Goal: Transaction & Acquisition: Purchase product/service

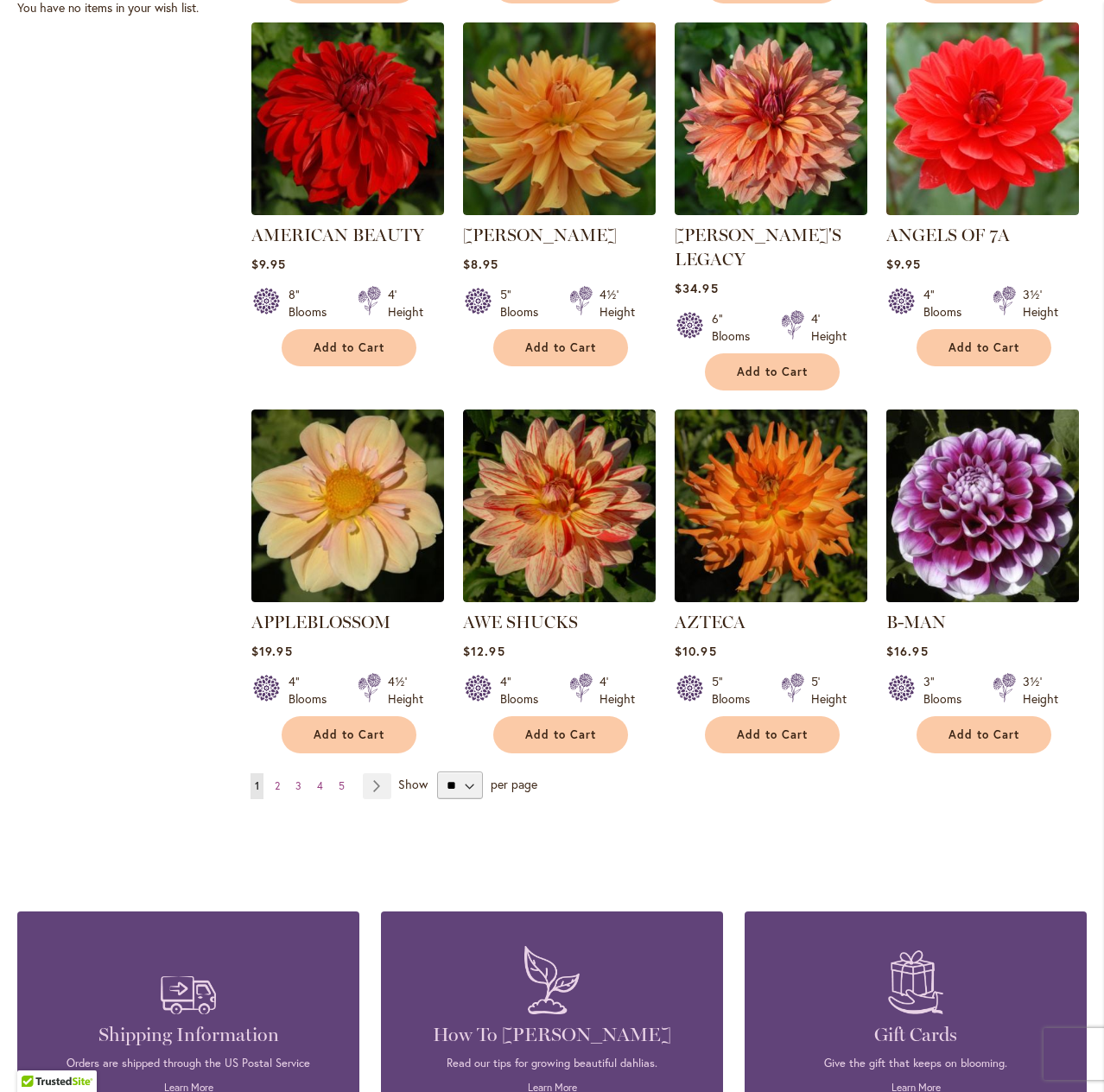
scroll to position [1210, 0]
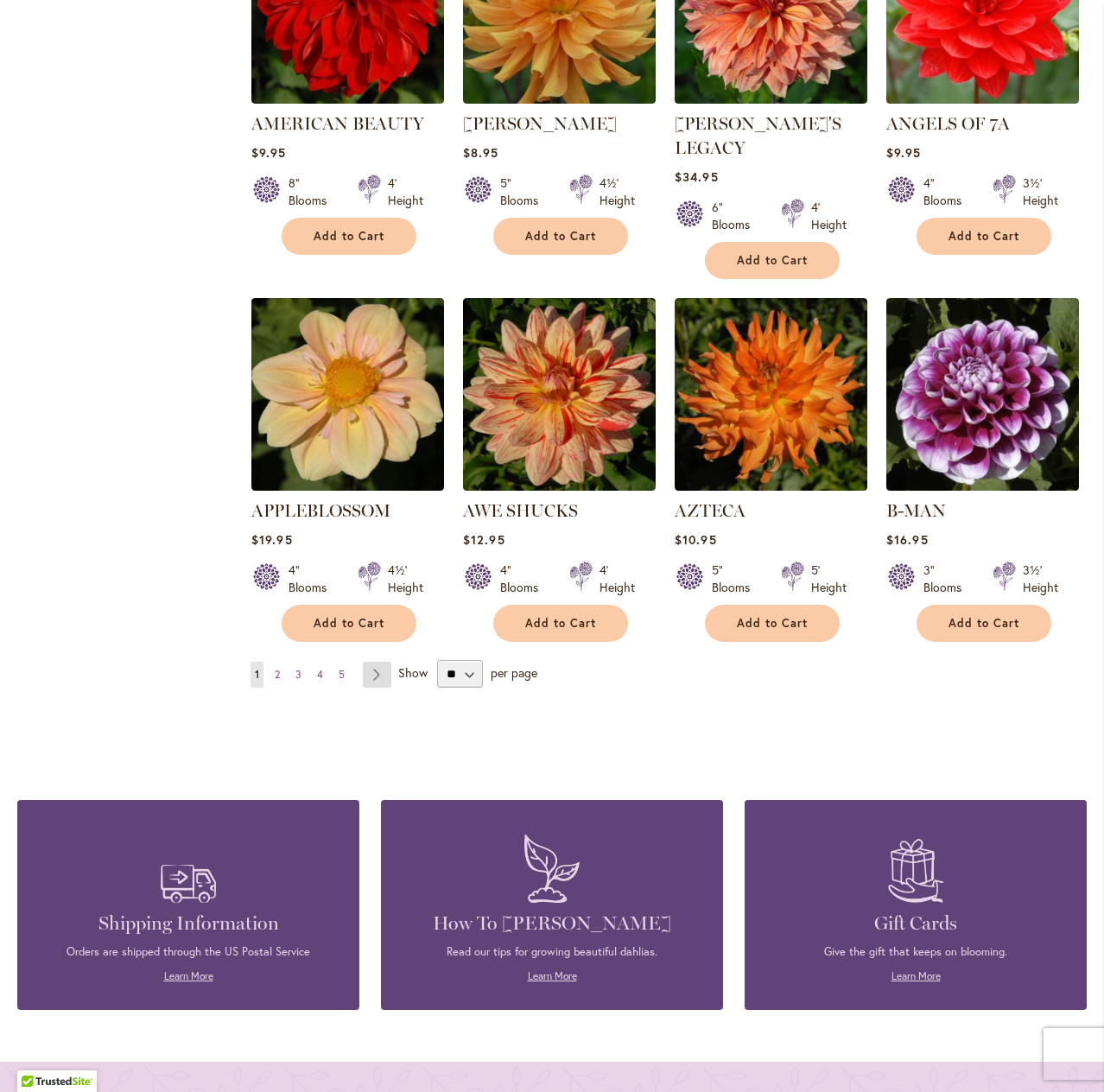
click at [373, 662] on link "Page Next" at bounding box center [377, 675] width 29 height 26
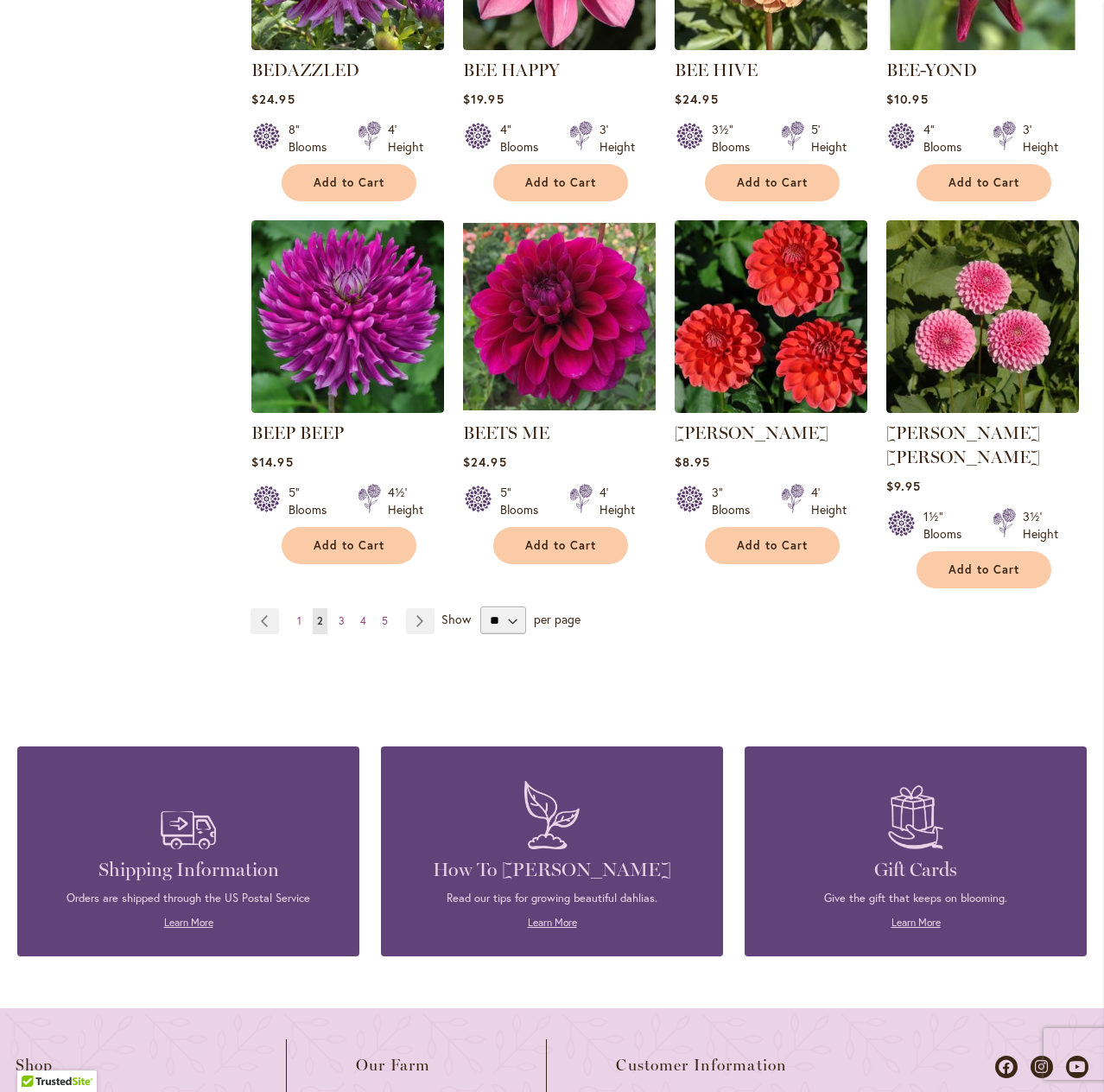
scroll to position [1297, 0]
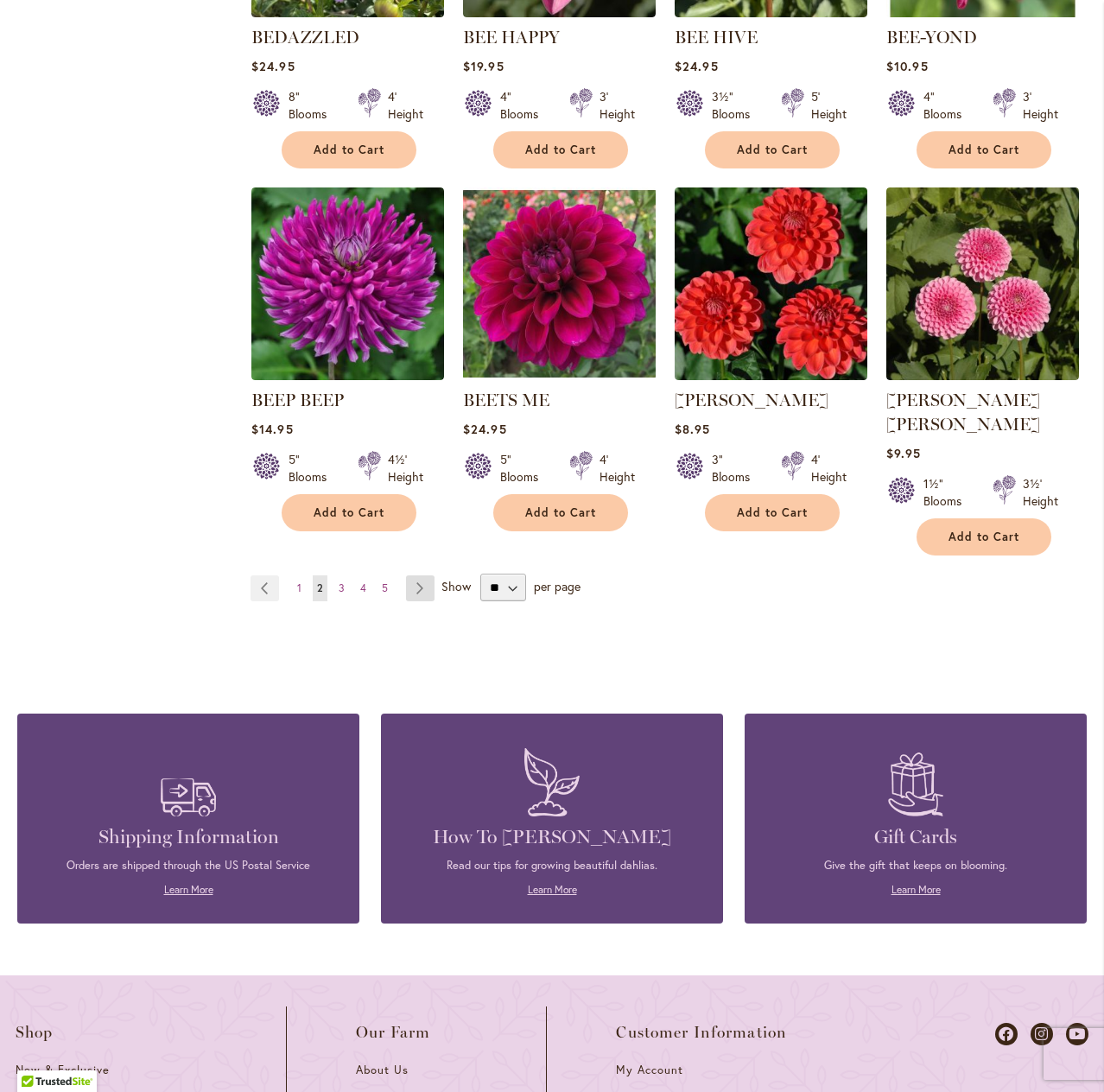
click at [413, 576] on link "Page Next" at bounding box center [420, 589] width 29 height 26
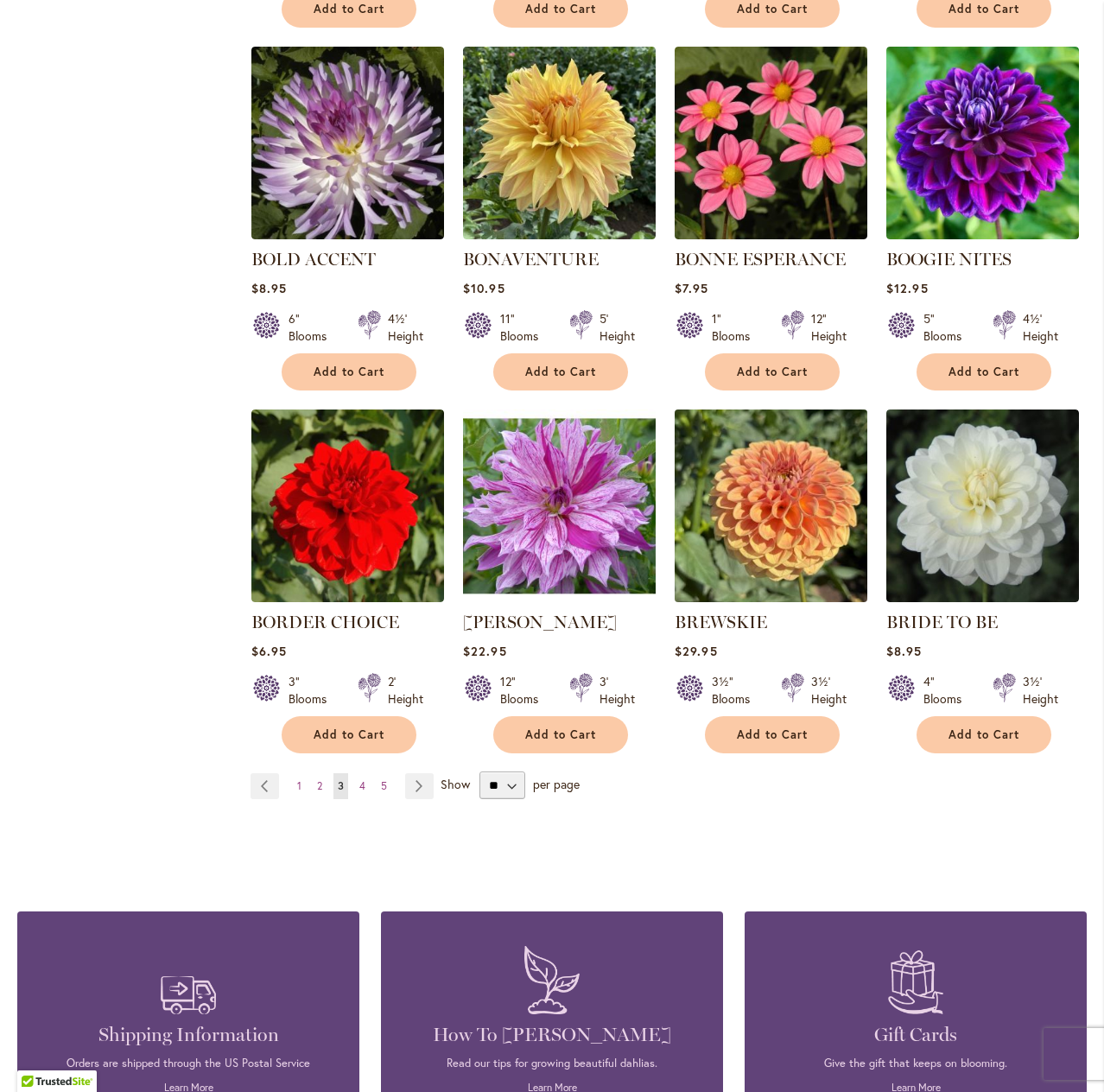
scroll to position [1124, 0]
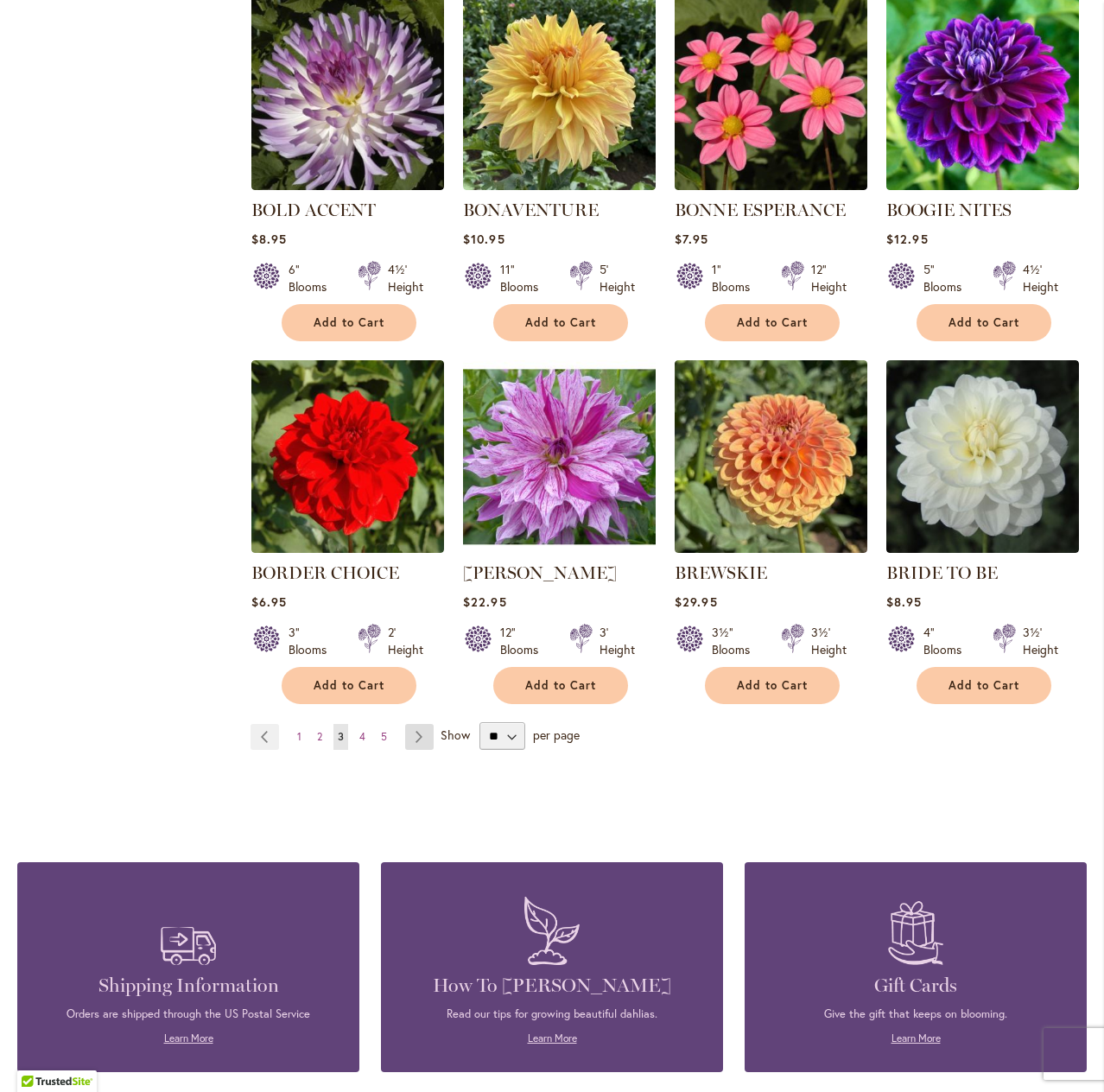
click at [411, 737] on link "Page Next" at bounding box center [419, 738] width 29 height 26
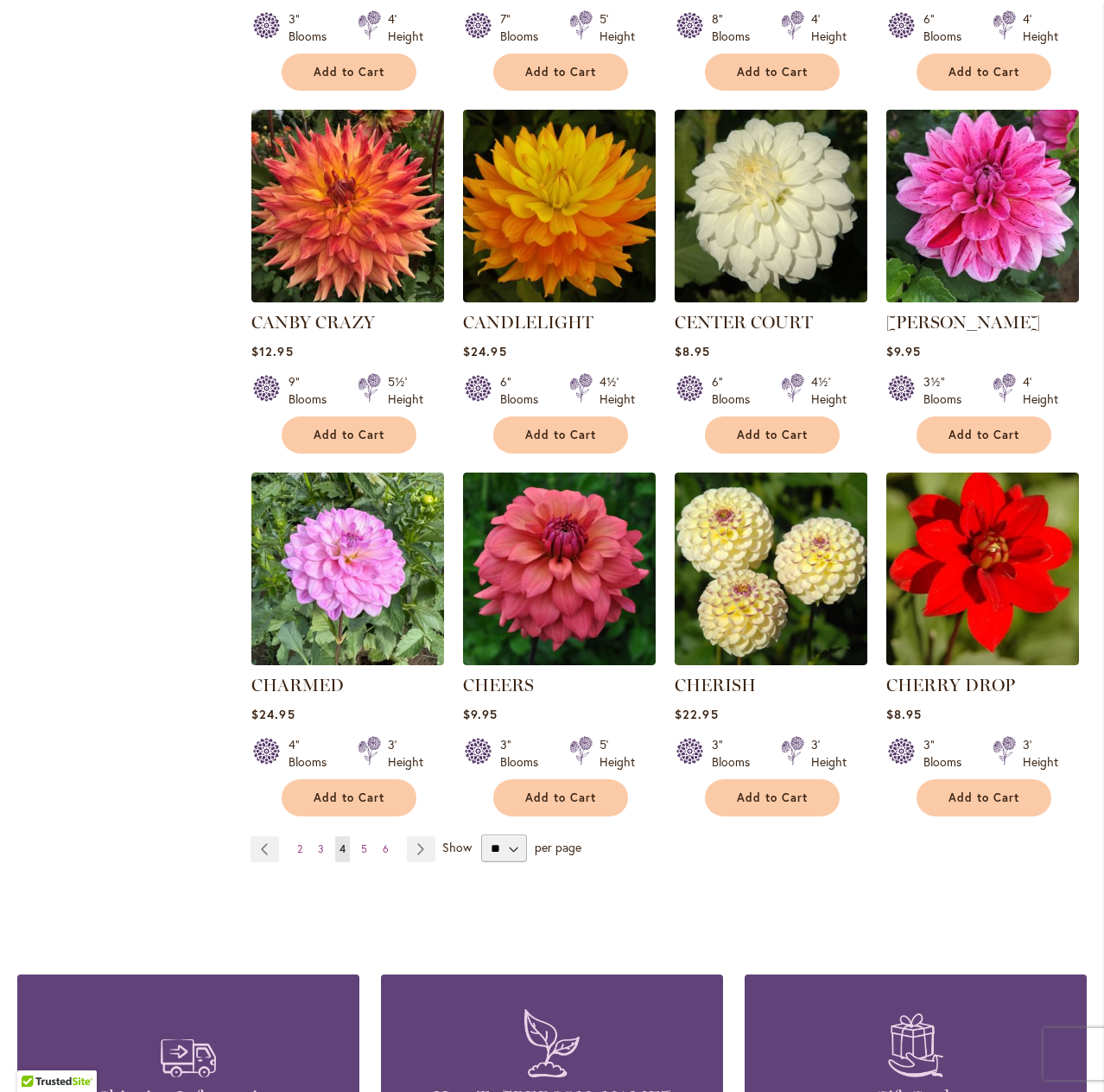
scroll to position [1037, 0]
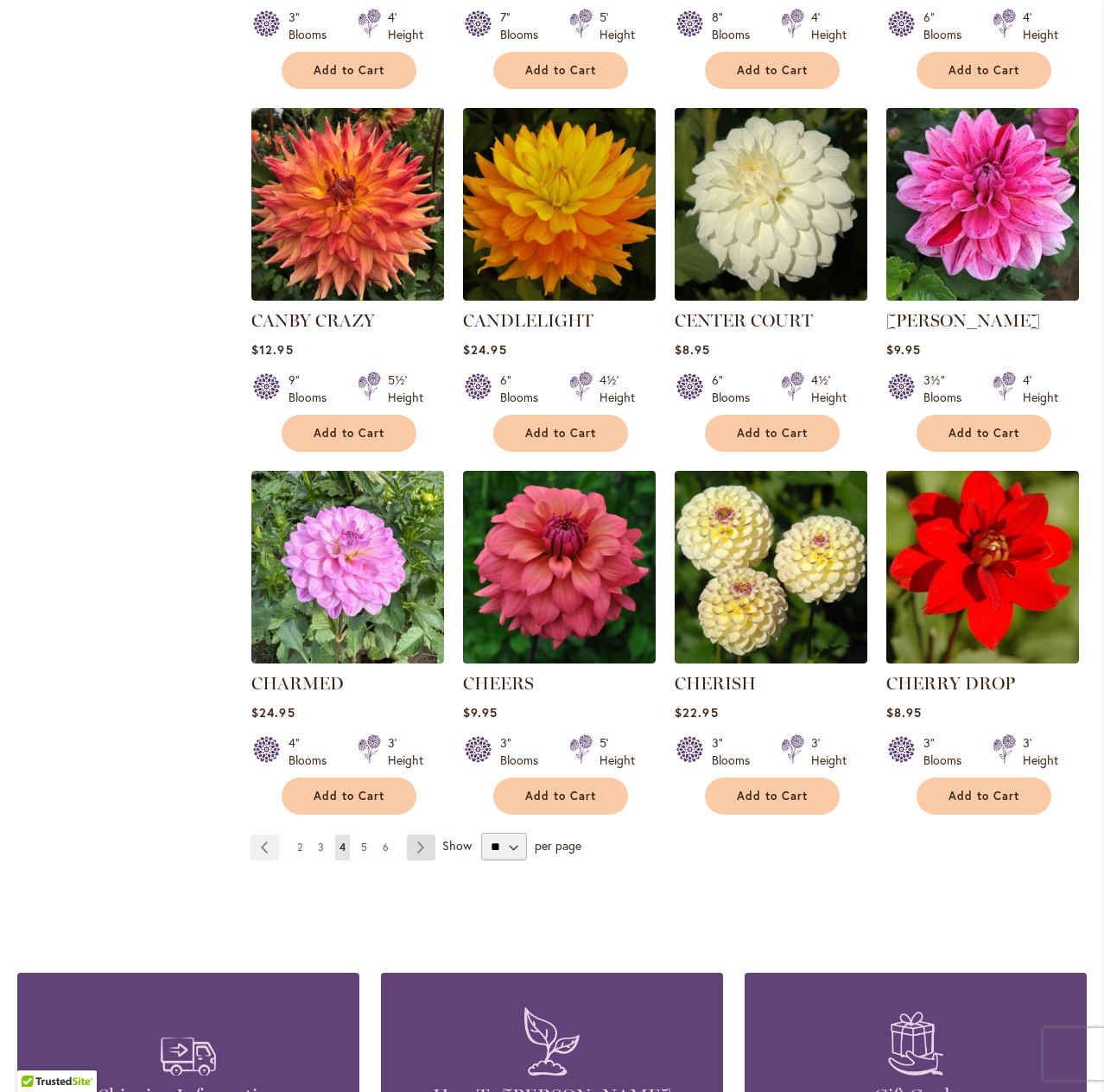
click at [411, 846] on link "Page Next" at bounding box center [421, 847] width 29 height 26
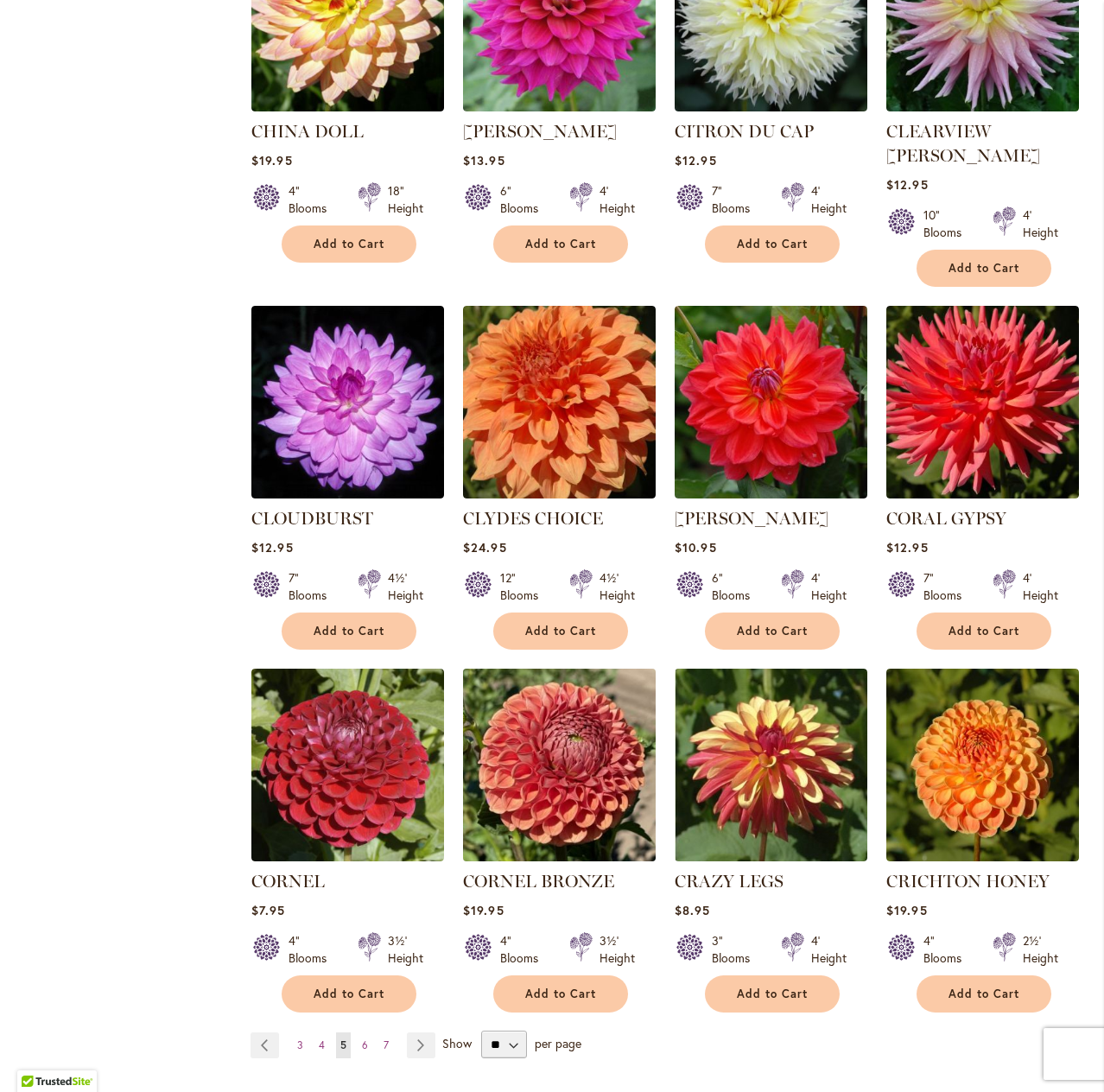
scroll to position [864, 0]
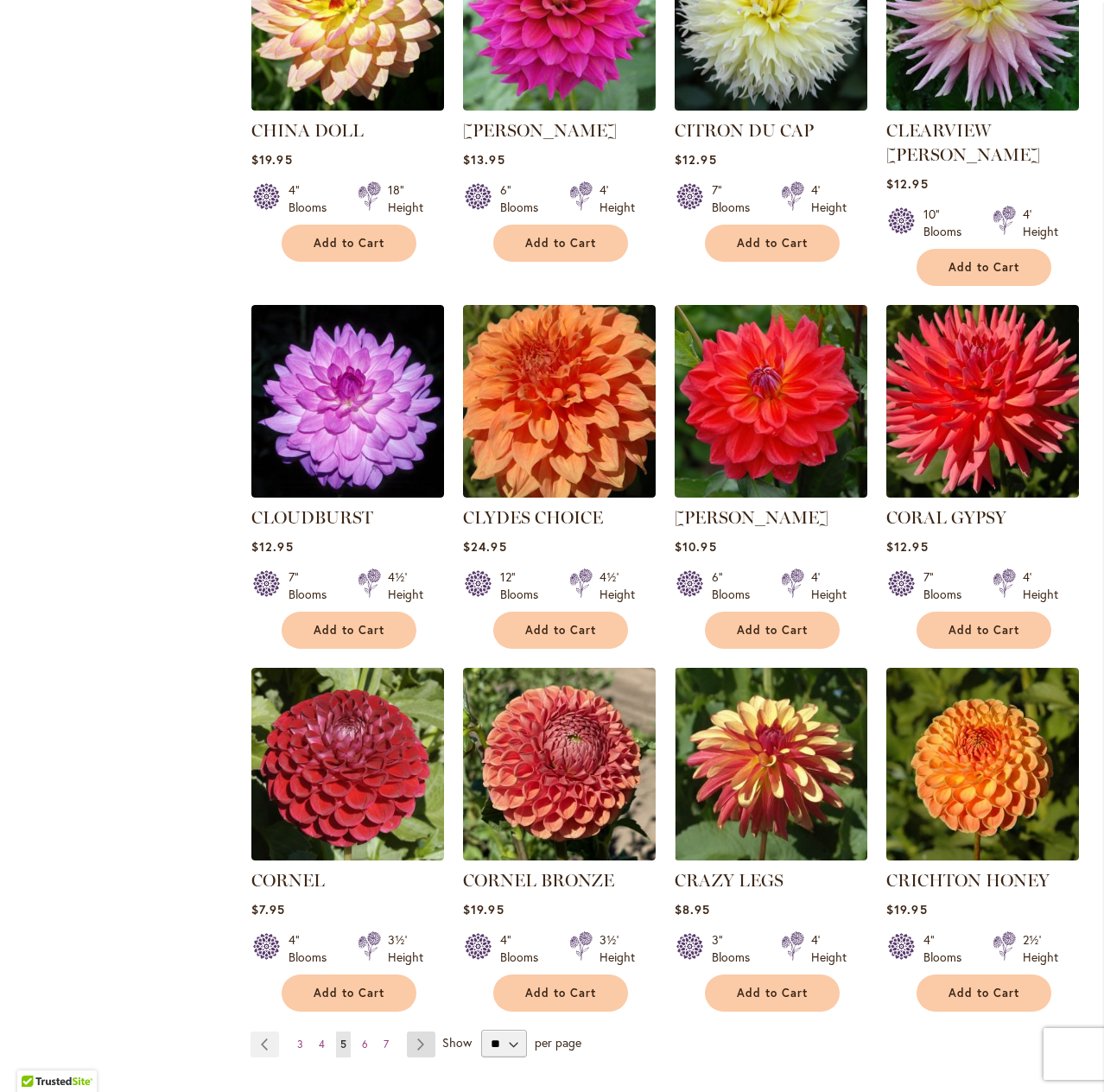
click at [420, 1032] on link "Page Next" at bounding box center [421, 1045] width 29 height 26
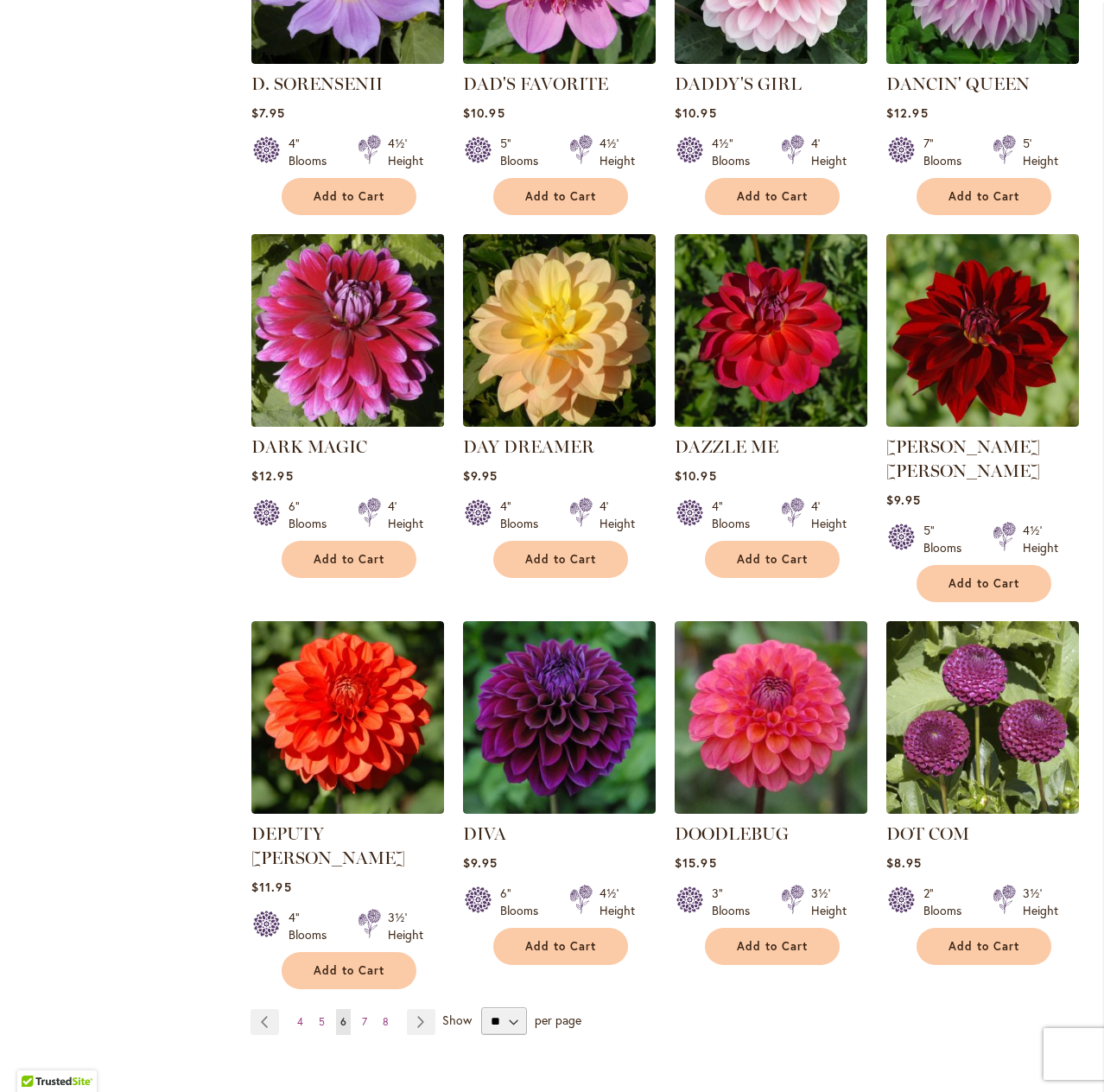
scroll to position [951, 0]
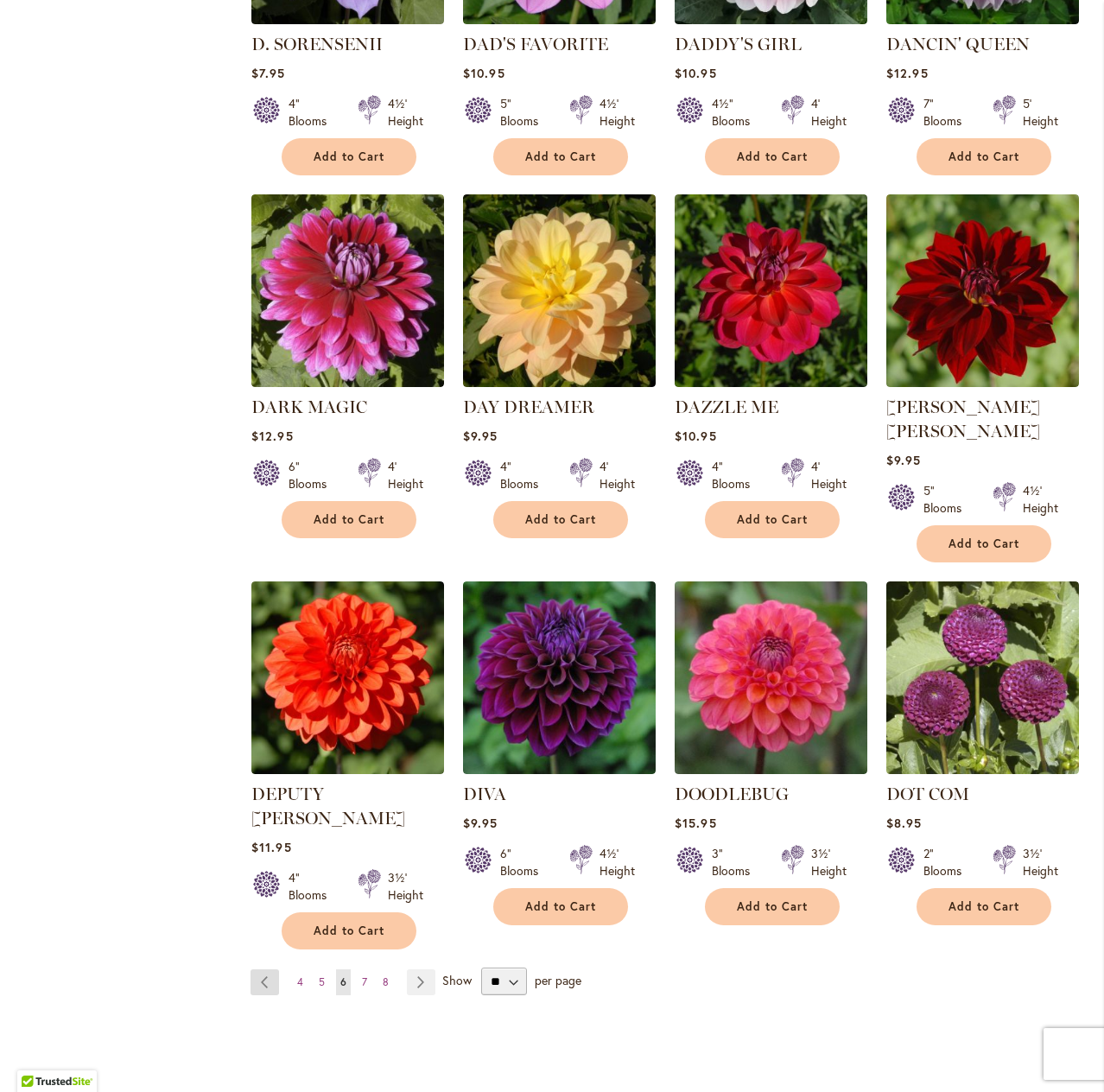
click at [259, 969] on link "Page Previous" at bounding box center [264, 982] width 29 height 26
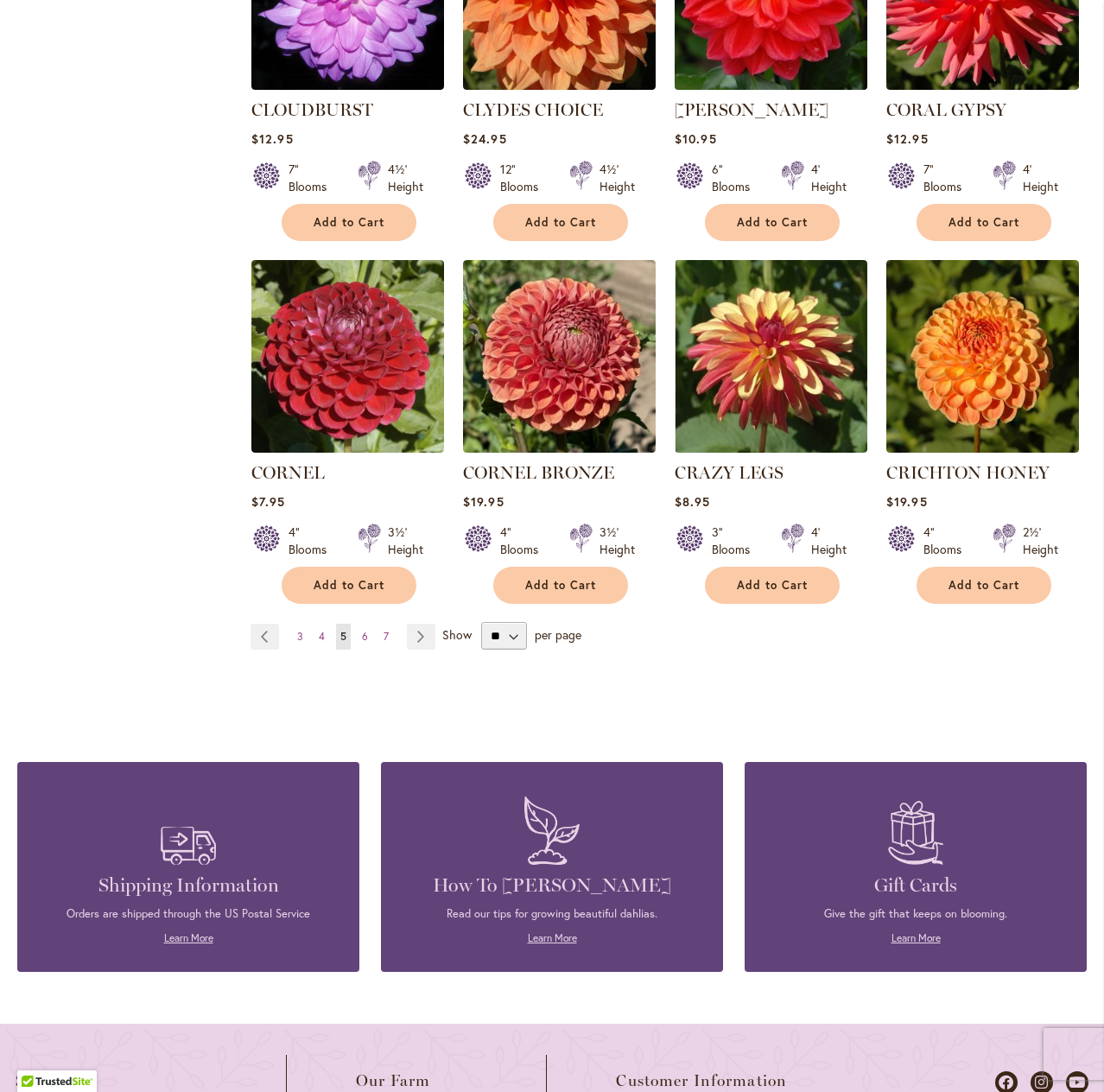
scroll to position [1297, 0]
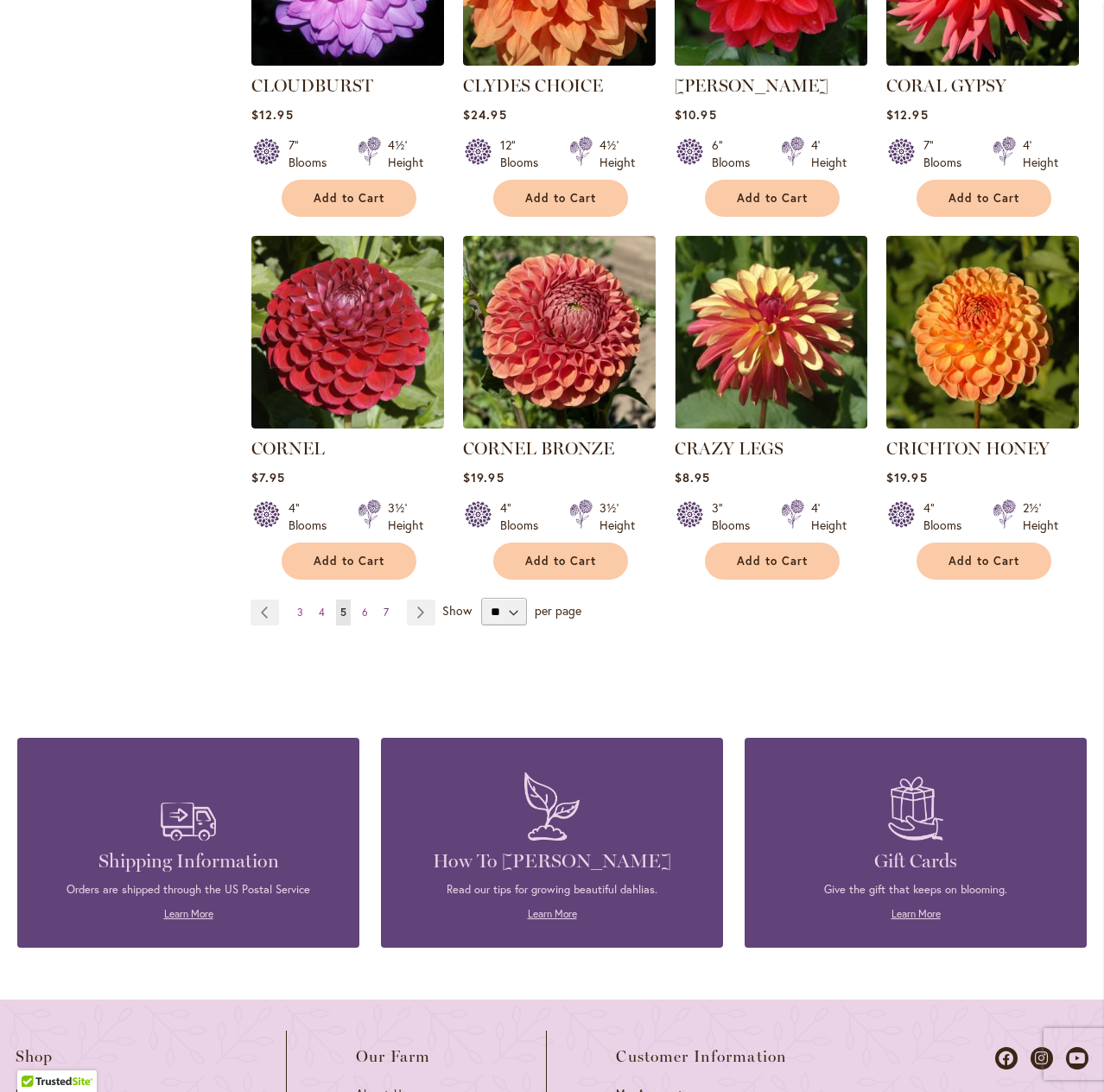
click at [383, 606] on span "7" at bounding box center [386, 612] width 6 height 13
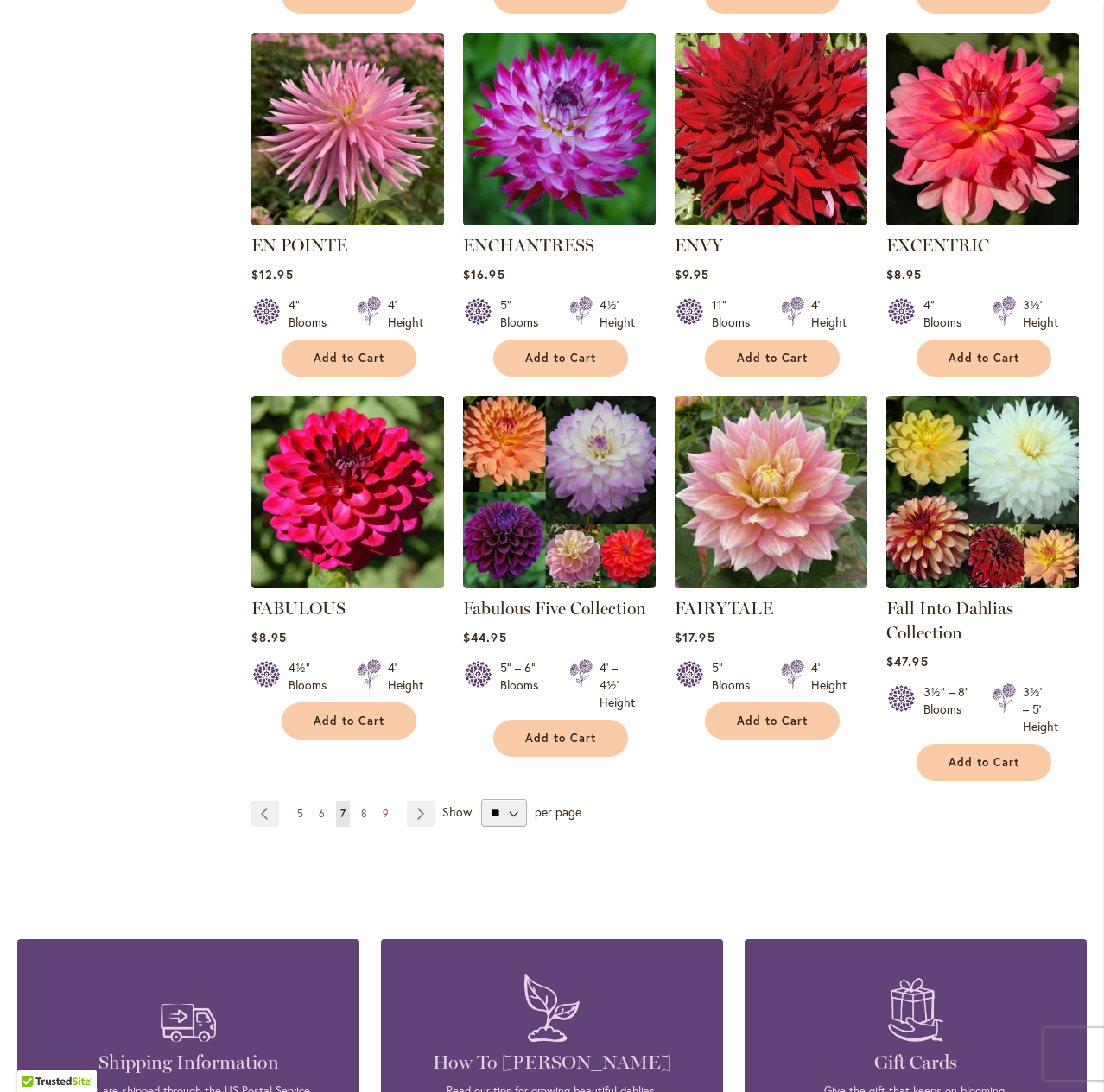
scroll to position [1124, 0]
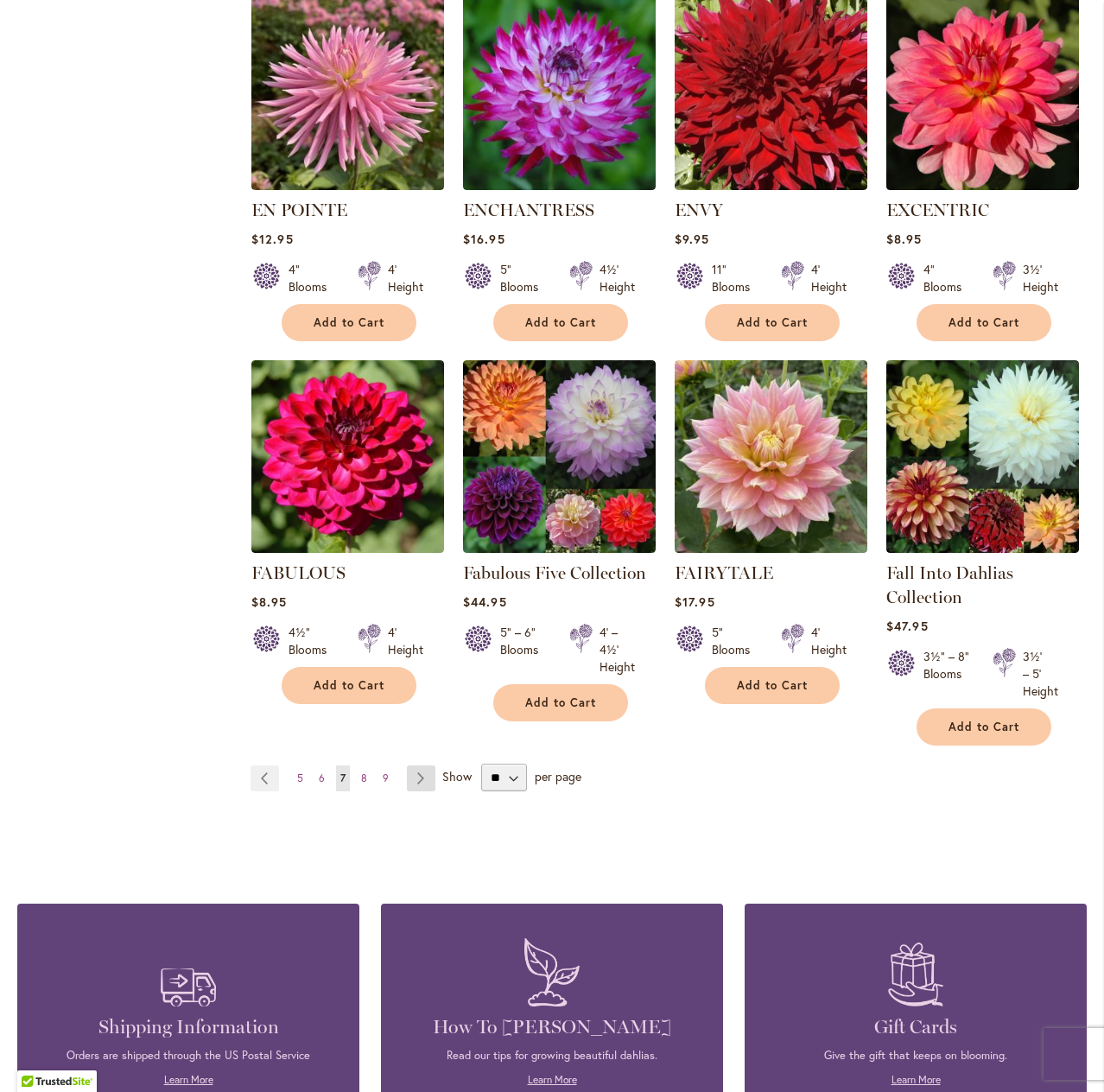
click at [419, 776] on link "Page Next" at bounding box center [421, 779] width 29 height 26
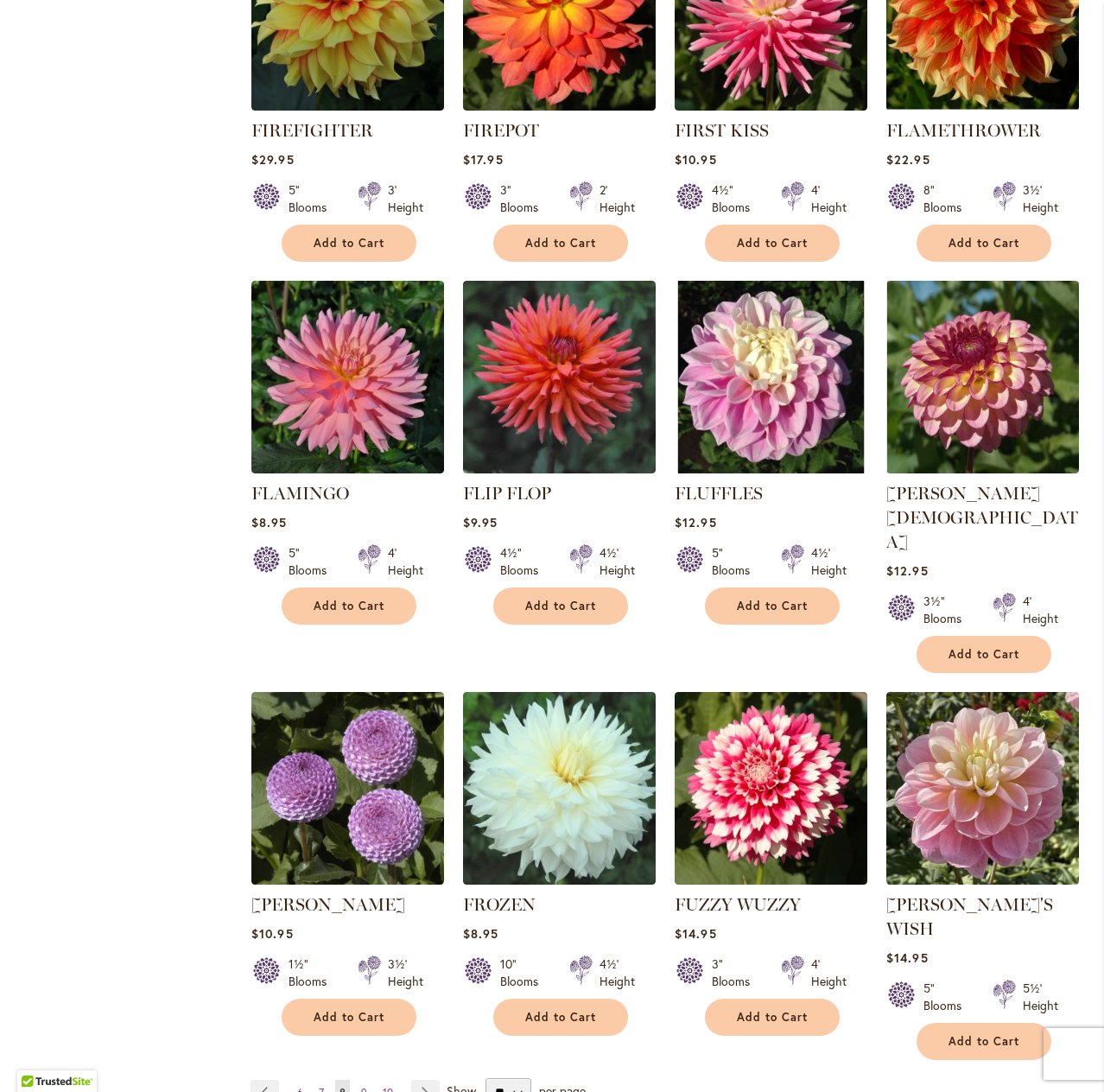
scroll to position [951, 0]
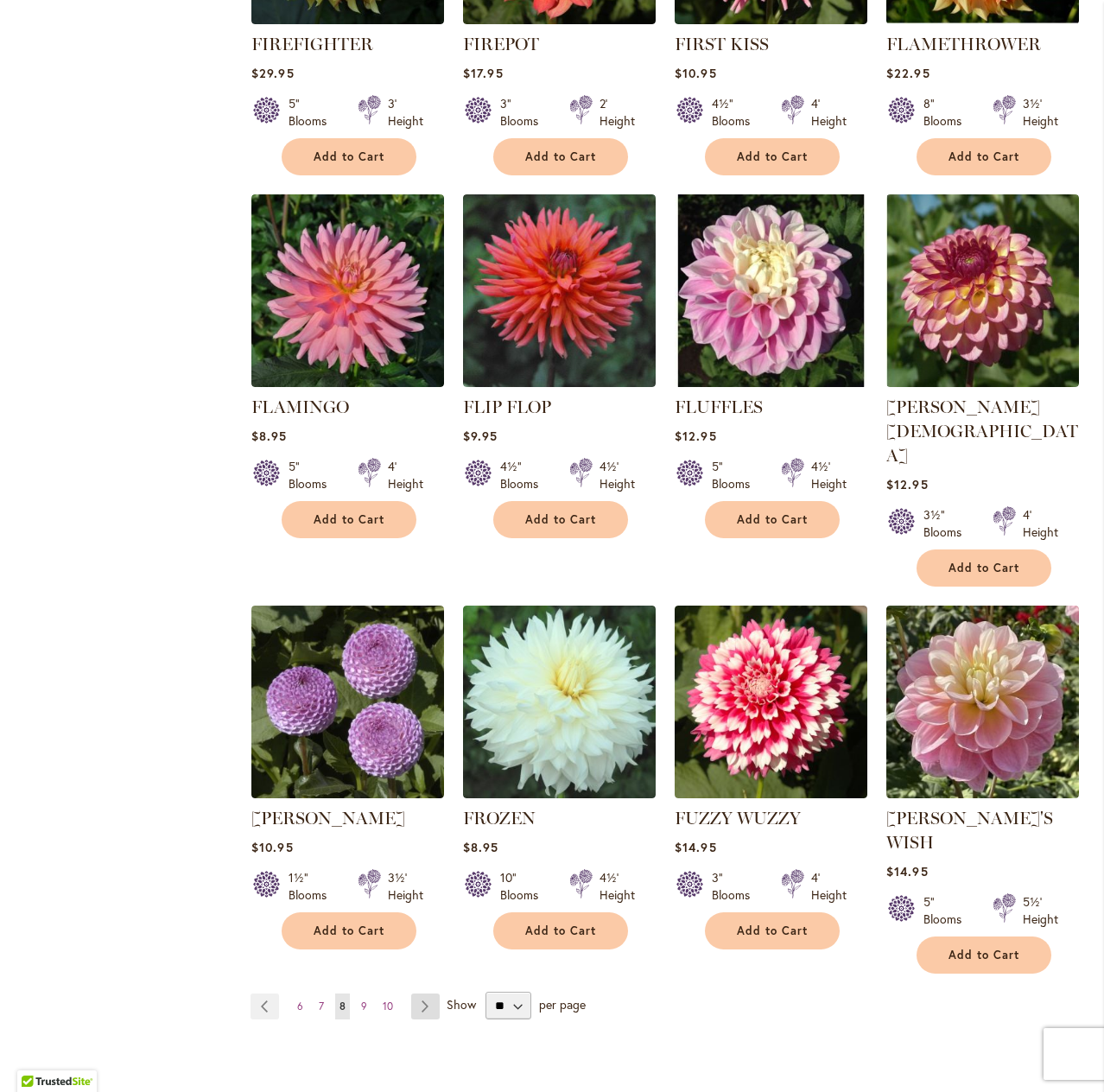
click at [421, 993] on link "Page Next" at bounding box center [425, 1006] width 29 height 26
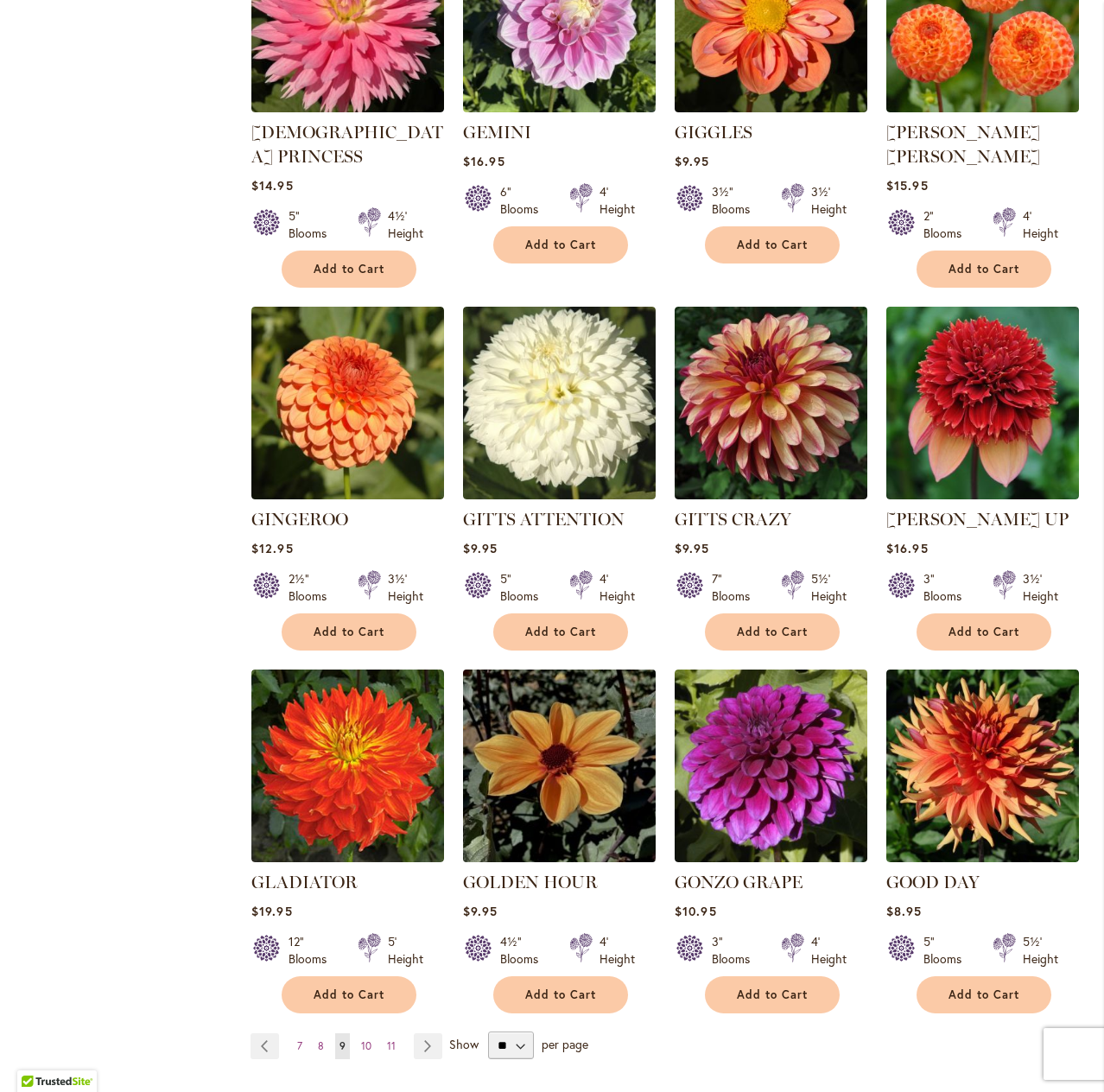
scroll to position [864, 0]
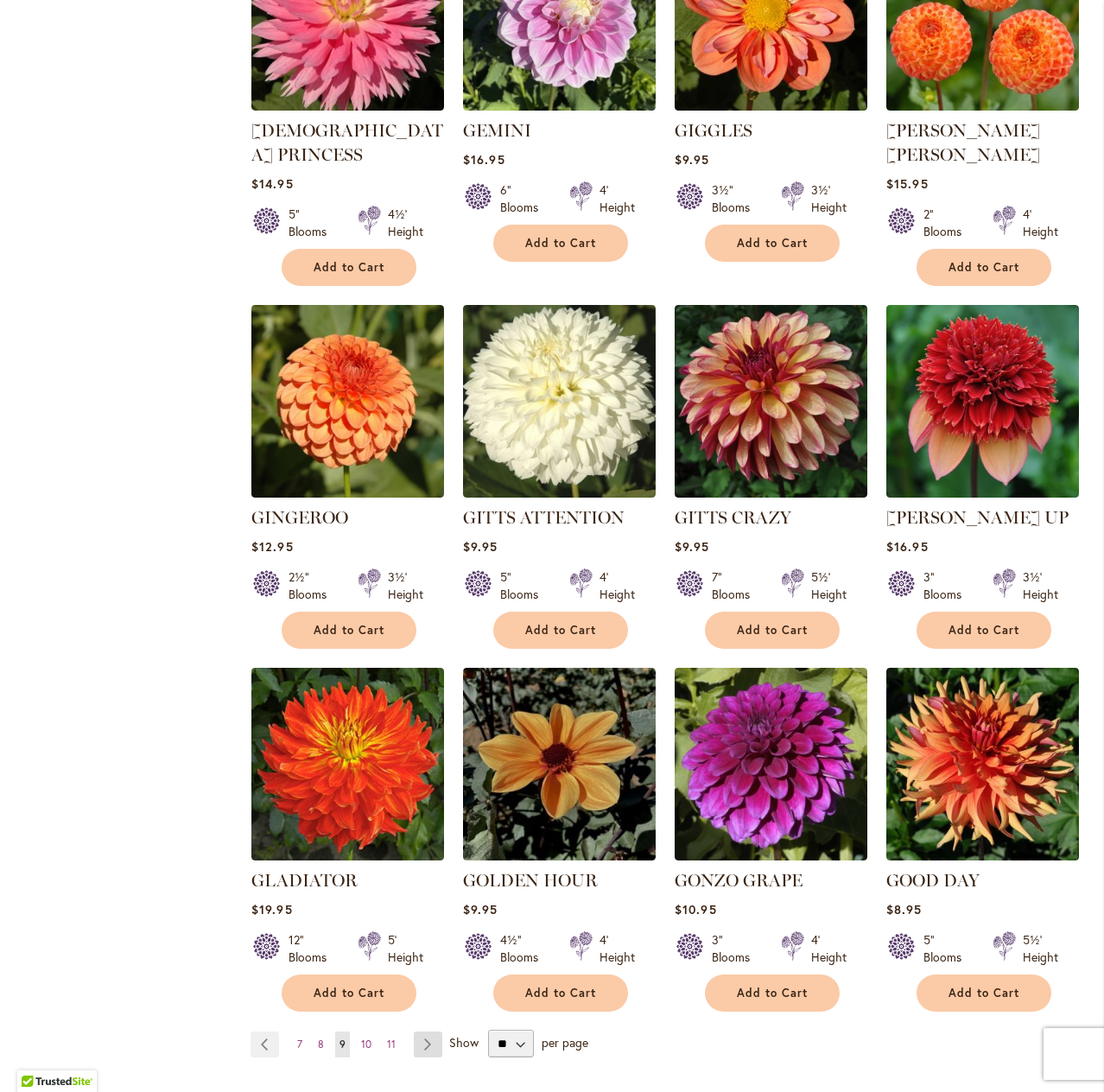
click at [432, 1032] on link "Page Next" at bounding box center [428, 1045] width 29 height 26
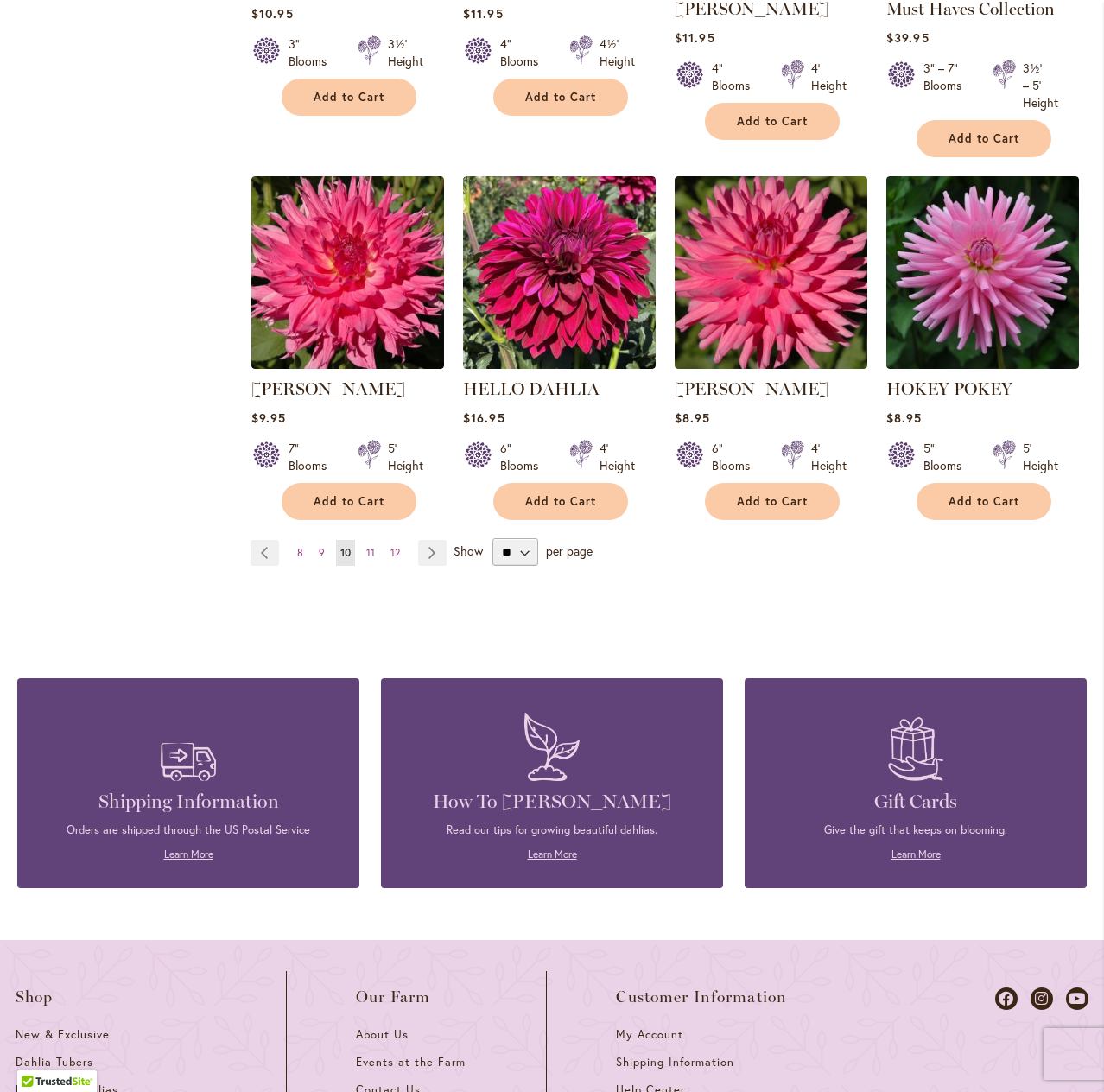
scroll to position [1382, 0]
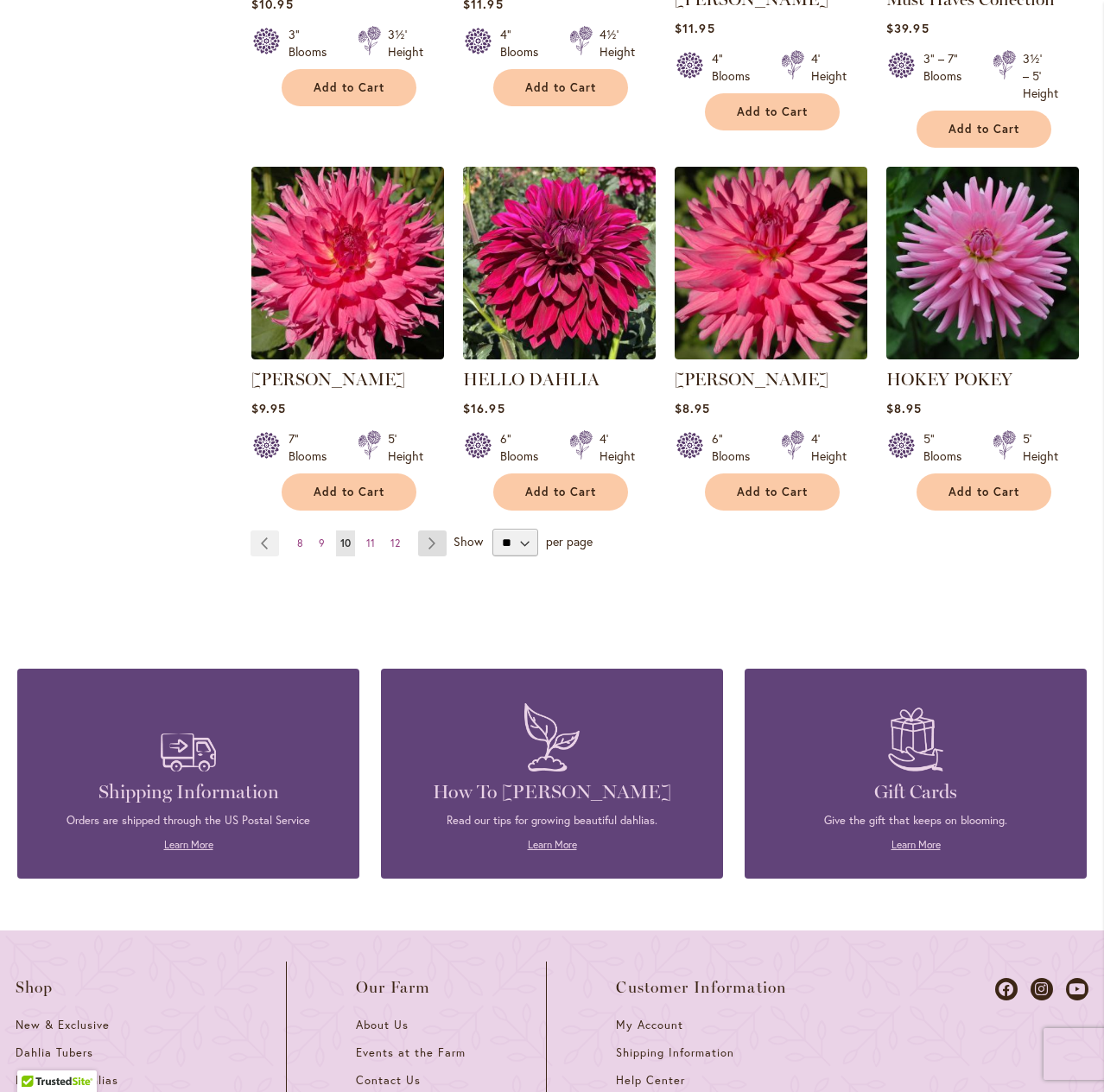
click at [432, 548] on link "Page Next" at bounding box center [432, 543] width 29 height 26
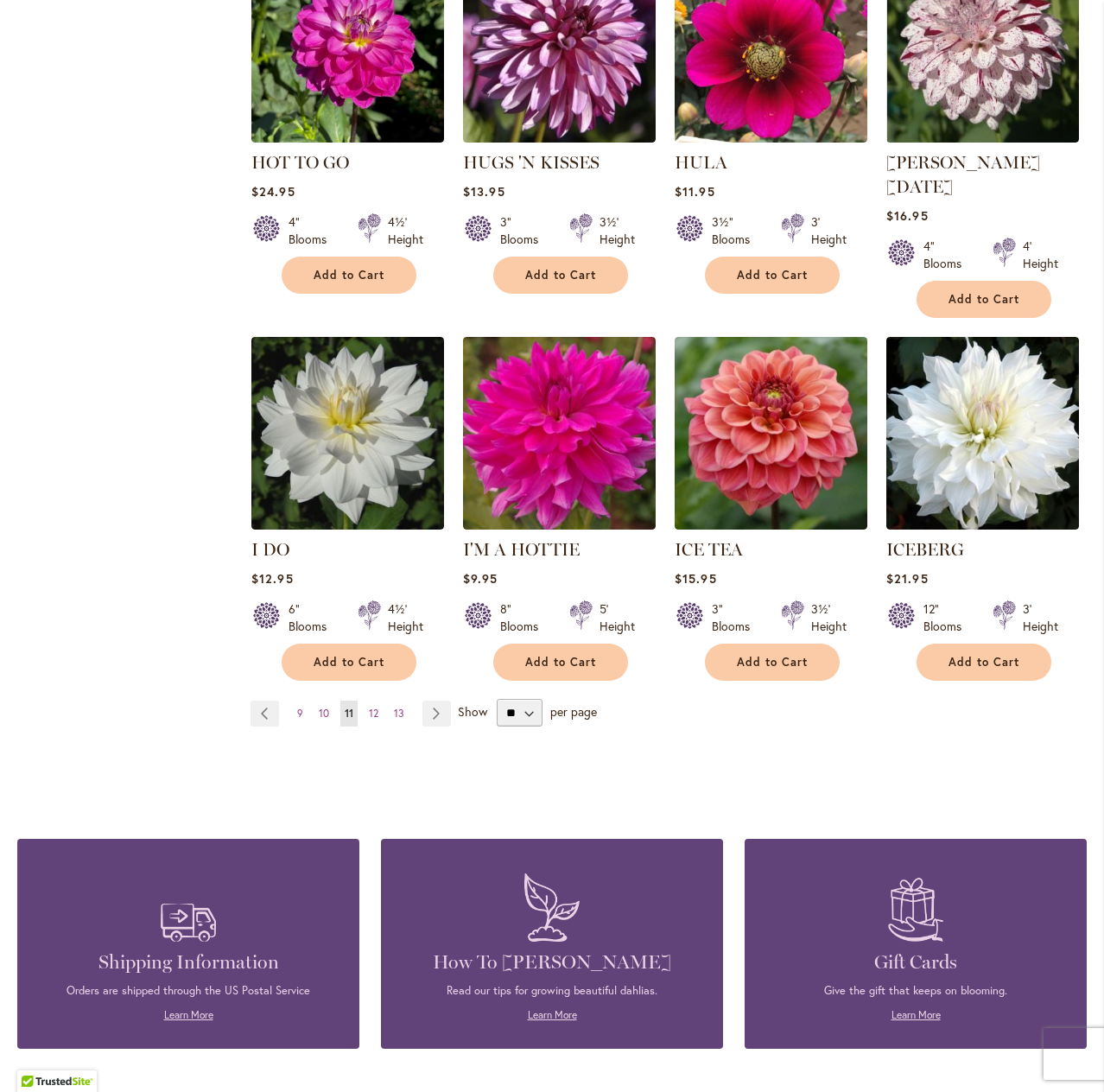
scroll to position [1210, 0]
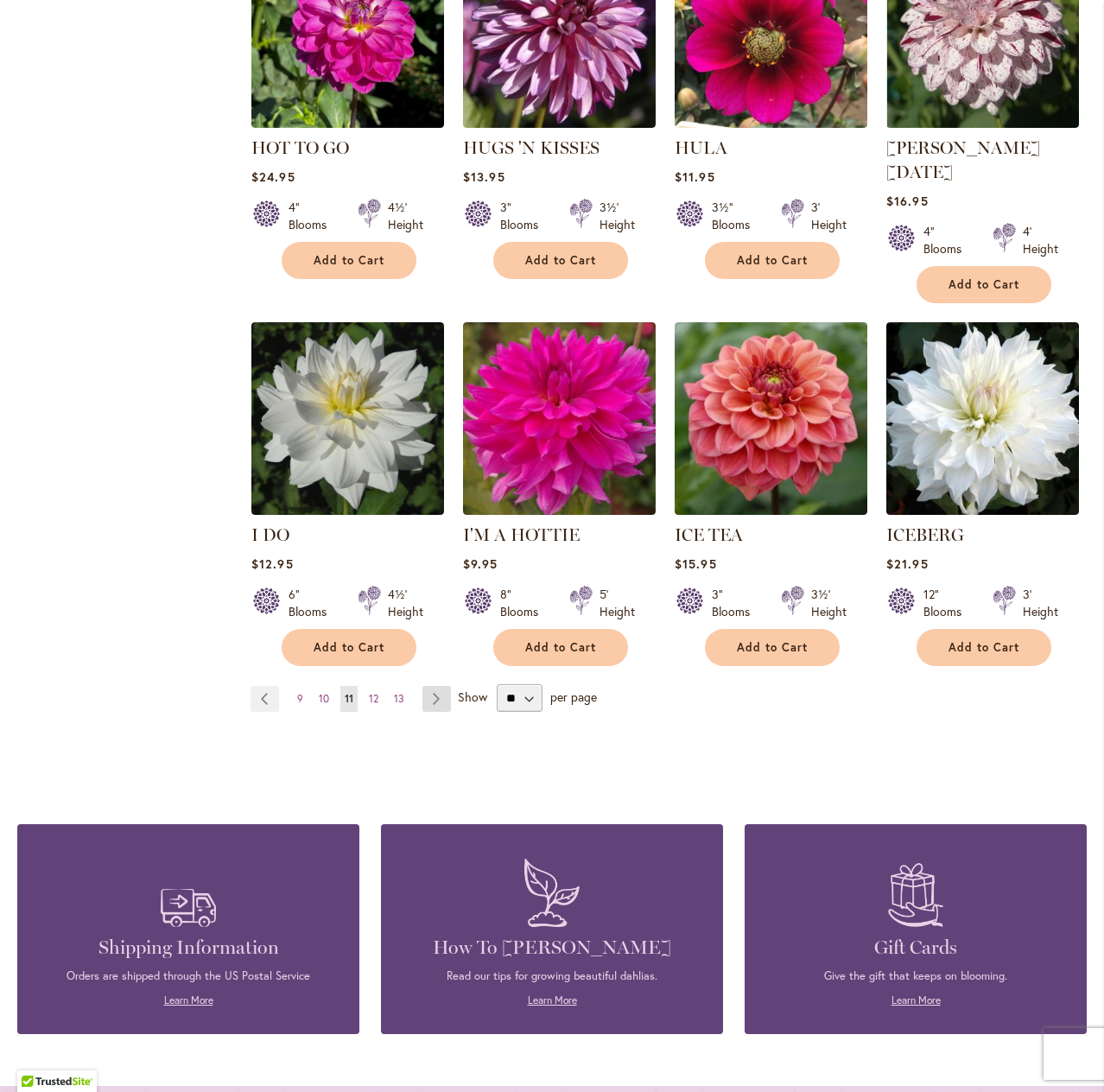
click at [433, 686] on link "Page Next" at bounding box center [436, 699] width 29 height 26
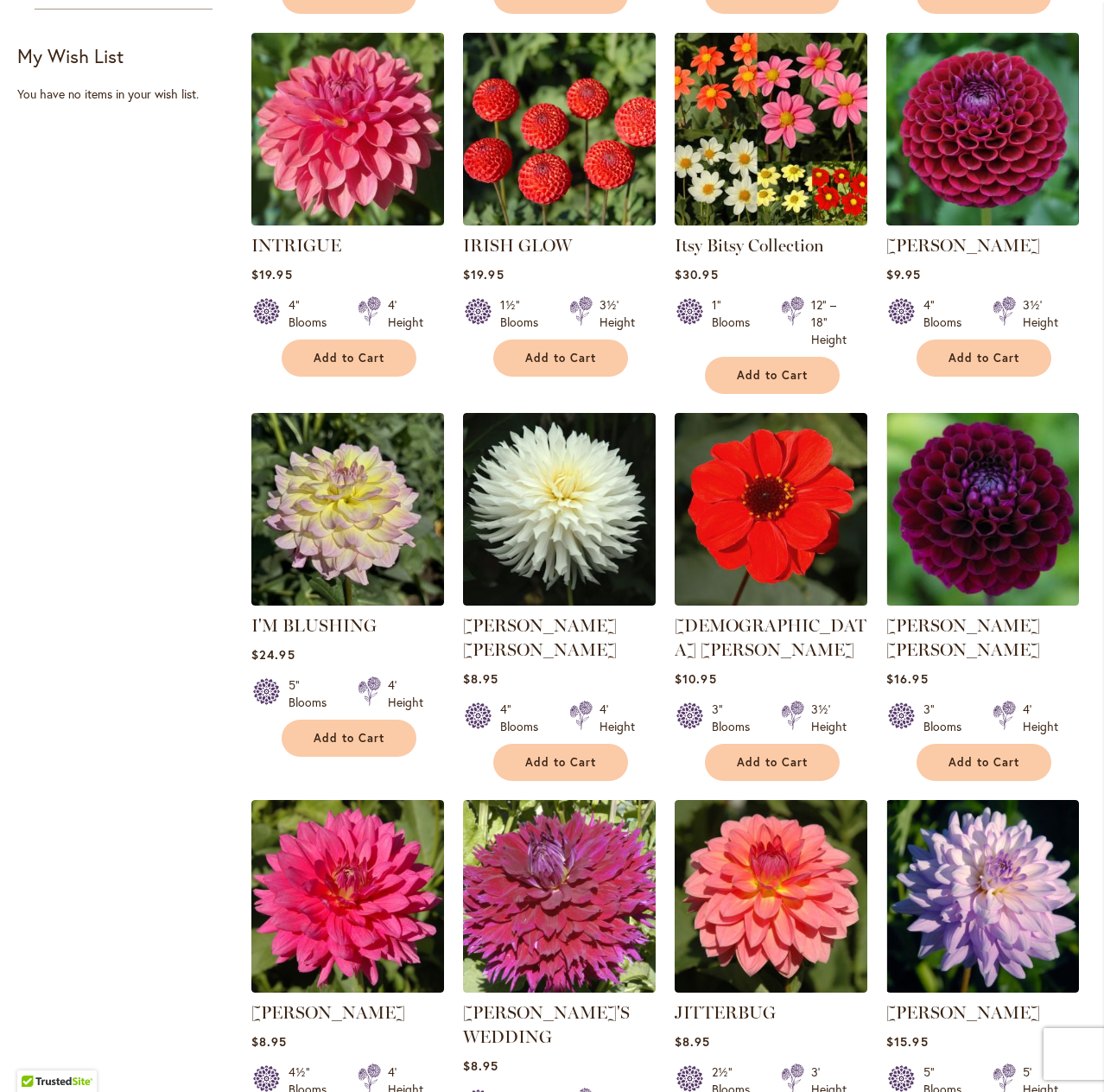
scroll to position [778, 0]
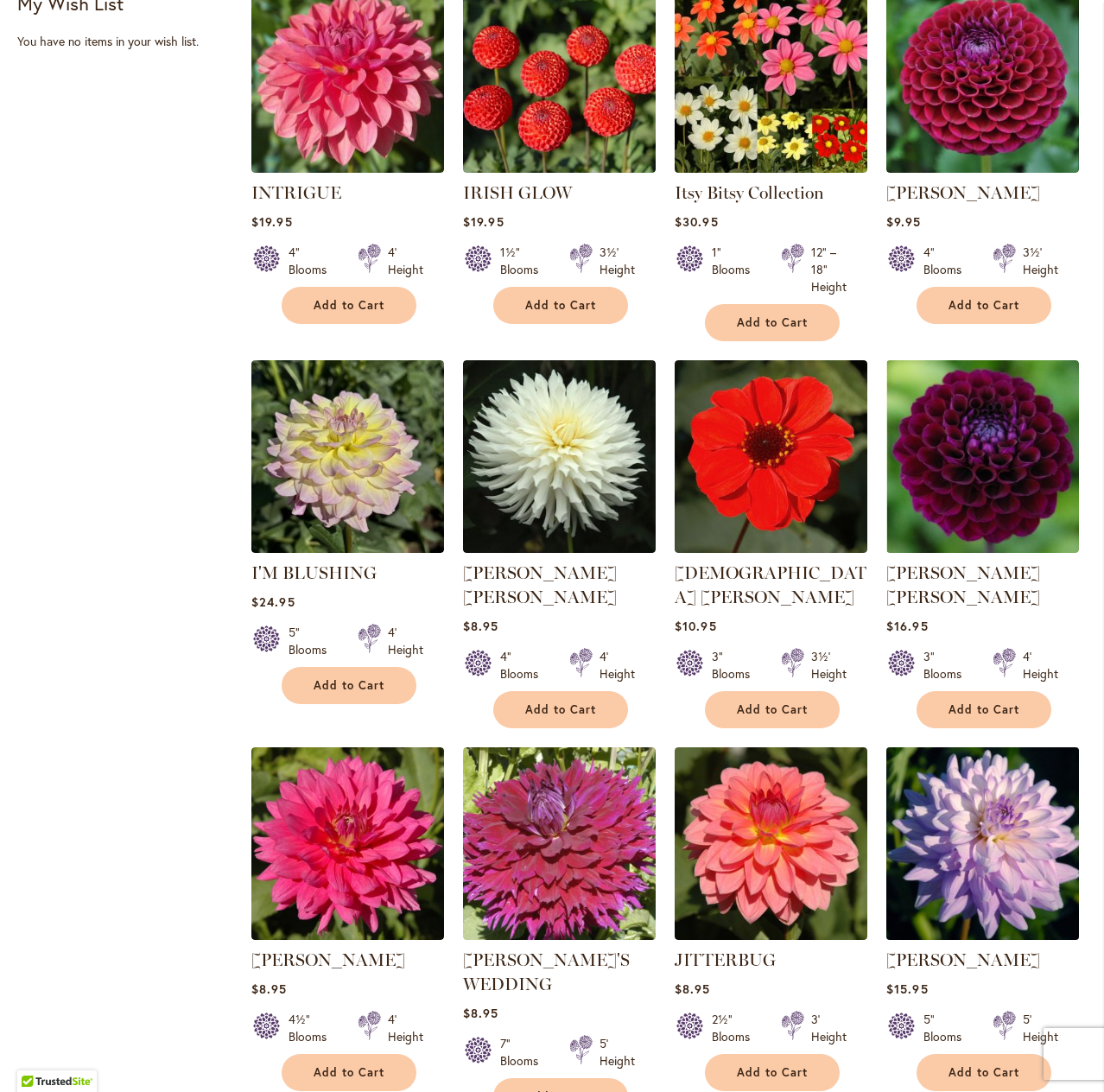
click at [985, 822] on img at bounding box center [983, 843] width 202 height 202
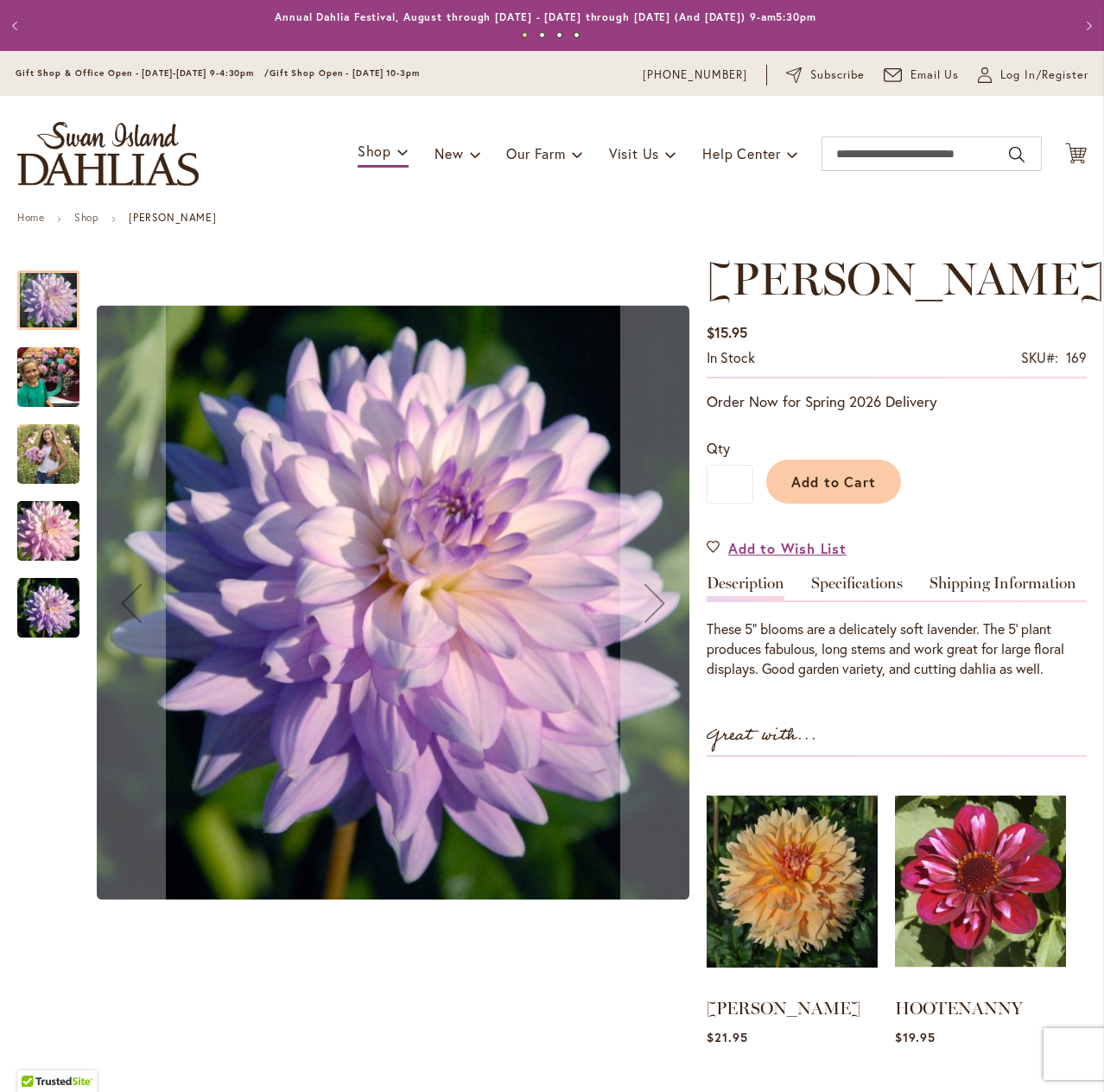
click at [55, 545] on img "JORDAN NICOLE" at bounding box center [48, 531] width 125 height 83
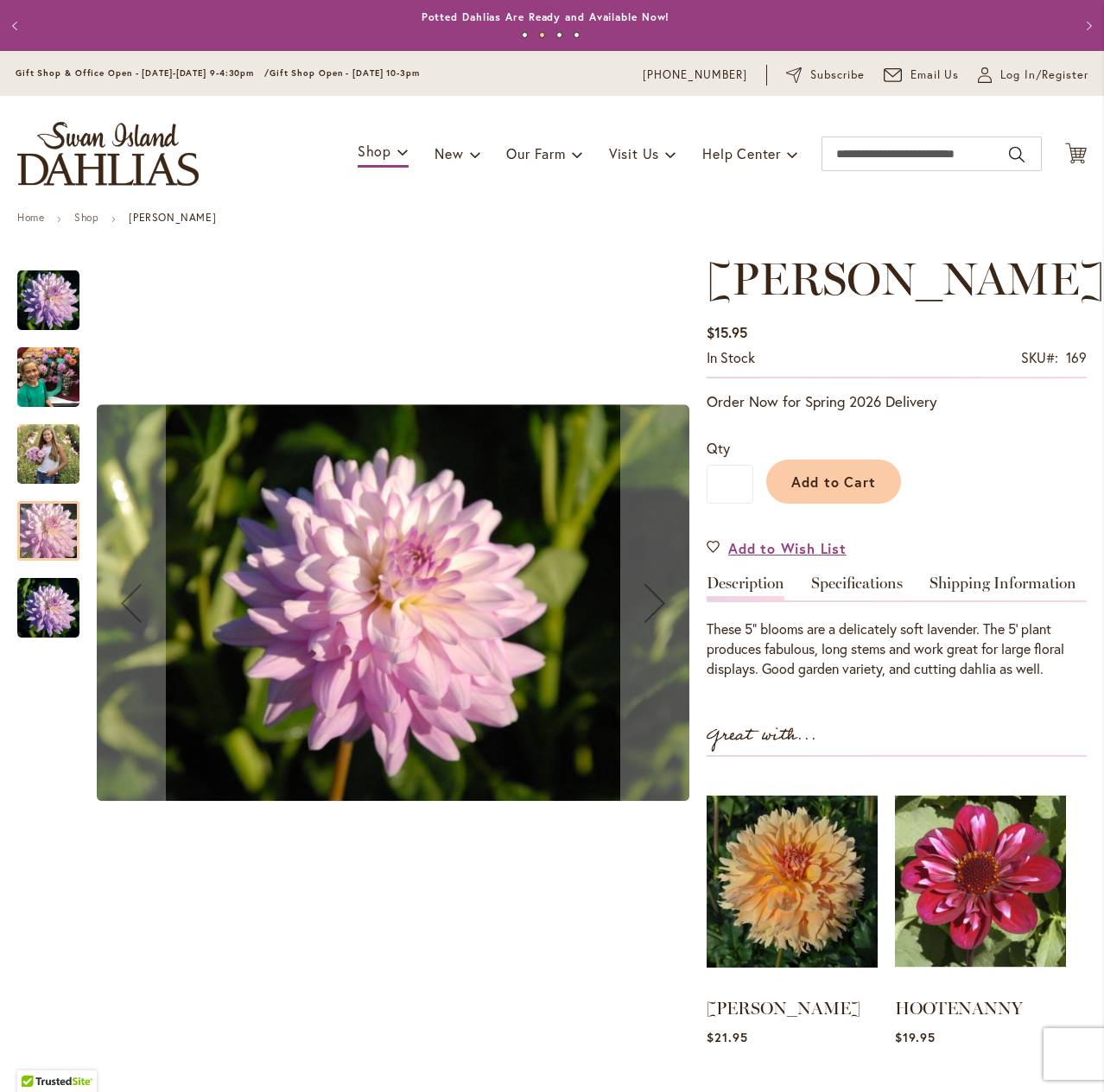
click at [40, 459] on img "JORDAN NICOLE" at bounding box center [48, 454] width 62 height 78
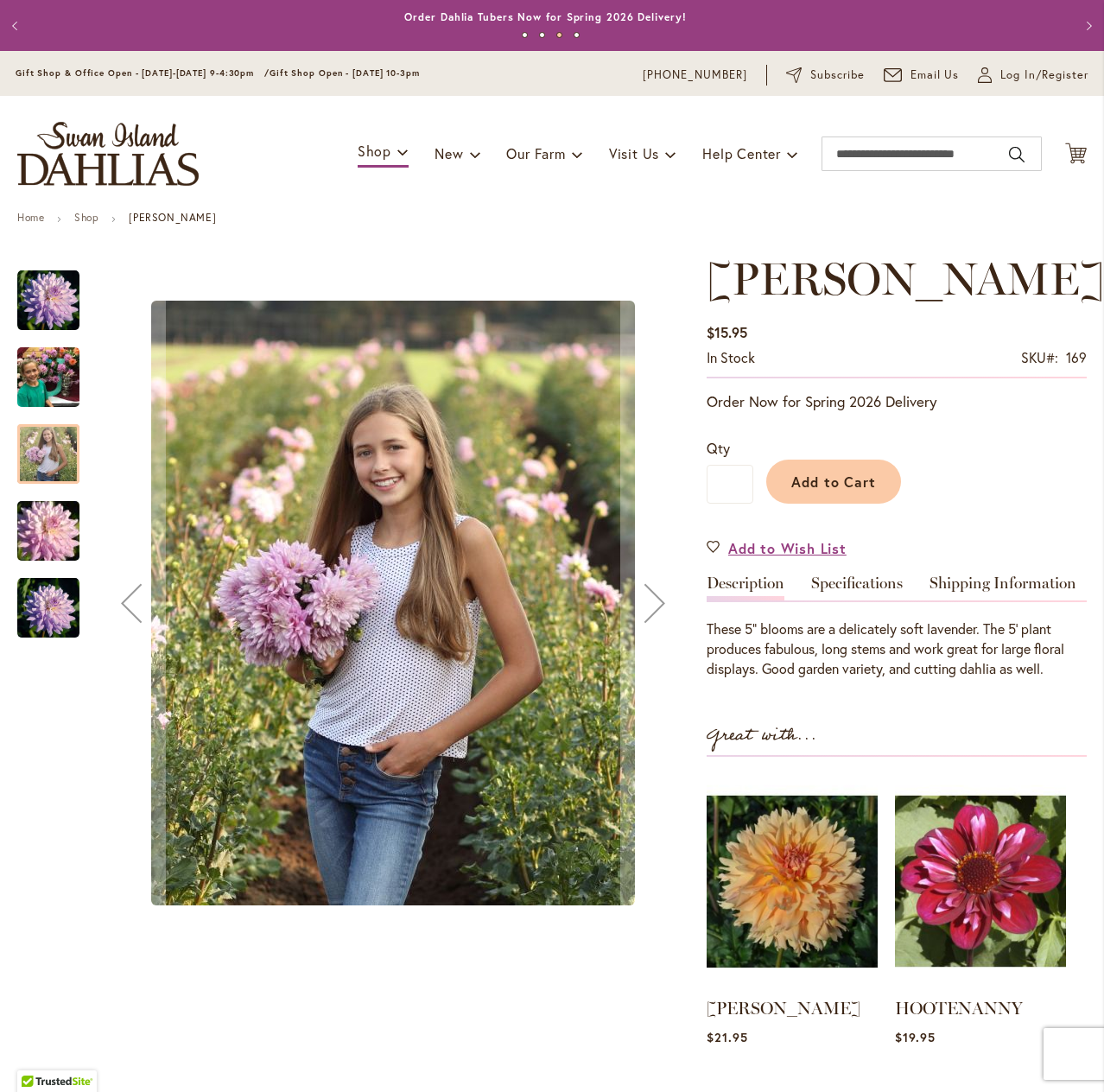
click at [30, 361] on img "JORDAN NICOLE" at bounding box center [48, 377] width 62 height 83
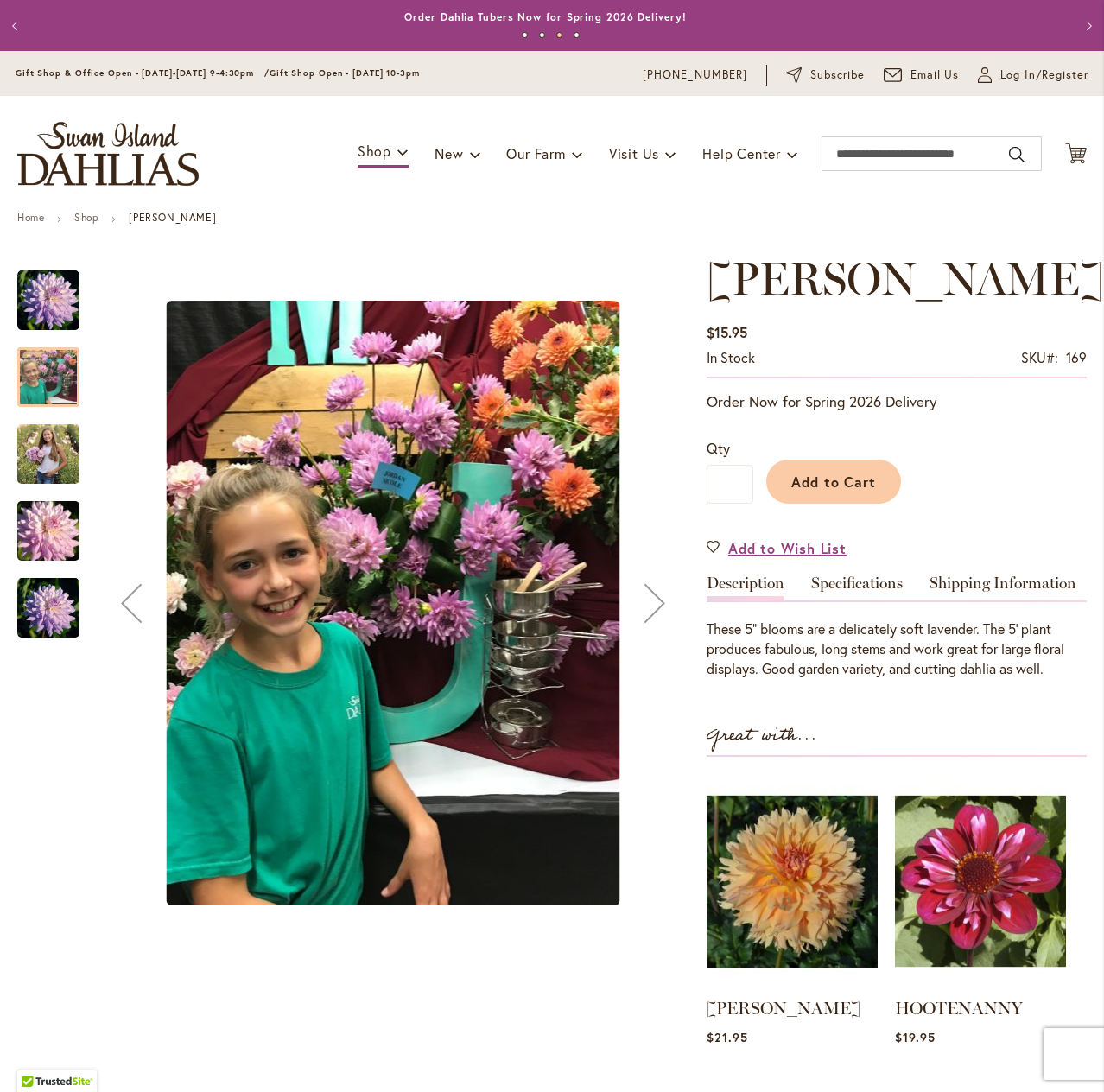
click at [31, 305] on img "JORDAN NICOLE" at bounding box center [48, 300] width 62 height 63
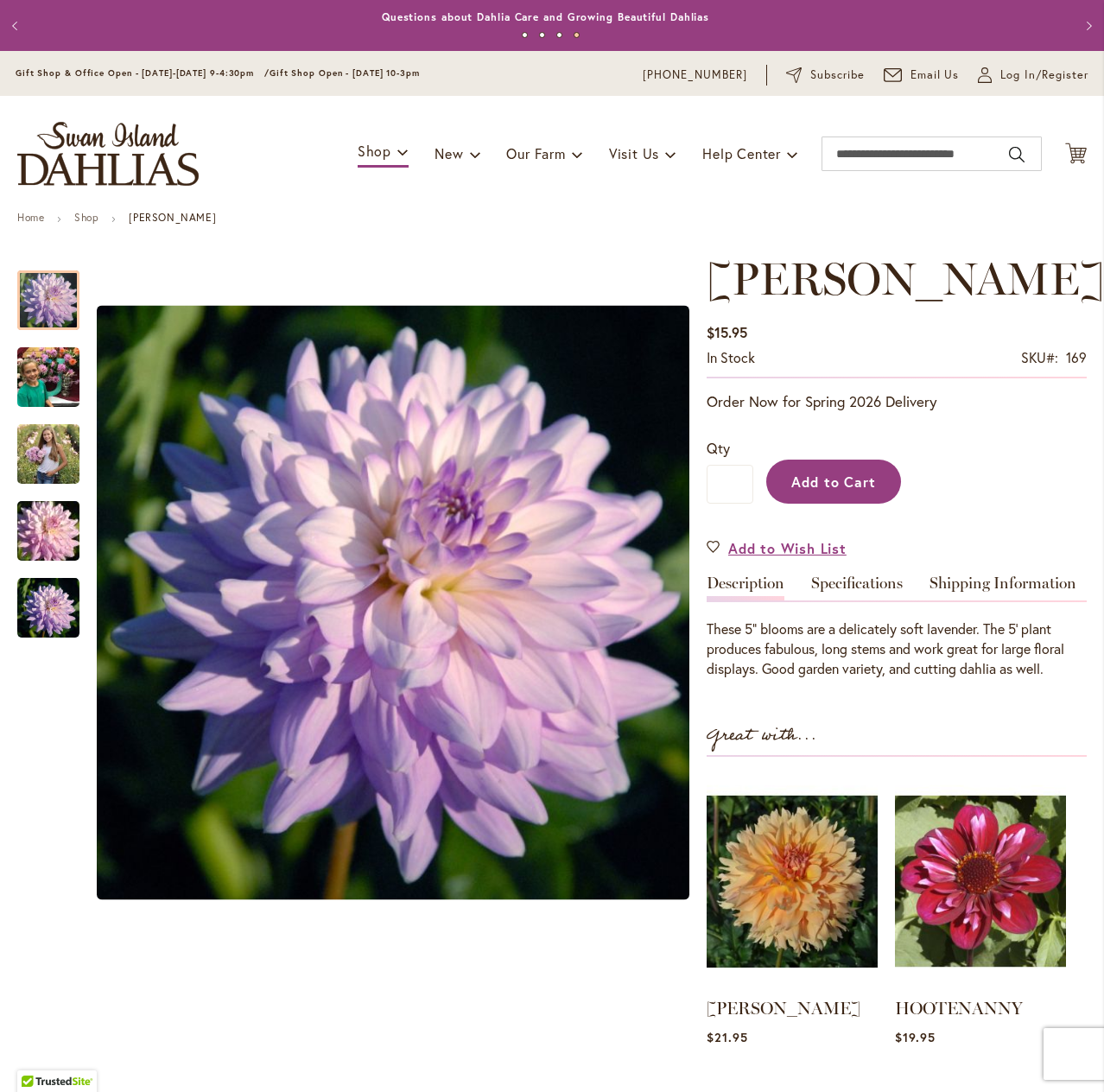
click at [846, 486] on span "Add to Cart" at bounding box center [834, 482] width 86 height 19
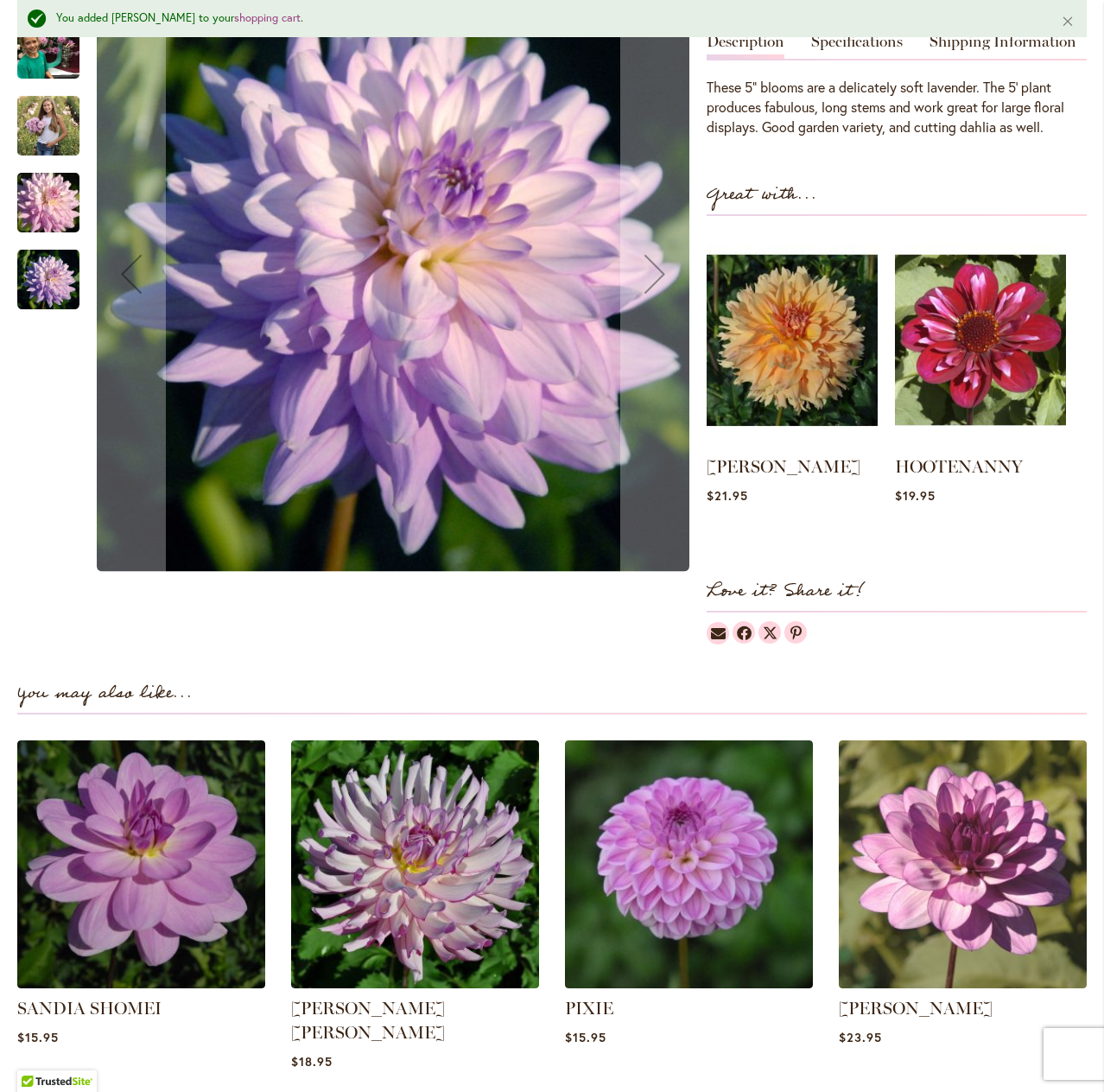
scroll to position [605, 0]
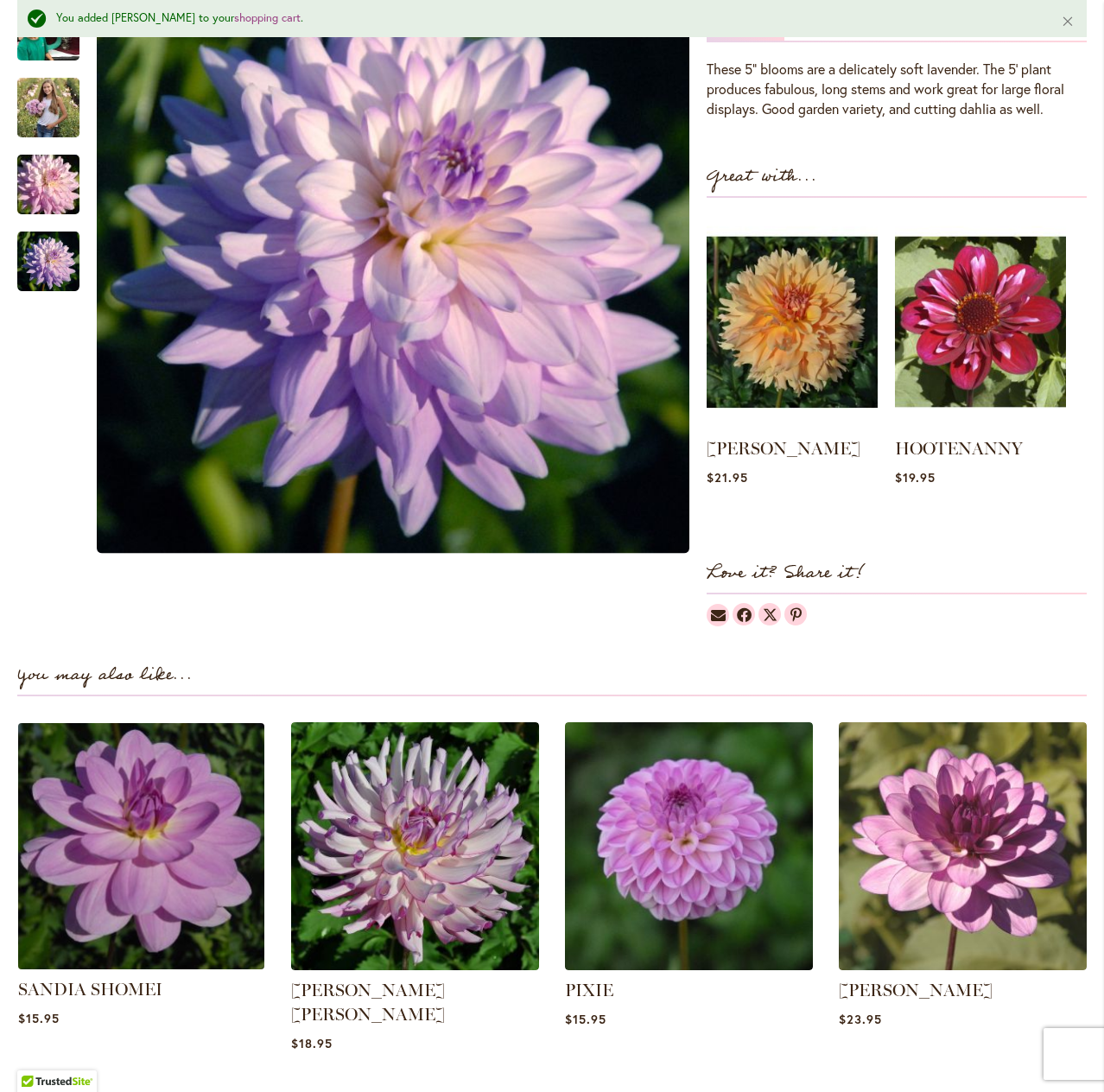
click at [137, 881] on img at bounding box center [141, 846] width 259 height 259
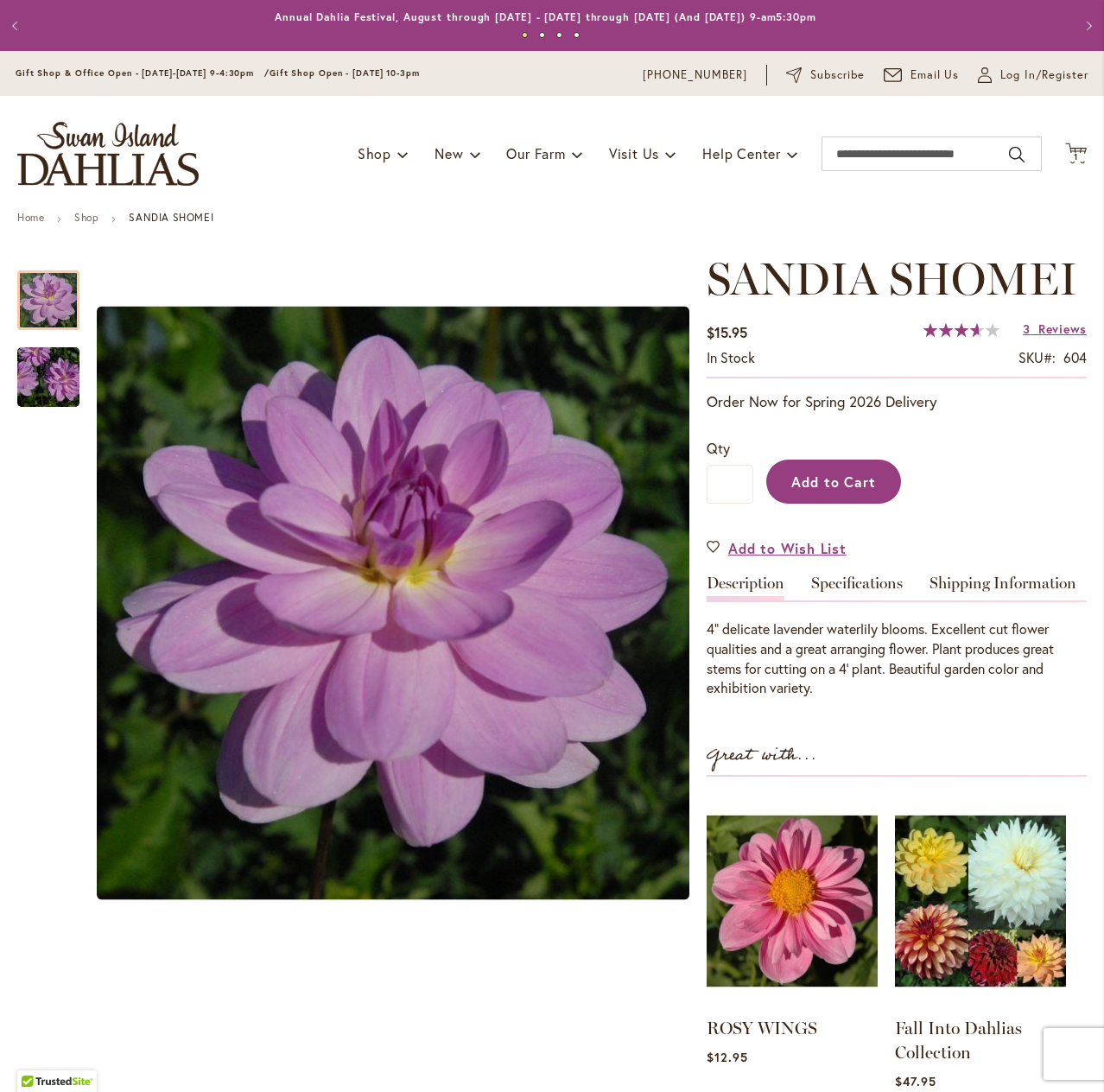
click at [844, 482] on span "Add to Cart" at bounding box center [834, 482] width 86 height 19
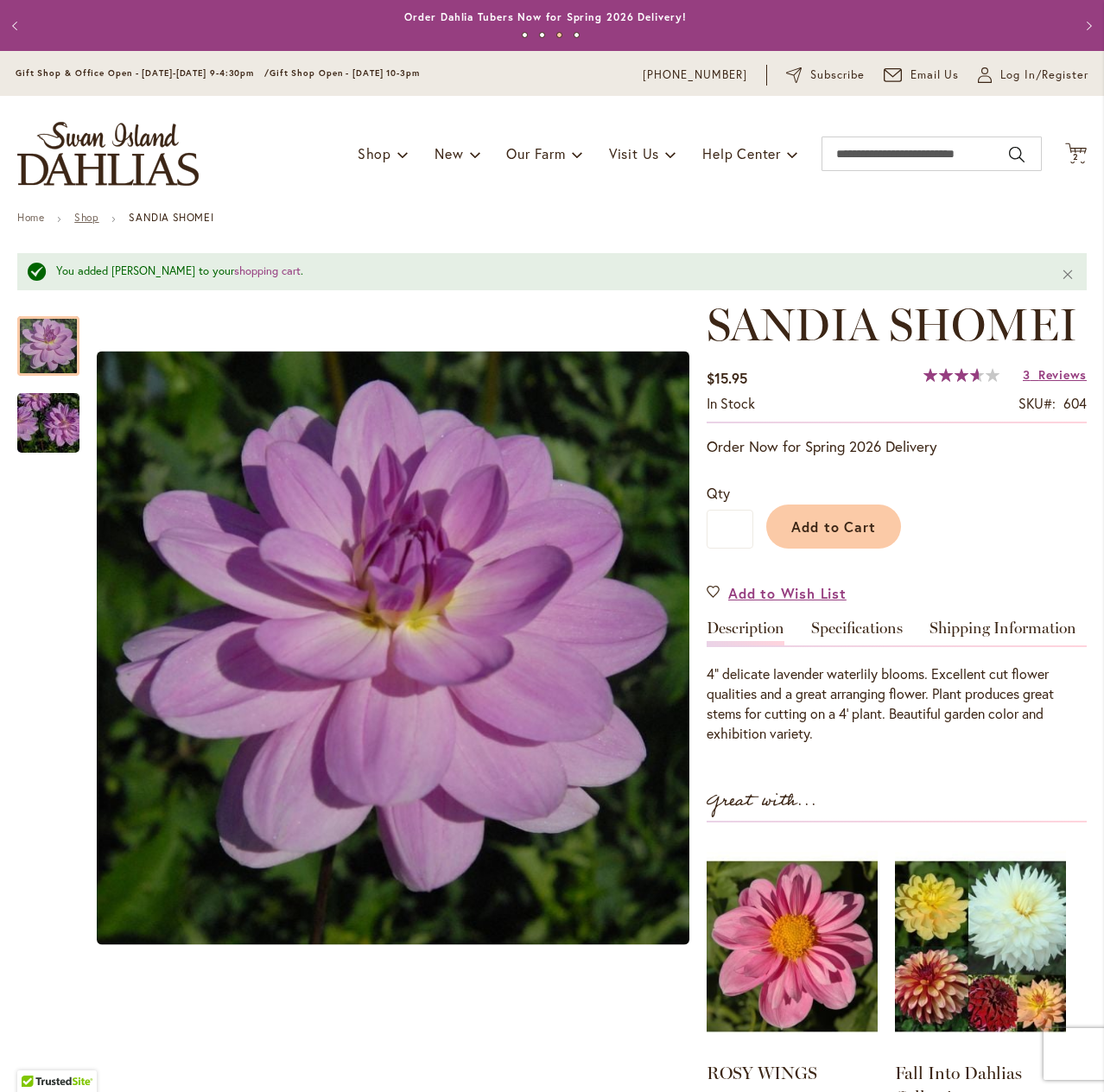
click at [91, 219] on link "Shop" at bounding box center [86, 218] width 24 height 13
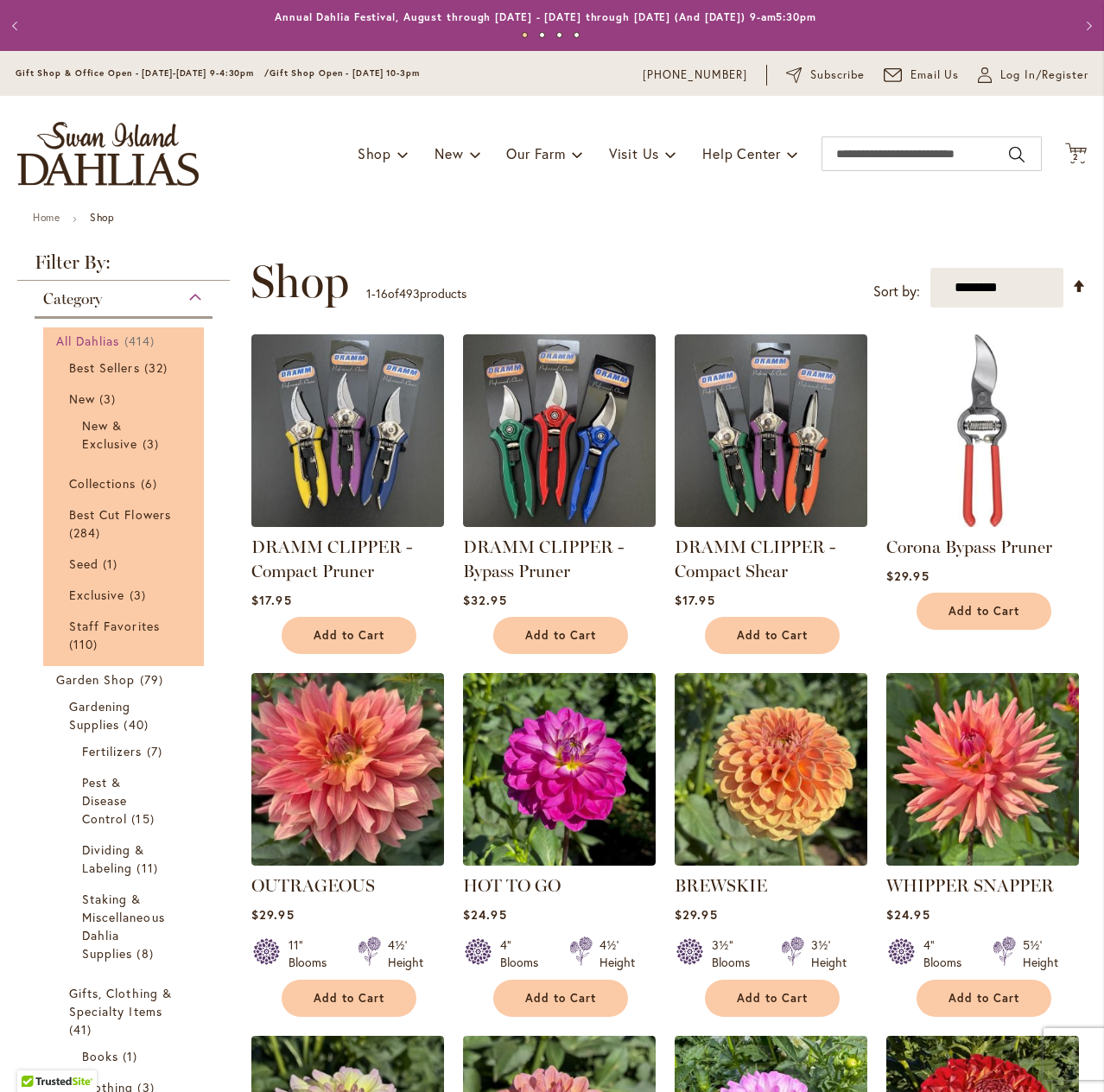
click at [93, 341] on span "All Dahlias" at bounding box center [87, 341] width 64 height 17
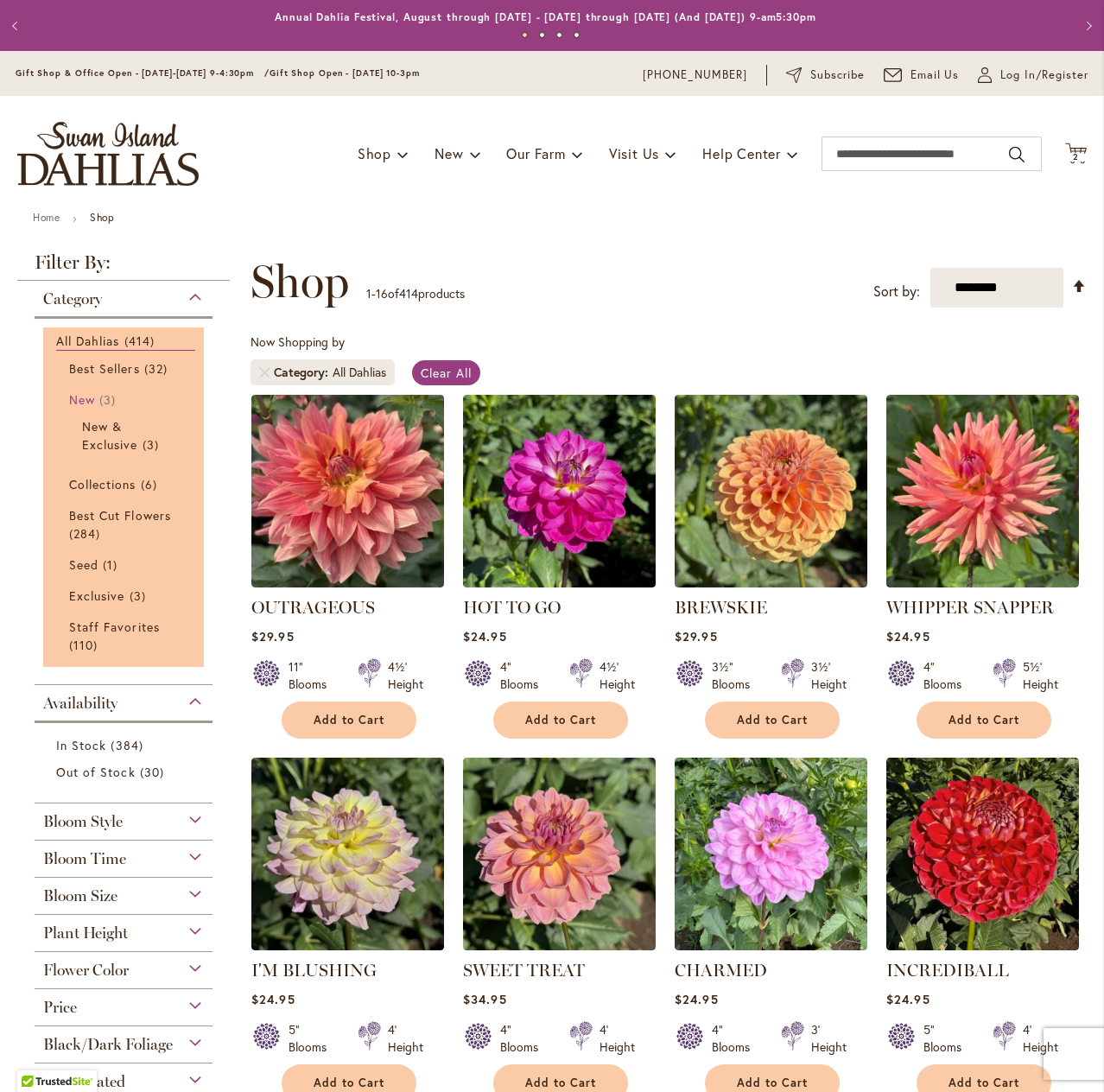
click at [86, 399] on span "New" at bounding box center [82, 400] width 26 height 17
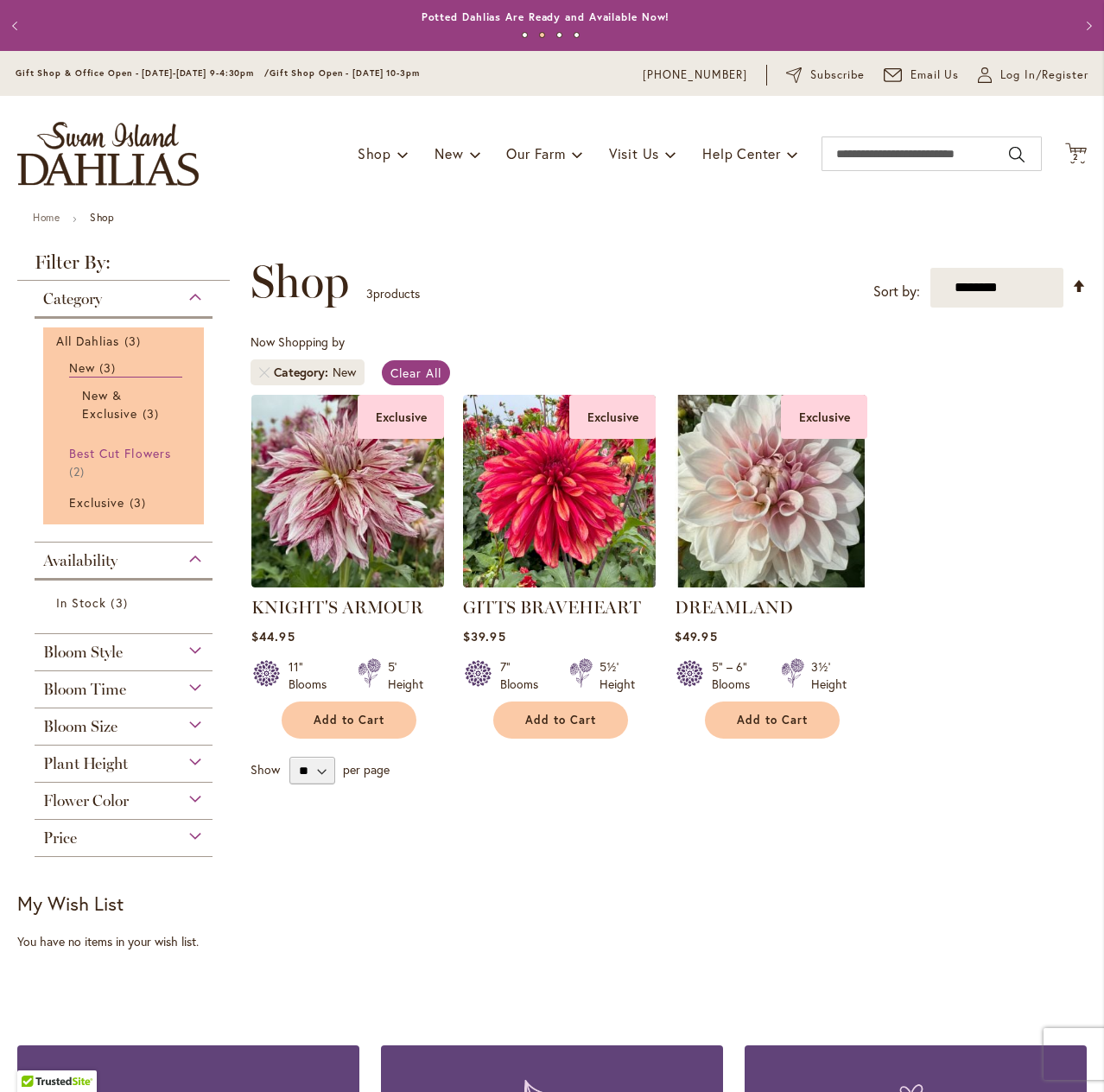
click at [92, 450] on span "Best Cut Flowers" at bounding box center [120, 453] width 102 height 17
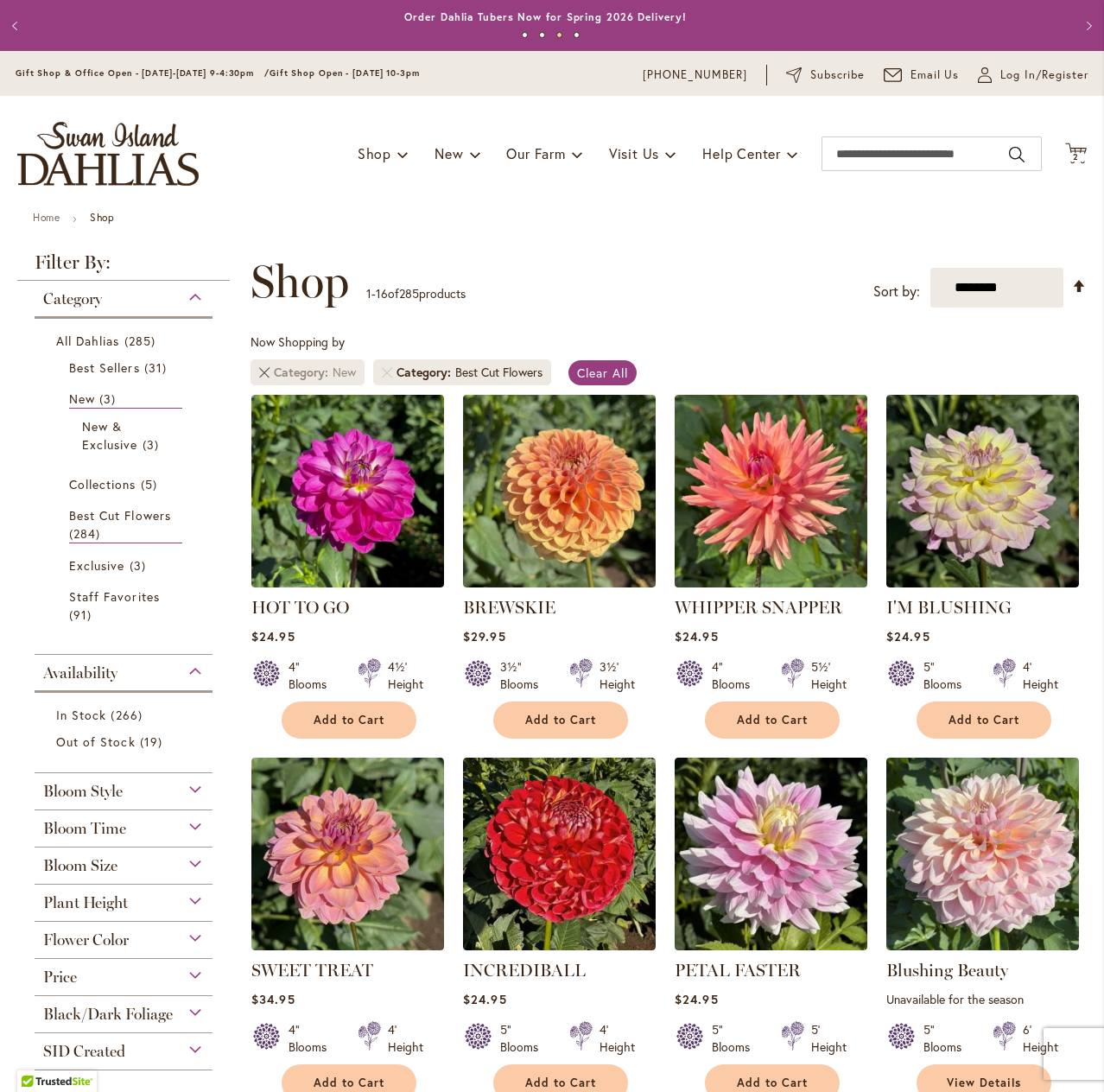
click at [262, 374] on link "Remove Category New" at bounding box center [264, 372] width 10 height 10
click at [194, 786] on div "Bloom Style" at bounding box center [123, 787] width 178 height 28
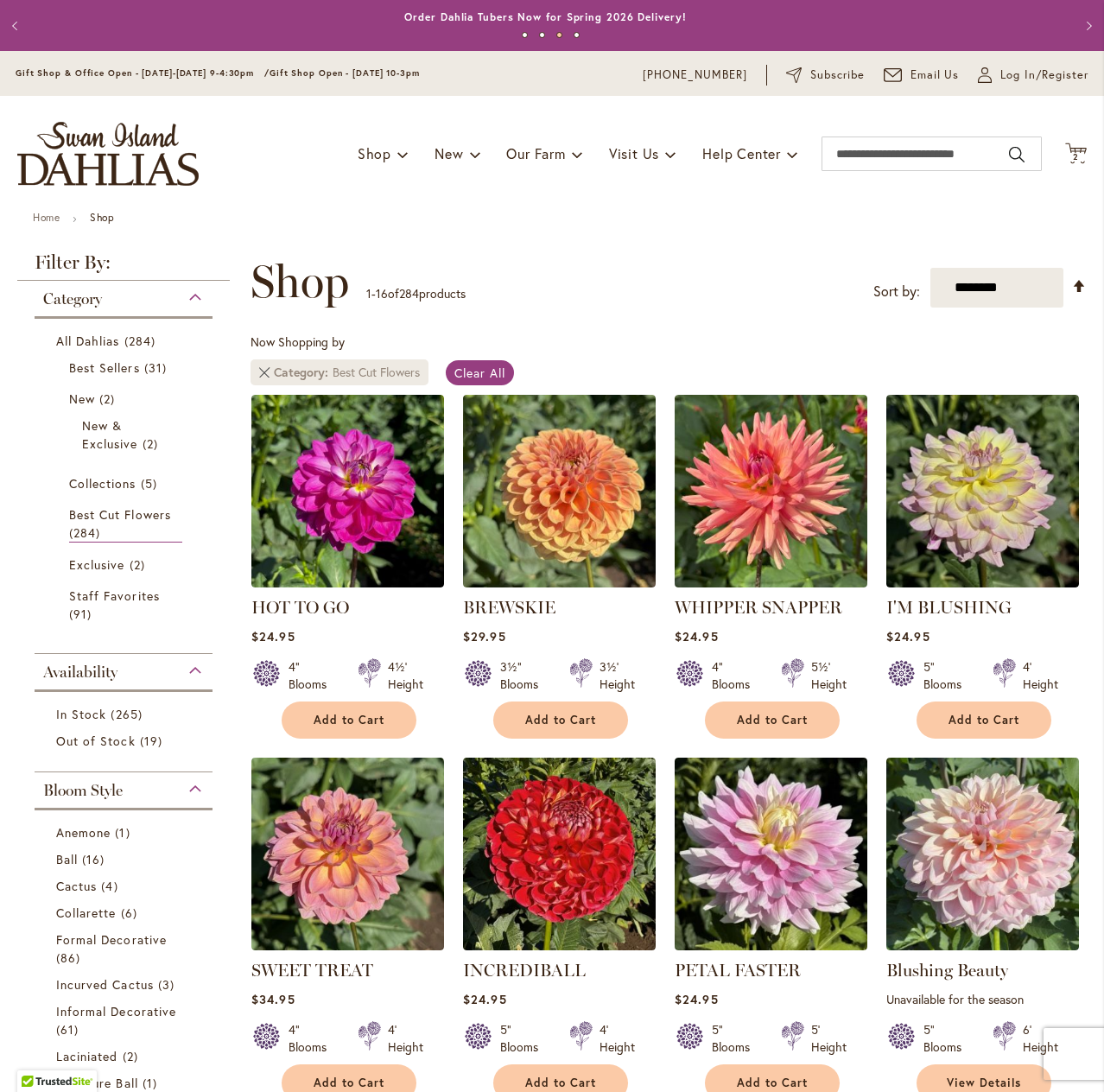
click at [262, 371] on link "Remove Category Best Cut Flowers" at bounding box center [264, 372] width 10 height 10
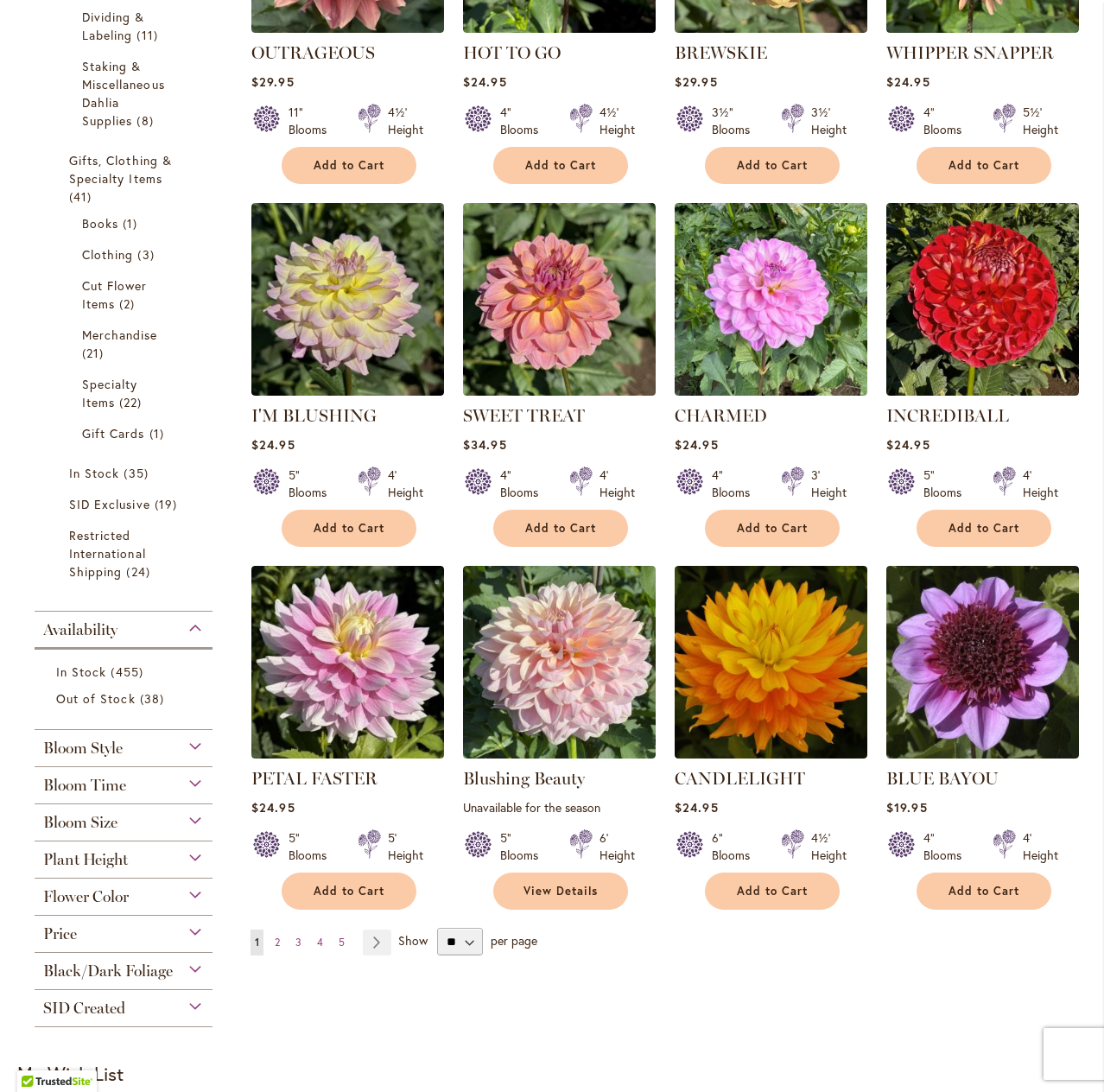
scroll to position [864, 0]
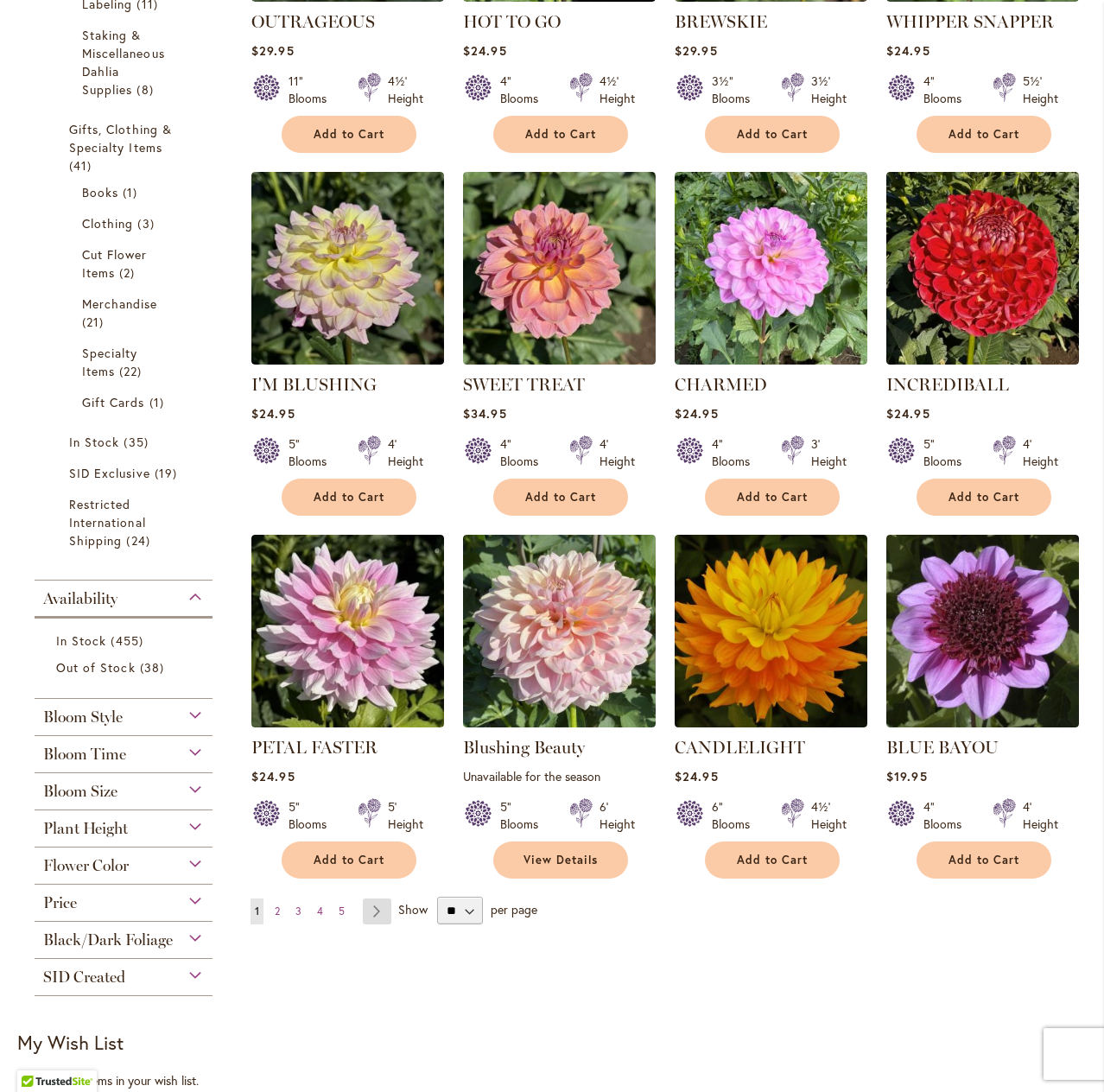
click at [375, 915] on link "Page Next" at bounding box center [377, 912] width 29 height 26
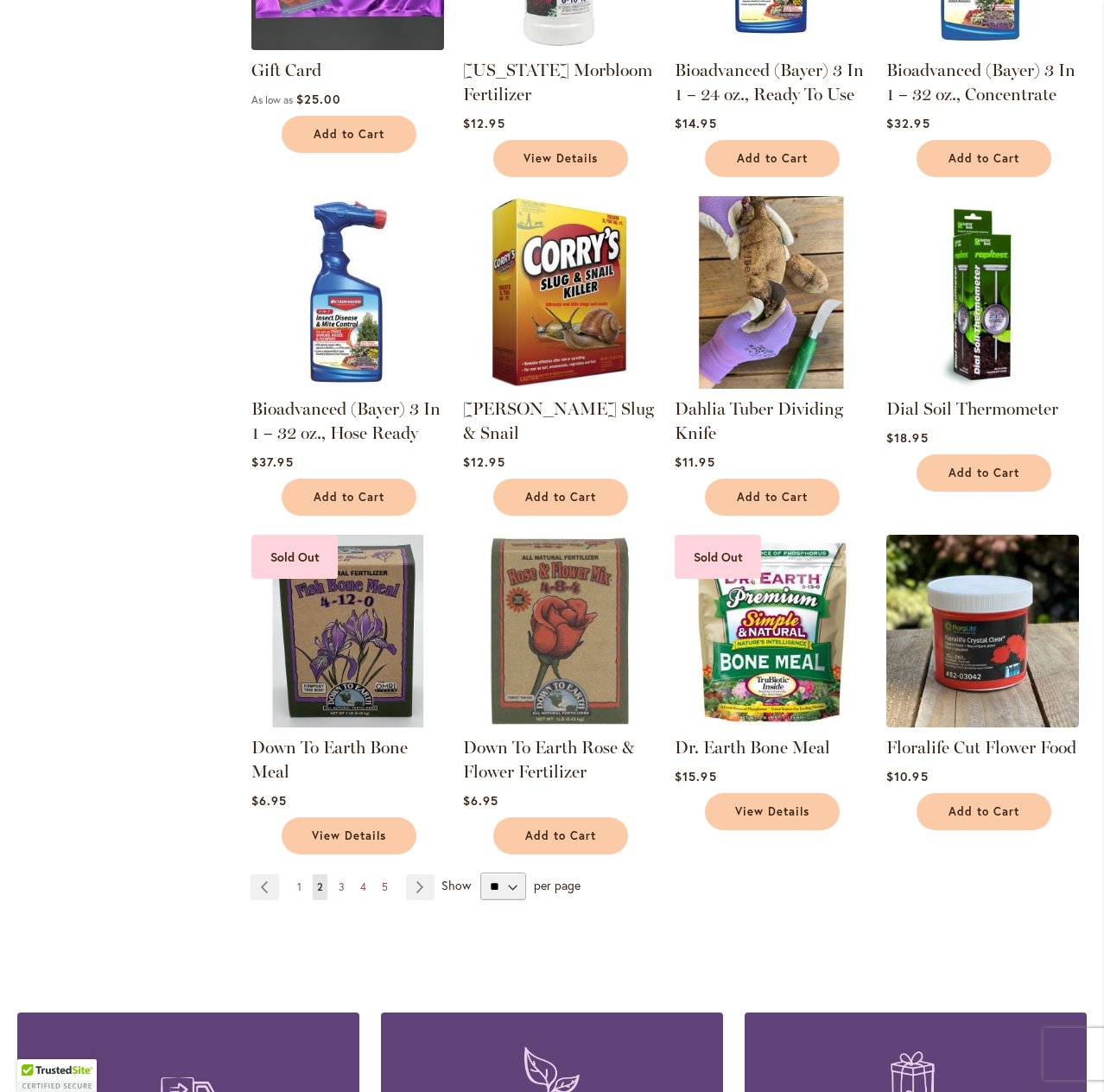
scroll to position [951, 0]
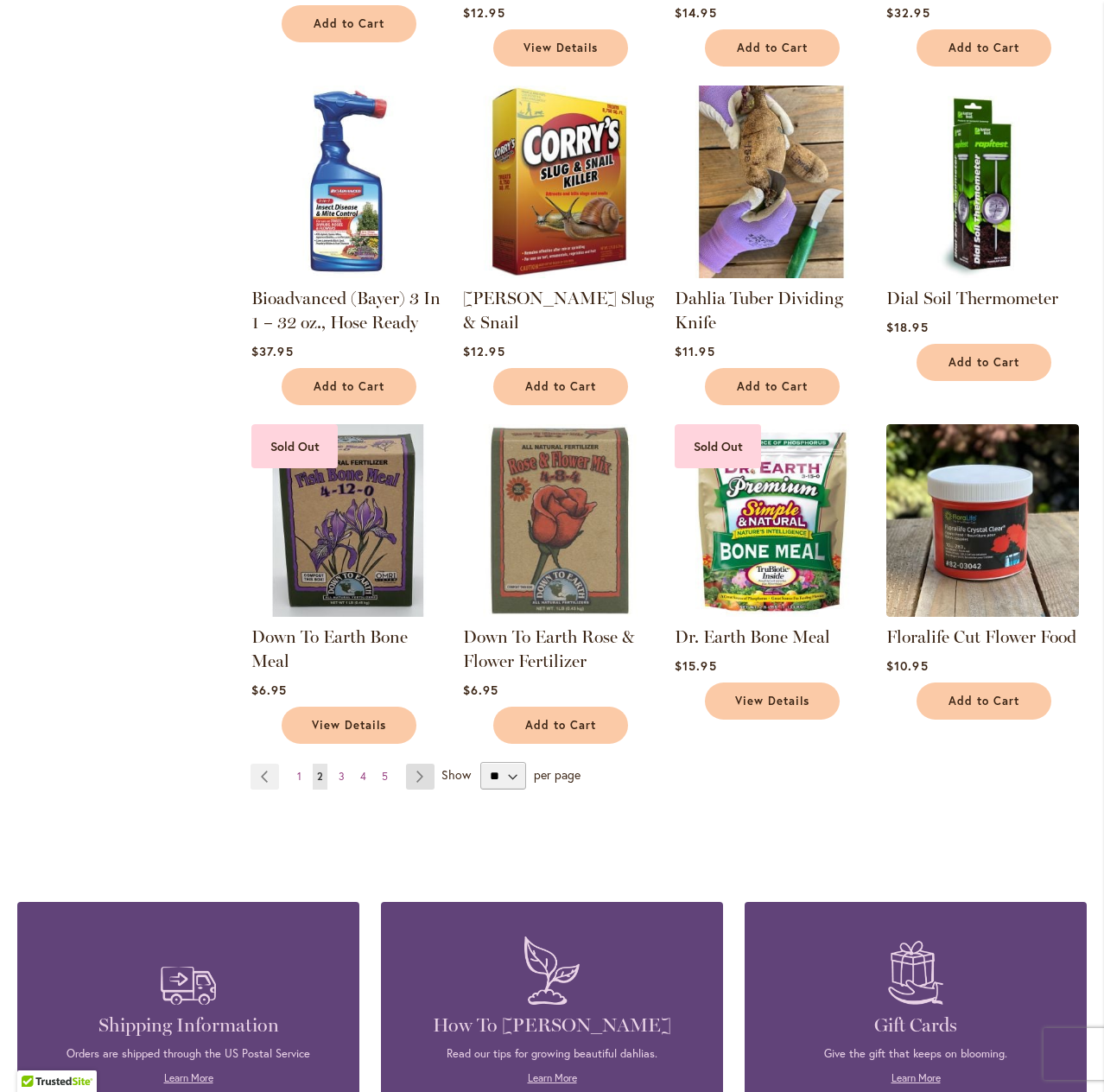
click at [413, 779] on link "Page Next" at bounding box center [420, 777] width 29 height 26
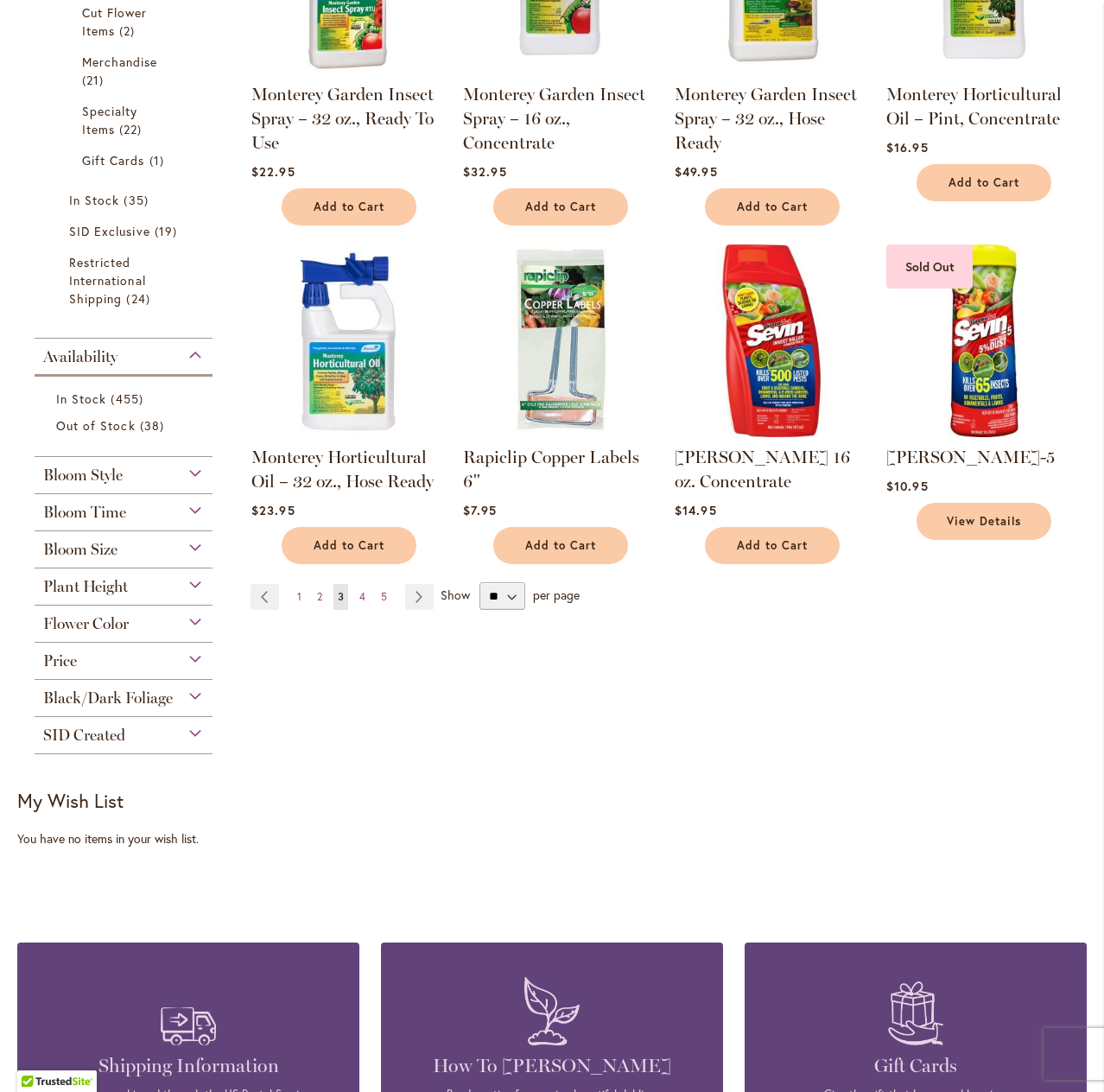
scroll to position [1124, 0]
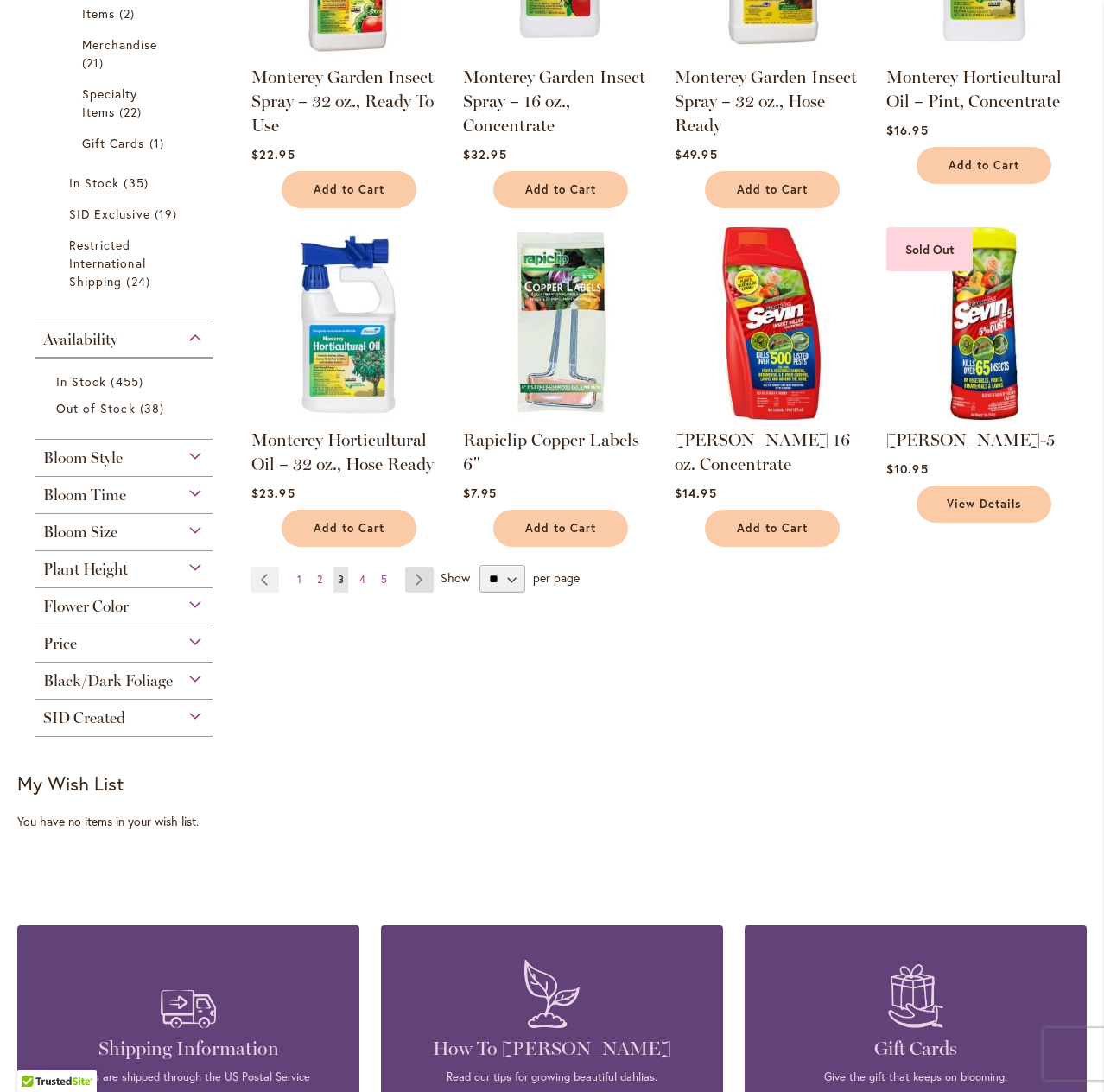
click at [419, 566] on link "Page Next" at bounding box center [419, 579] width 29 height 26
click at [416, 566] on link "Page Next" at bounding box center [419, 579] width 29 height 26
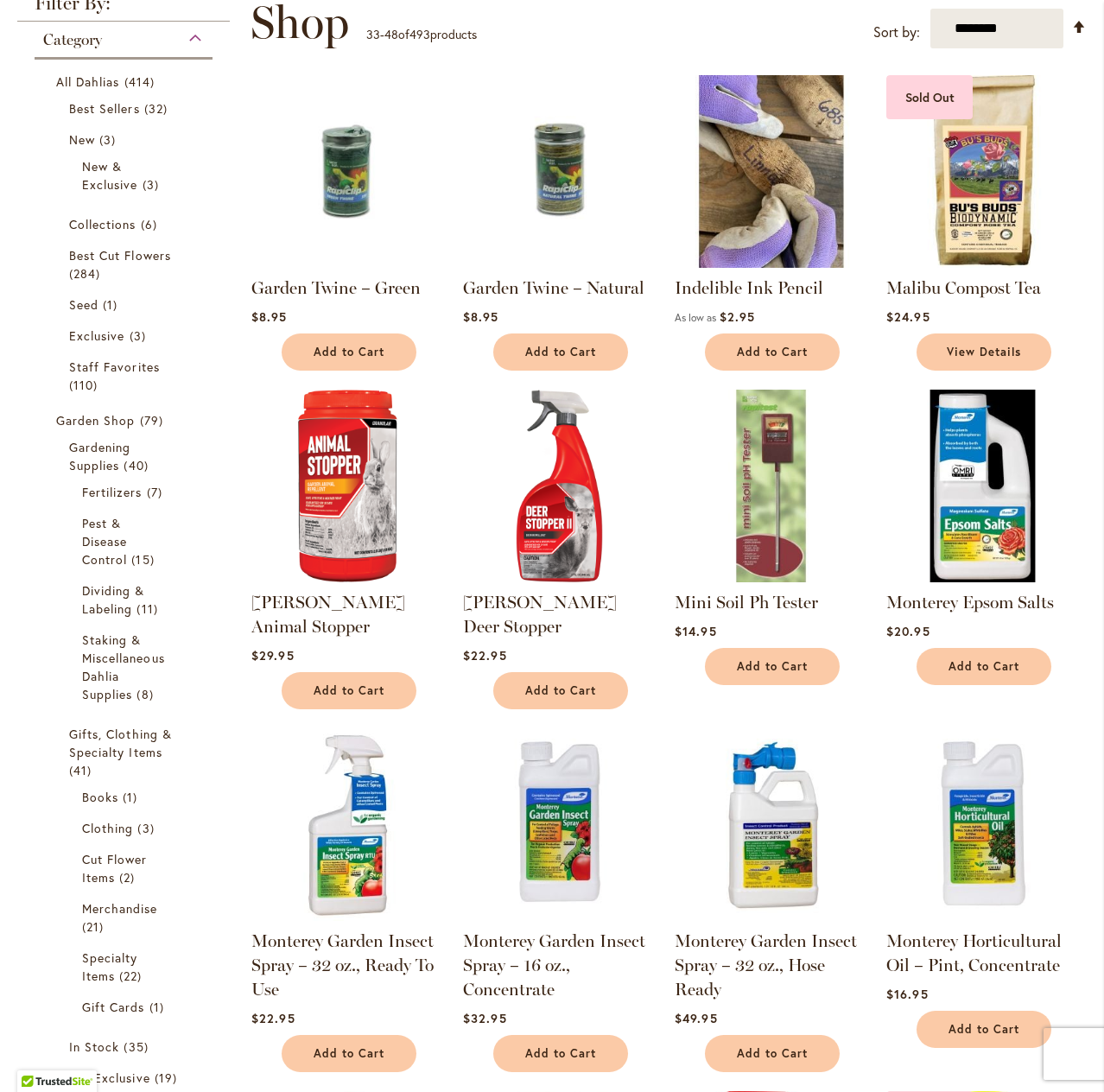
scroll to position [0, 0]
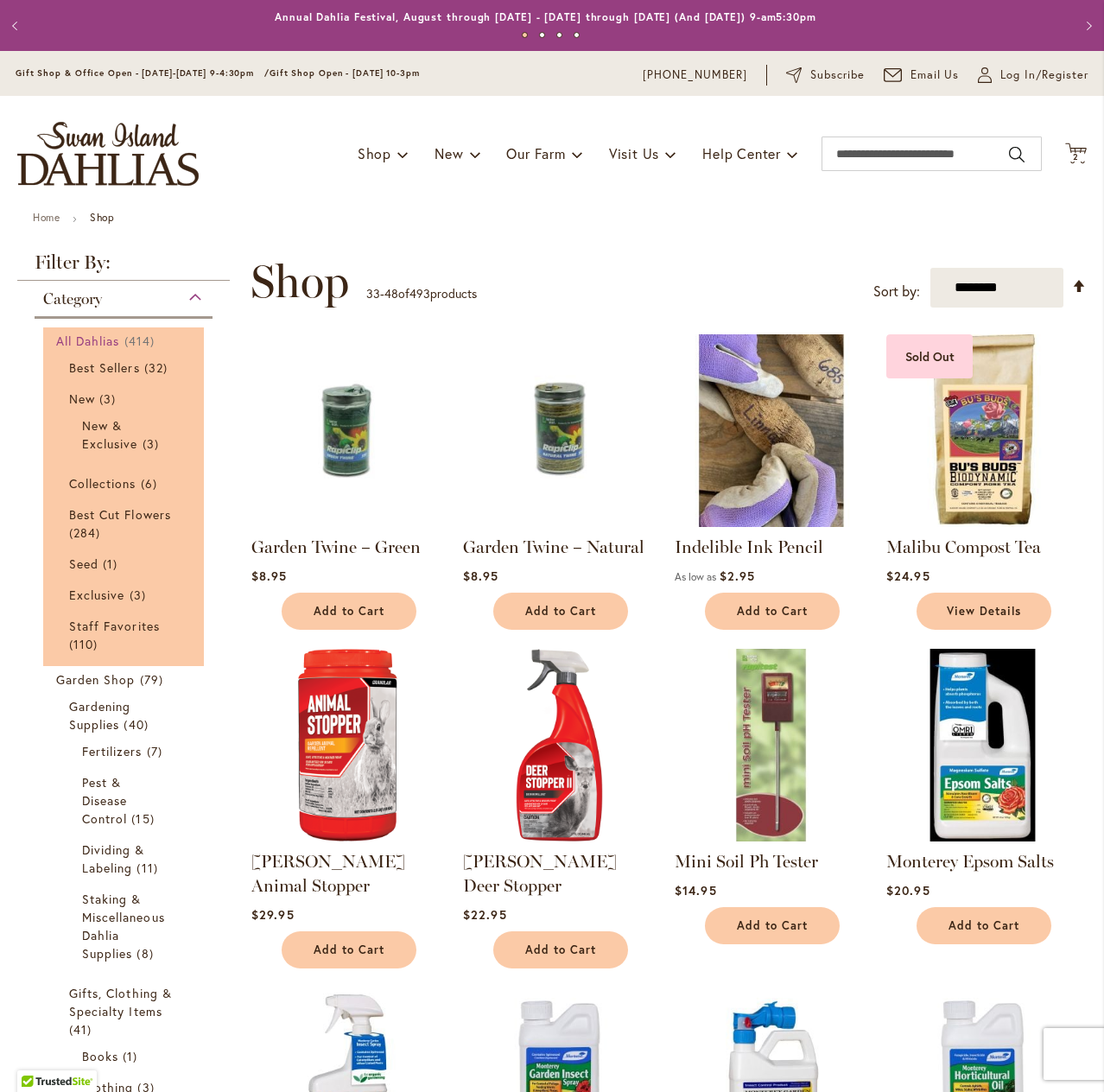
click at [102, 333] on span "All Dahlias" at bounding box center [87, 341] width 64 height 17
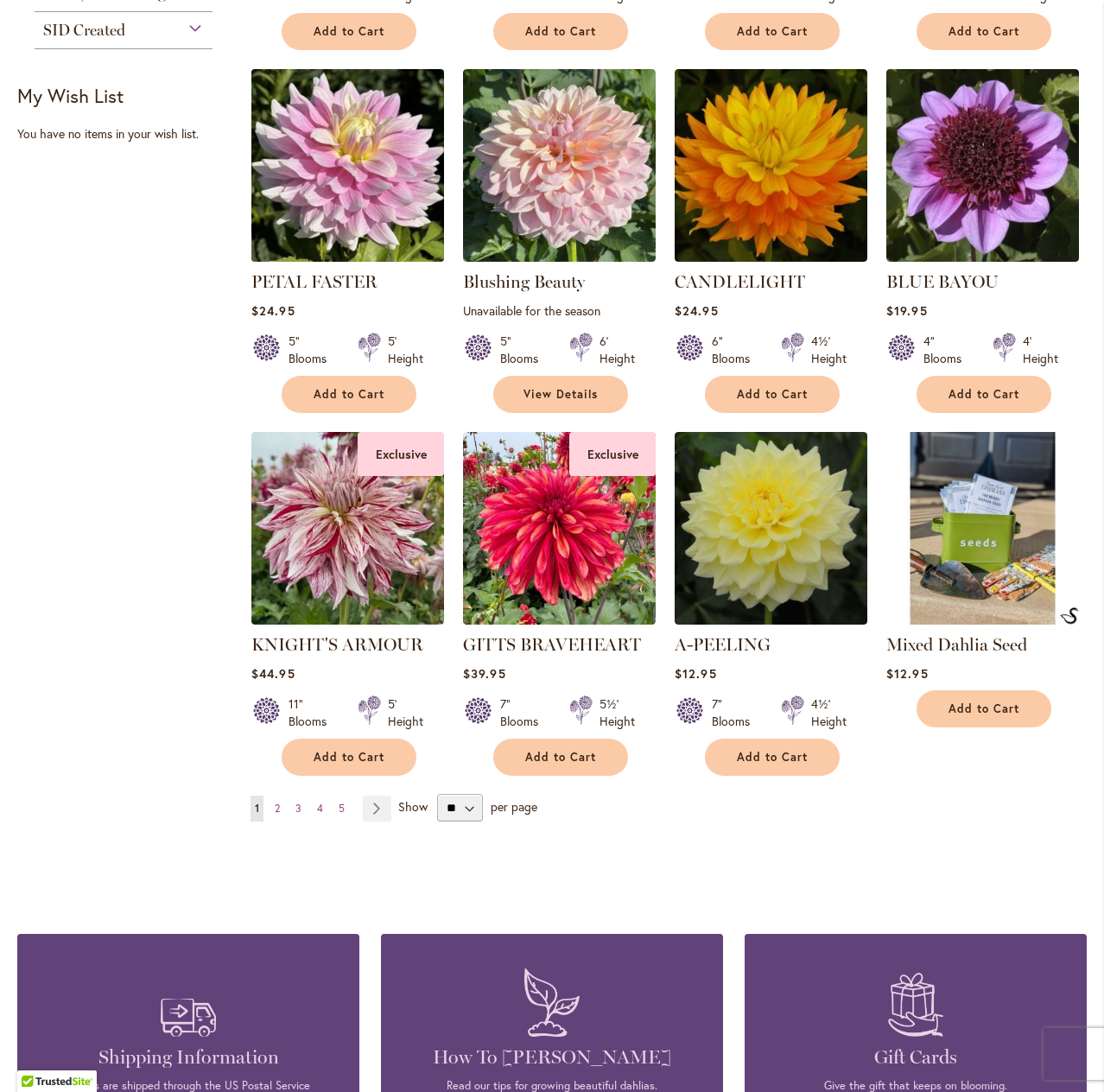
scroll to position [1124, 0]
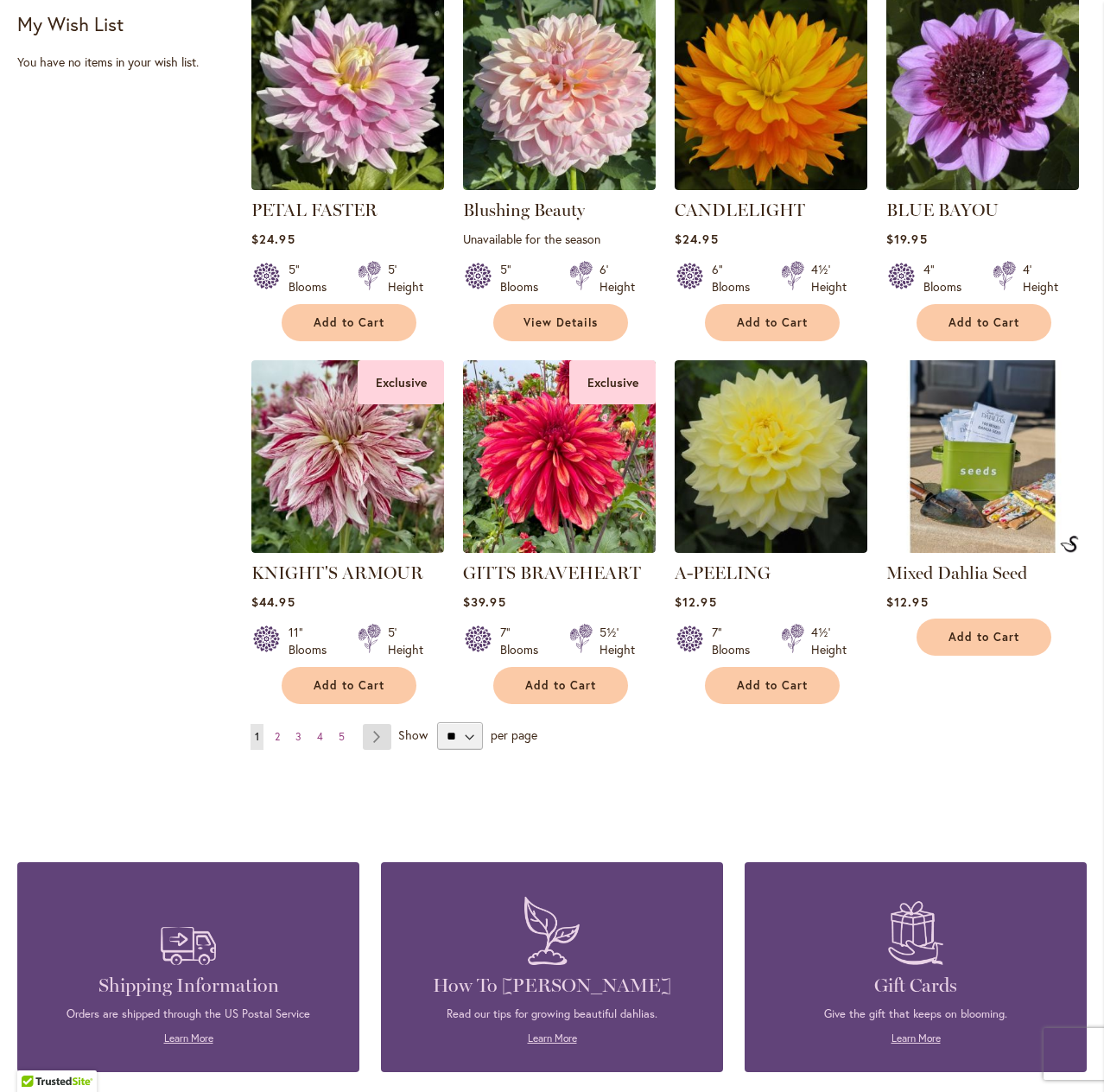
click at [371, 737] on link "Page Next" at bounding box center [377, 738] width 29 height 26
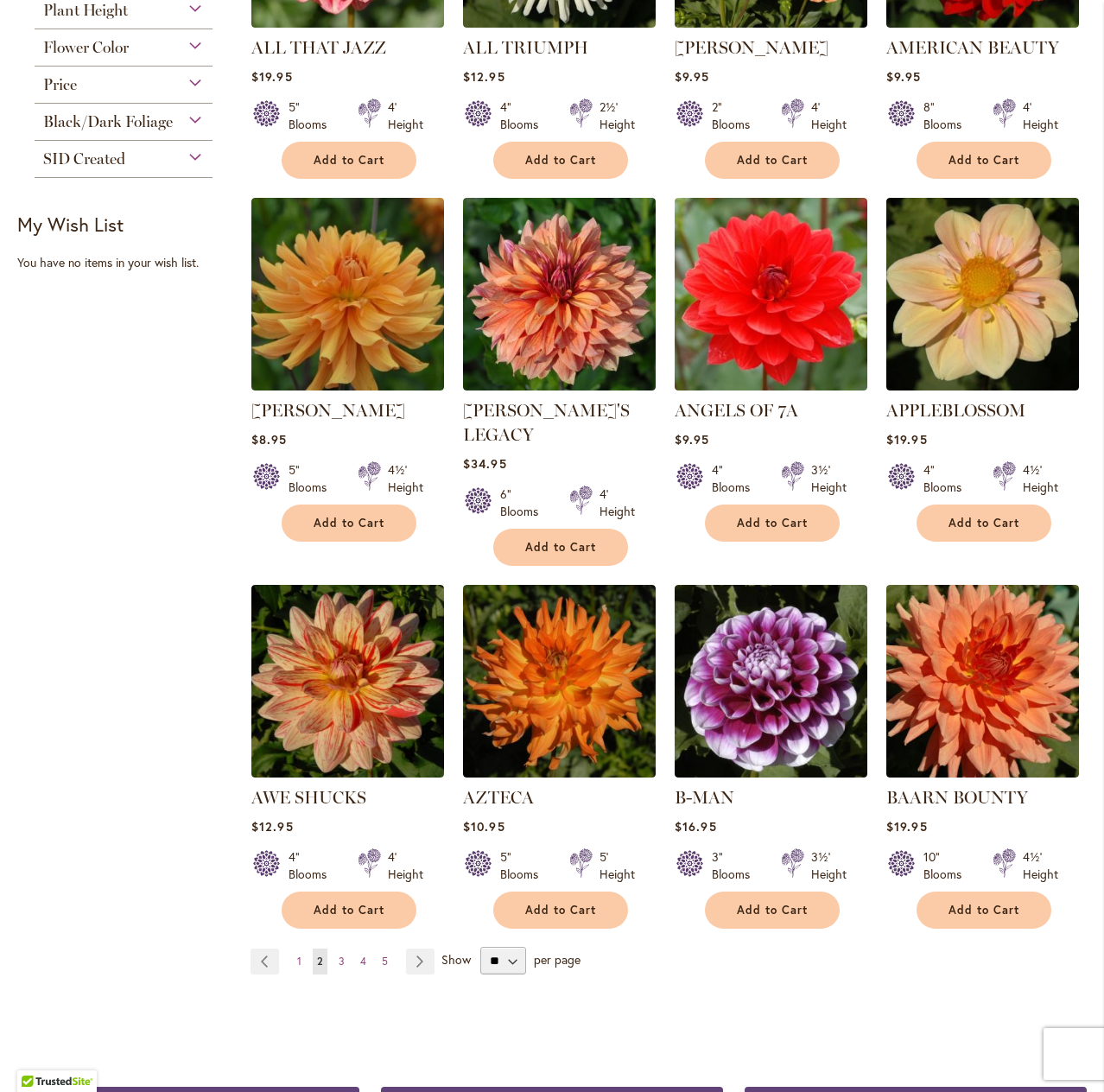
scroll to position [951, 0]
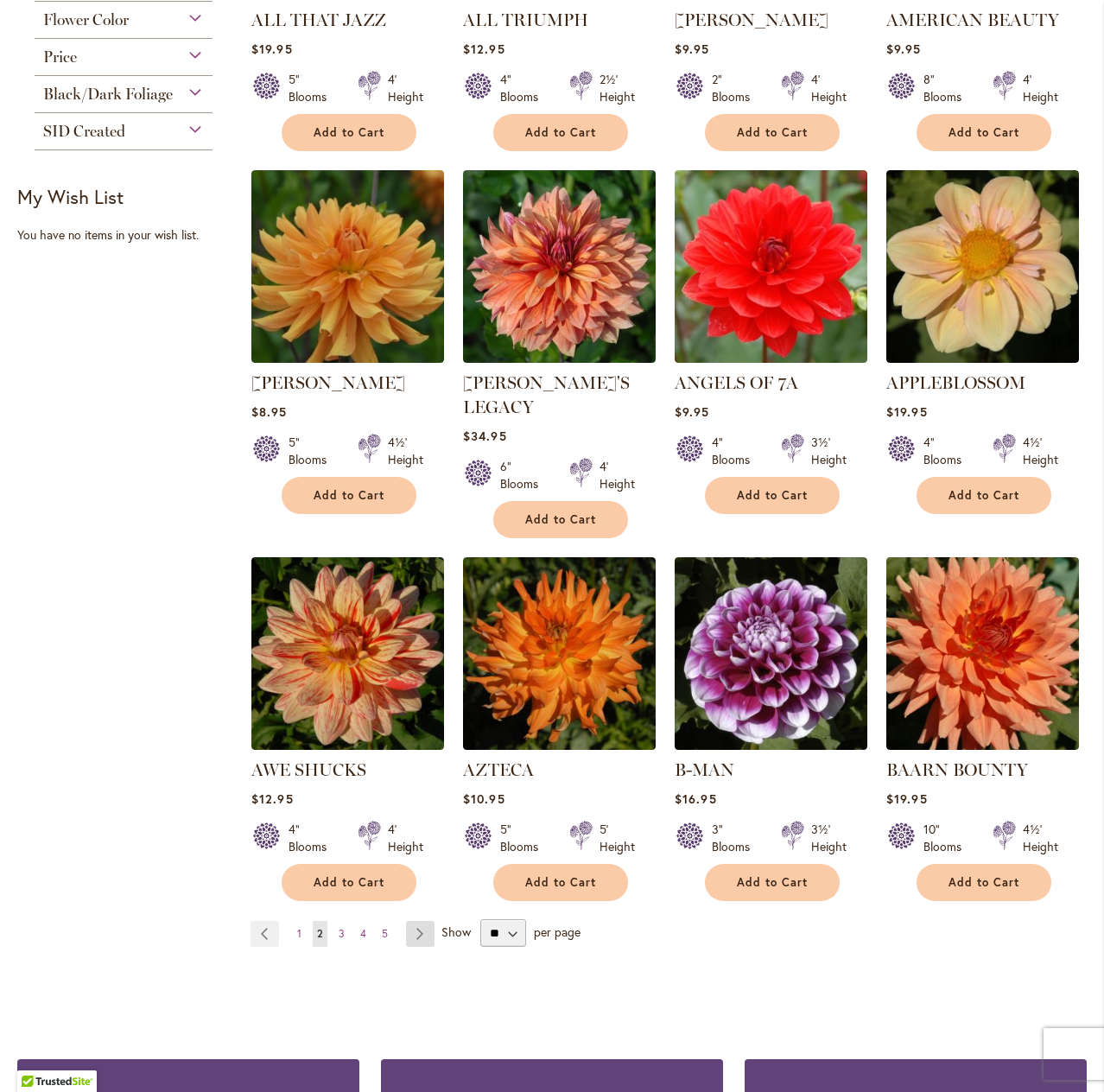
click at [418, 921] on link "Page Next" at bounding box center [420, 934] width 29 height 26
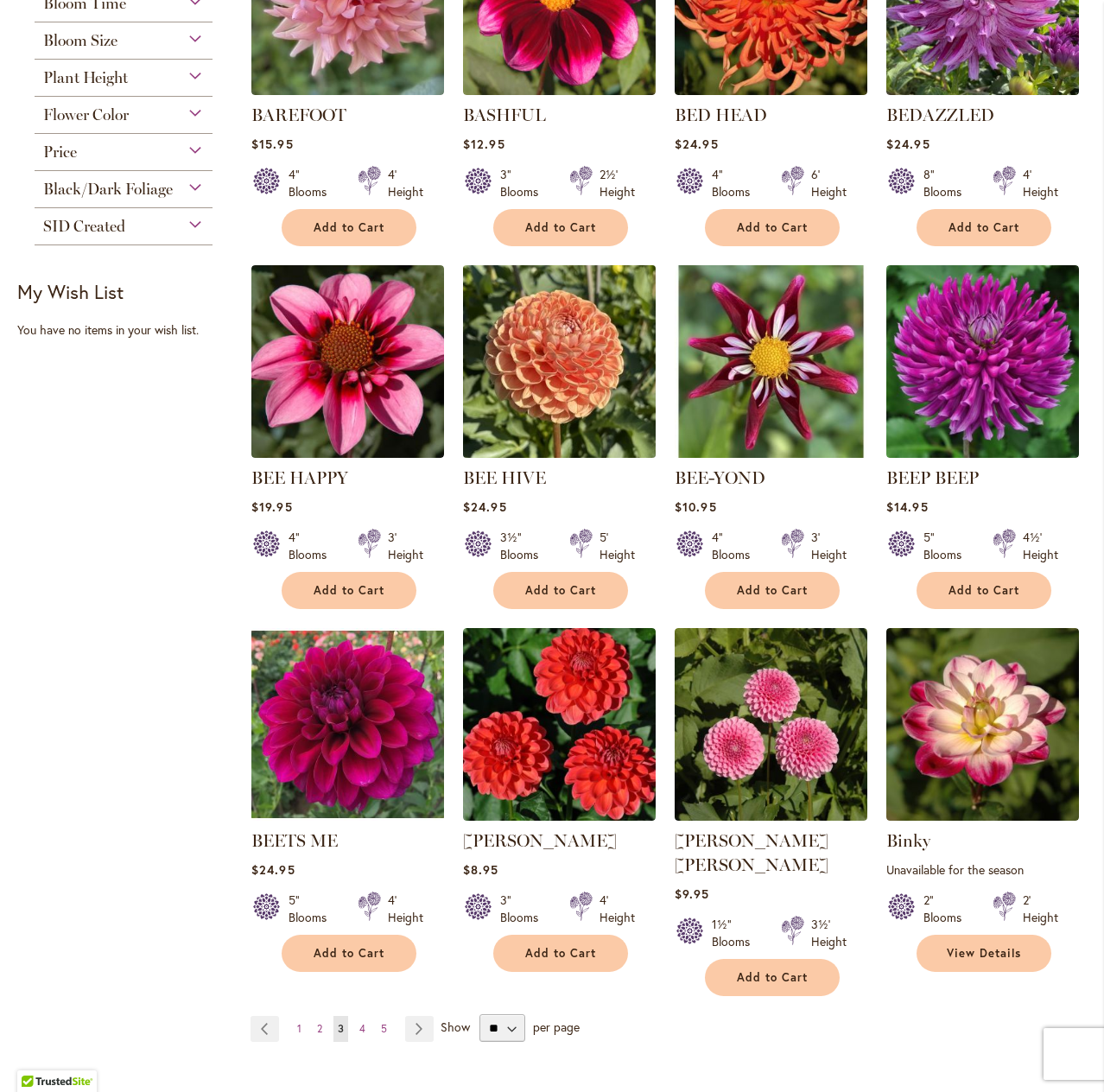
scroll to position [864, 0]
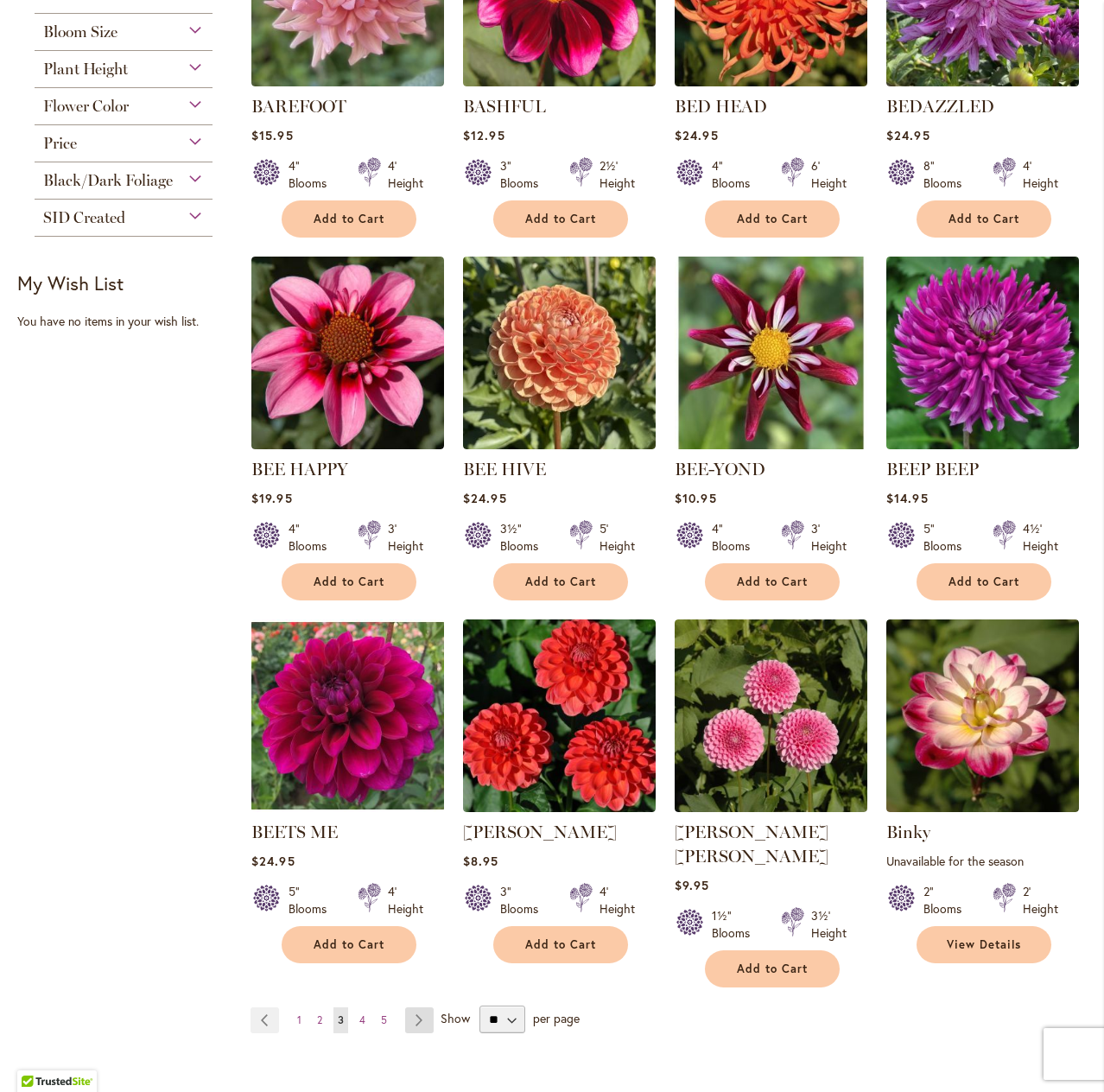
click at [415, 1007] on link "Page Next" at bounding box center [419, 1020] width 29 height 26
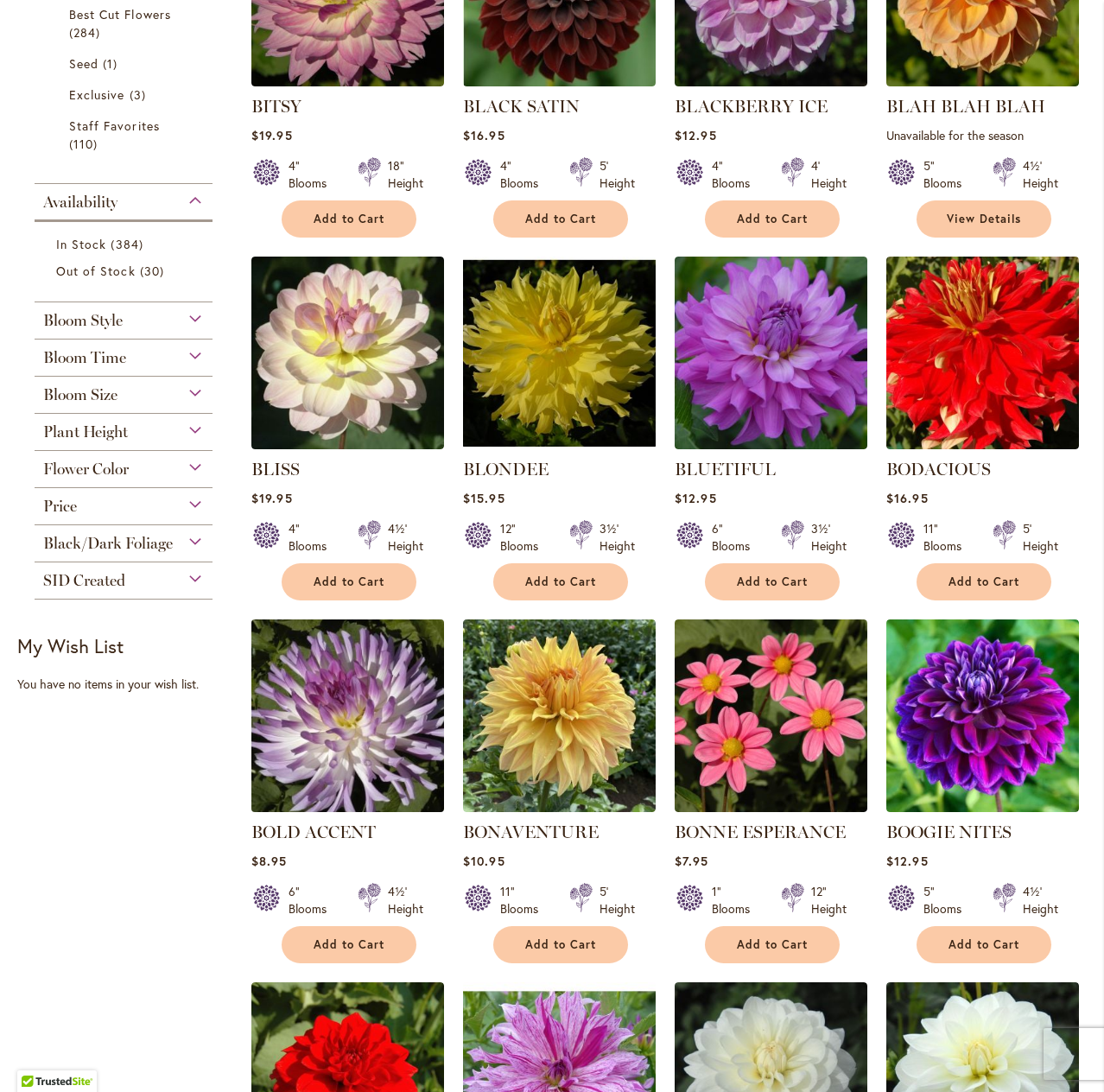
scroll to position [518, 0]
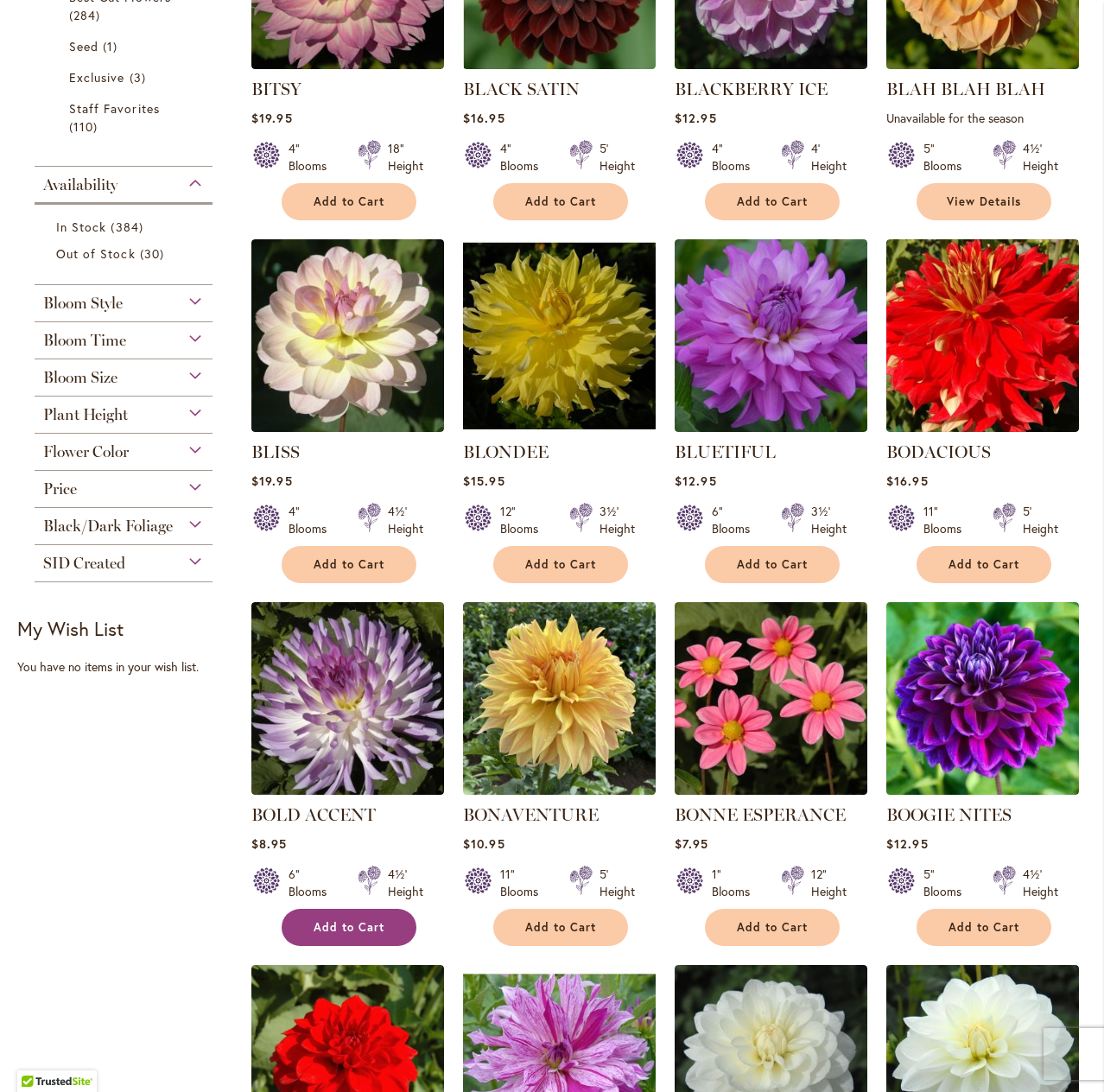
click at [363, 927] on span "Add to Cart" at bounding box center [349, 927] width 71 height 15
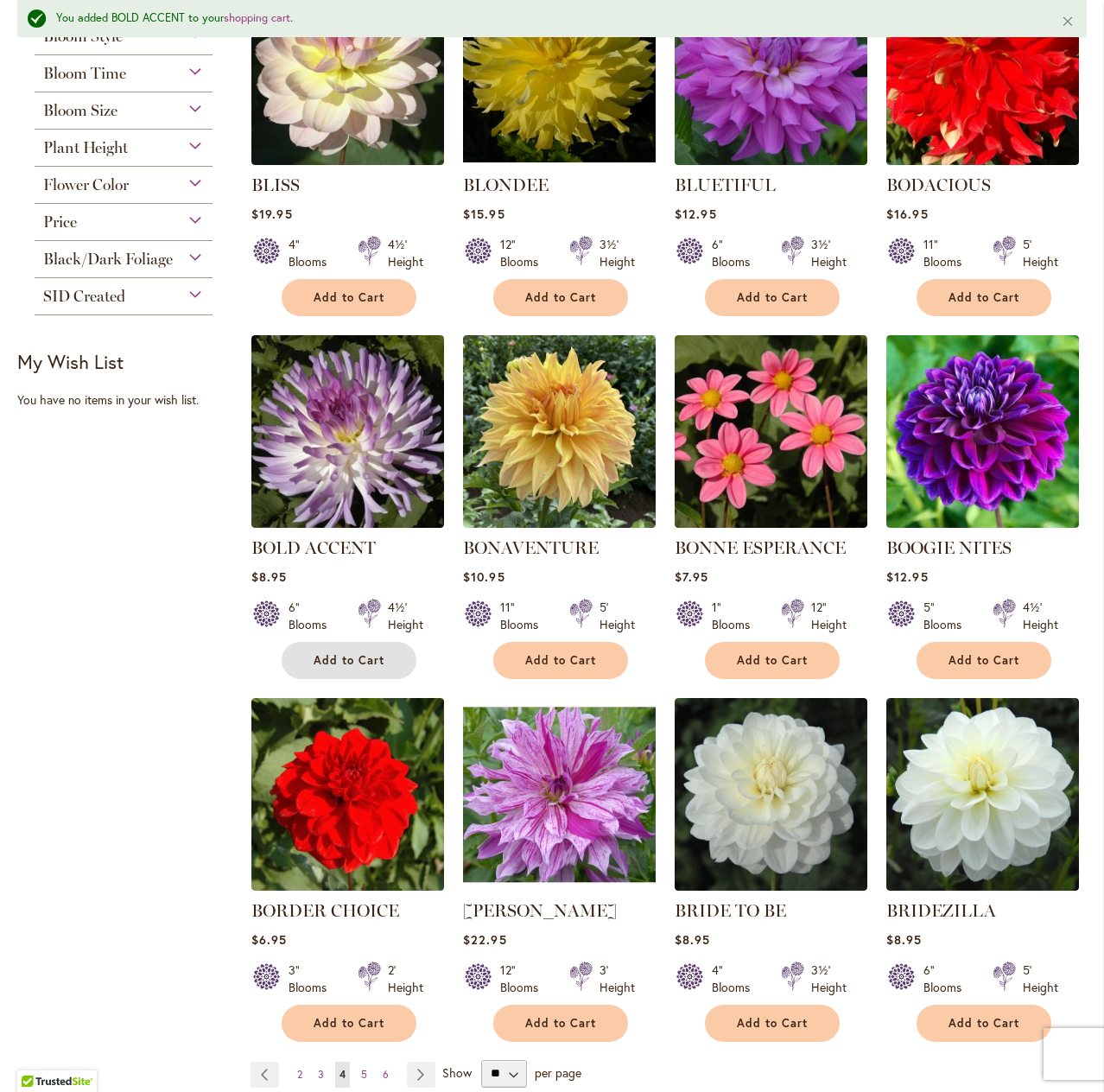
scroll to position [909, 0]
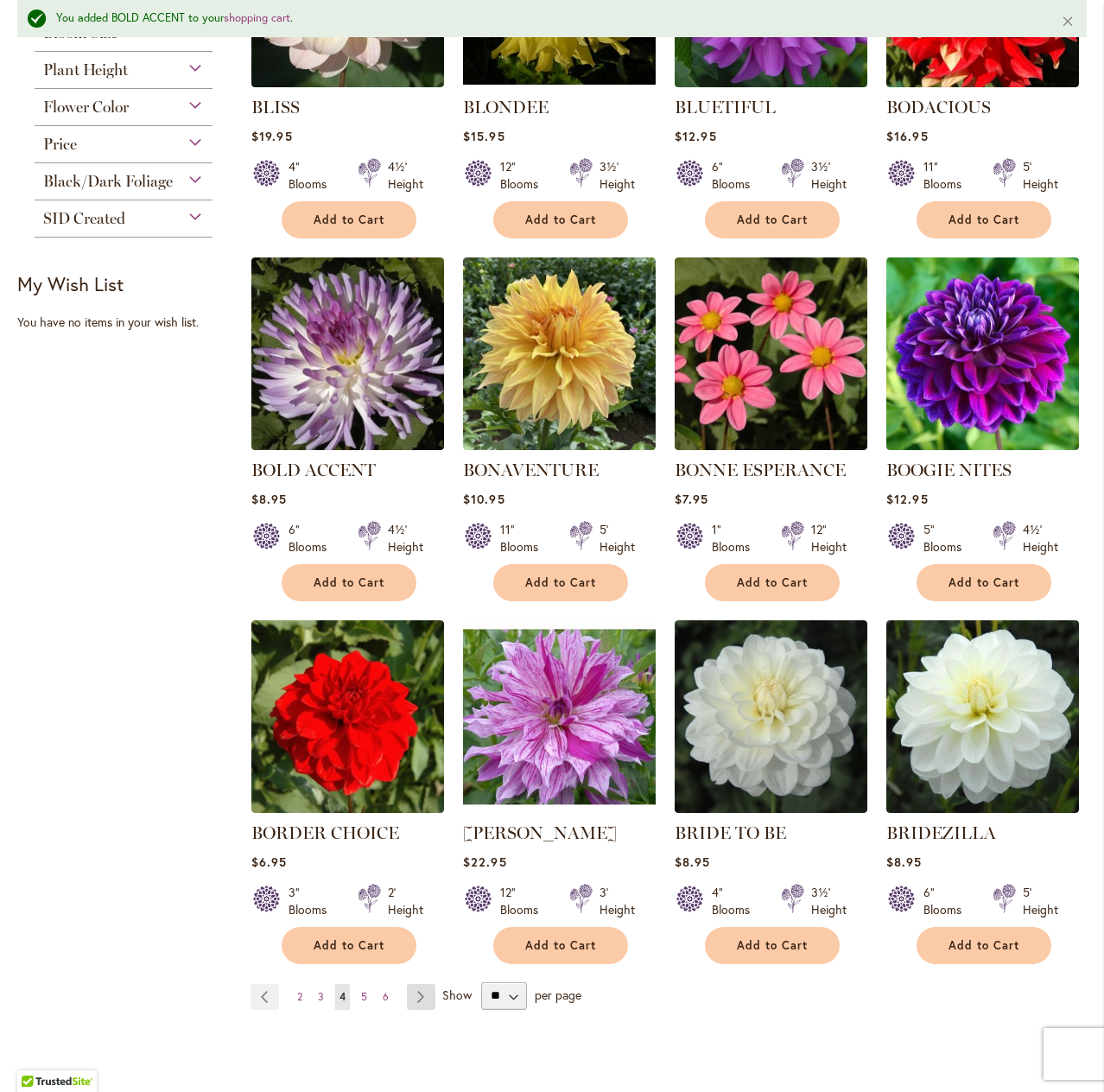
click at [420, 997] on link "Page Next" at bounding box center [421, 997] width 29 height 26
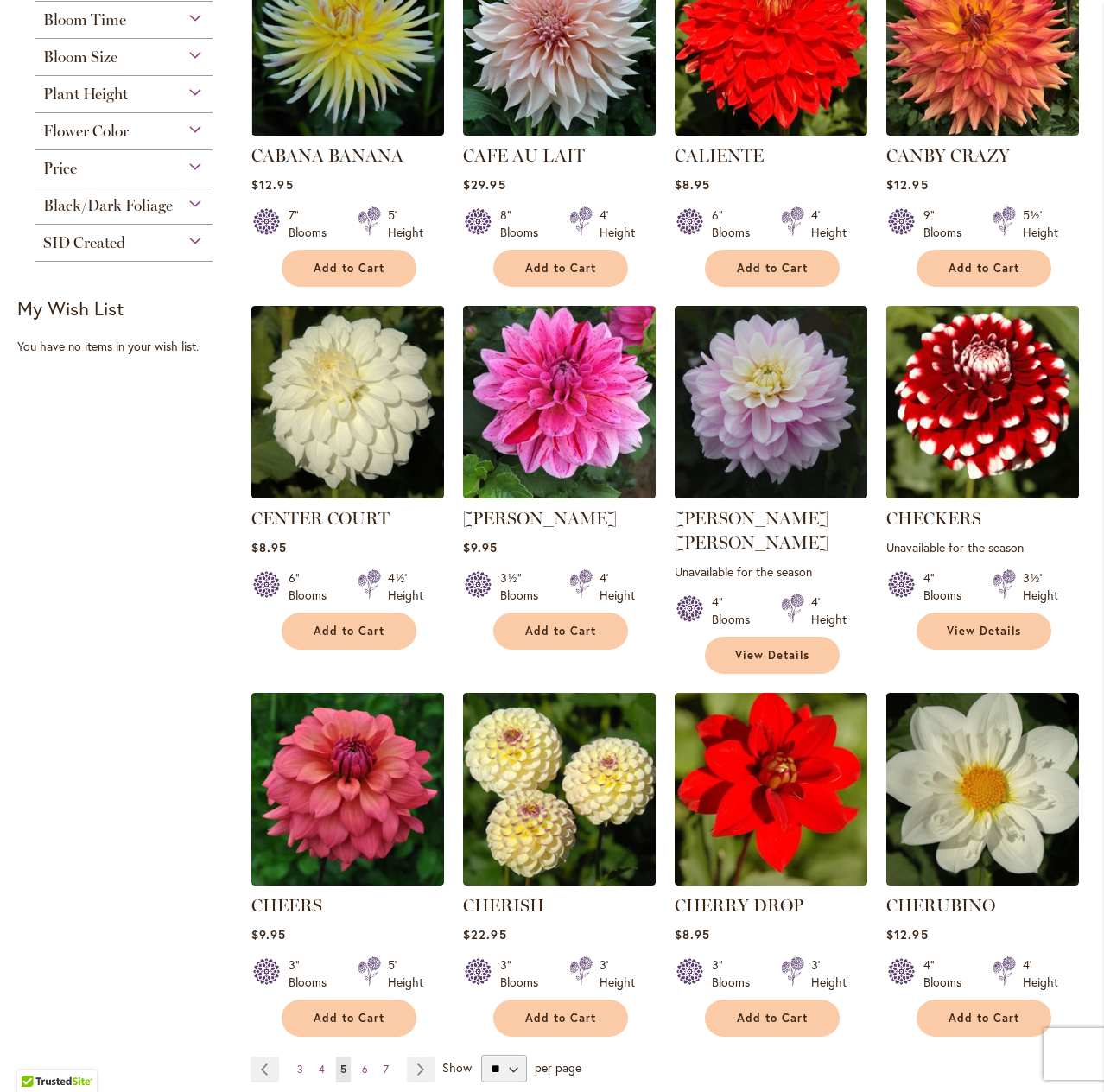
scroll to position [864, 0]
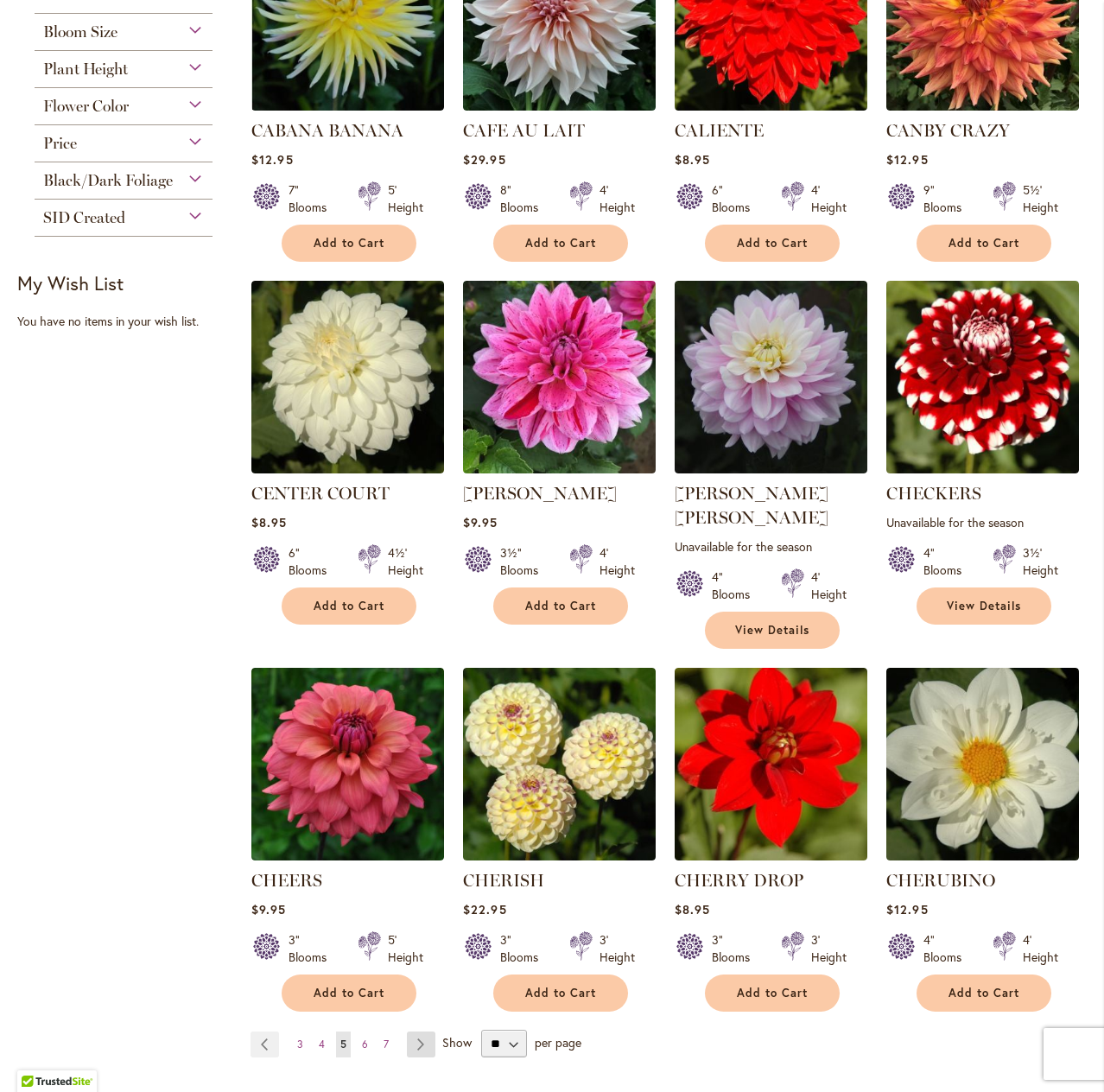
click at [419, 1032] on link "Page Next" at bounding box center [421, 1045] width 29 height 26
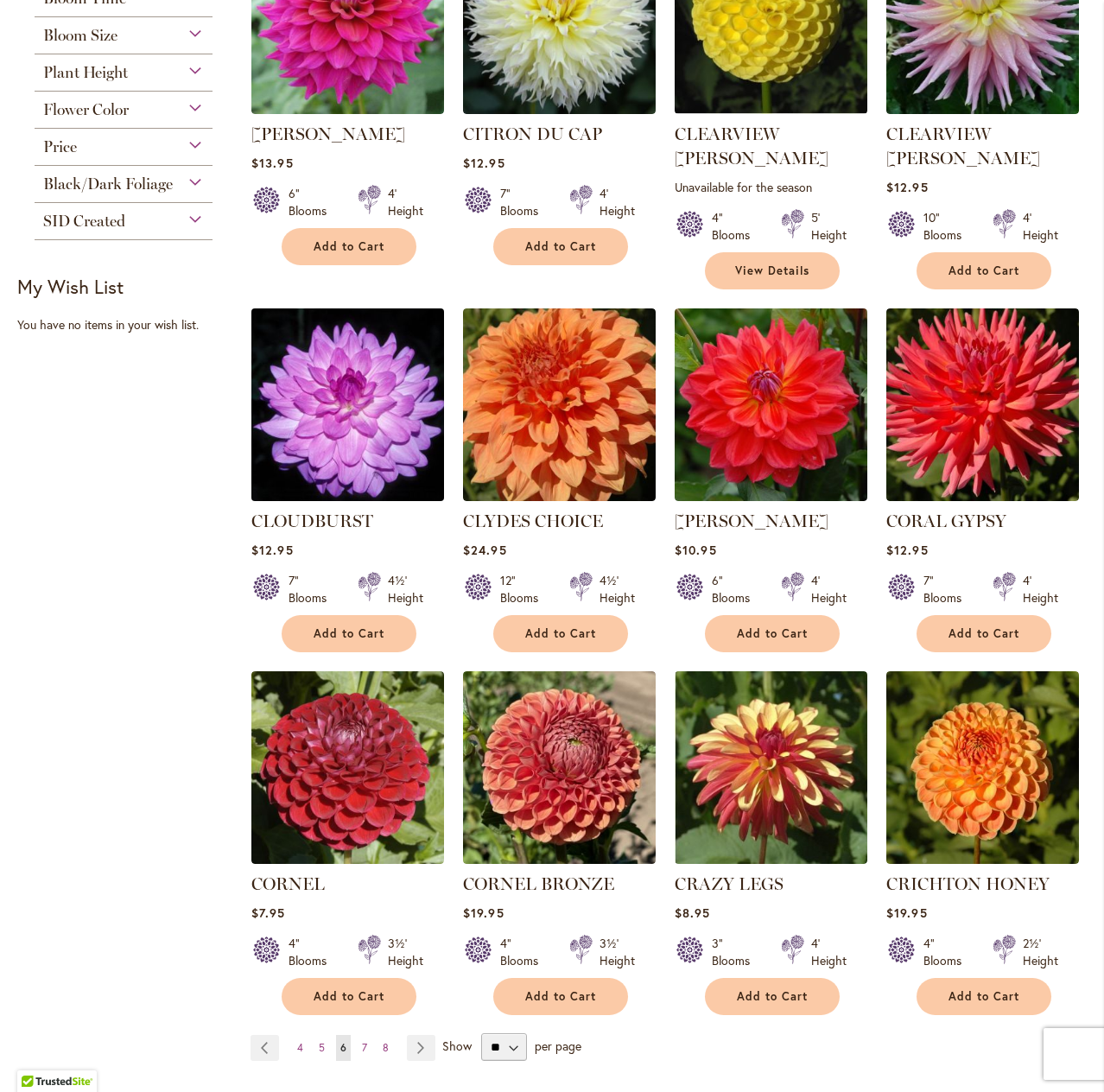
scroll to position [864, 0]
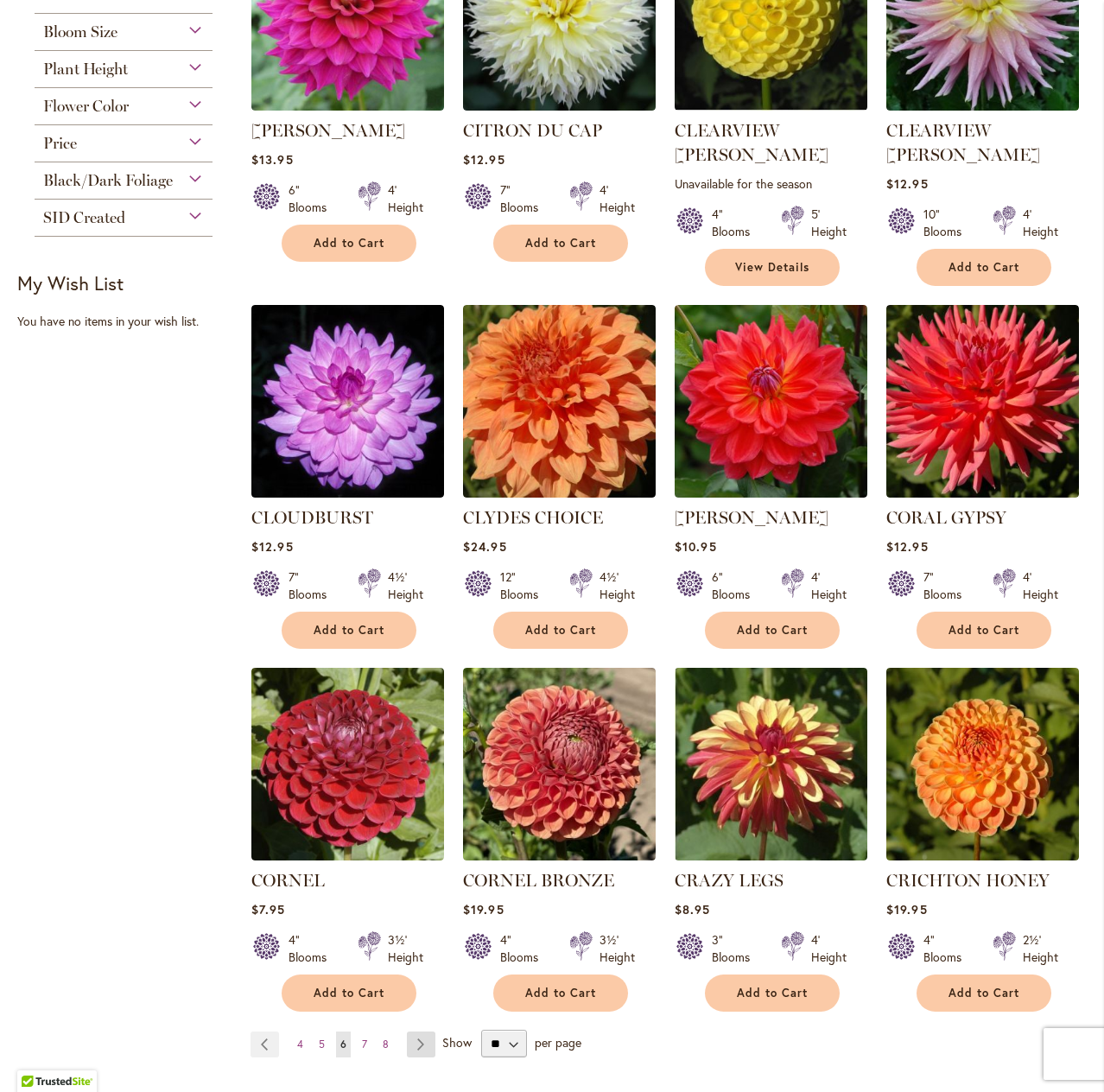
click at [417, 1032] on link "Page Next" at bounding box center [421, 1045] width 29 height 26
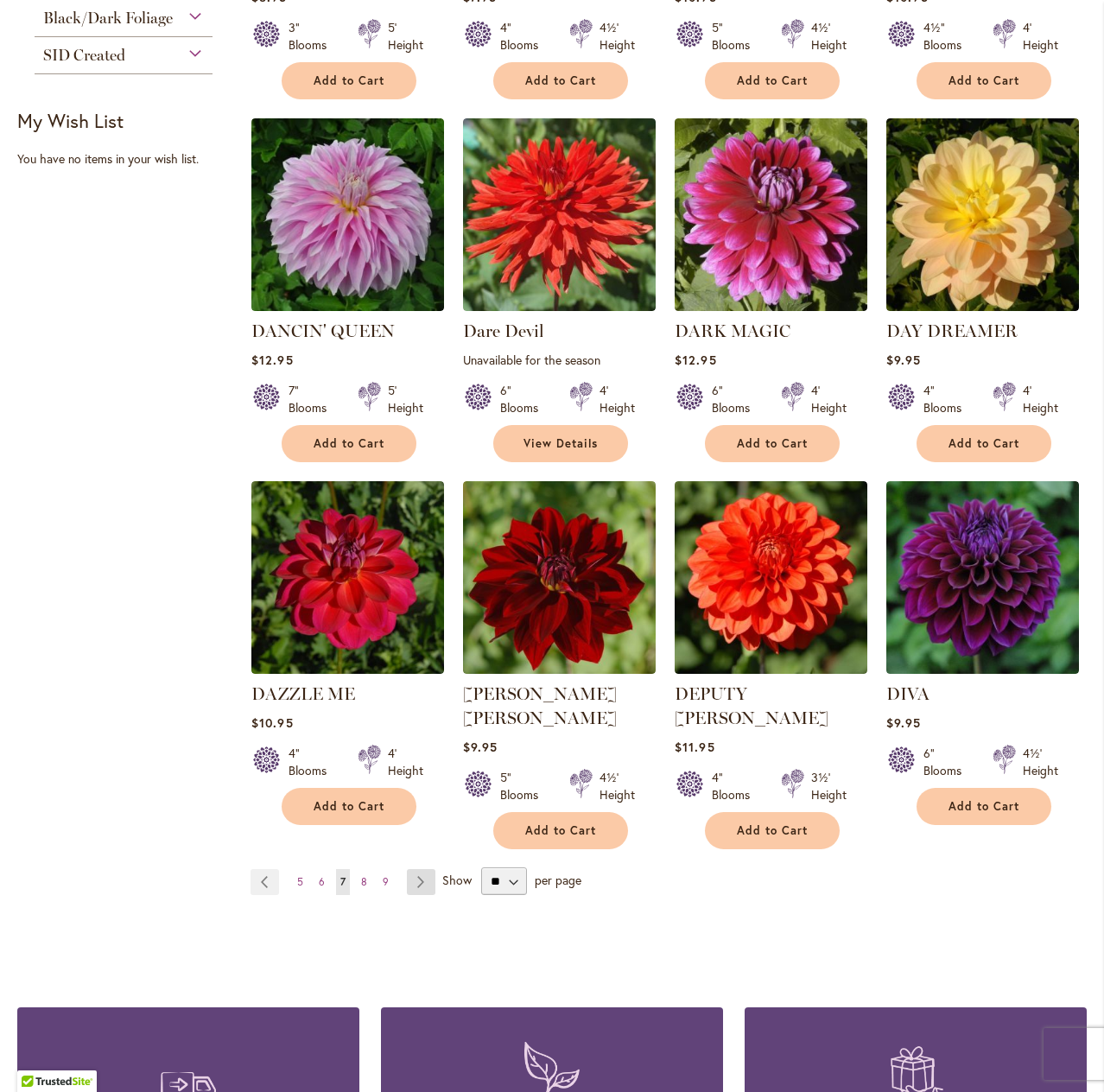
scroll to position [1037, 0]
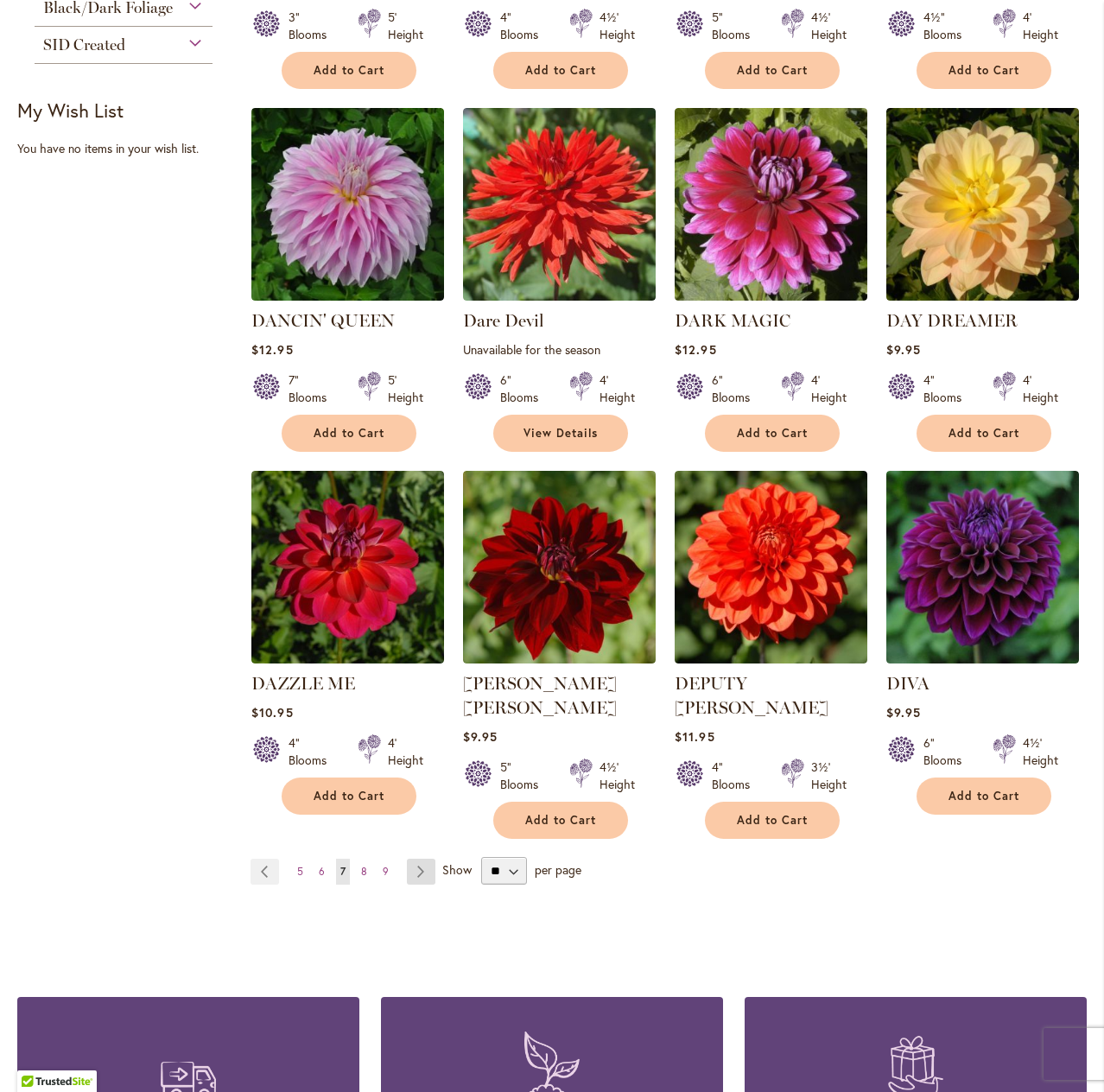
click at [422, 859] on link "Page Next" at bounding box center [421, 872] width 29 height 26
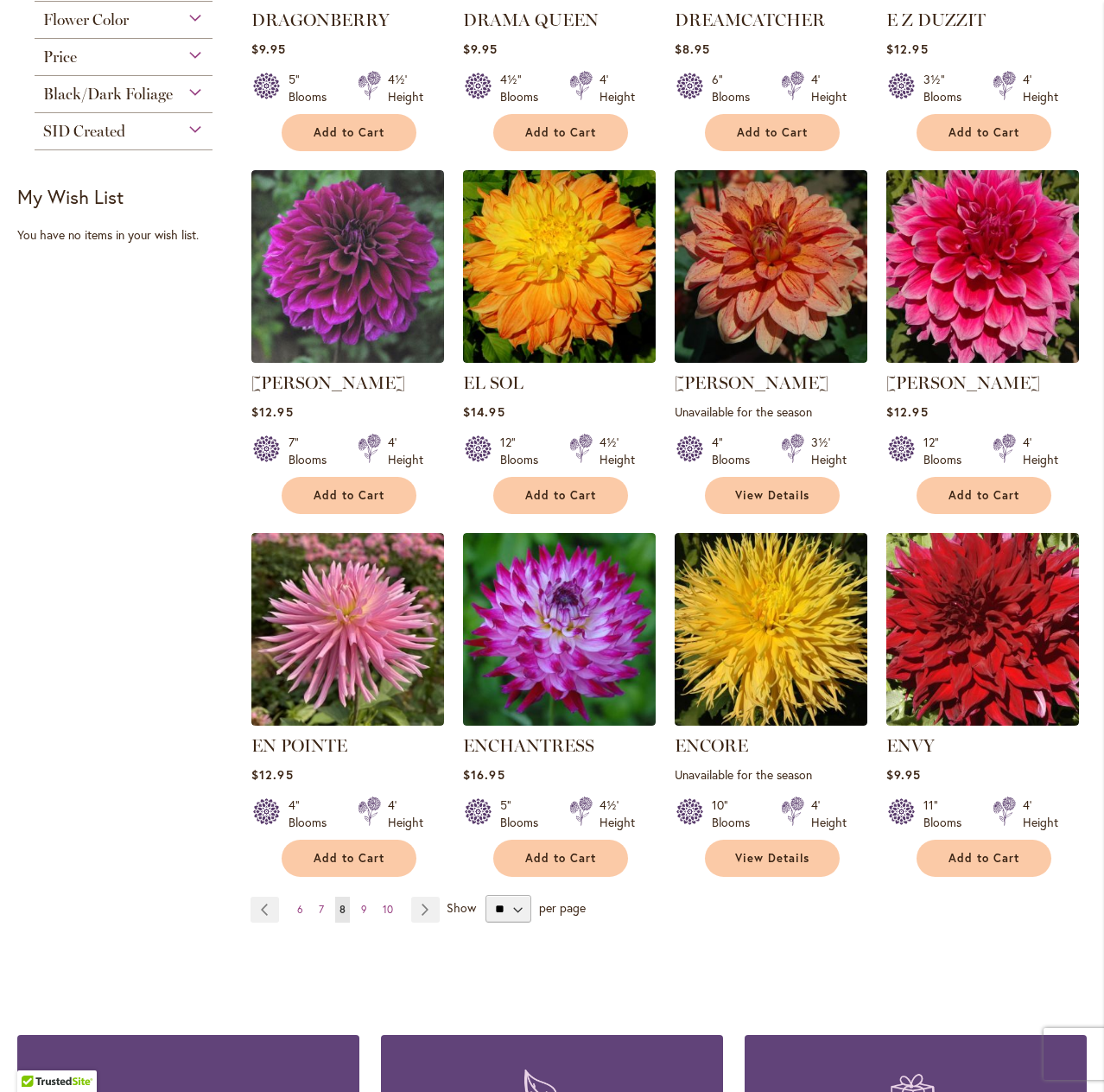
scroll to position [1037, 0]
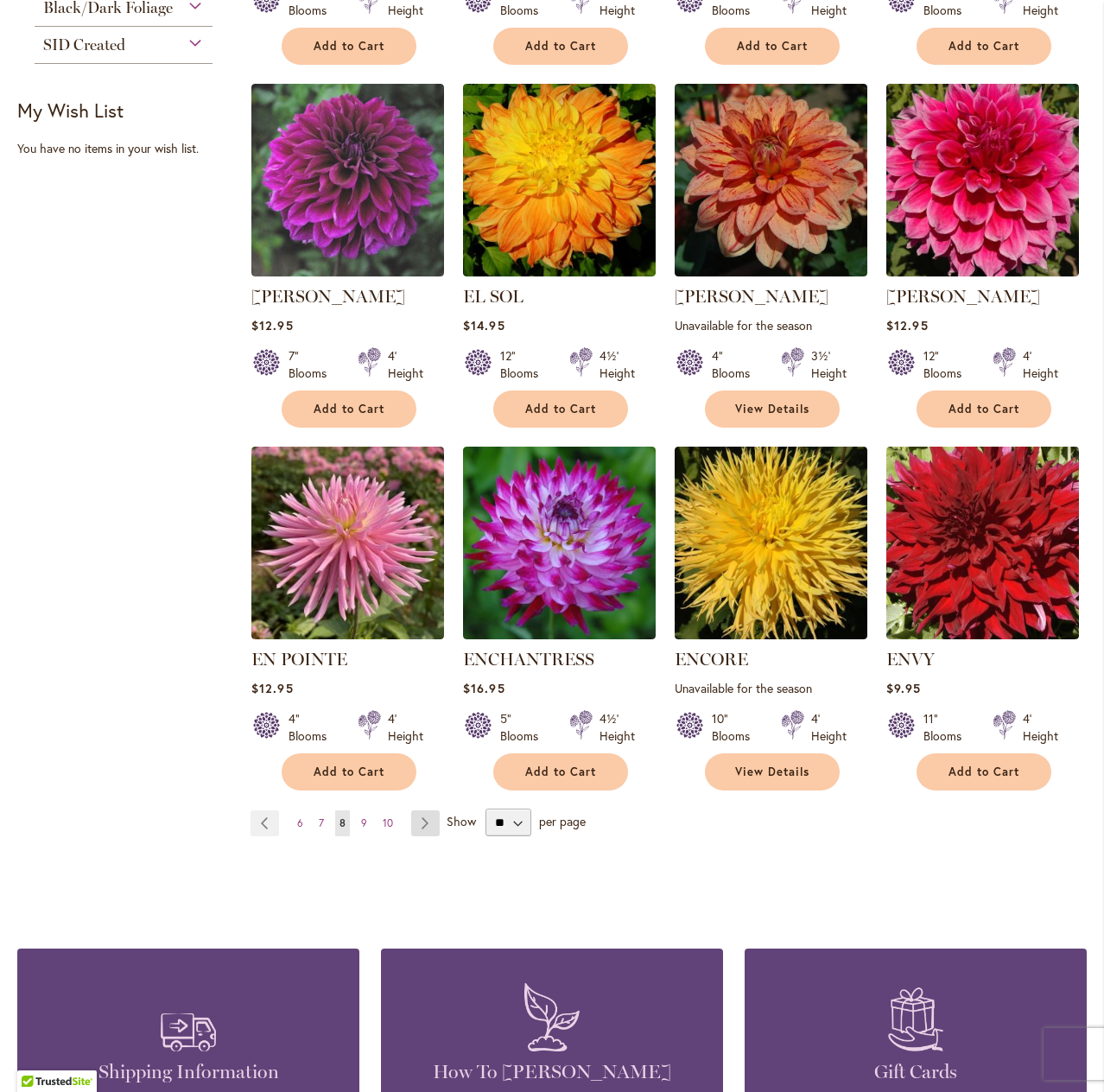
click at [423, 821] on link "Page Next" at bounding box center [425, 823] width 29 height 26
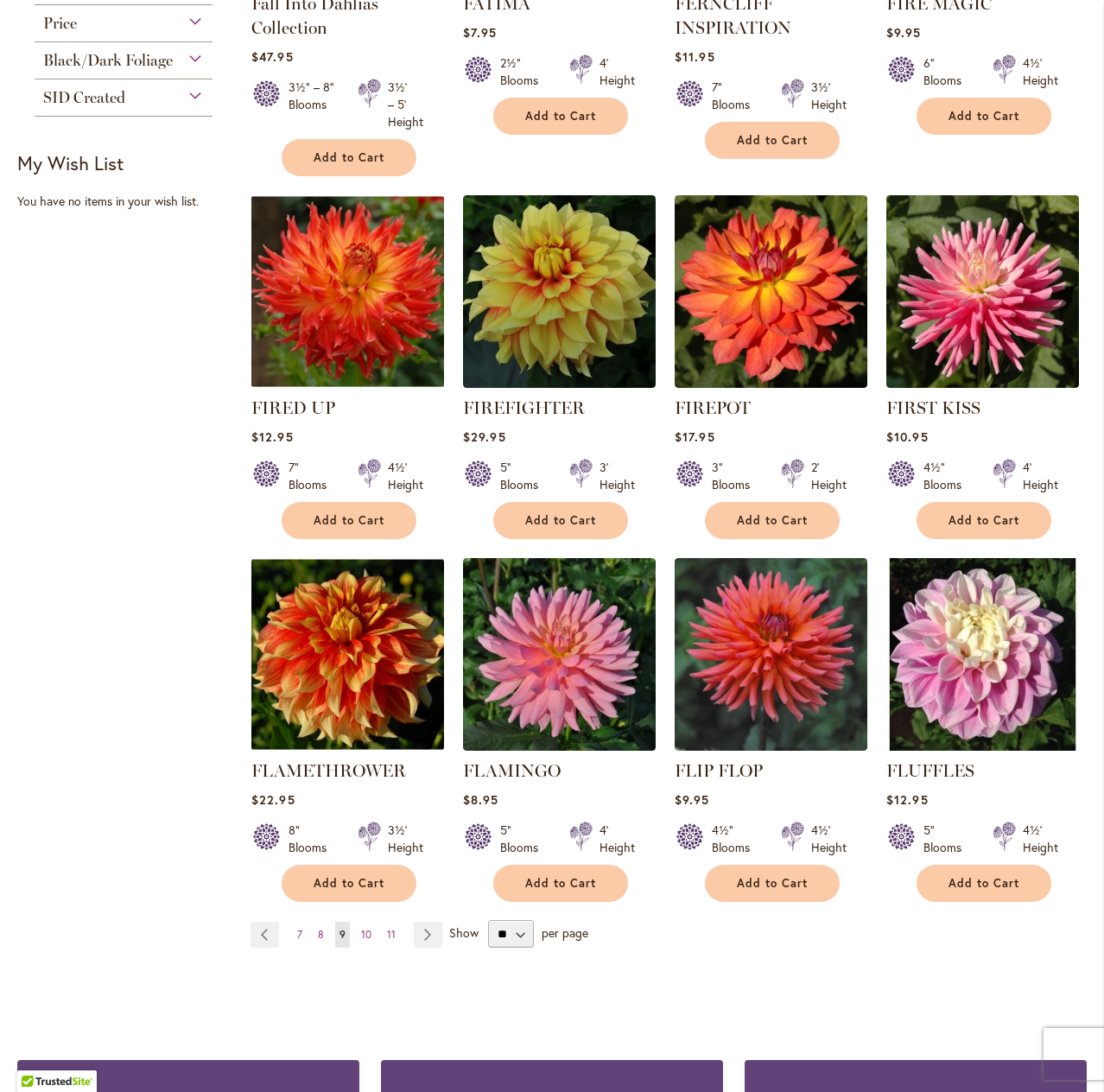
scroll to position [1124, 0]
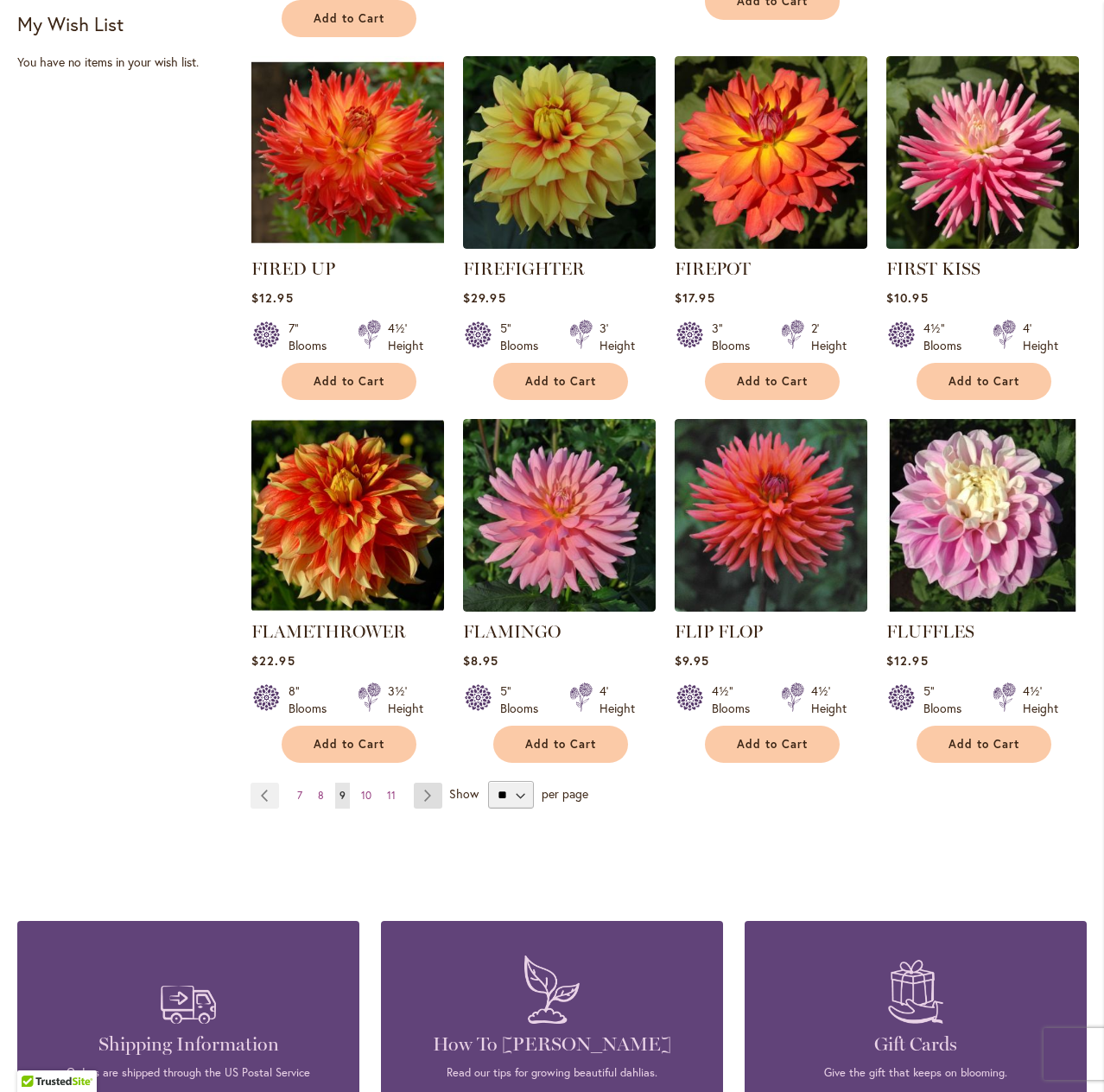
click at [421, 794] on link "Page Next" at bounding box center [428, 796] width 29 height 26
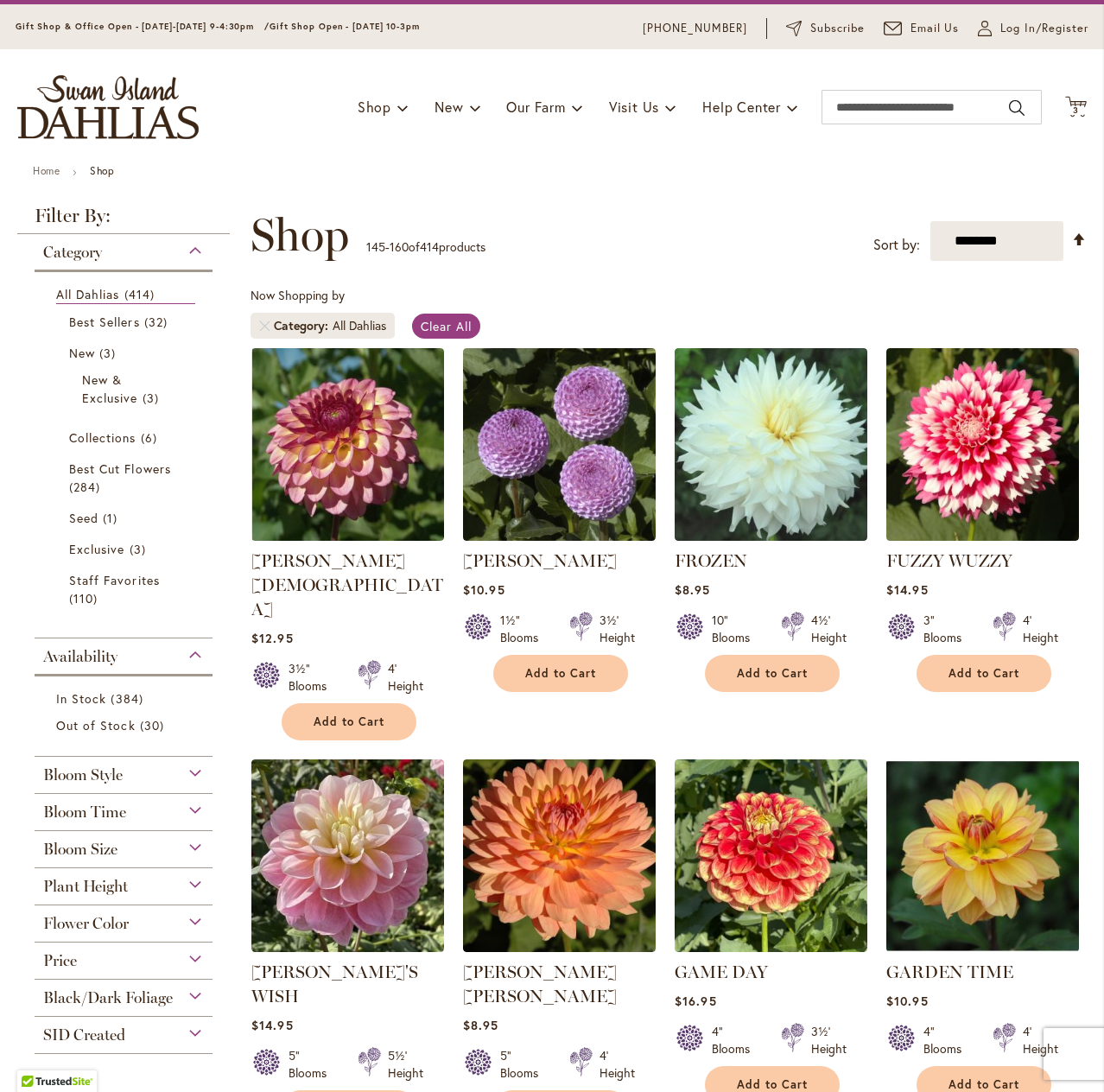
scroll to position [87, 0]
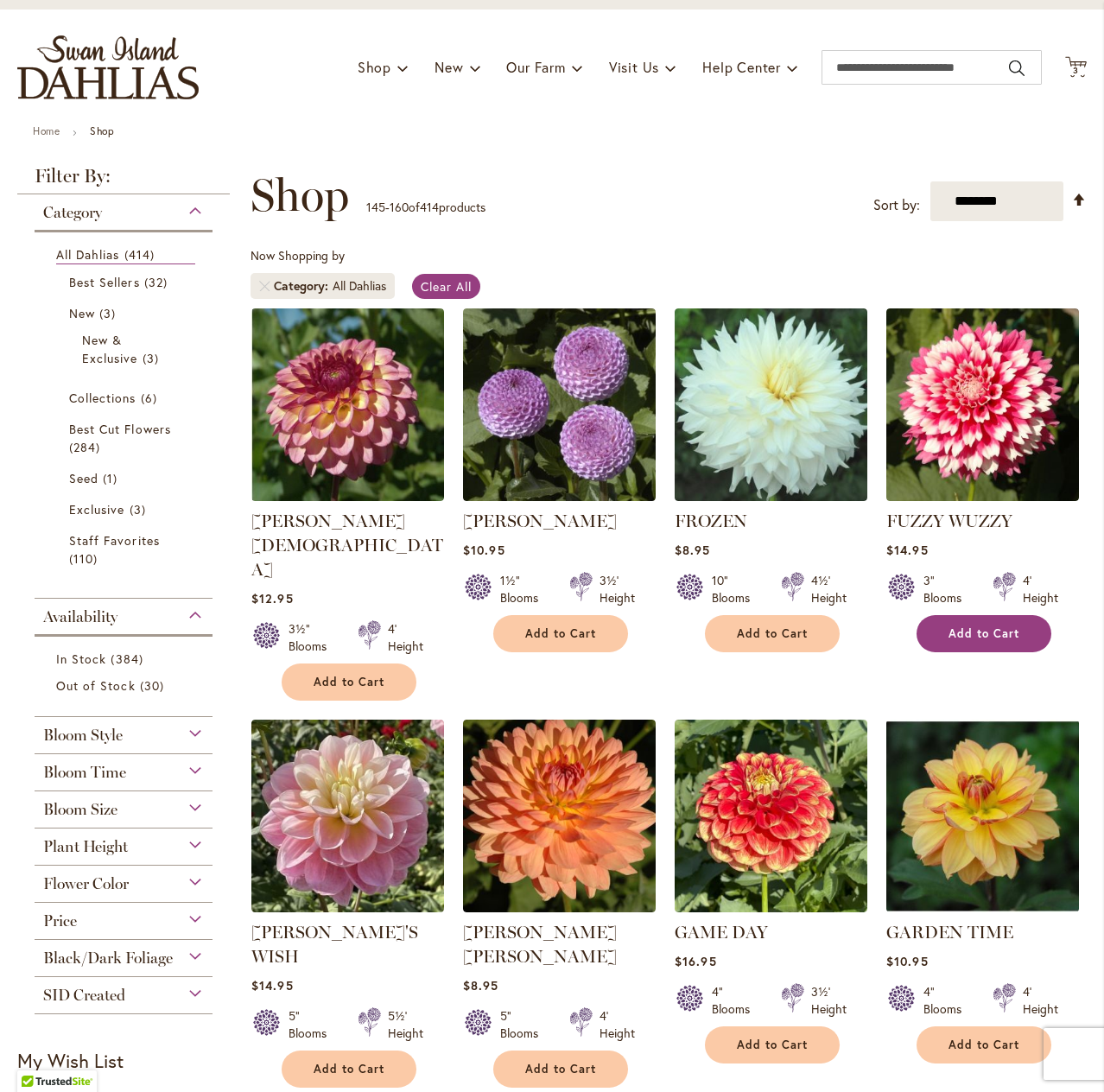
click at [956, 632] on span "Add to Cart" at bounding box center [984, 634] width 71 height 15
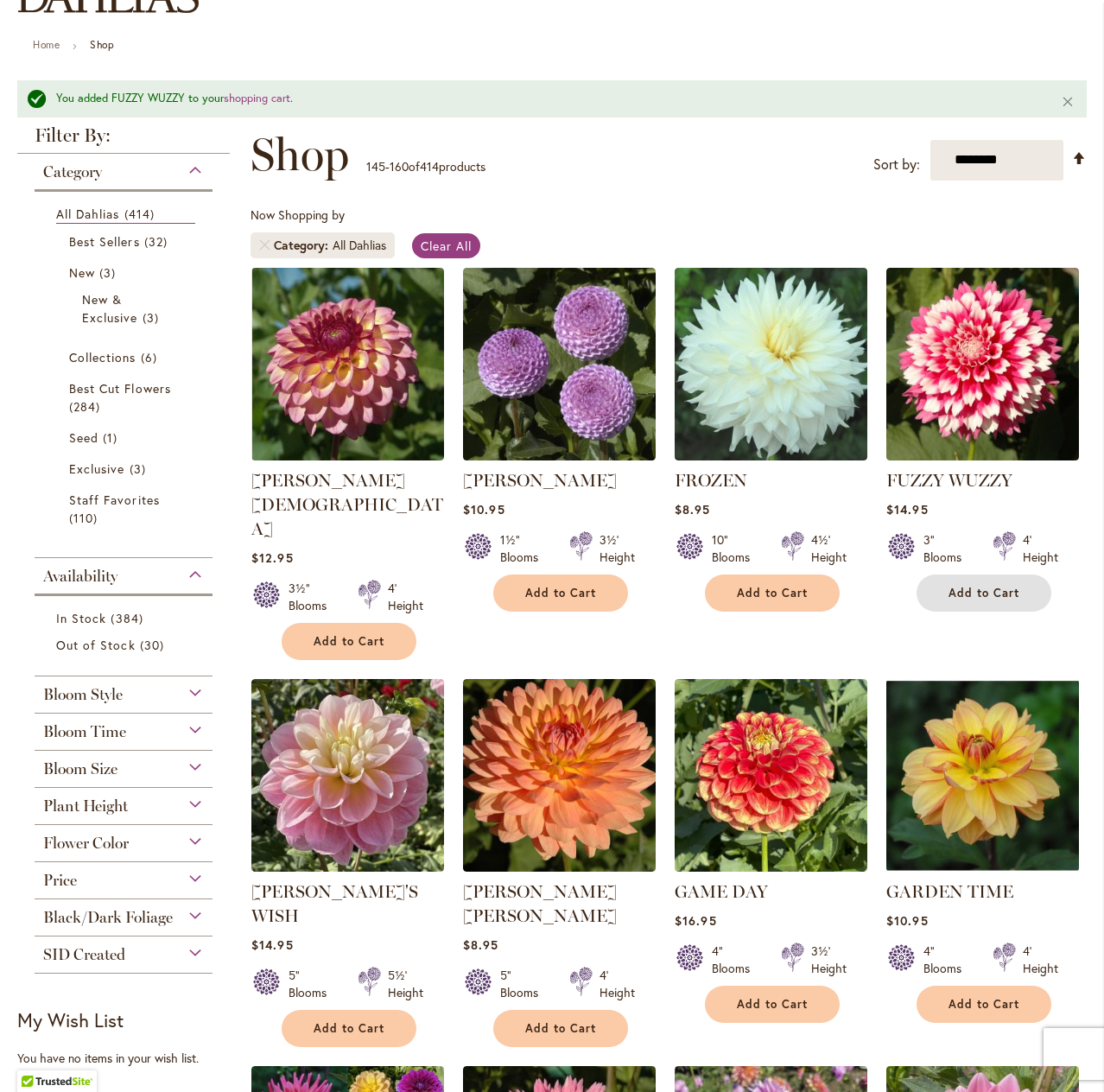
scroll to position [260, 0]
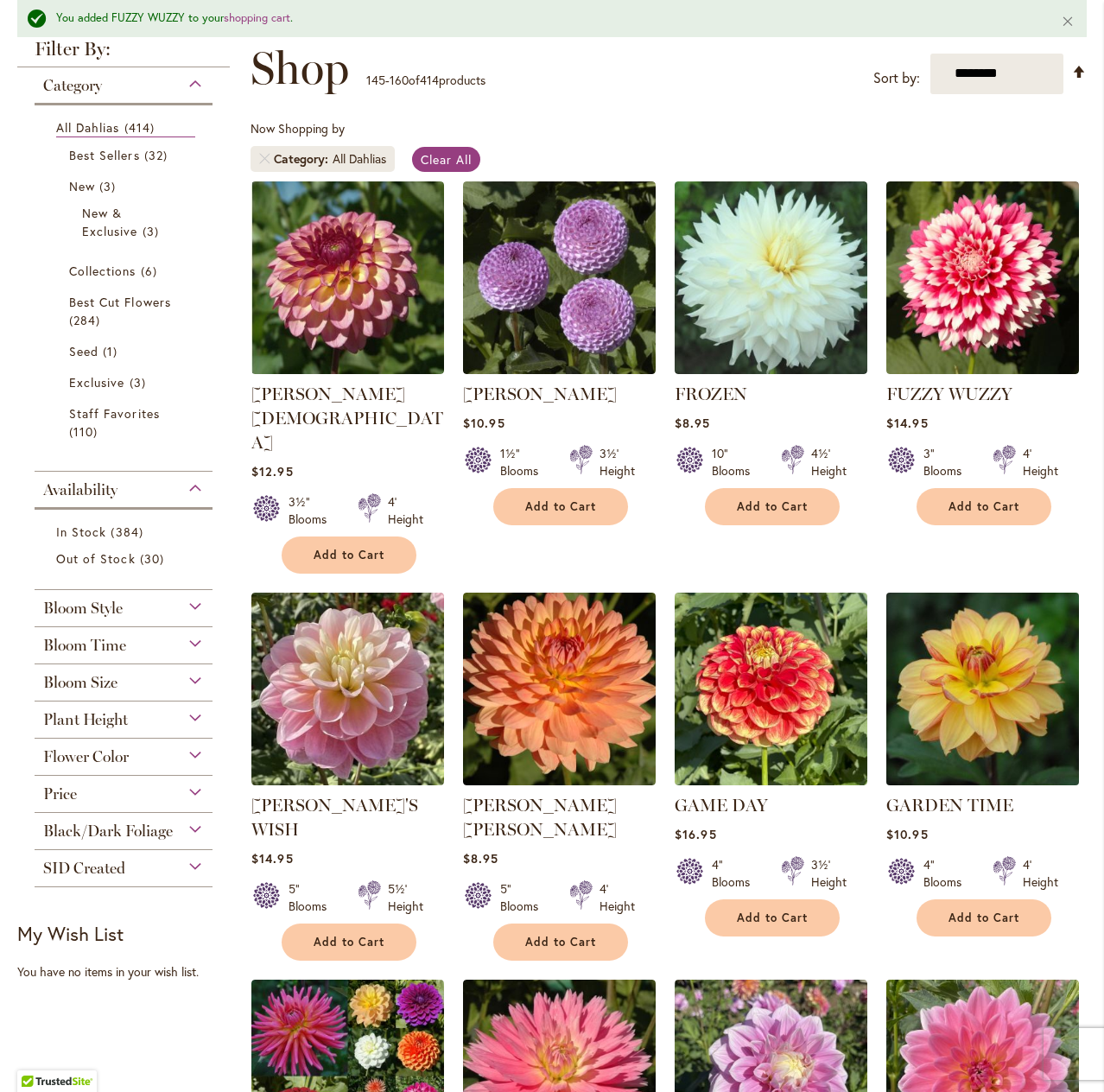
click at [990, 640] on img at bounding box center [983, 688] width 202 height 202
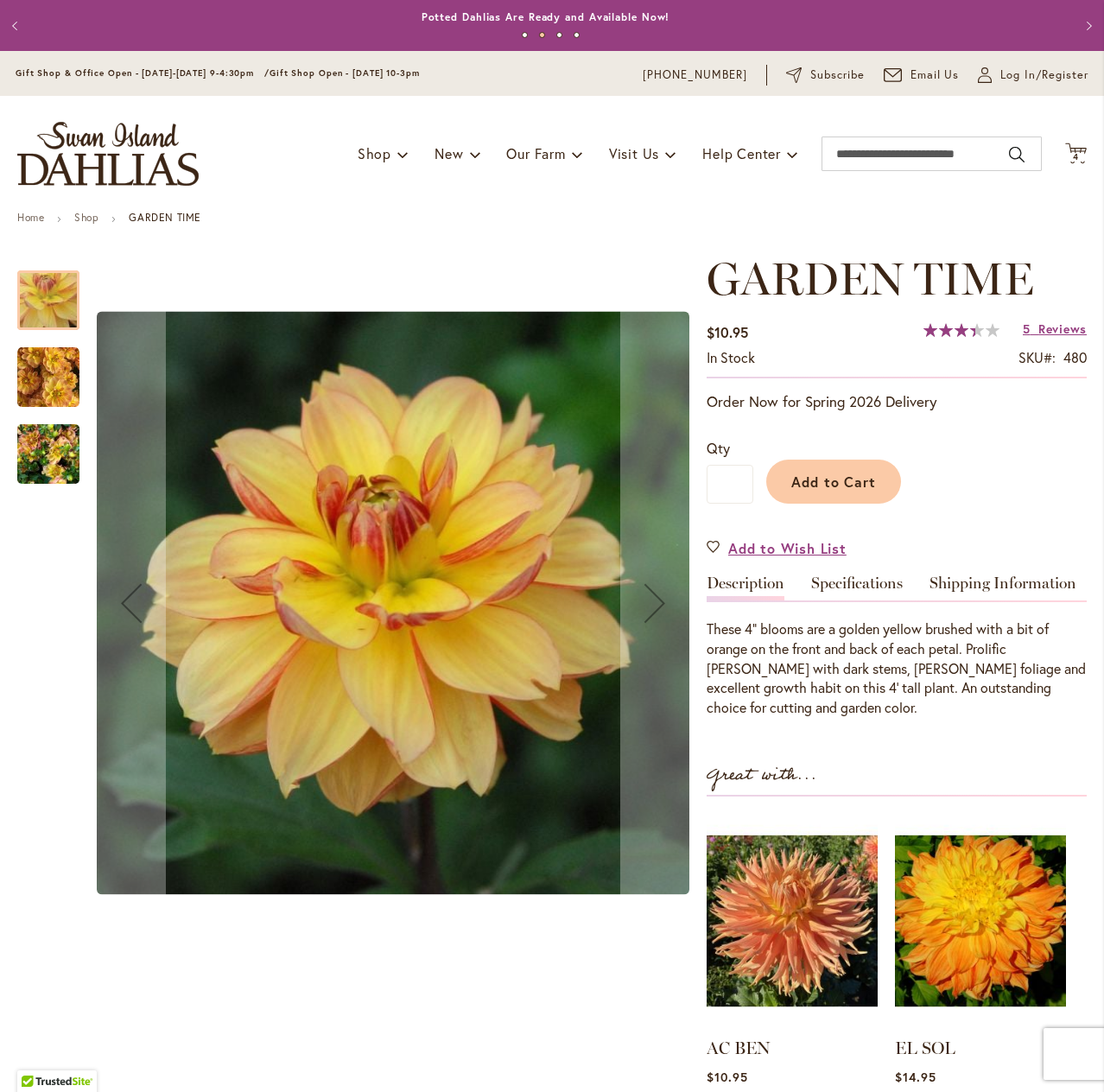
click at [56, 457] on img "GARDEN TIME" at bounding box center [48, 454] width 62 height 83
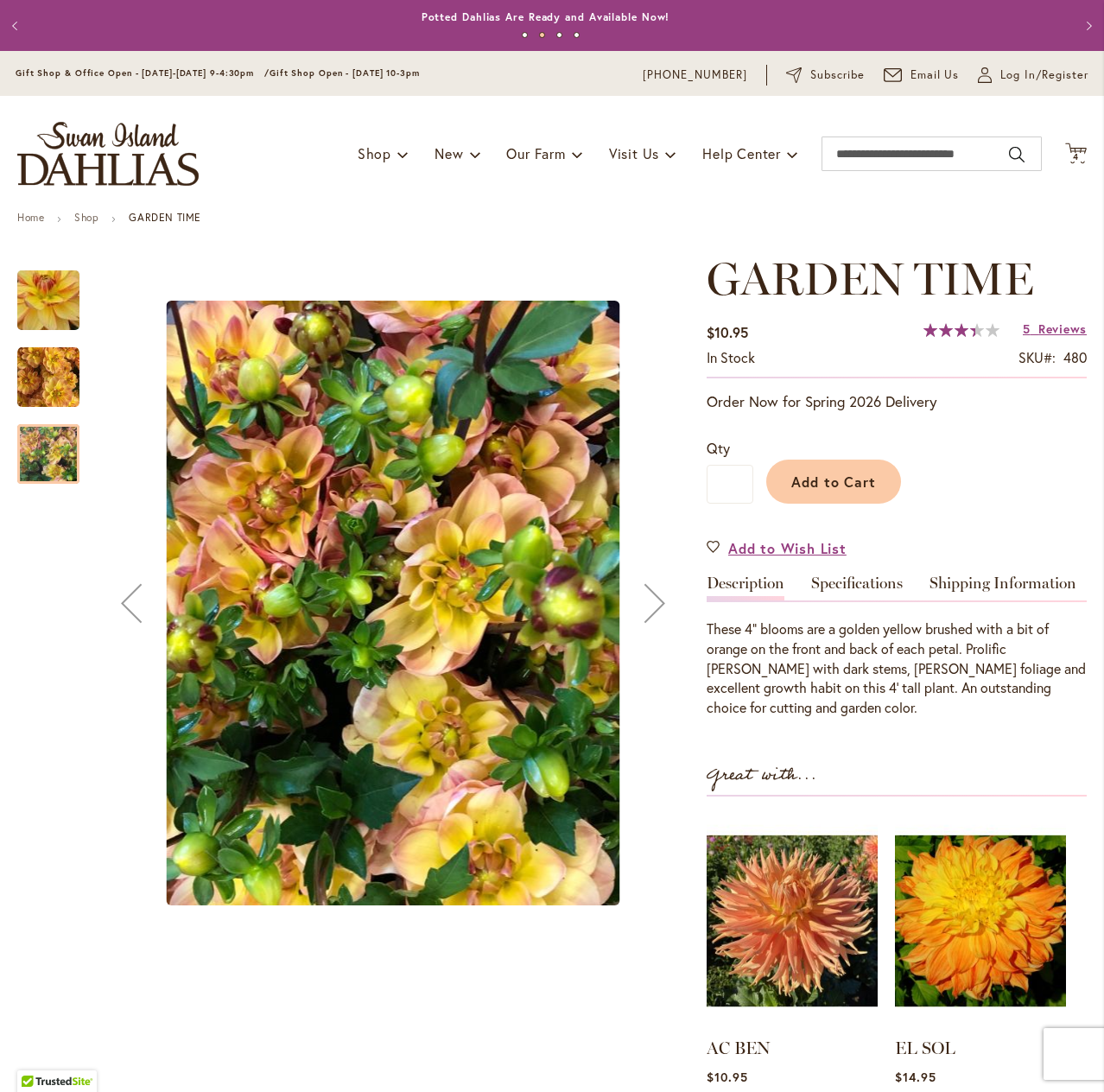
click at [57, 381] on img "GARDEN TIME" at bounding box center [48, 378] width 62 height 62
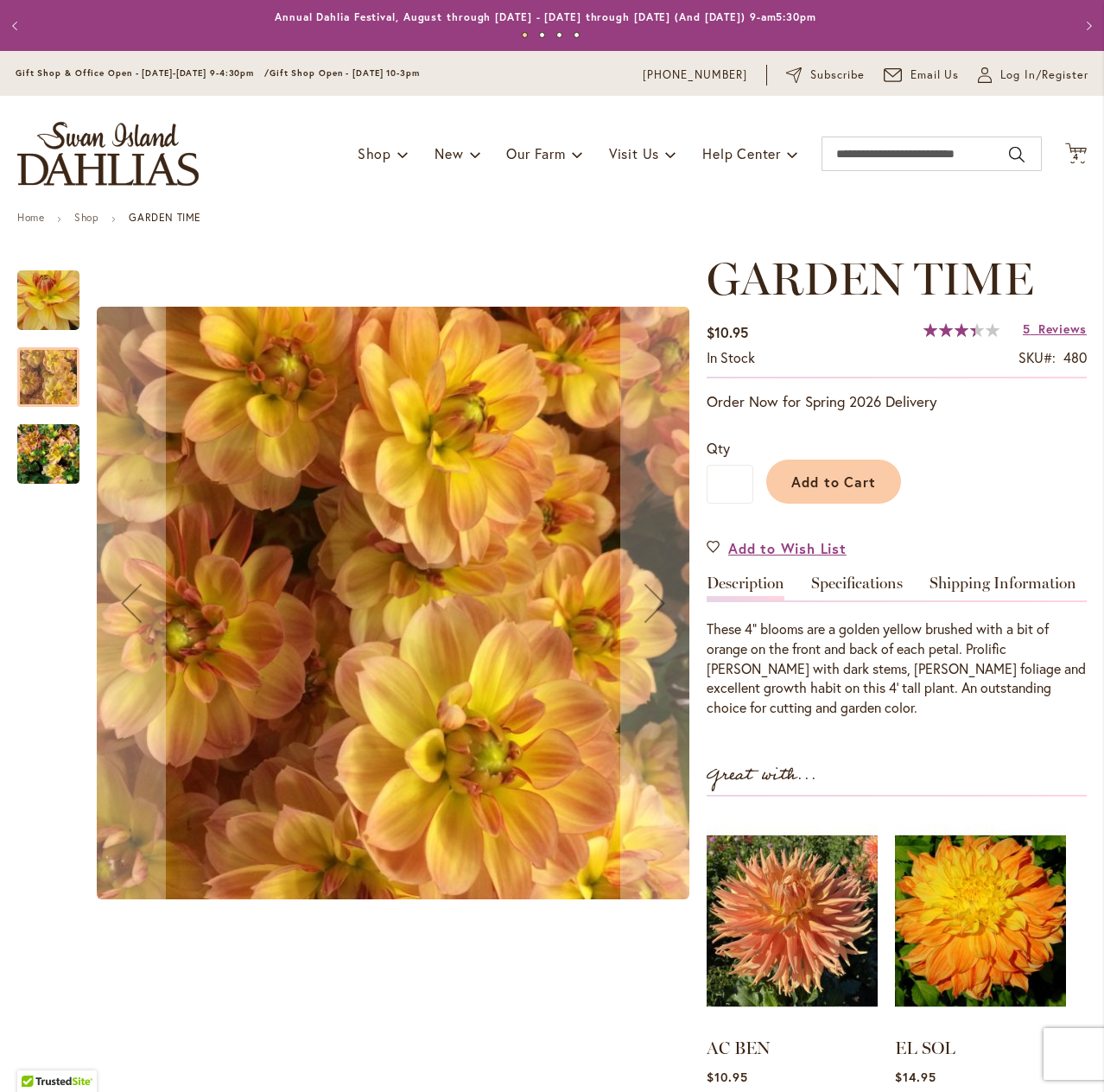
click at [38, 438] on img "GARDEN TIME" at bounding box center [48, 454] width 62 height 83
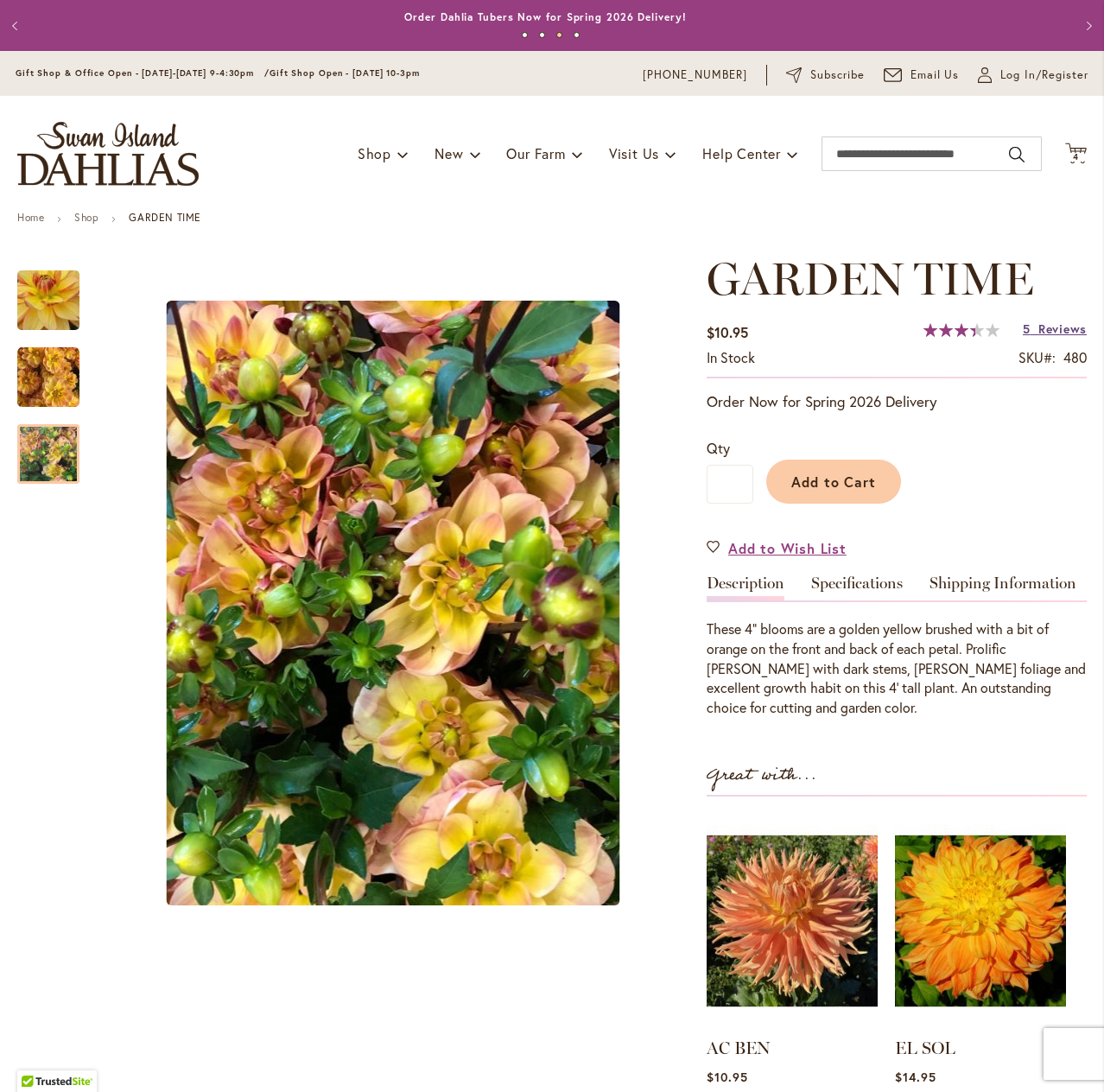
click at [1033, 326] on link "5 Reviews" at bounding box center [1055, 329] width 64 height 17
click at [19, 28] on button "Previous" at bounding box center [17, 25] width 34 height 34
click at [13, 27] on button "Previous" at bounding box center [17, 25] width 34 height 34
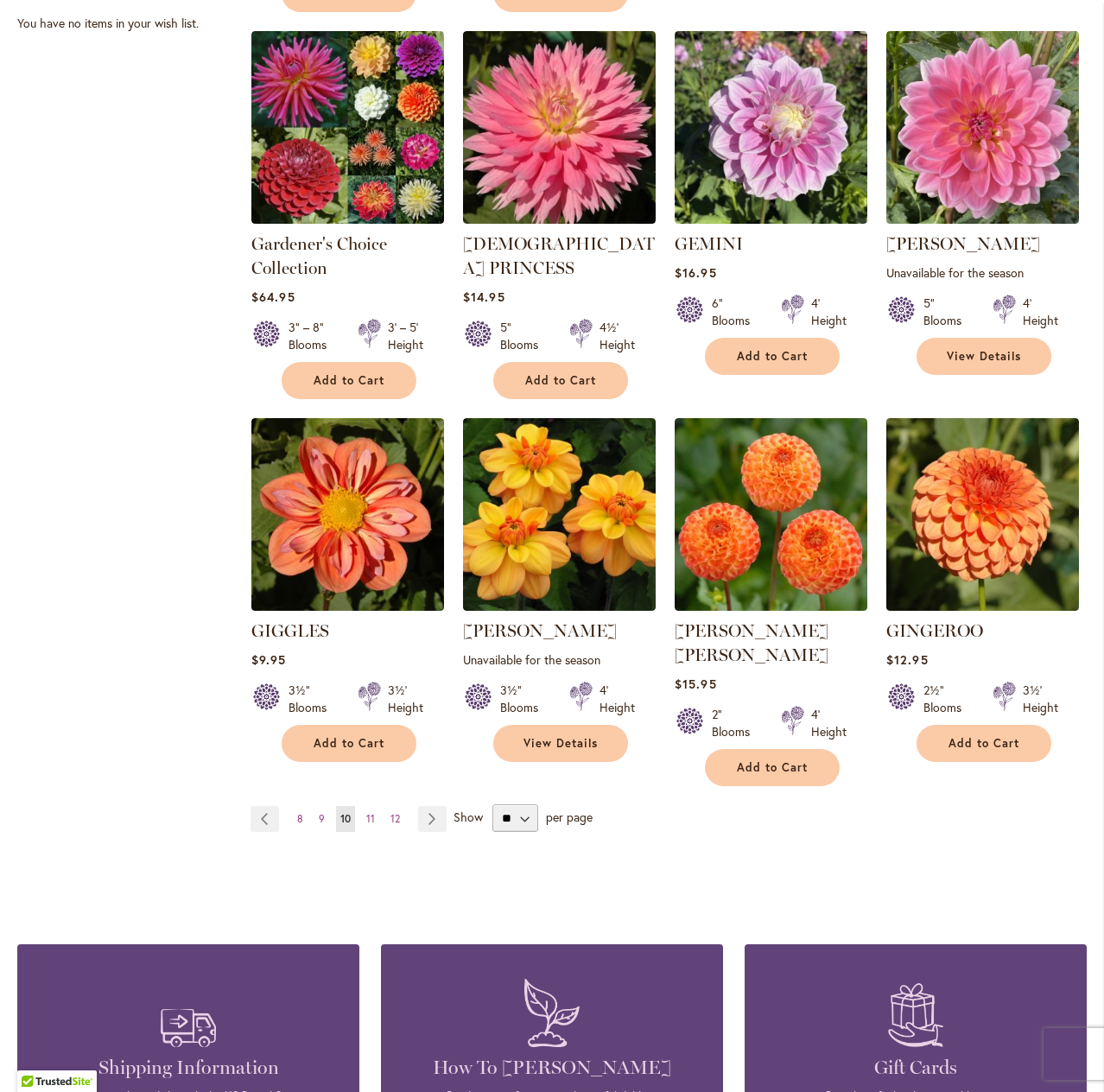
scroll to position [1210, 0]
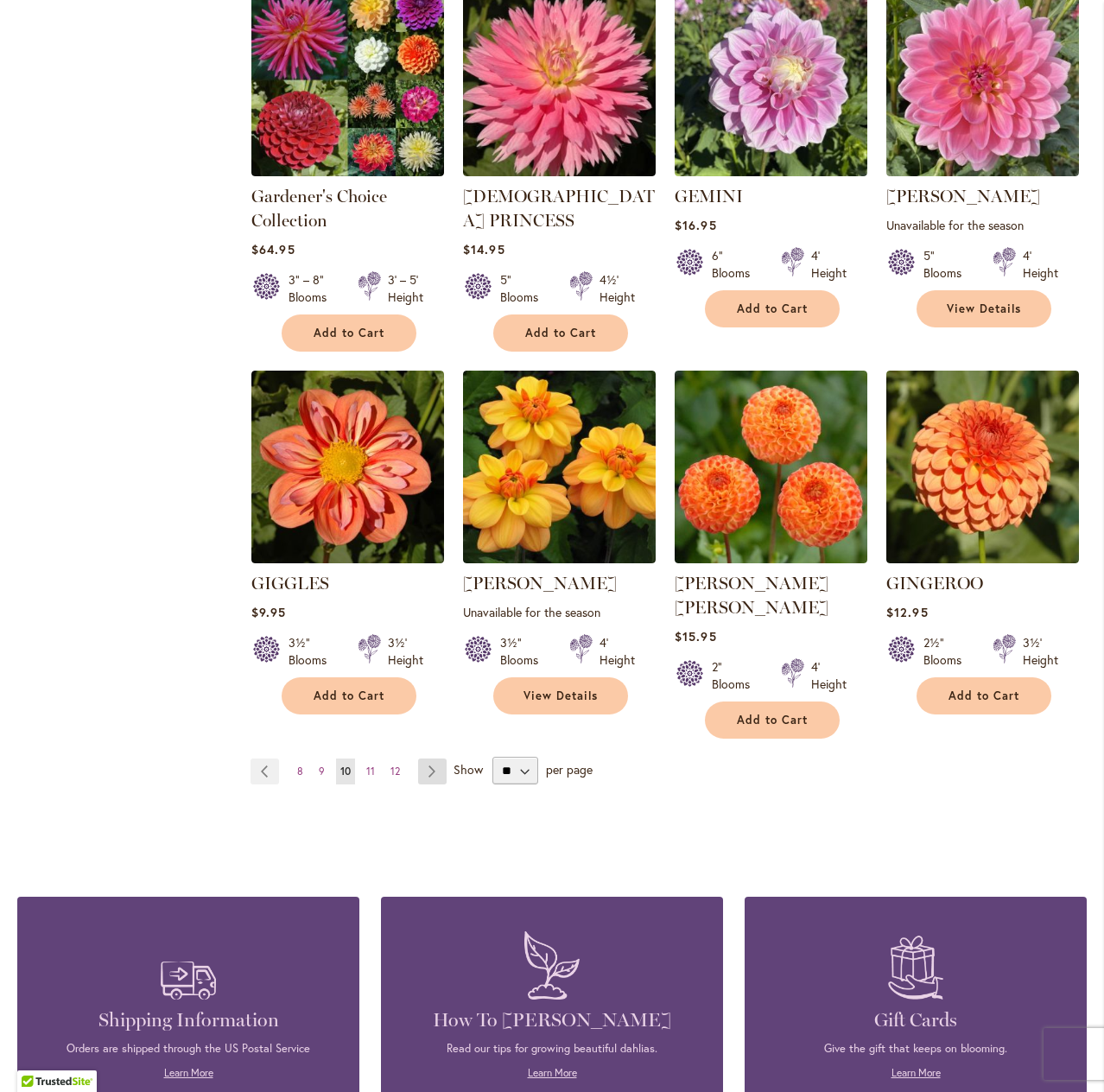
click at [427, 759] on link "Page Next" at bounding box center [432, 772] width 29 height 26
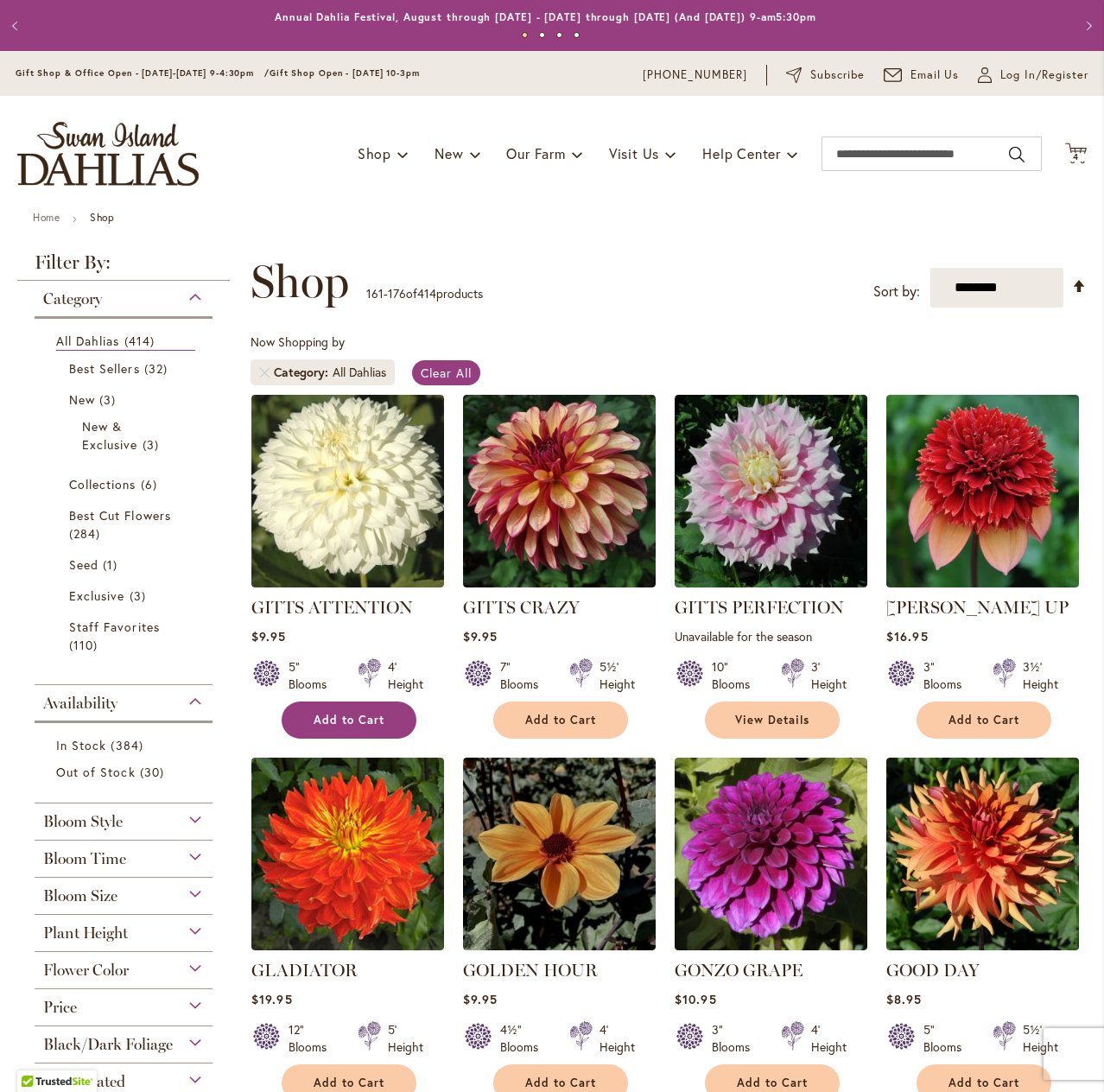
click at [330, 720] on span "Add to Cart" at bounding box center [349, 720] width 71 height 15
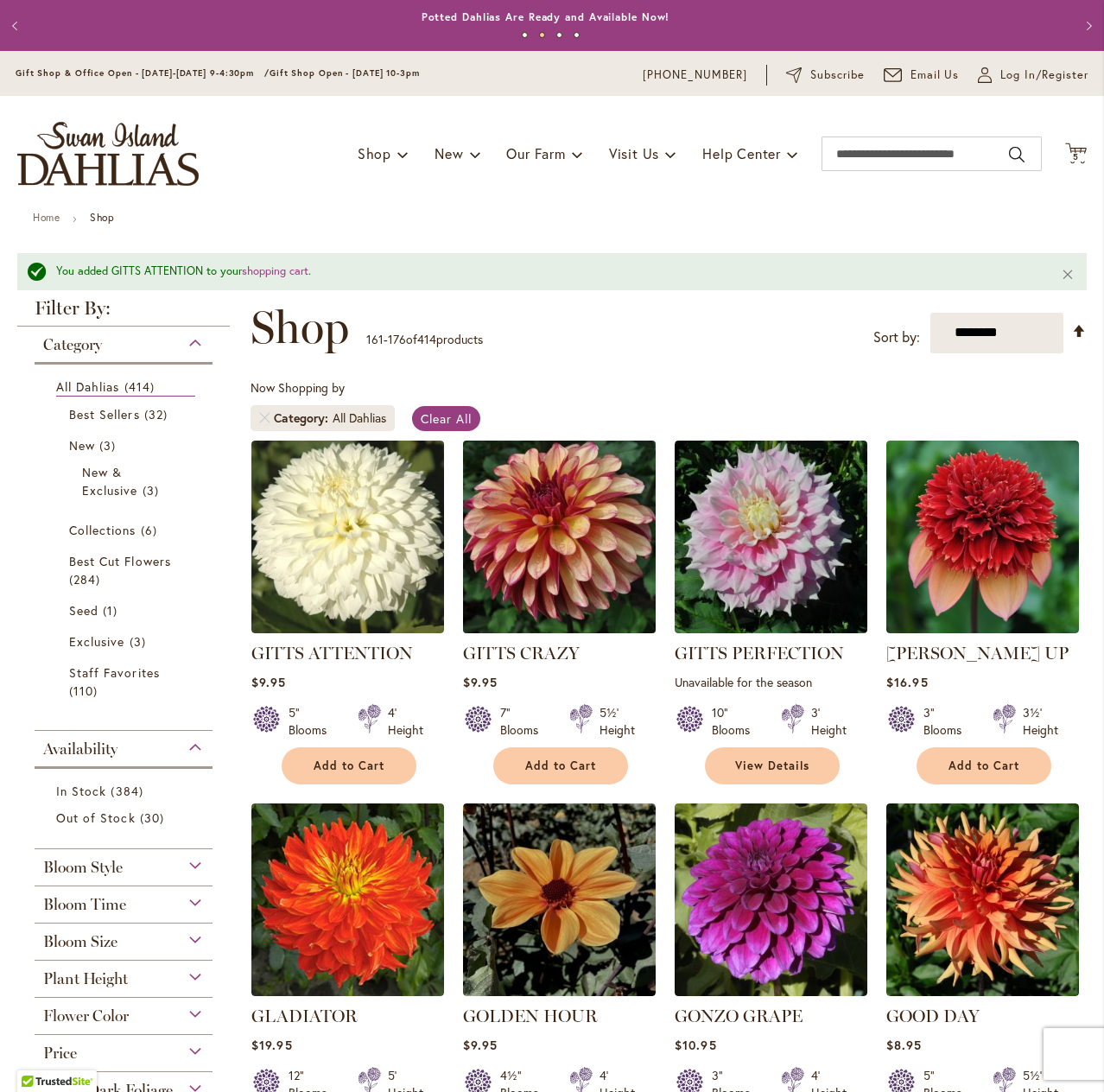
click at [550, 531] on img at bounding box center [559, 536] width 202 height 202
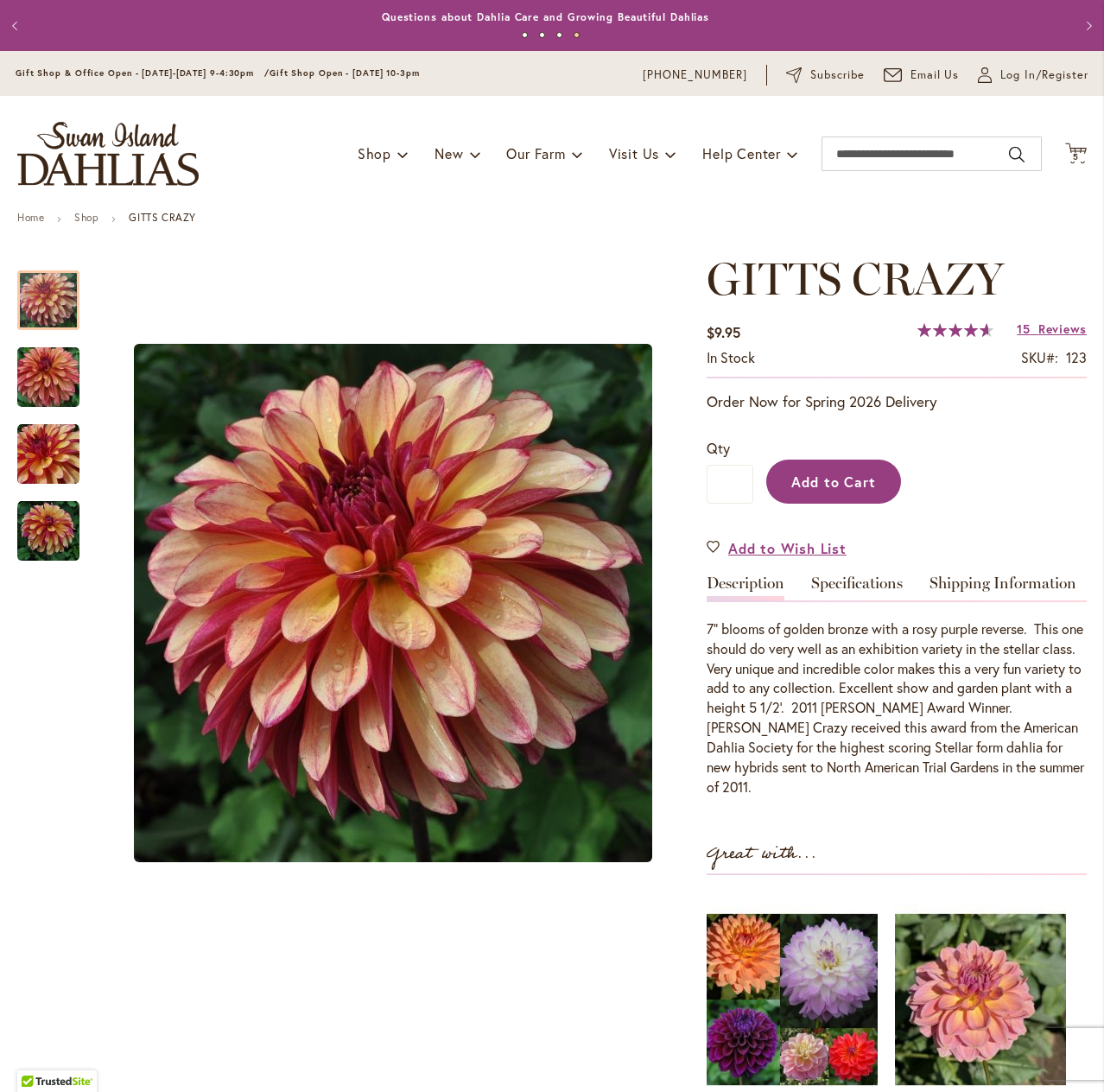
click at [795, 488] on span "Add to Cart" at bounding box center [834, 482] width 86 height 19
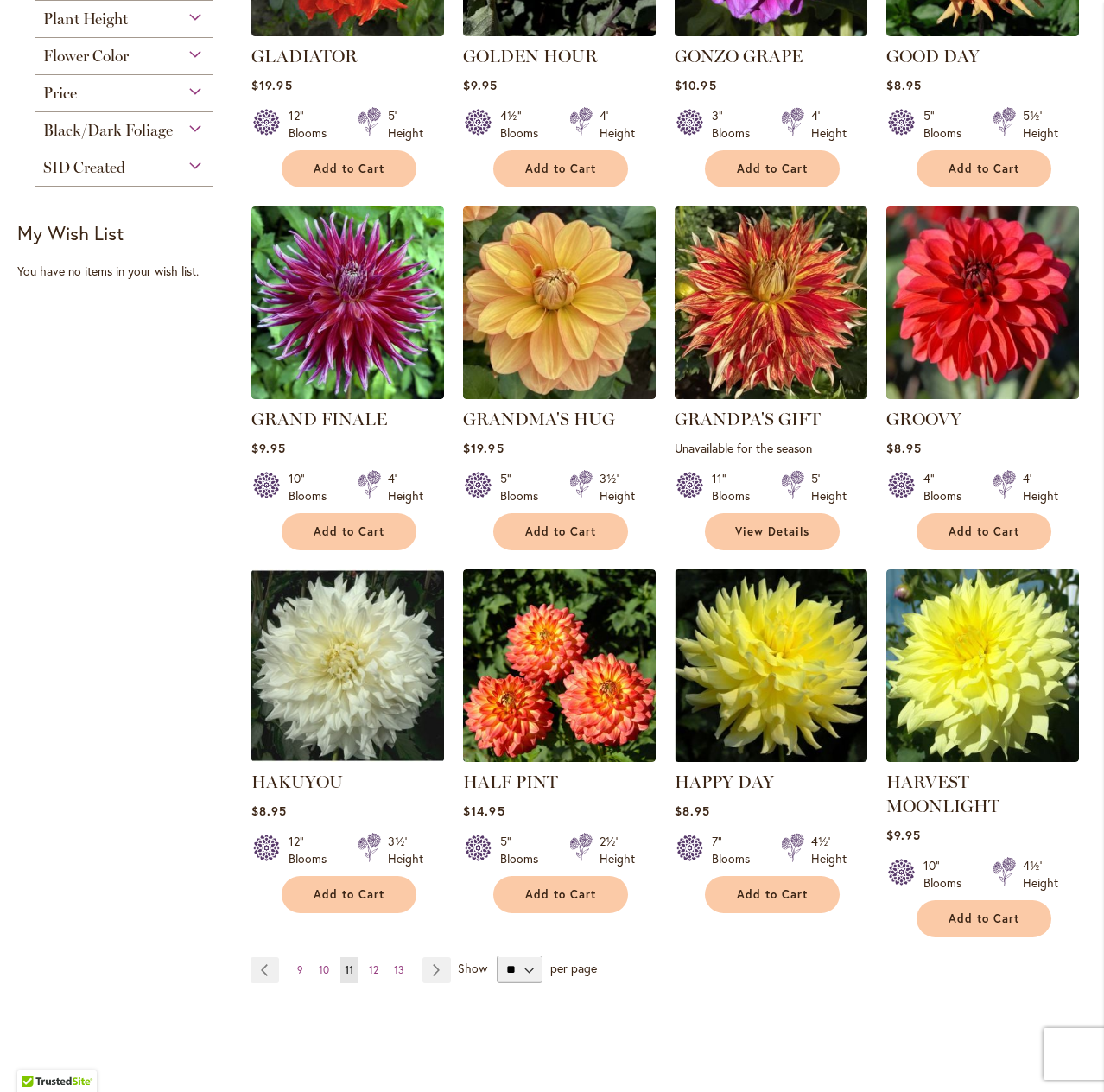
scroll to position [951, 0]
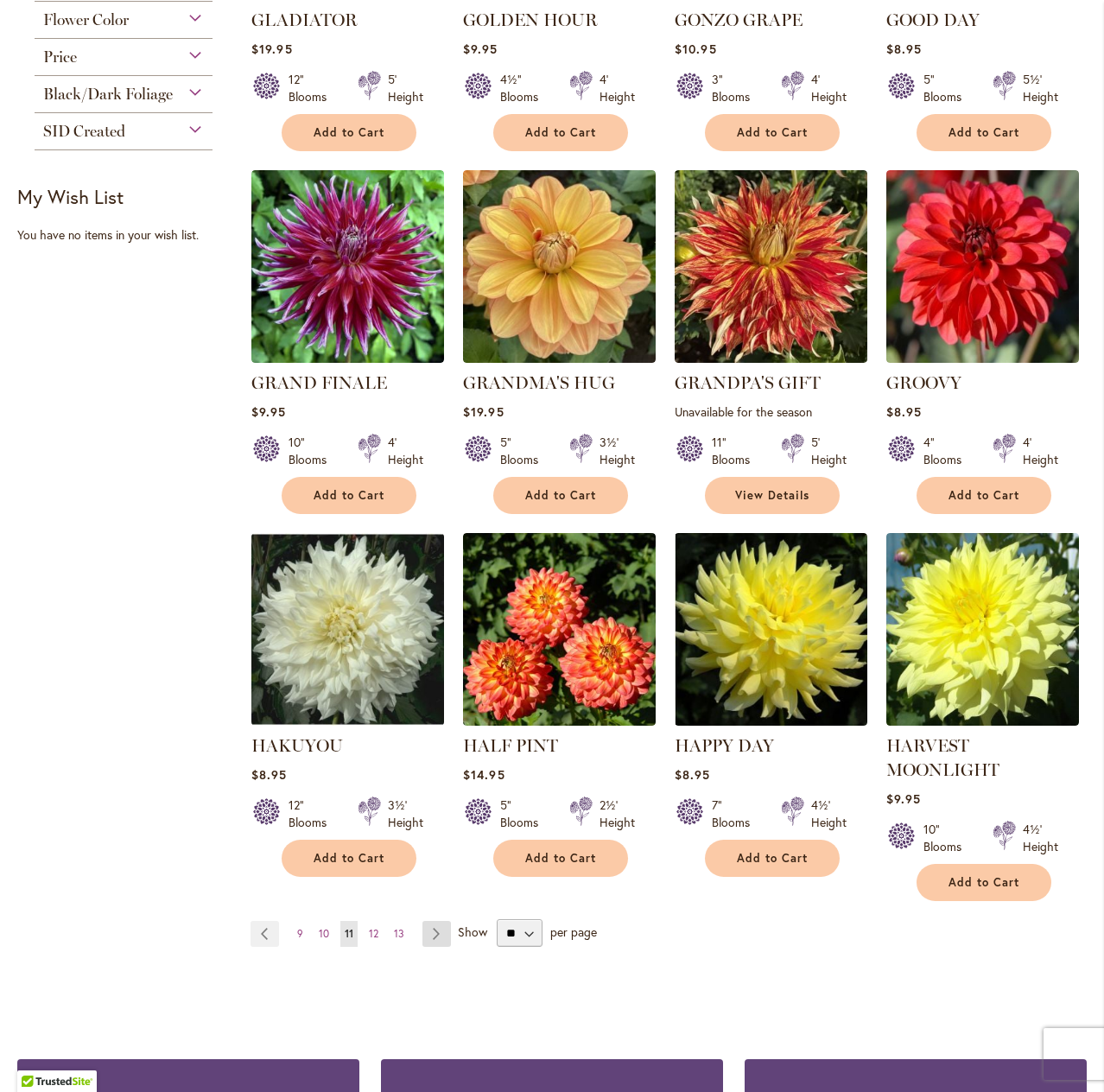
click at [443, 935] on link "Page Next" at bounding box center [436, 934] width 29 height 26
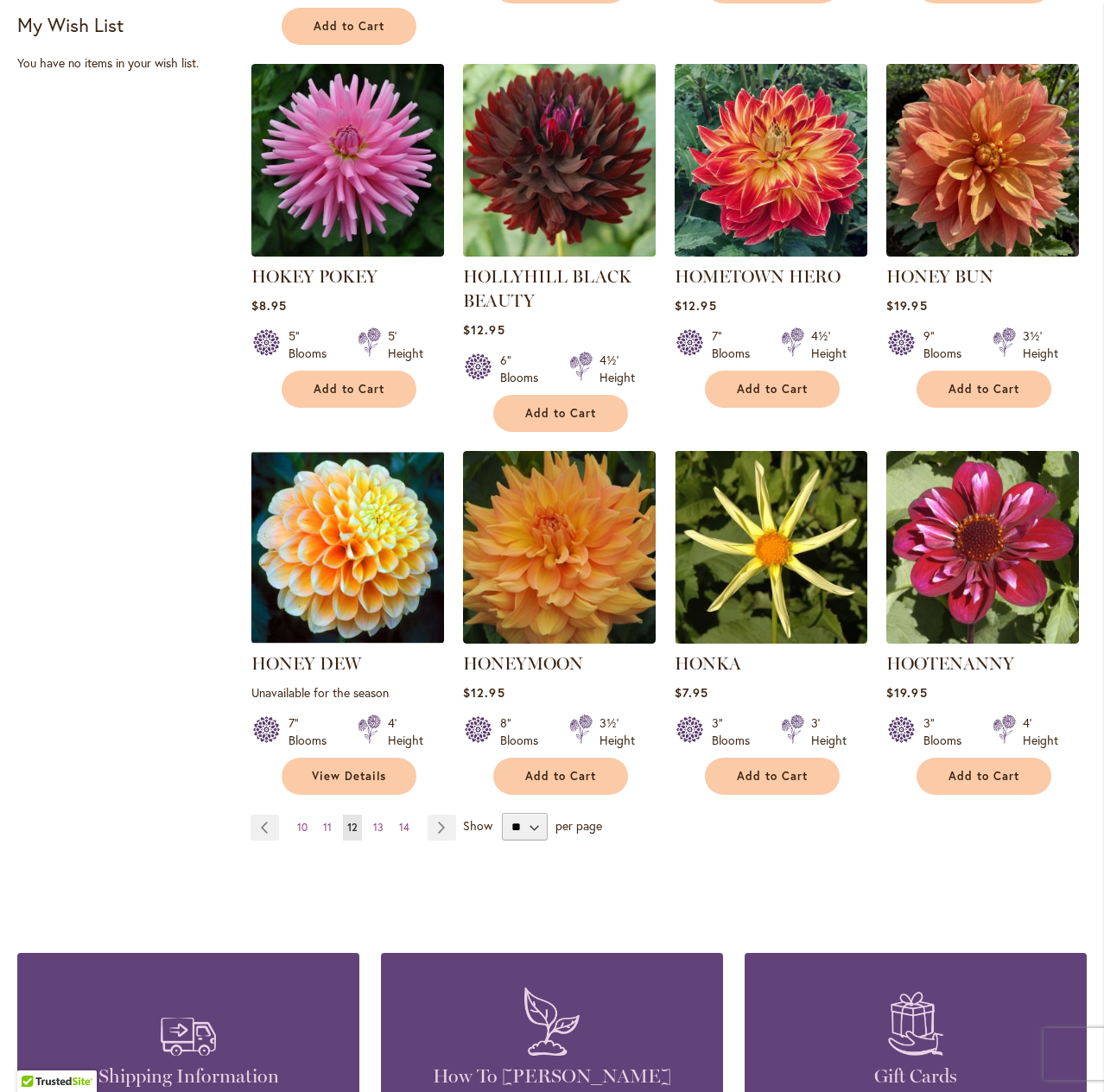
scroll to position [1124, 0]
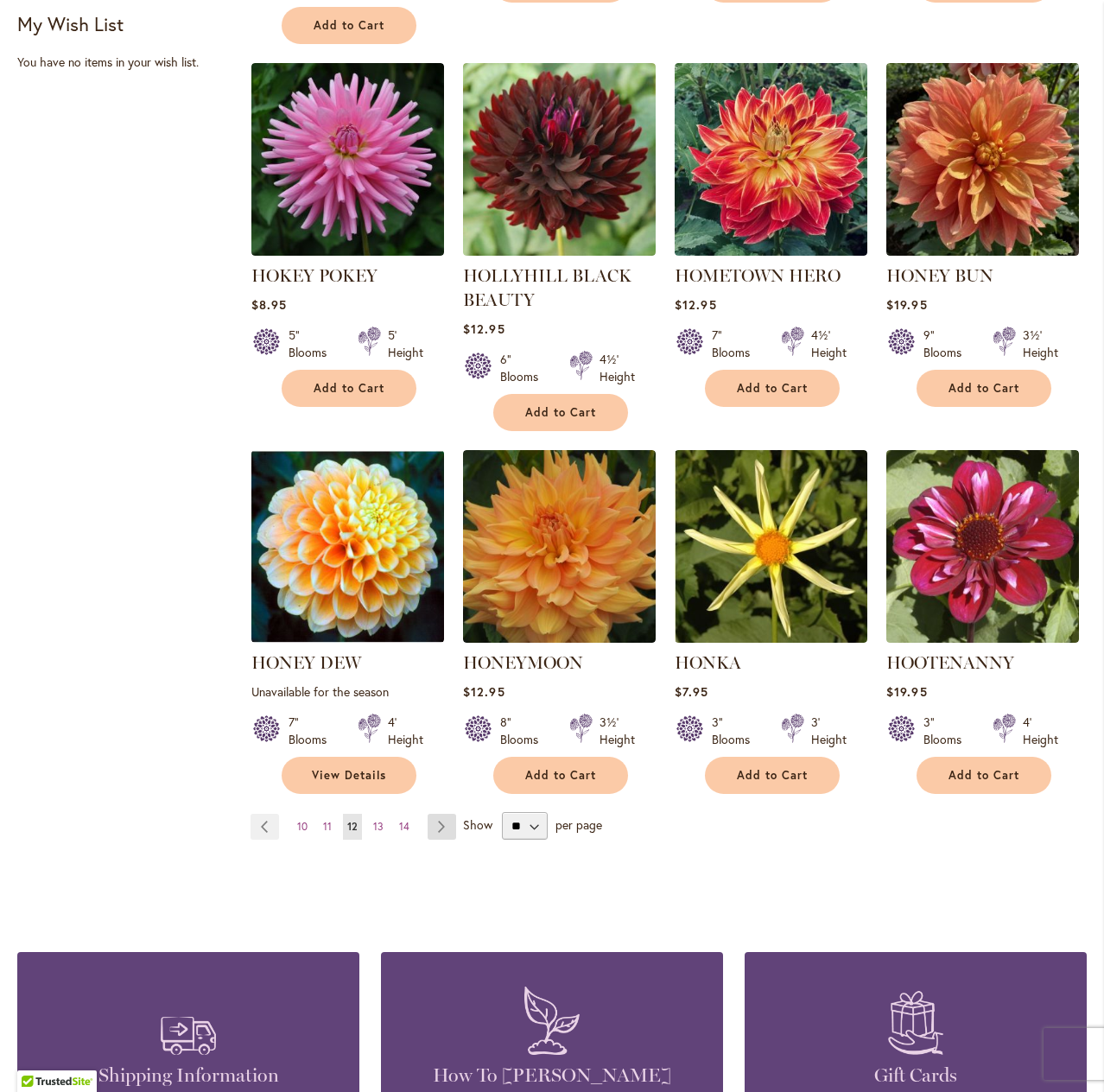
click at [441, 814] on link "Page Next" at bounding box center [442, 827] width 29 height 26
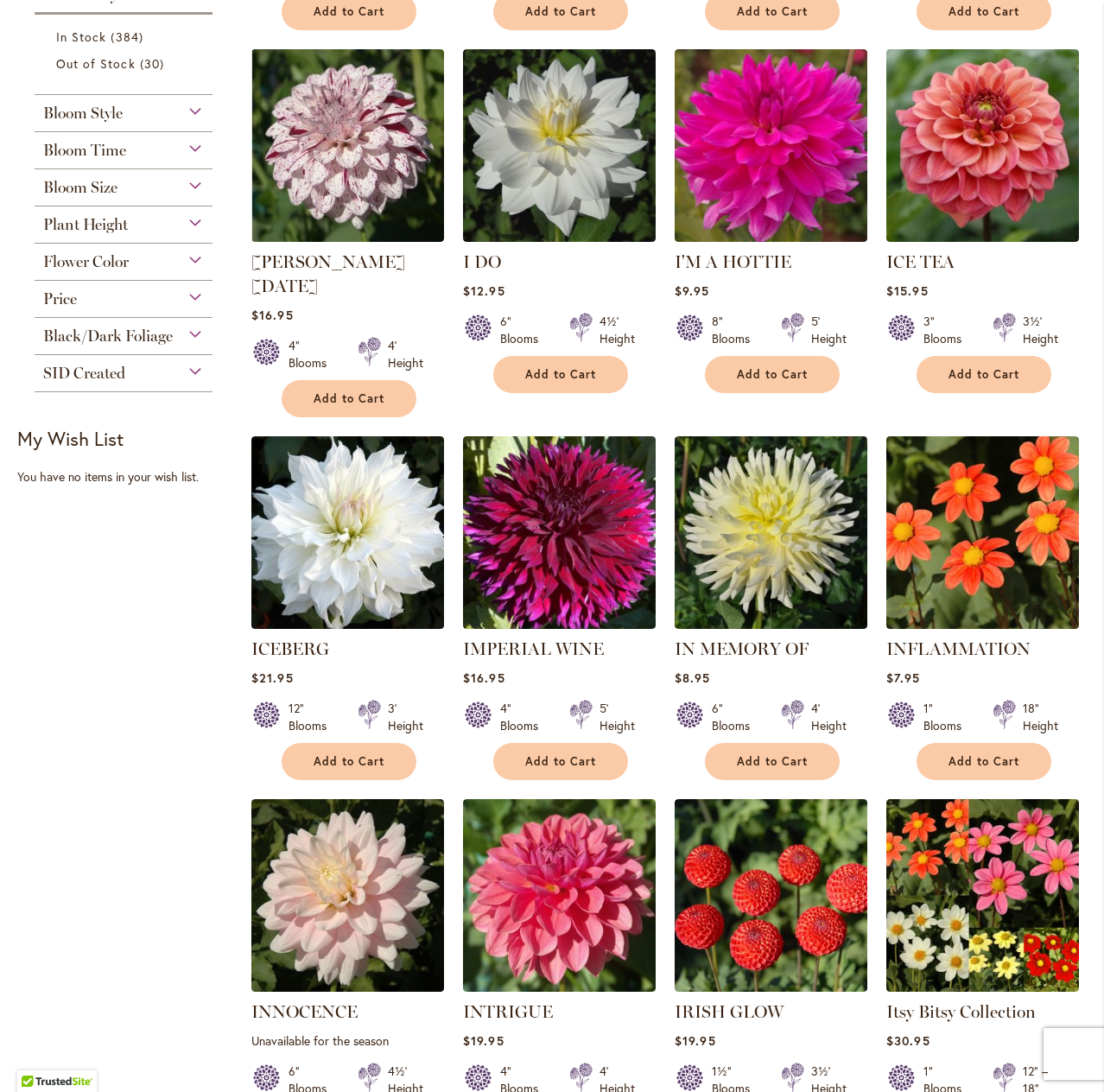
scroll to position [864, 0]
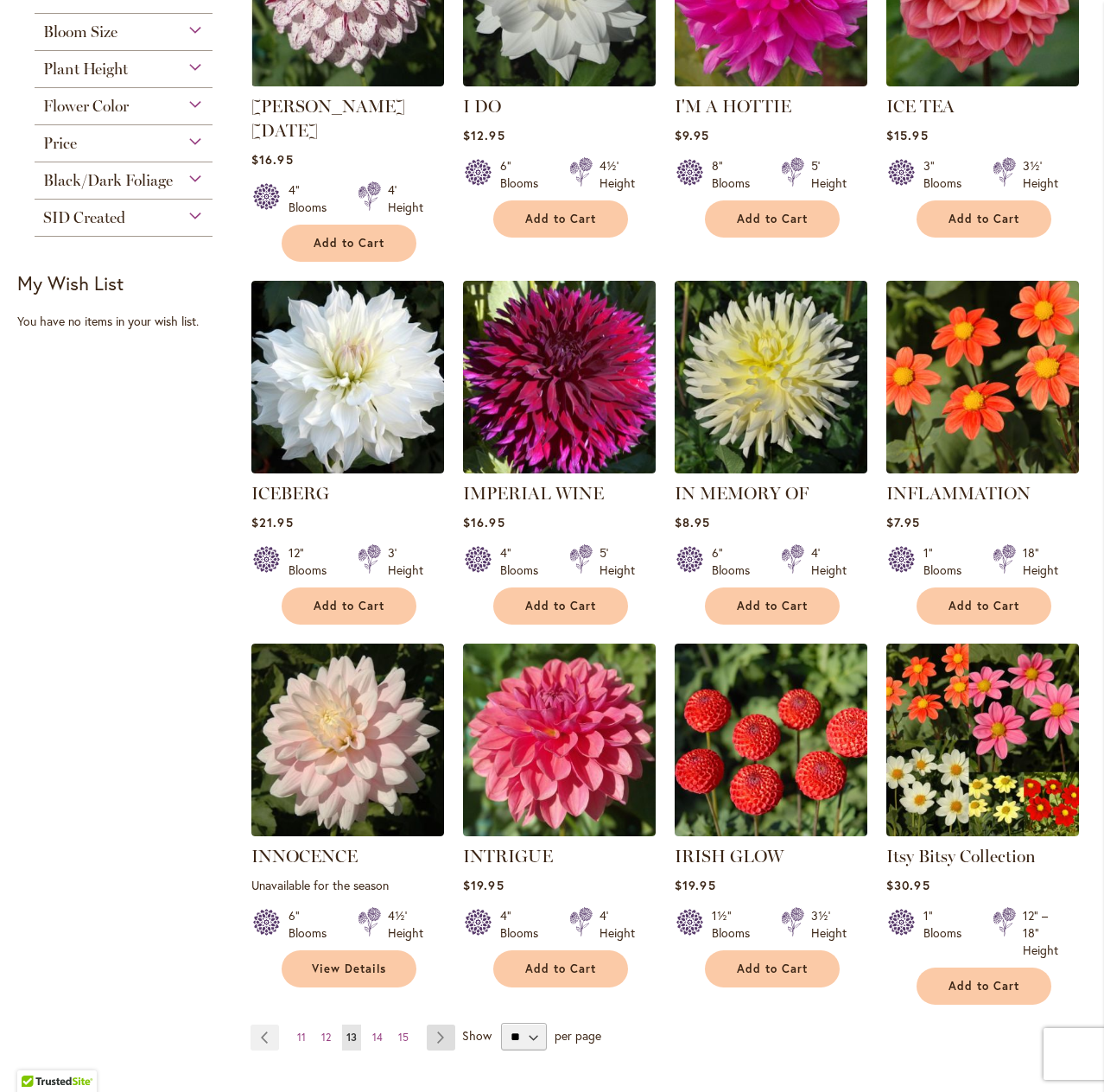
click at [434, 1025] on link "Page Next" at bounding box center [441, 1038] width 29 height 26
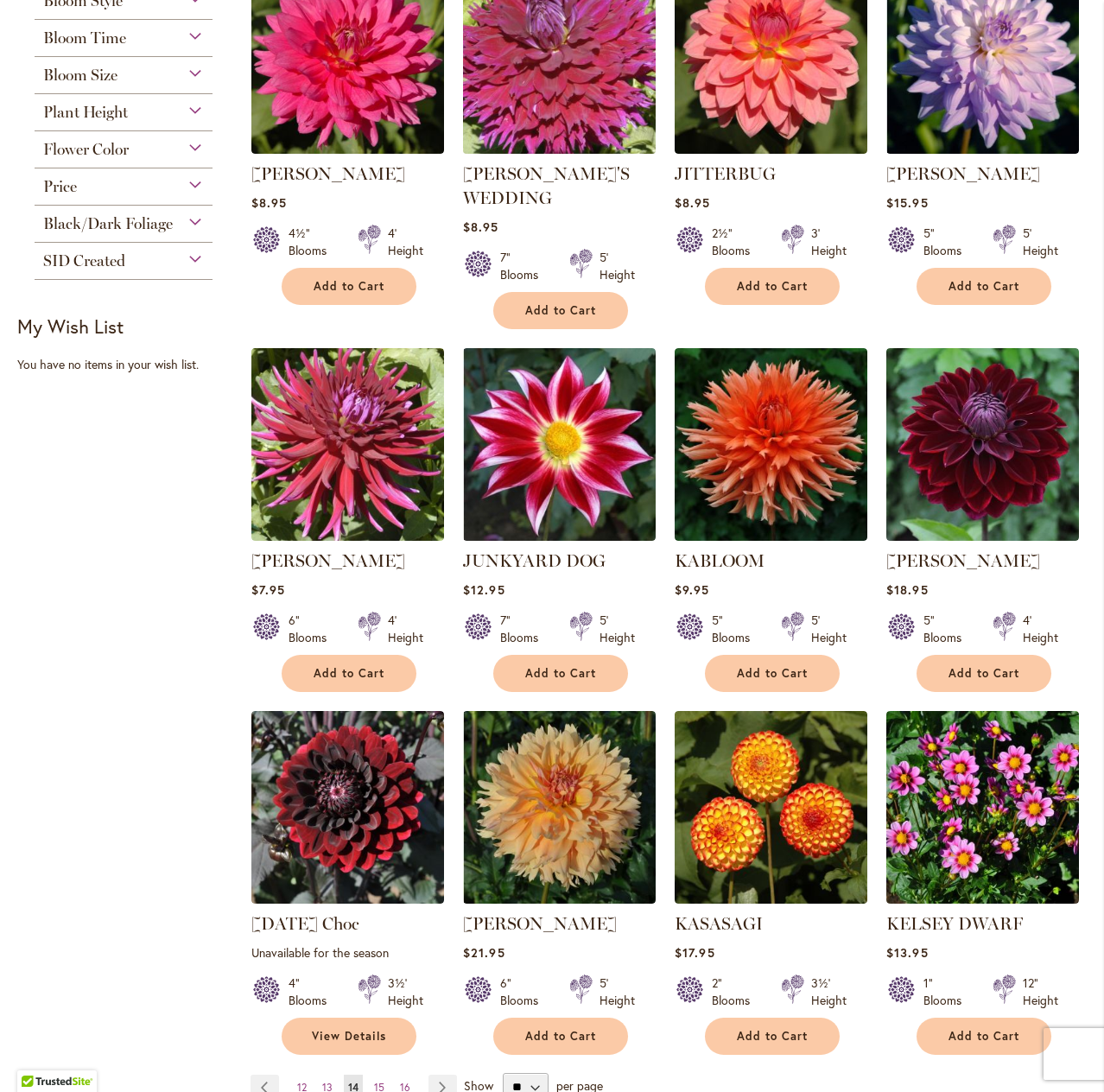
scroll to position [864, 0]
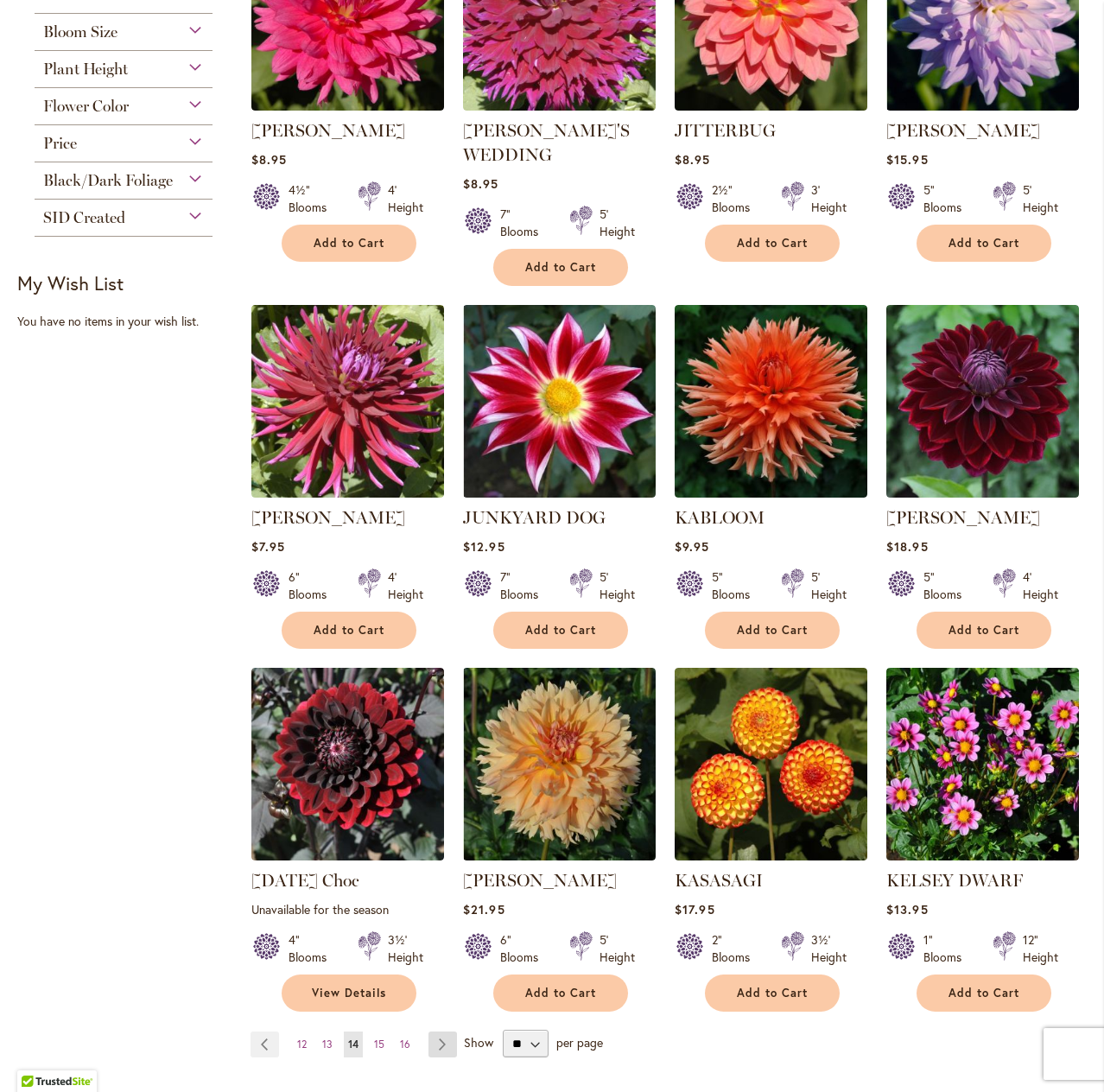
click at [437, 1032] on link "Page Next" at bounding box center [443, 1045] width 29 height 26
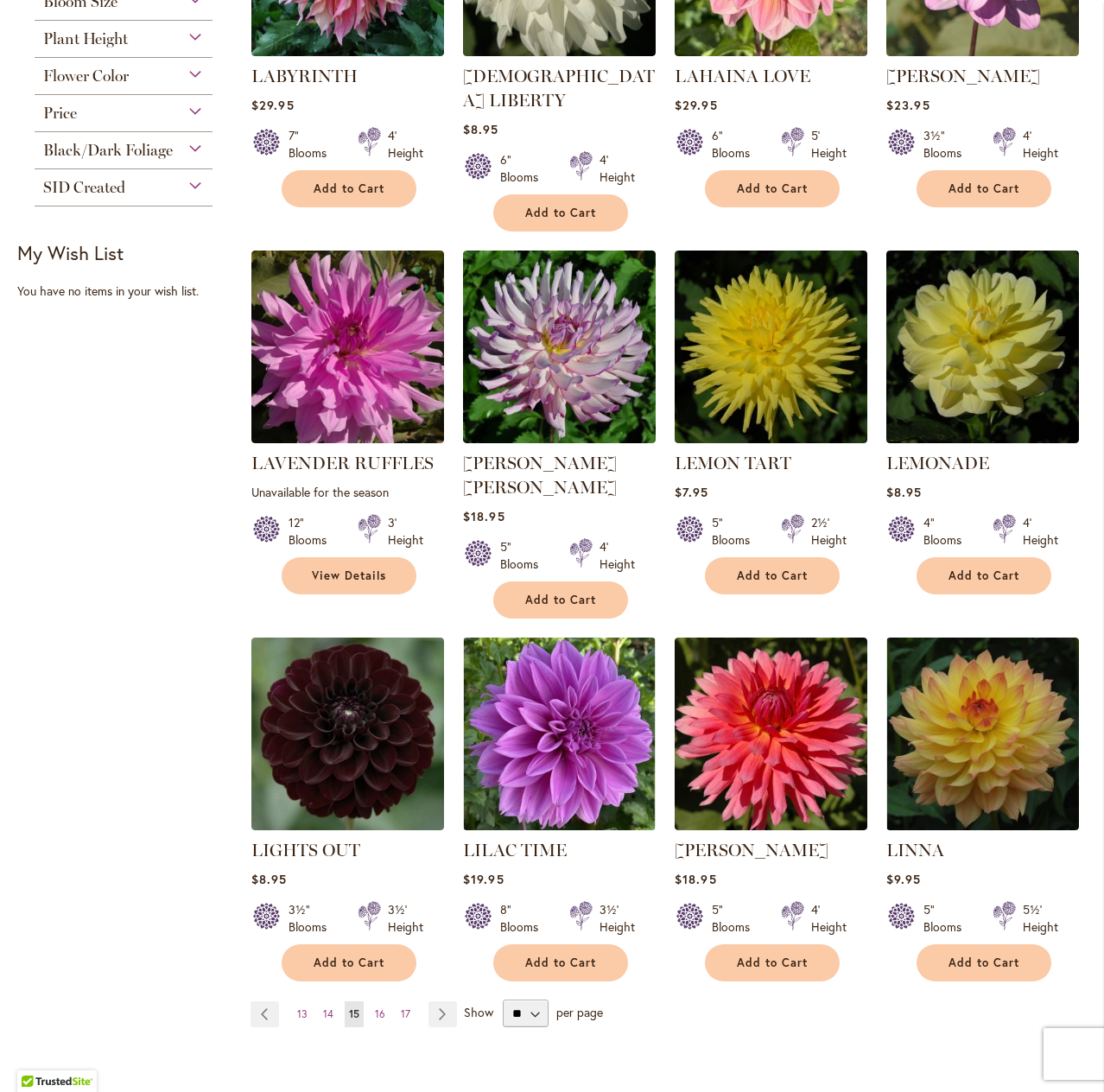
scroll to position [951, 0]
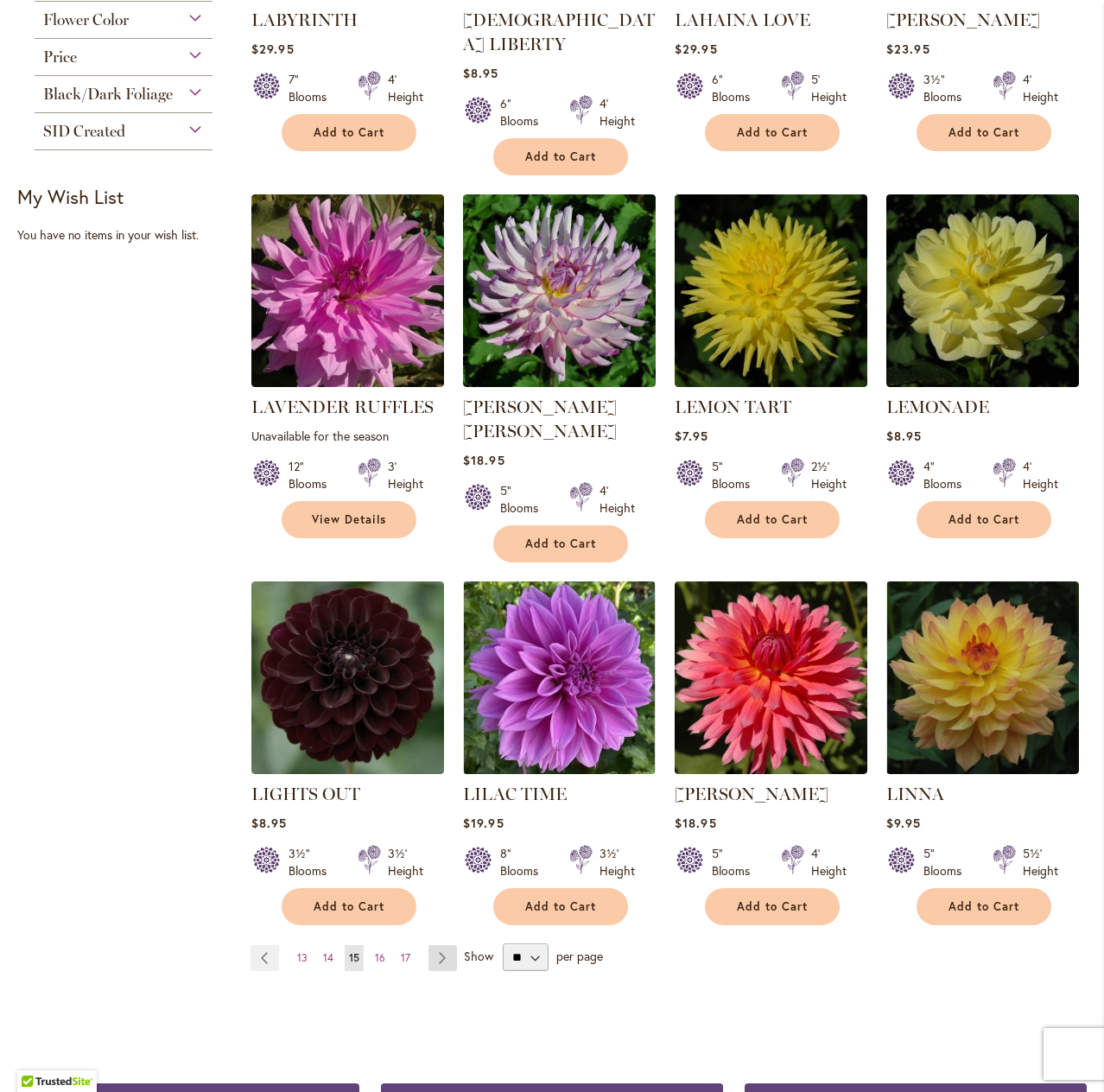
click at [432, 945] on link "Page Next" at bounding box center [443, 958] width 29 height 26
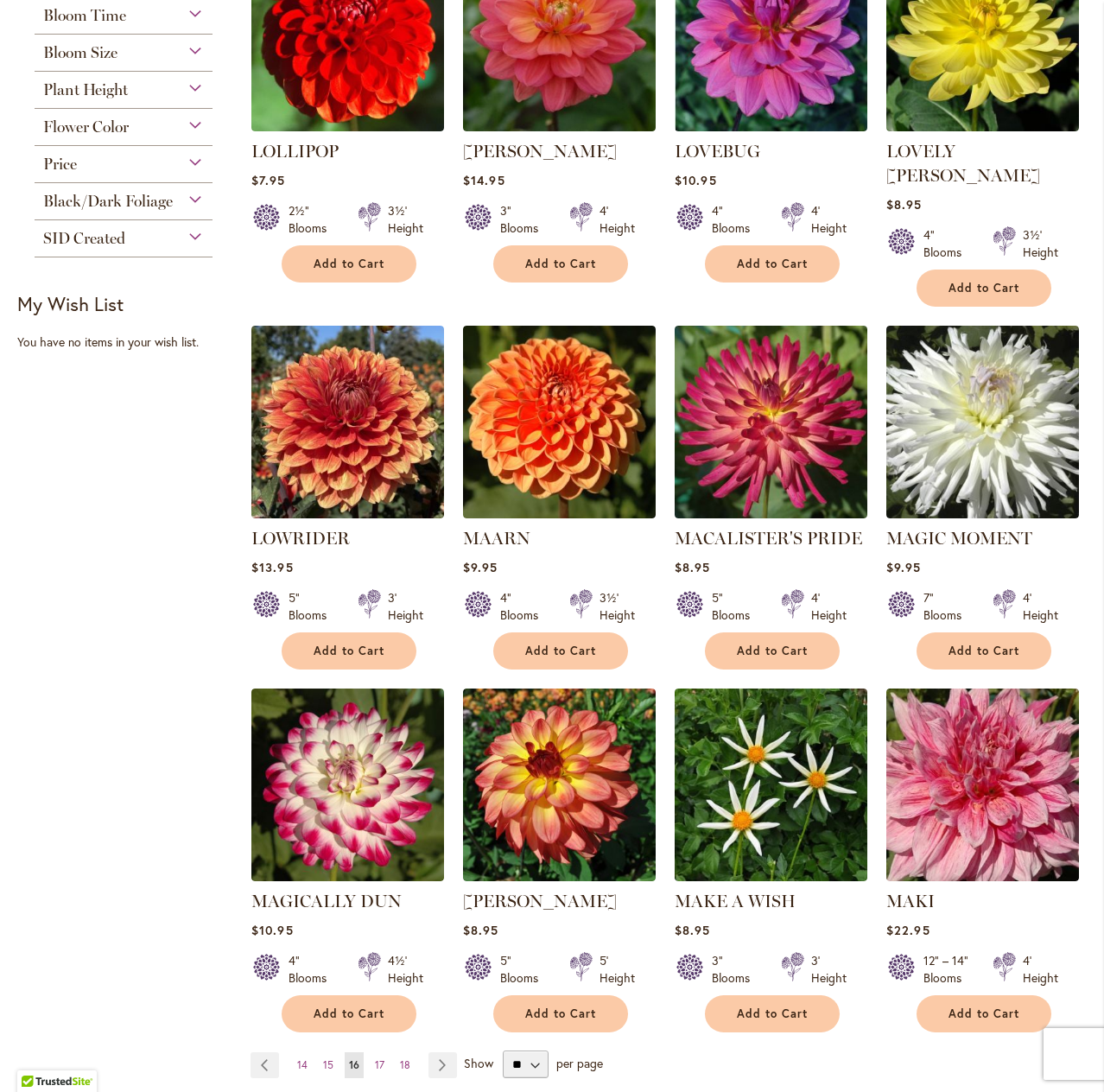
scroll to position [864, 0]
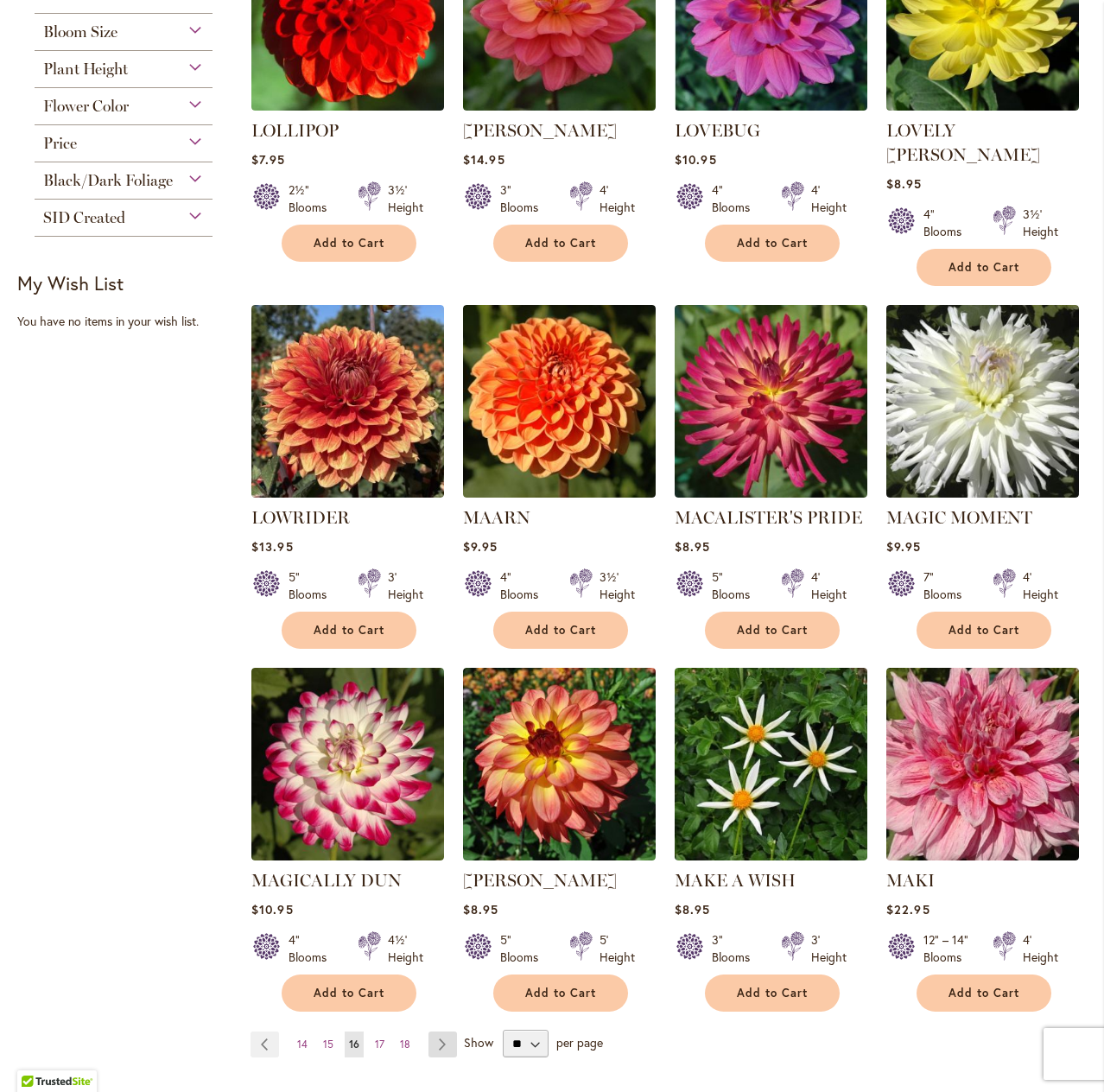
click at [437, 1032] on link "Page Next" at bounding box center [443, 1045] width 29 height 26
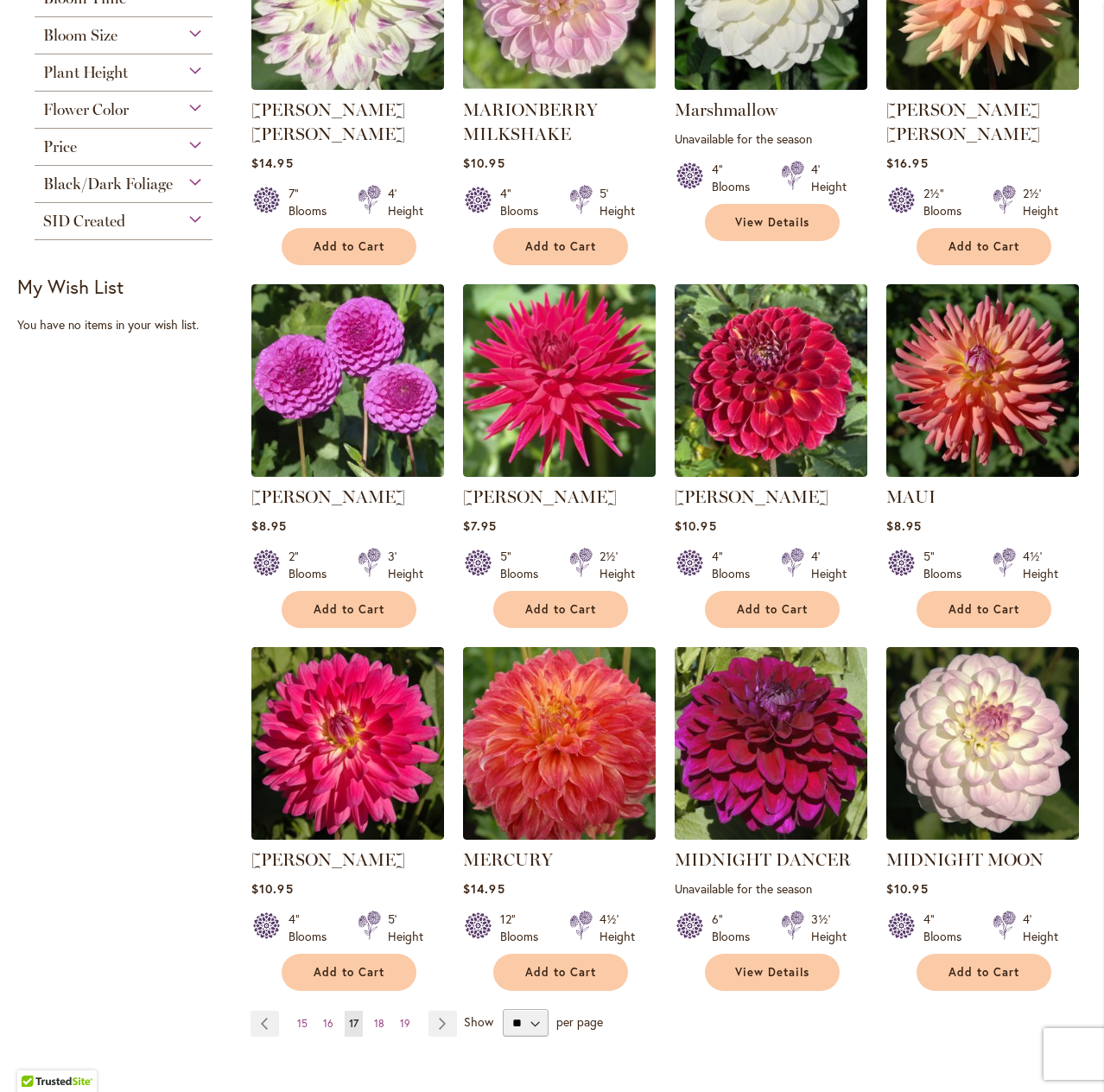
scroll to position [951, 0]
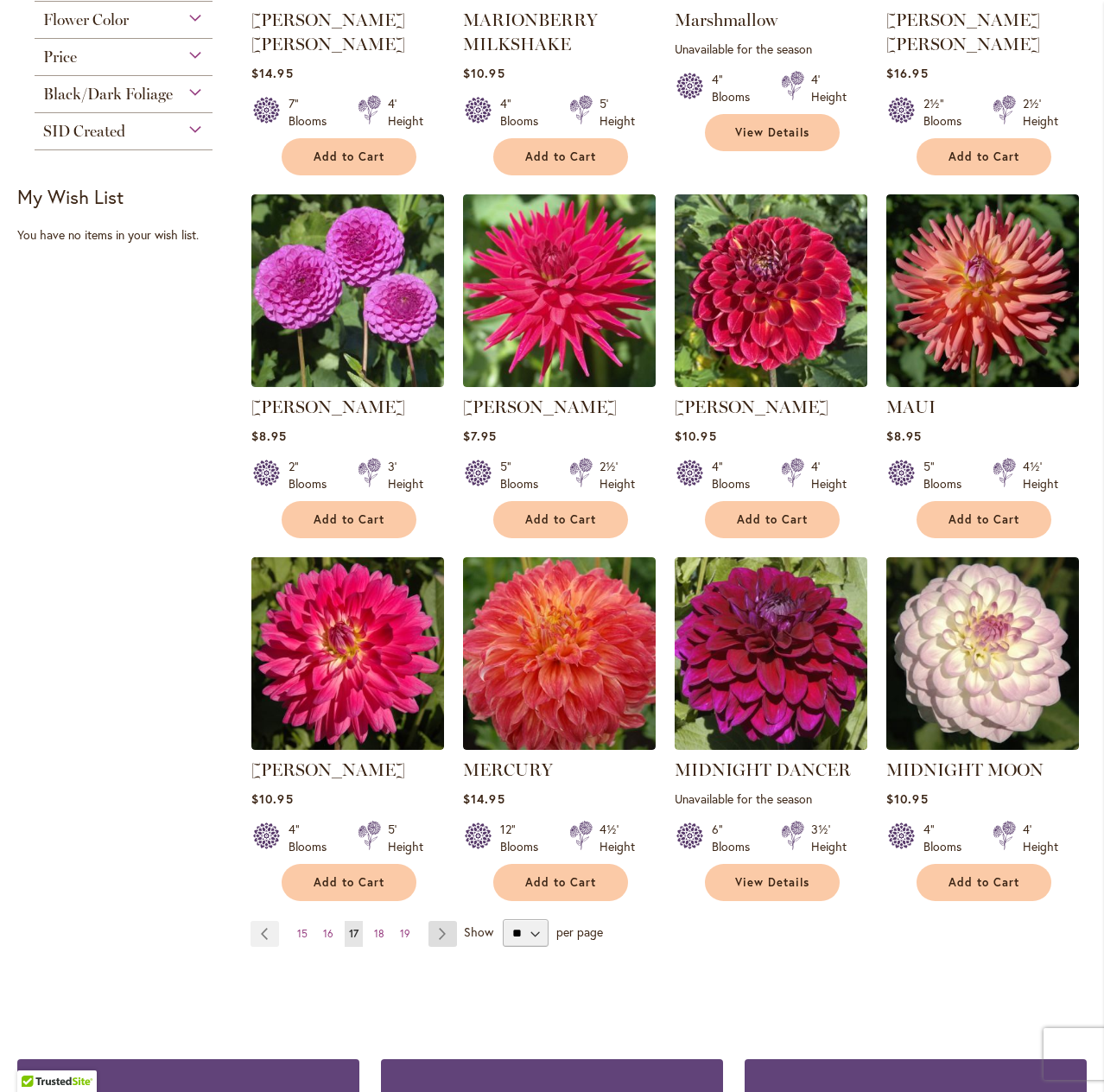
click at [444, 939] on link "Page Next" at bounding box center [443, 934] width 29 height 26
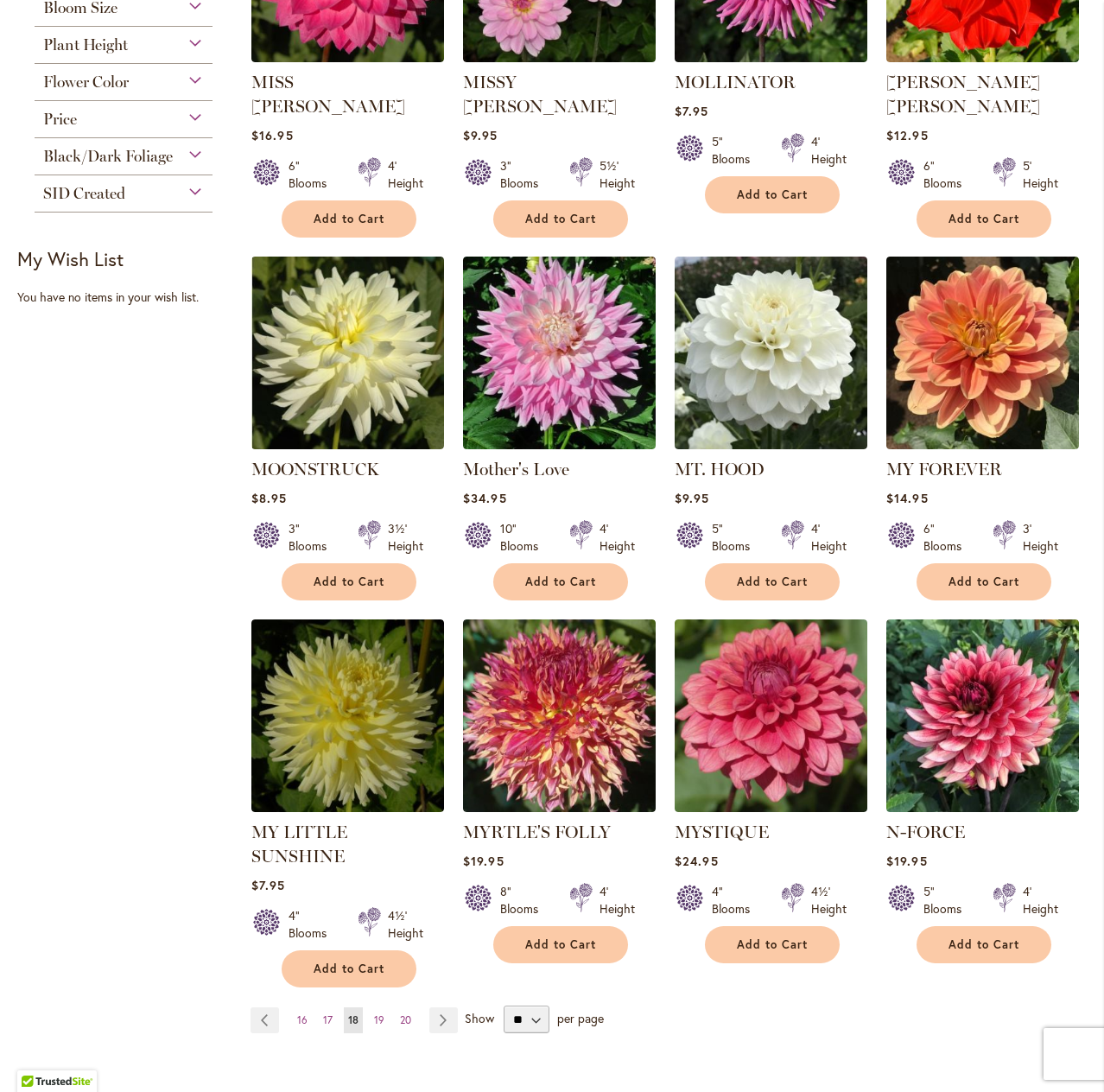
scroll to position [951, 0]
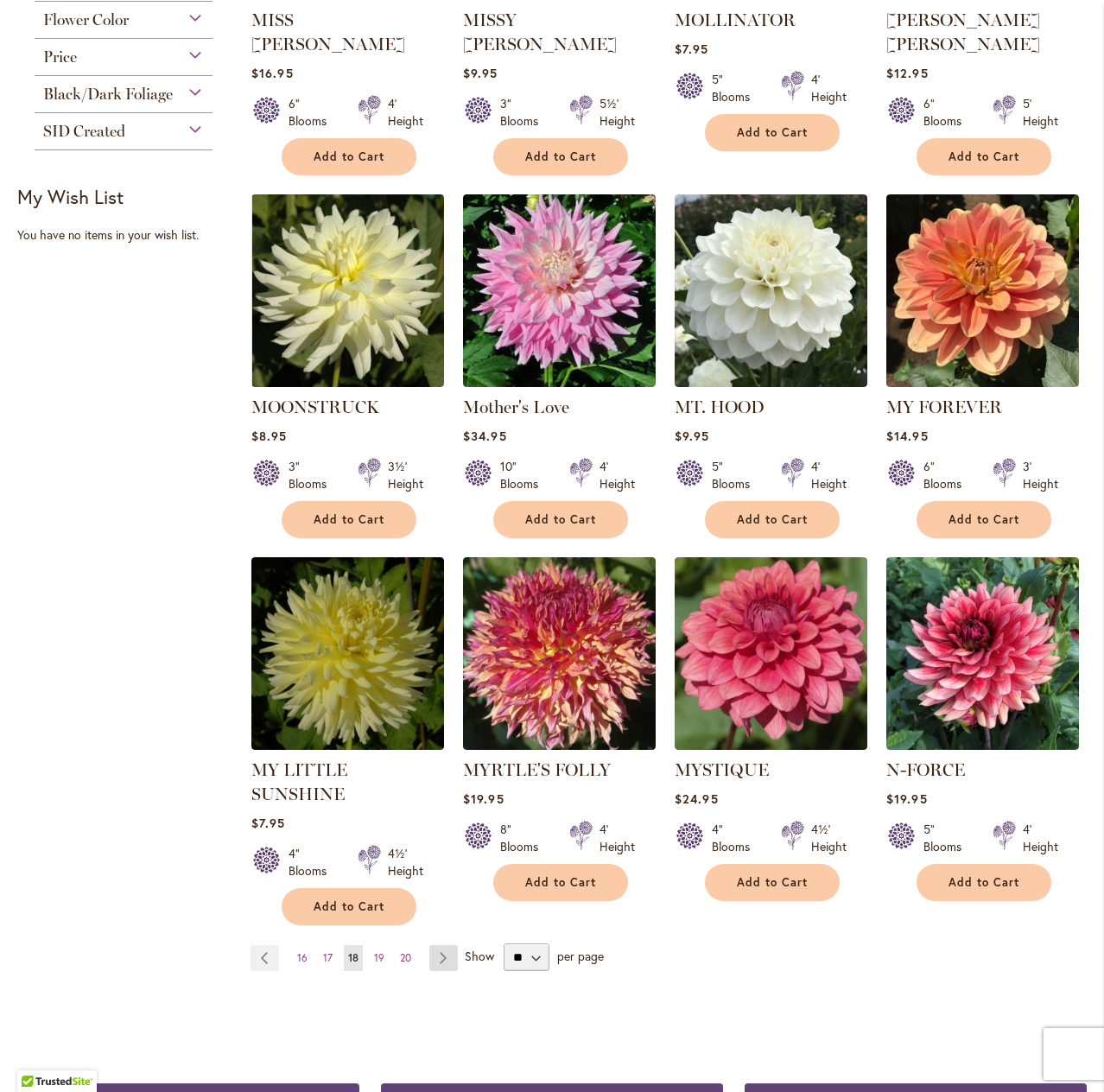
click at [437, 945] on link "Page Next" at bounding box center [444, 958] width 29 height 26
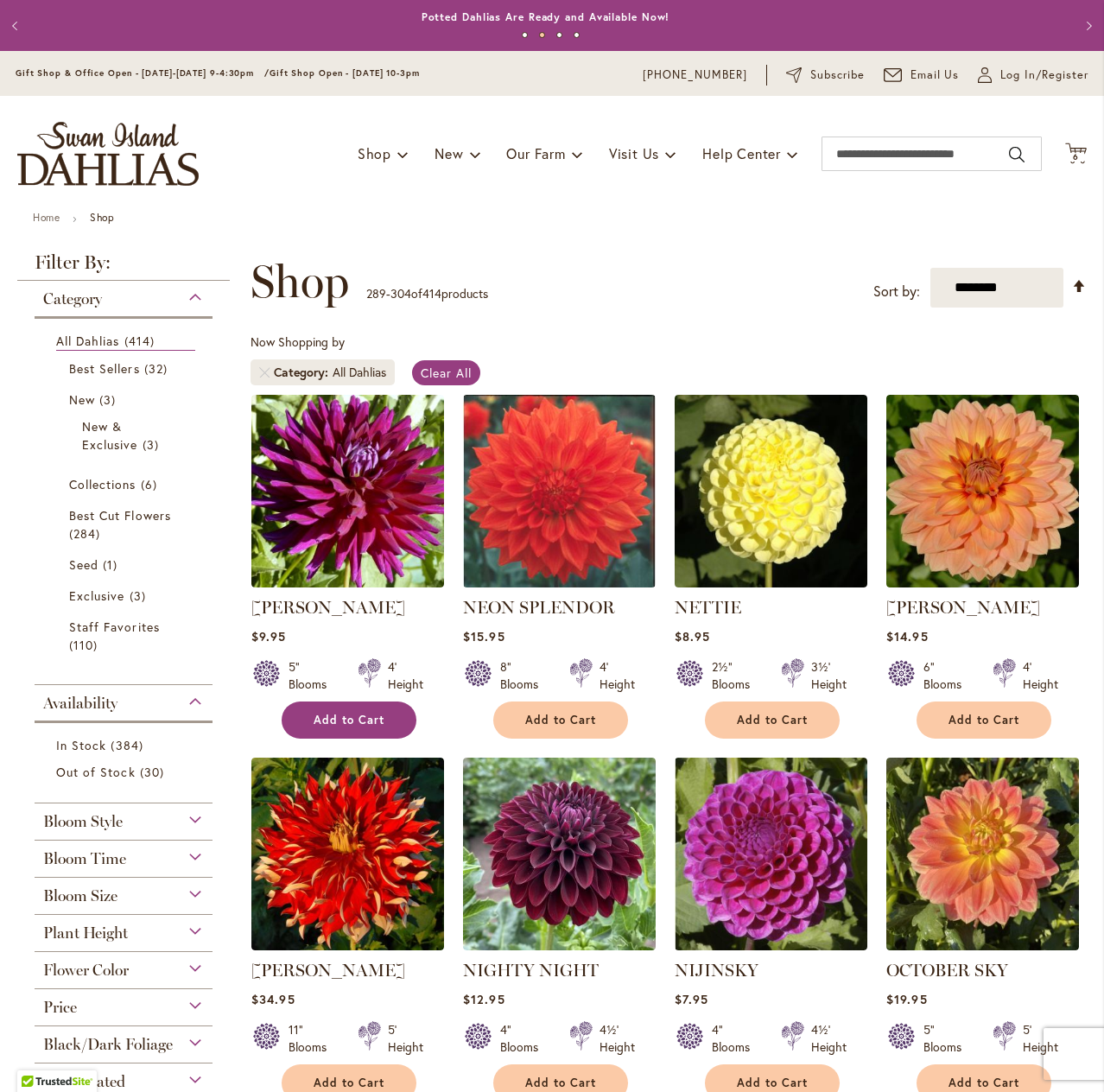
click at [335, 719] on span "Add to Cart" at bounding box center [349, 720] width 71 height 15
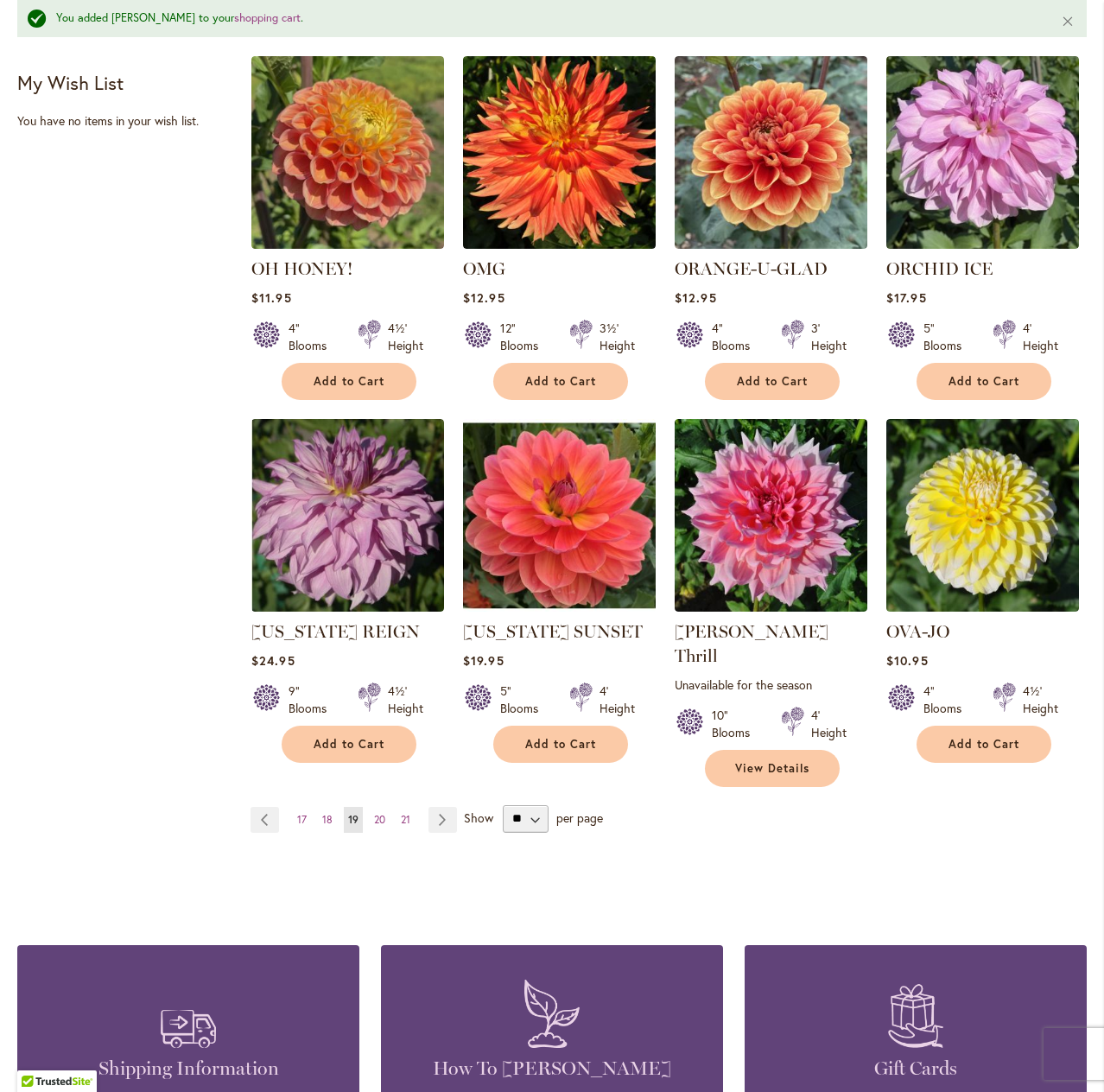
scroll to position [1124, 0]
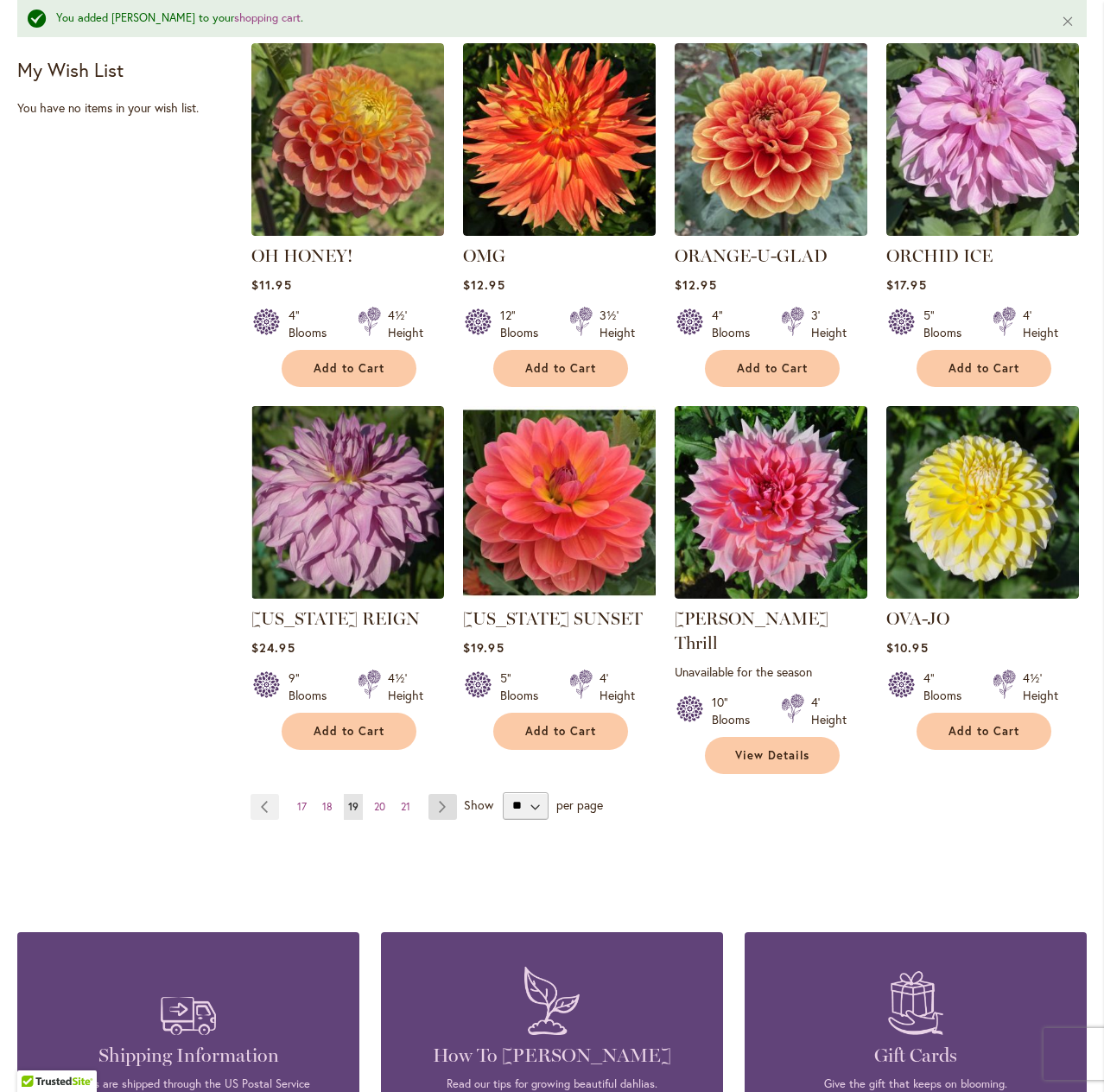
click at [435, 794] on link "Page Next" at bounding box center [443, 807] width 29 height 26
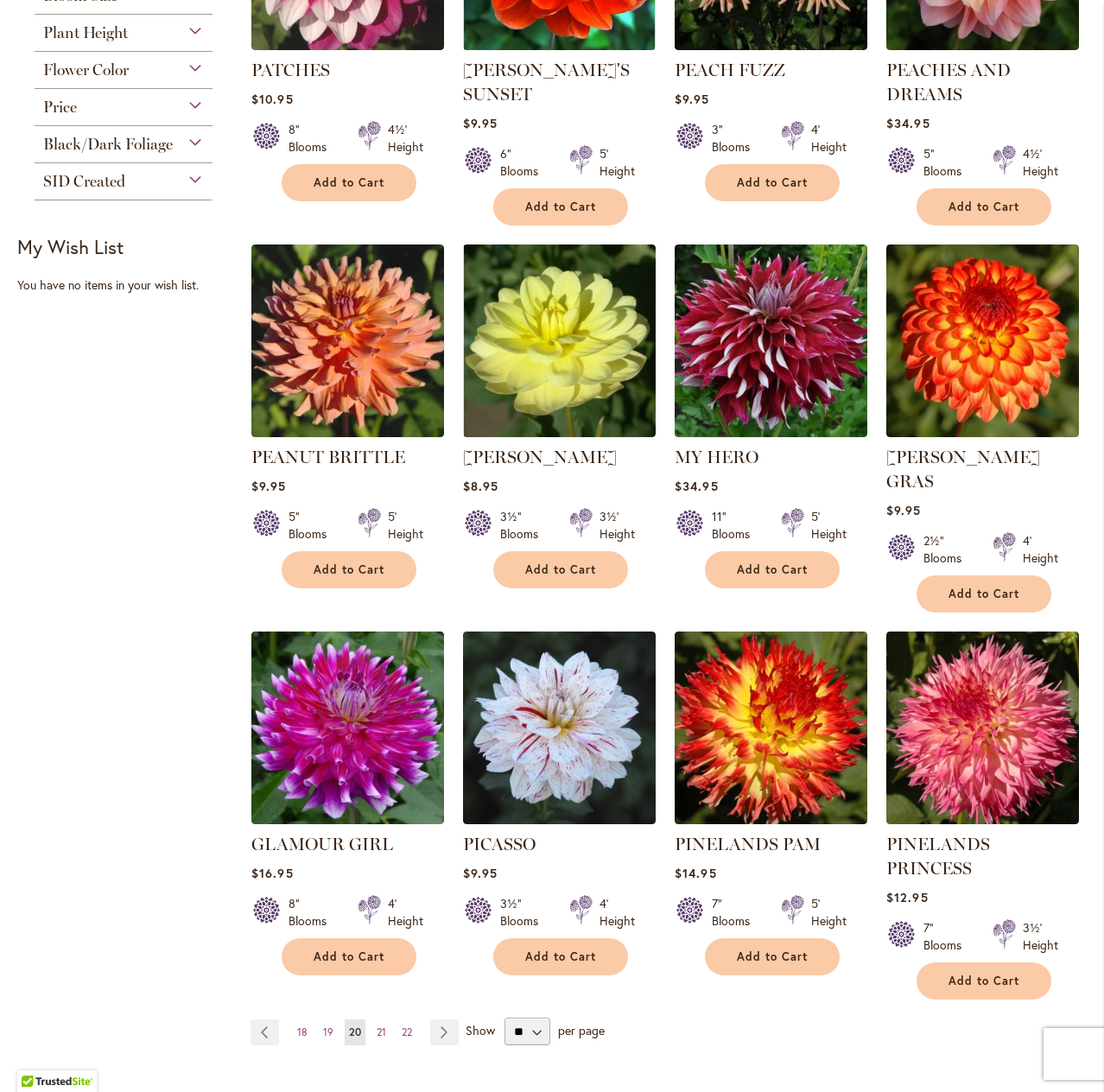
scroll to position [951, 0]
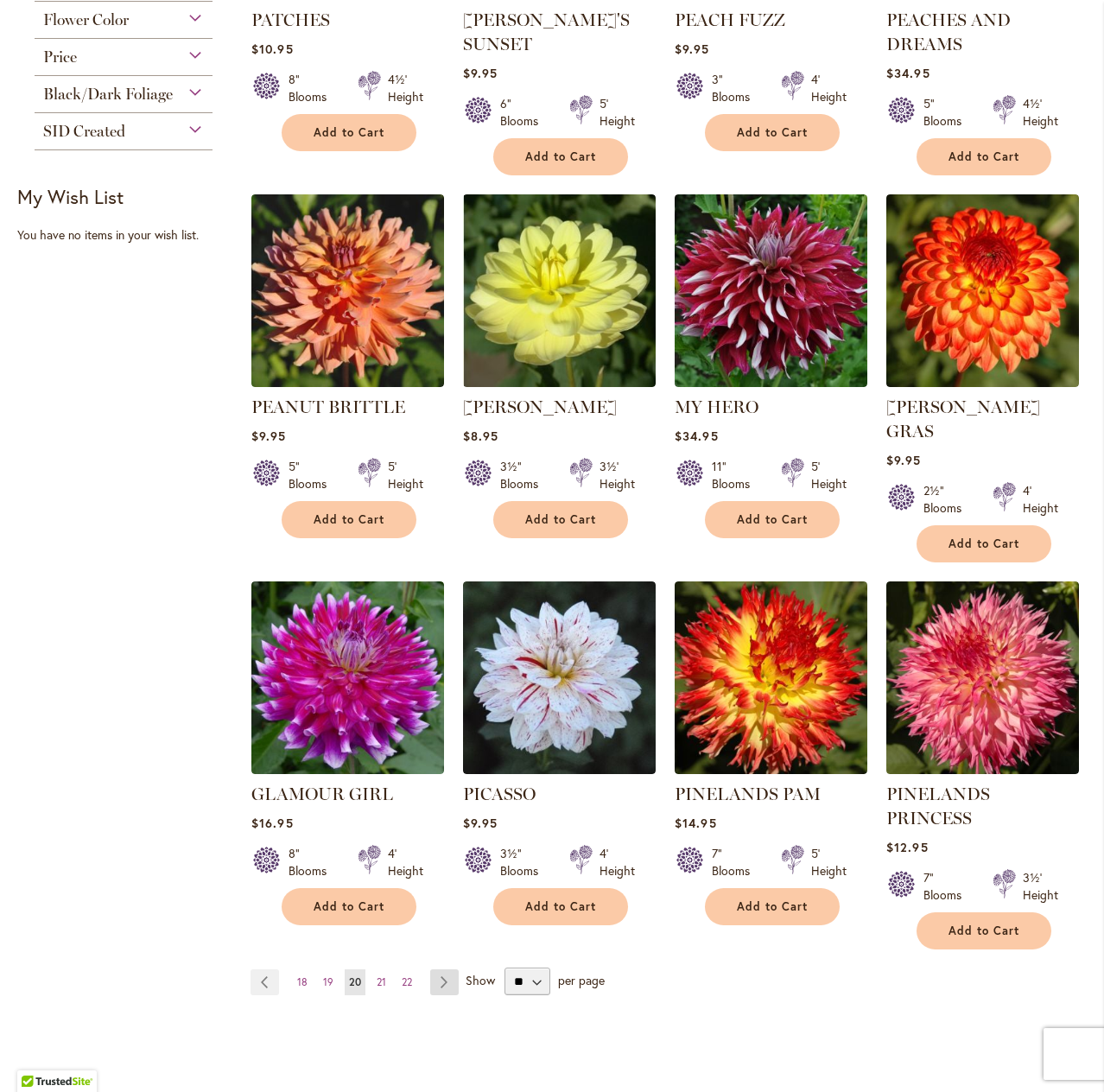
click at [435, 969] on link "Page Next" at bounding box center [445, 982] width 29 height 26
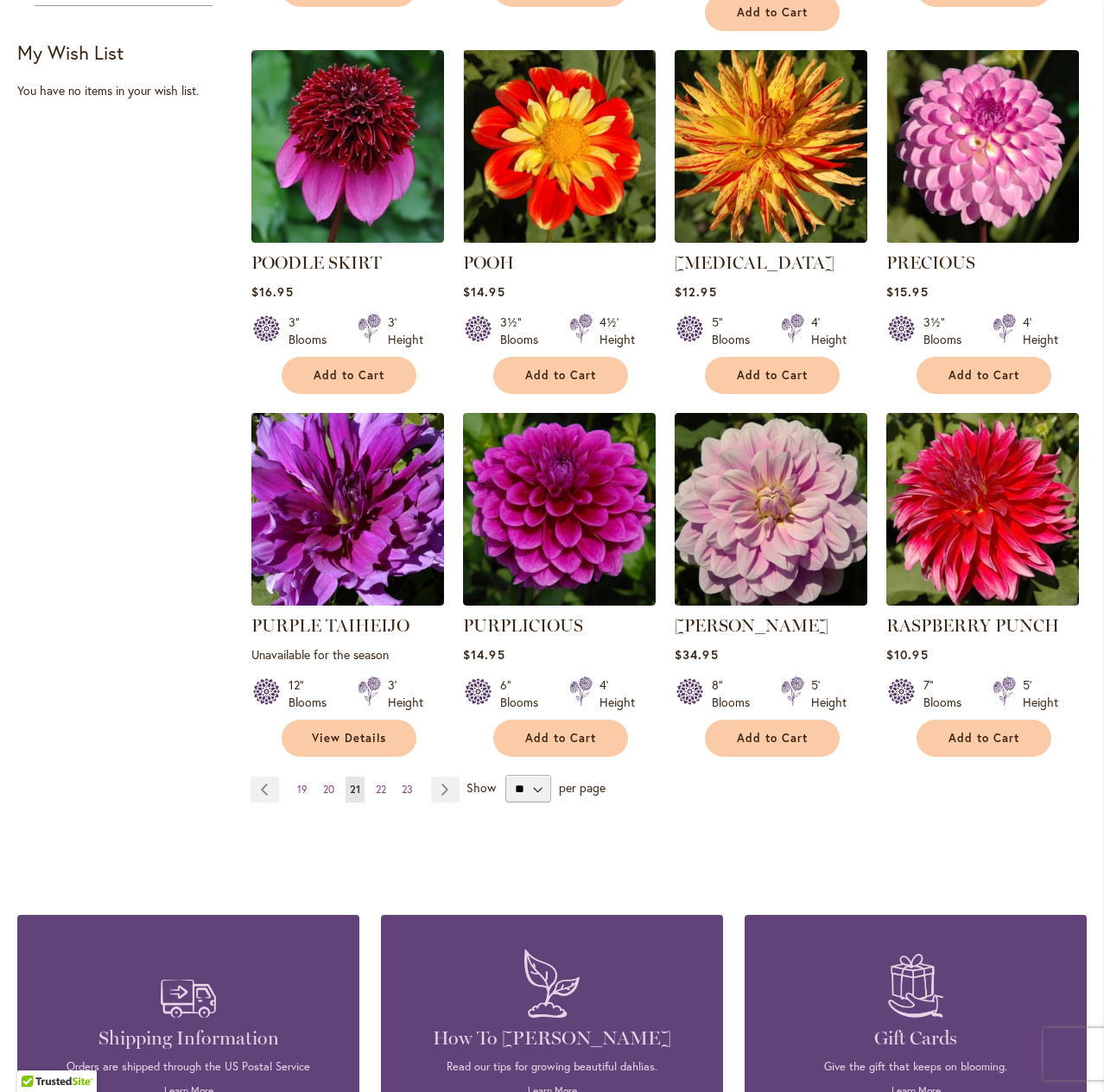
scroll to position [1210, 0]
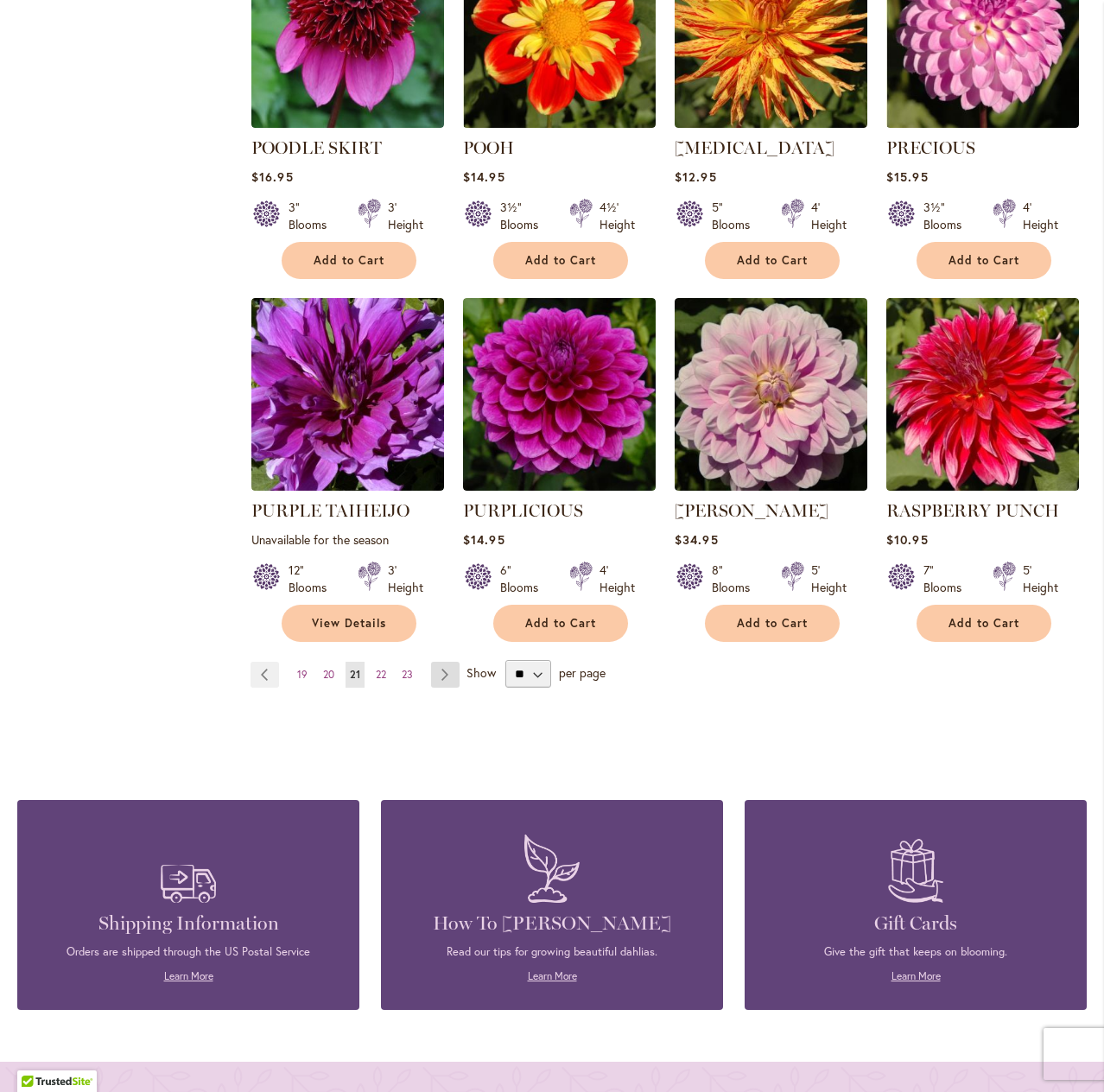
click at [434, 675] on link "Page Next" at bounding box center [446, 675] width 29 height 26
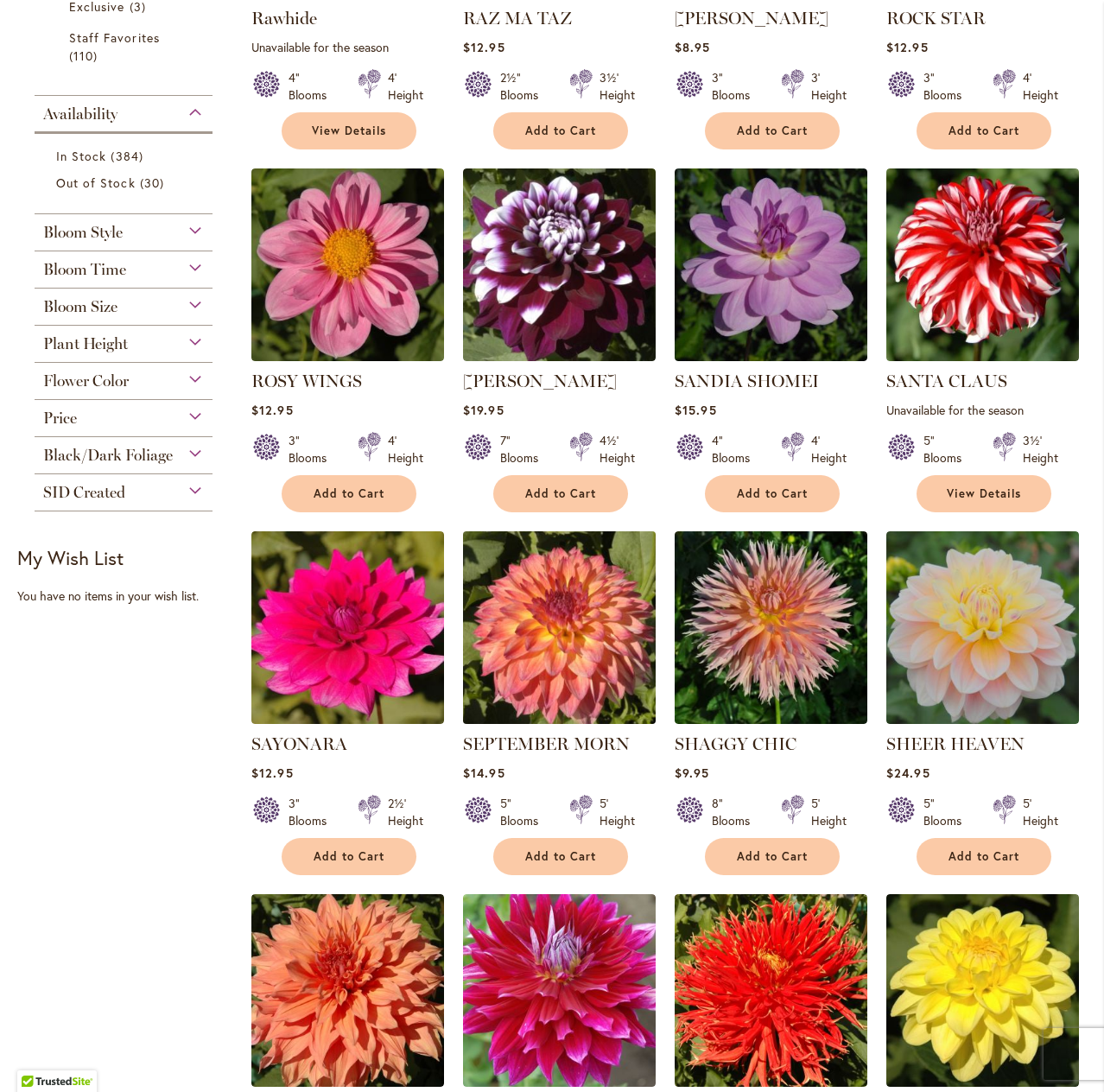
scroll to position [605, 0]
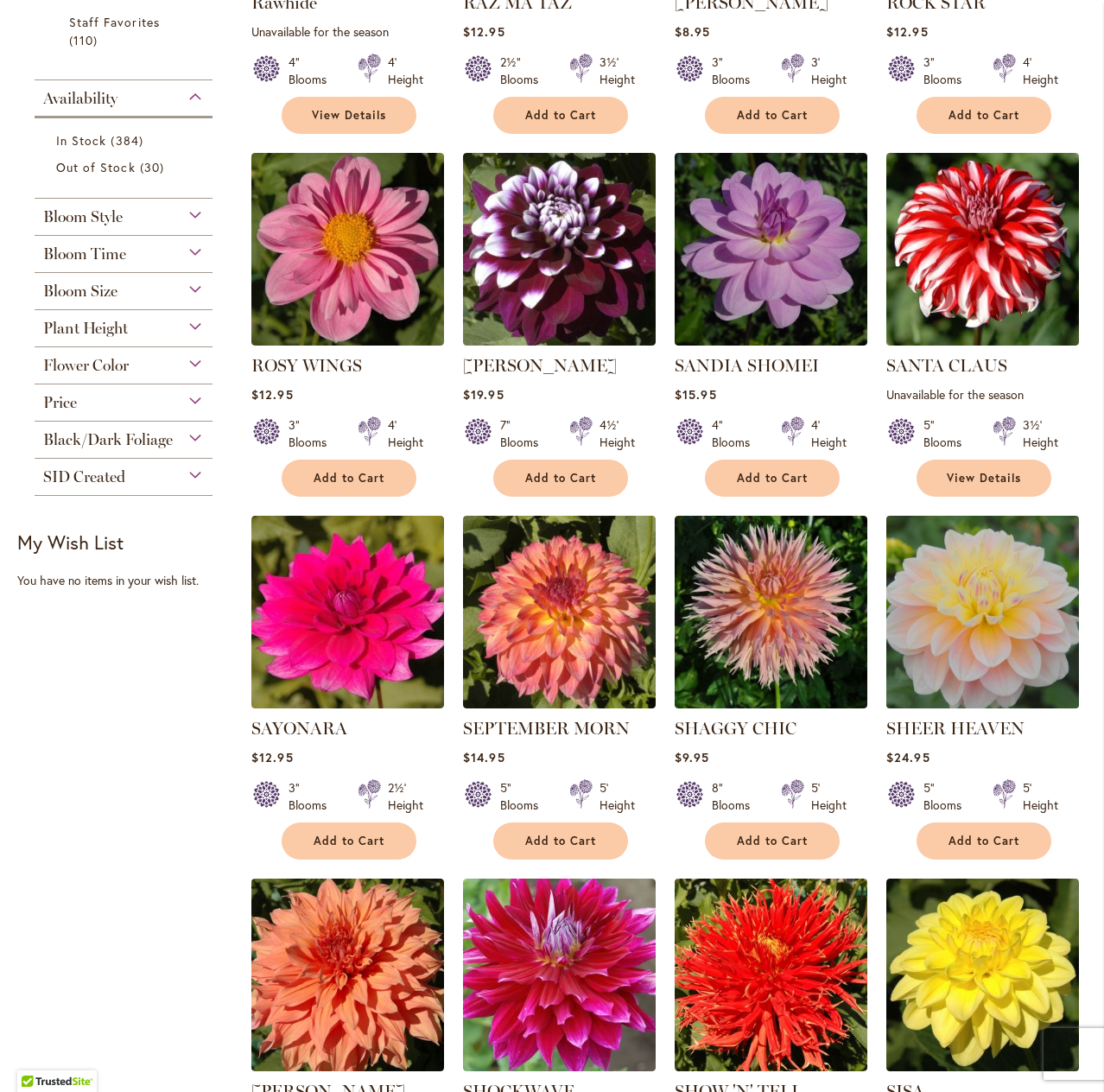
click at [968, 630] on img at bounding box center [983, 611] width 202 height 202
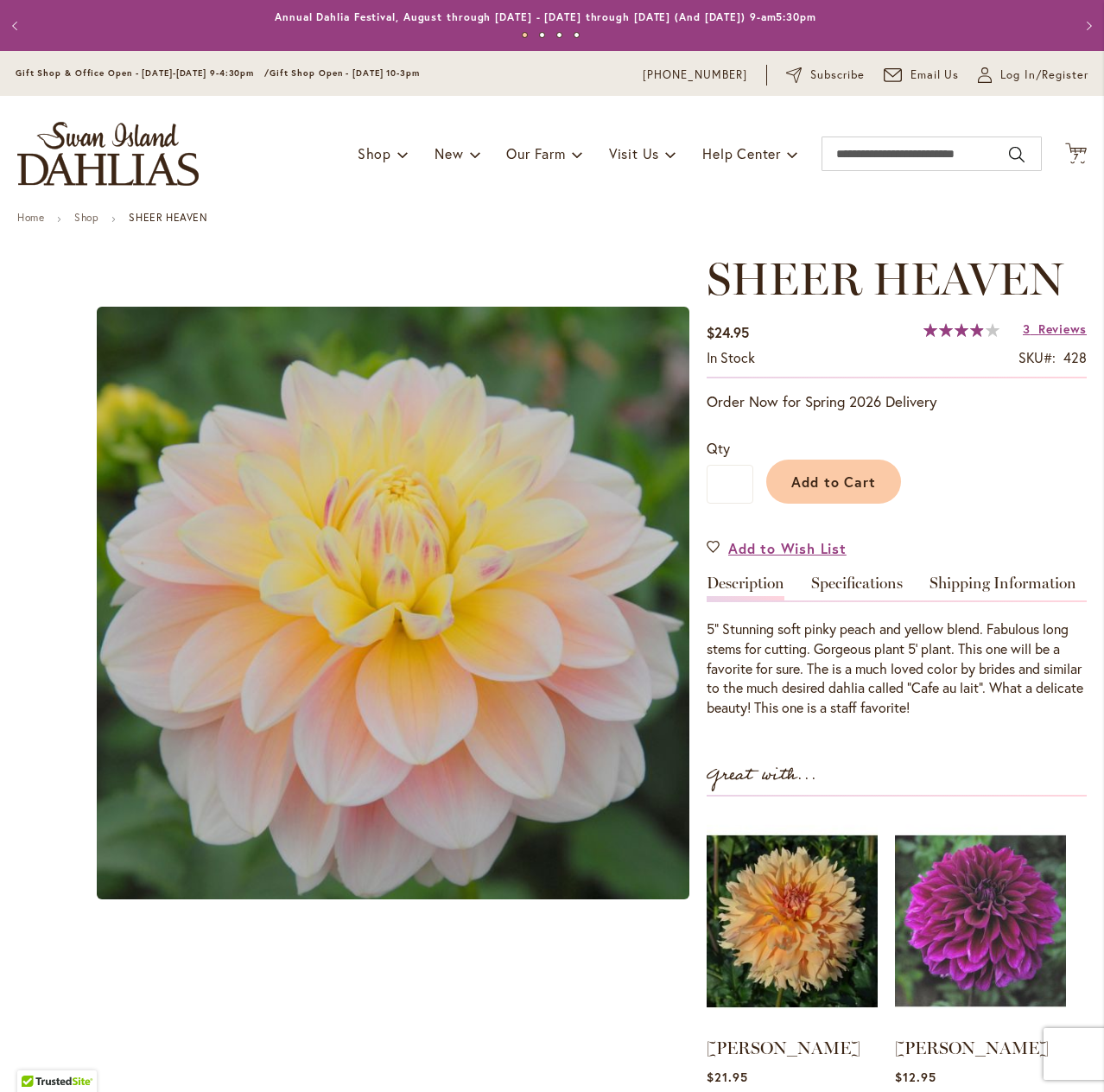
scroll to position [87, 0]
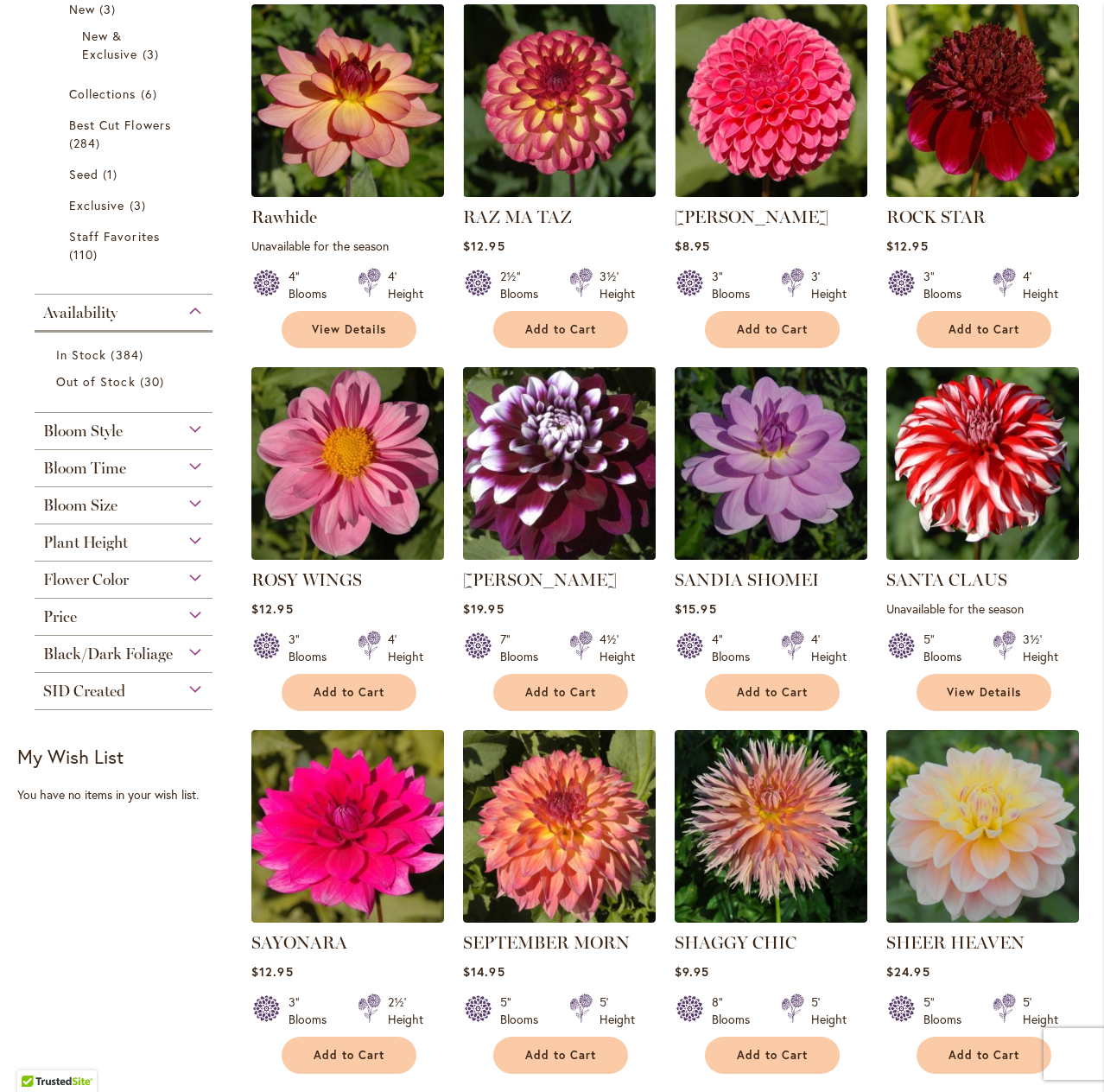
scroll to position [433, 0]
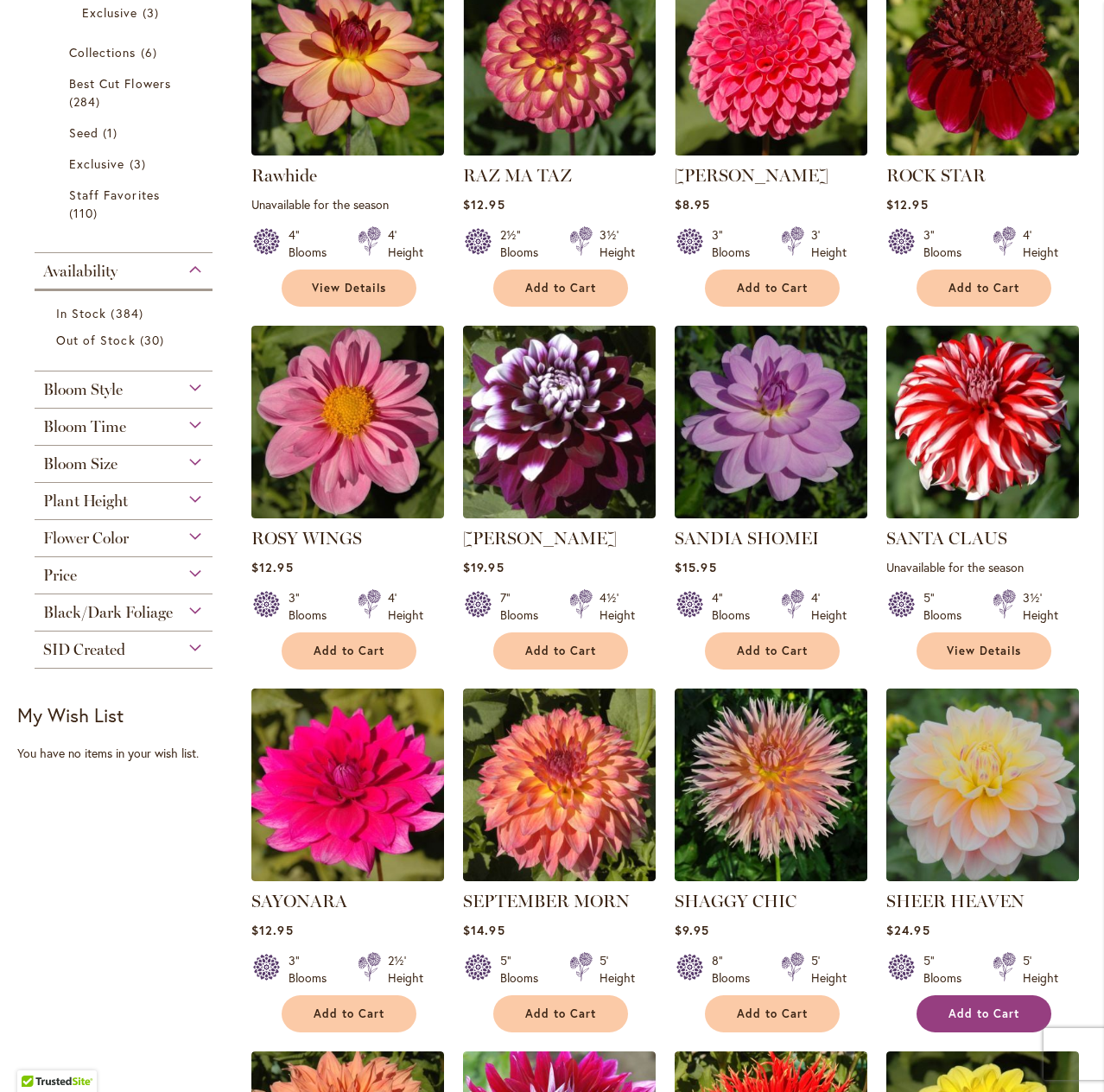
click at [997, 1013] on span "Add to Cart" at bounding box center [984, 1014] width 71 height 15
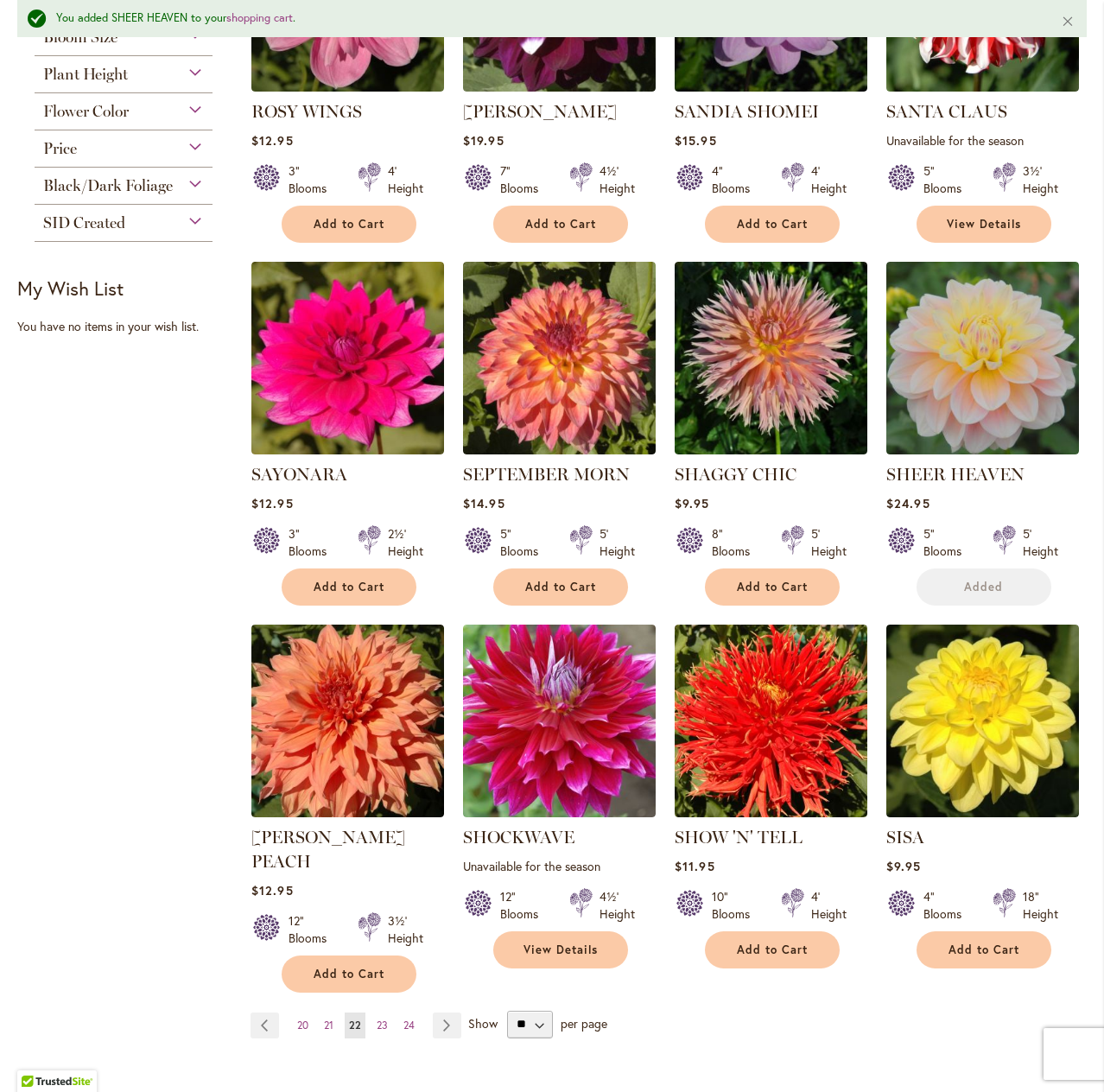
scroll to position [909, 0]
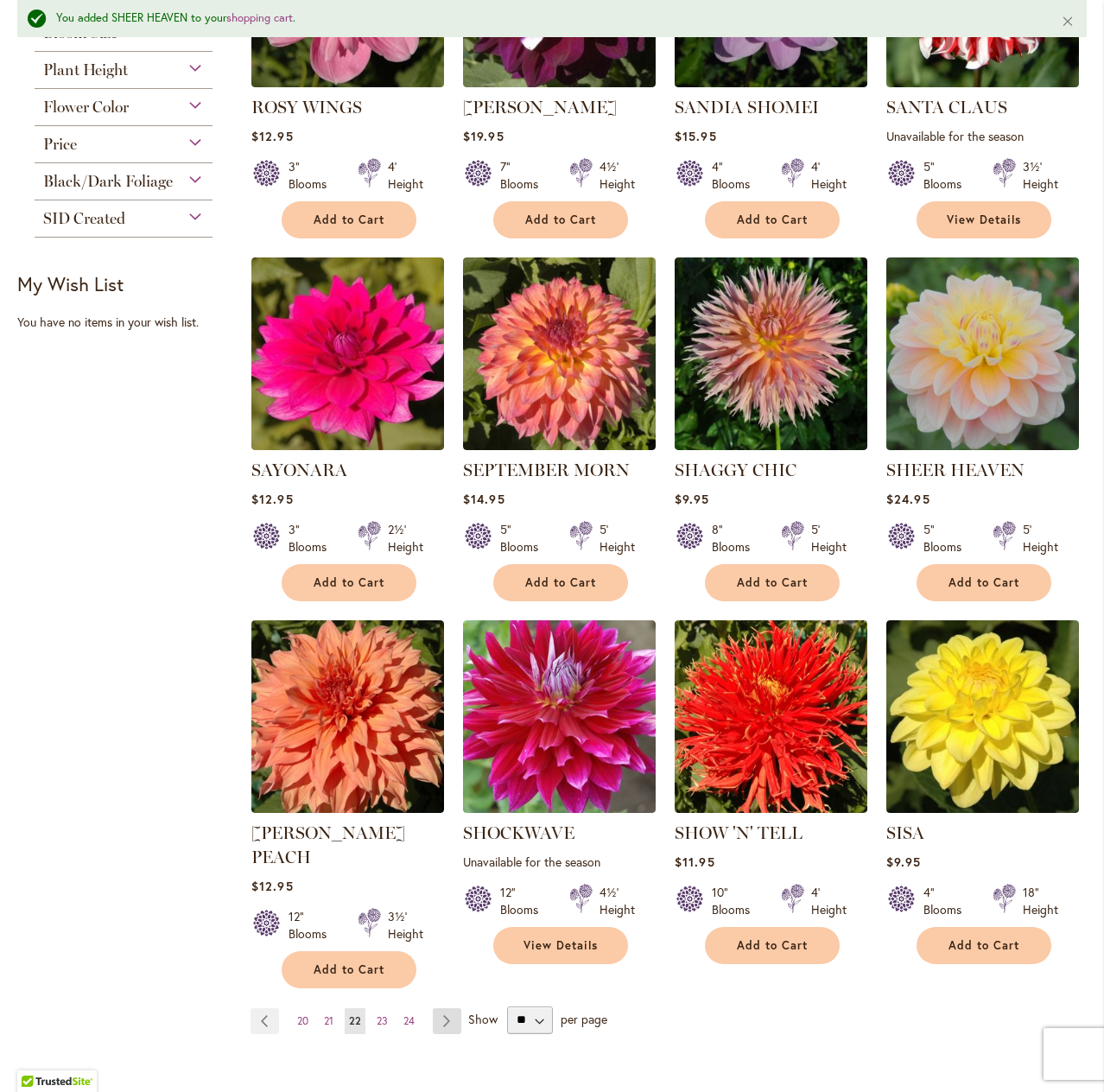
click at [443, 1008] on link "Page Next" at bounding box center [446, 1021] width 29 height 26
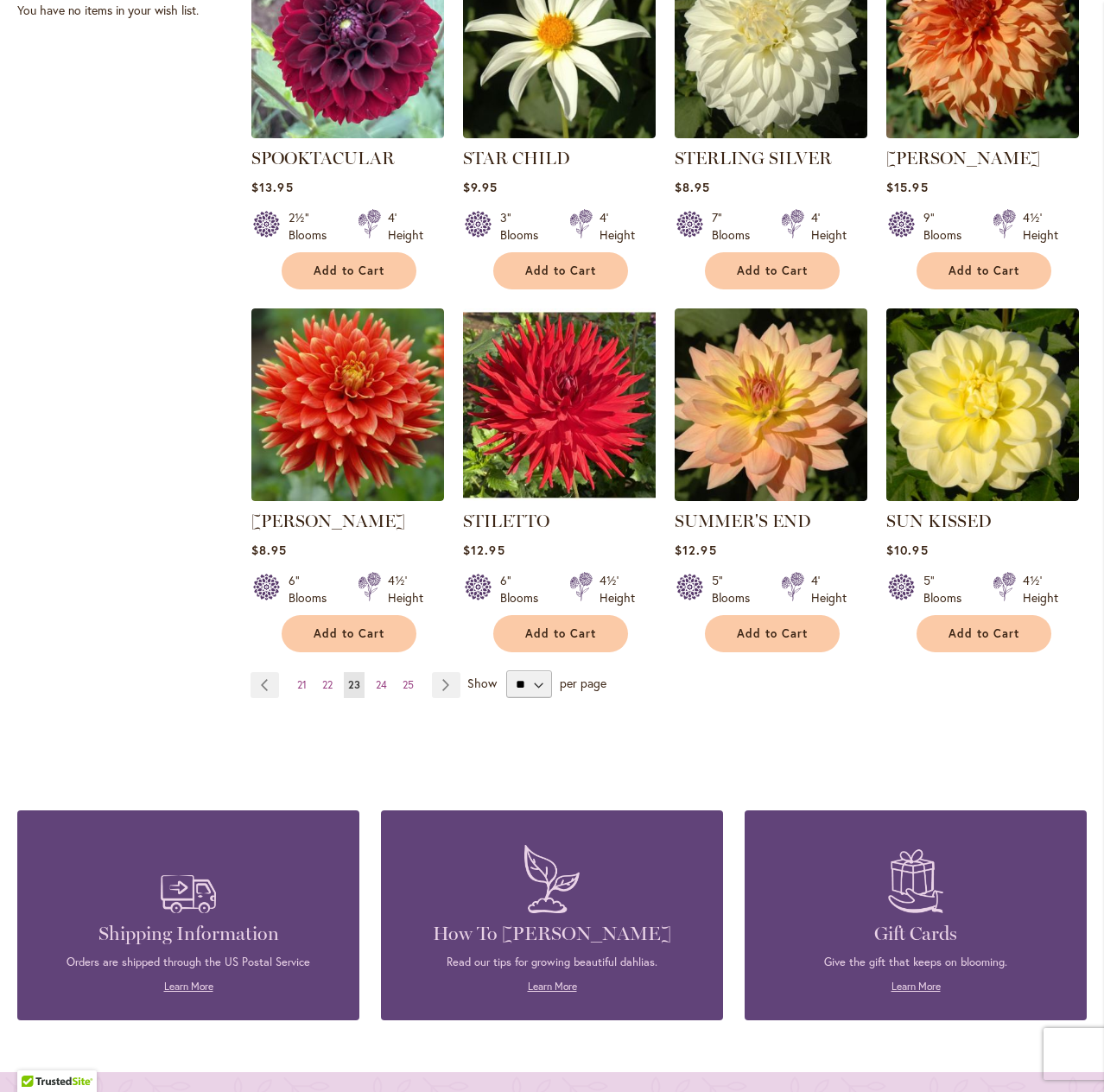
scroll to position [1210, 0]
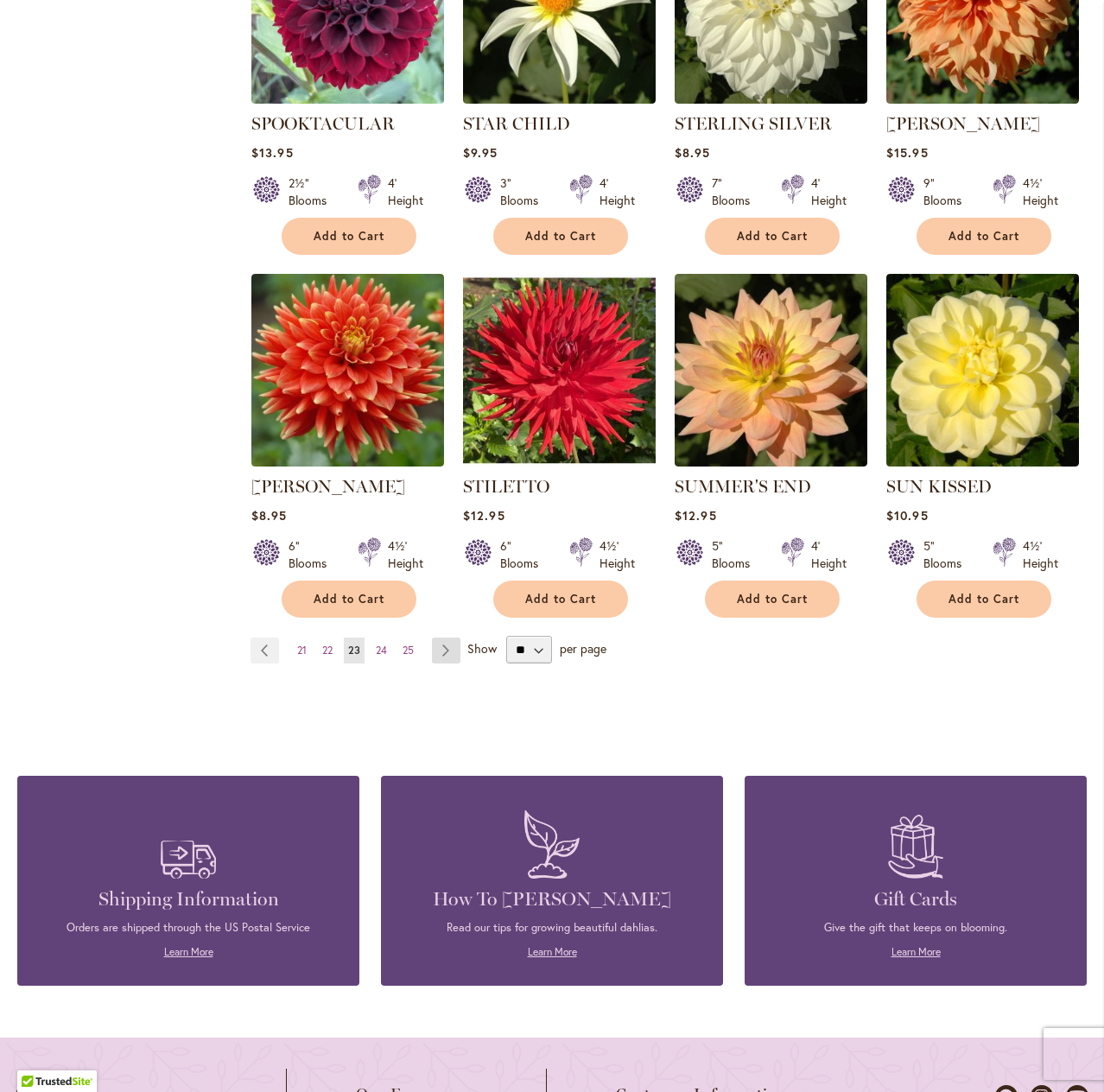
click at [443, 652] on link "Page Next" at bounding box center [446, 651] width 29 height 26
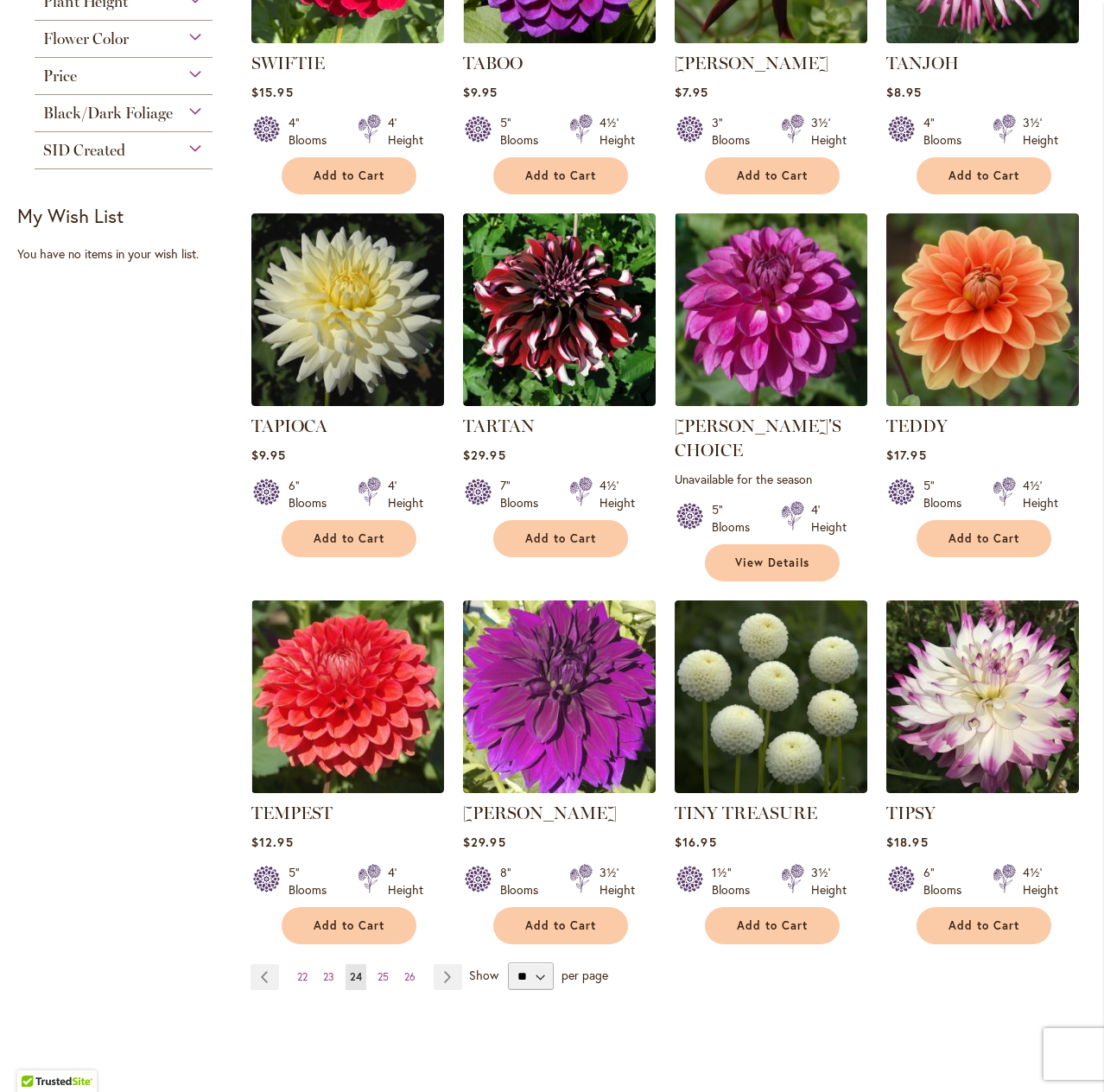
scroll to position [951, 0]
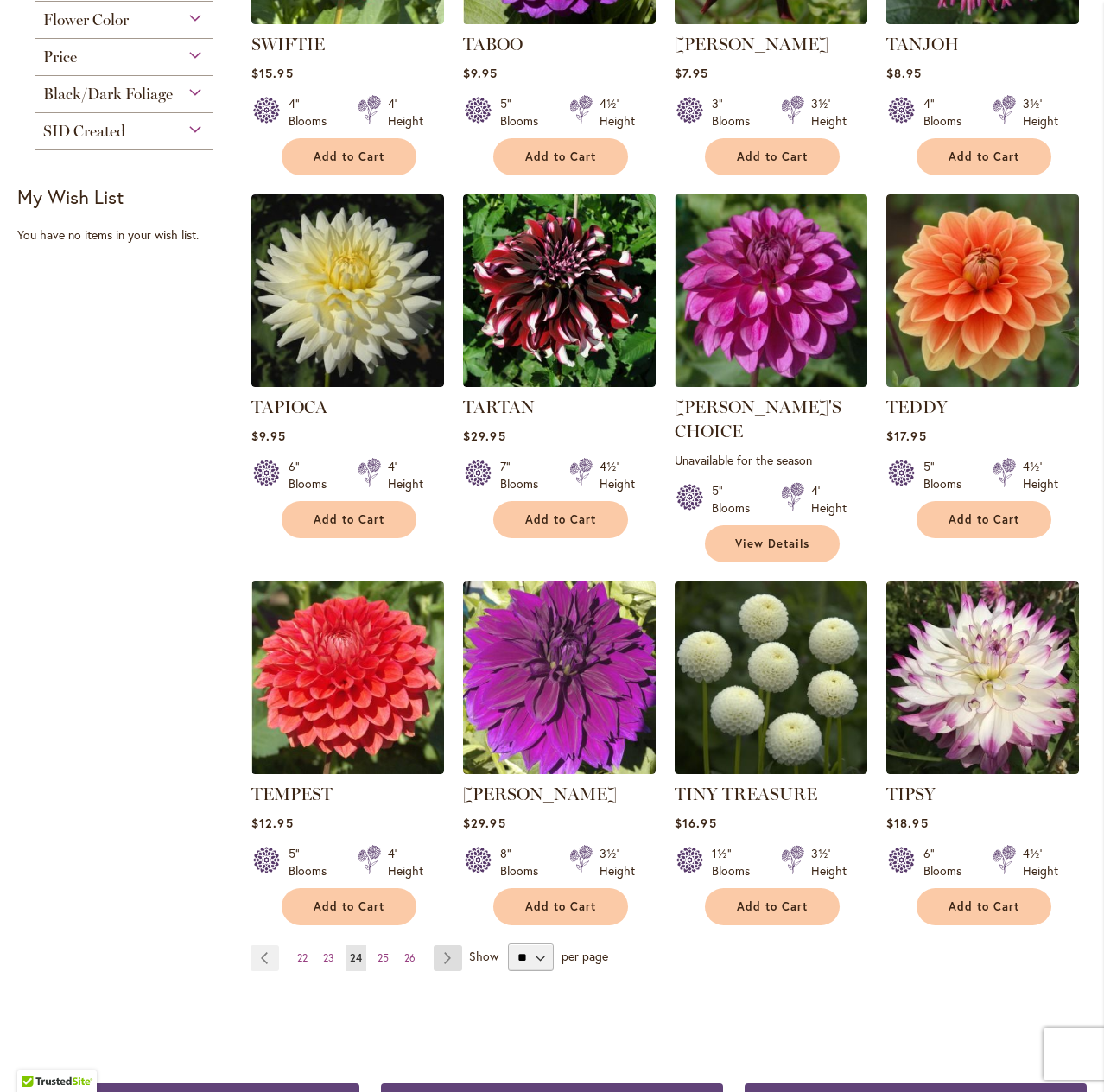
click at [445, 945] on link "Page Next" at bounding box center [447, 958] width 29 height 26
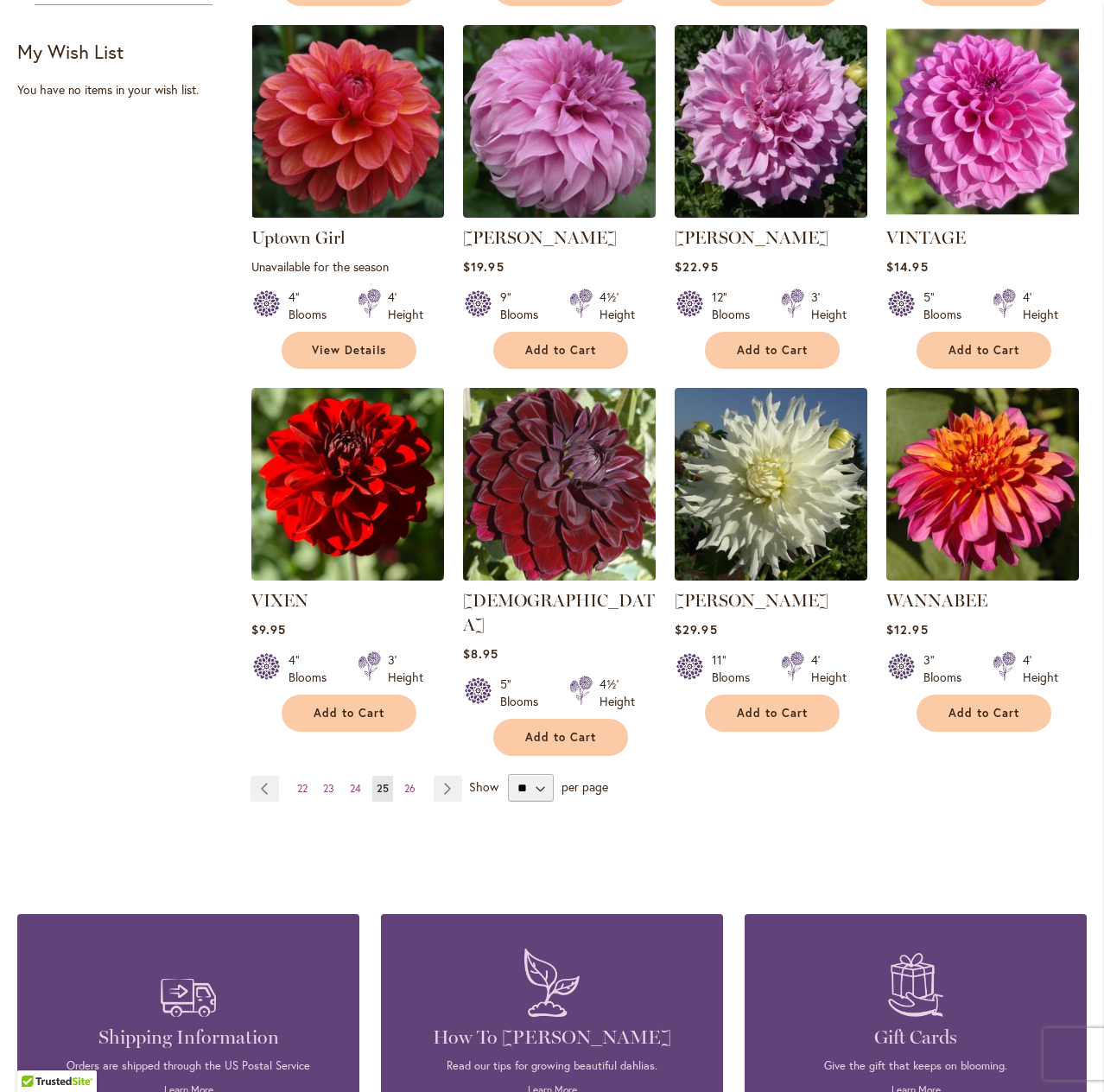
scroll to position [1124, 0]
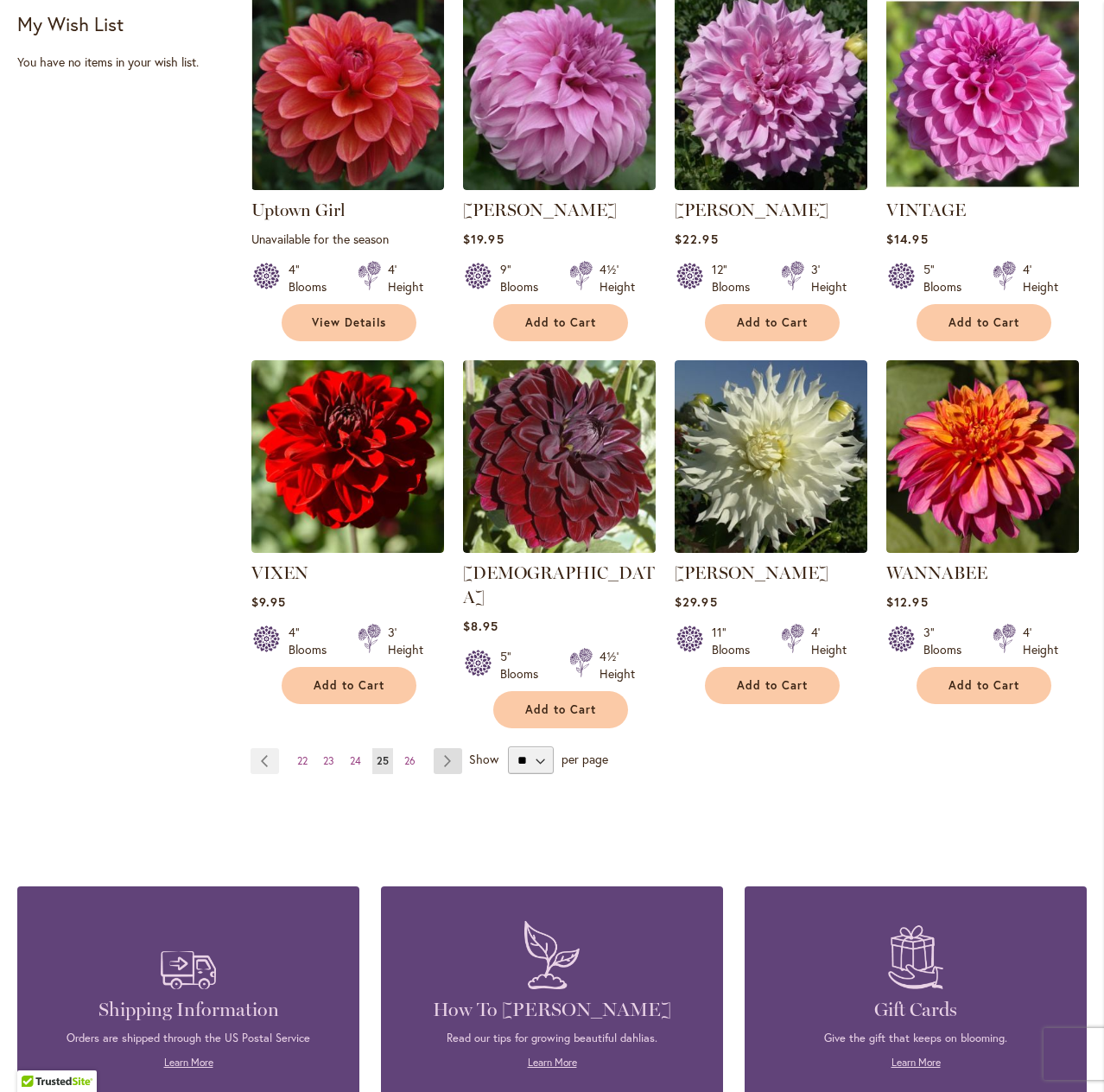
click at [446, 749] on link "Page Next" at bounding box center [447, 762] width 29 height 26
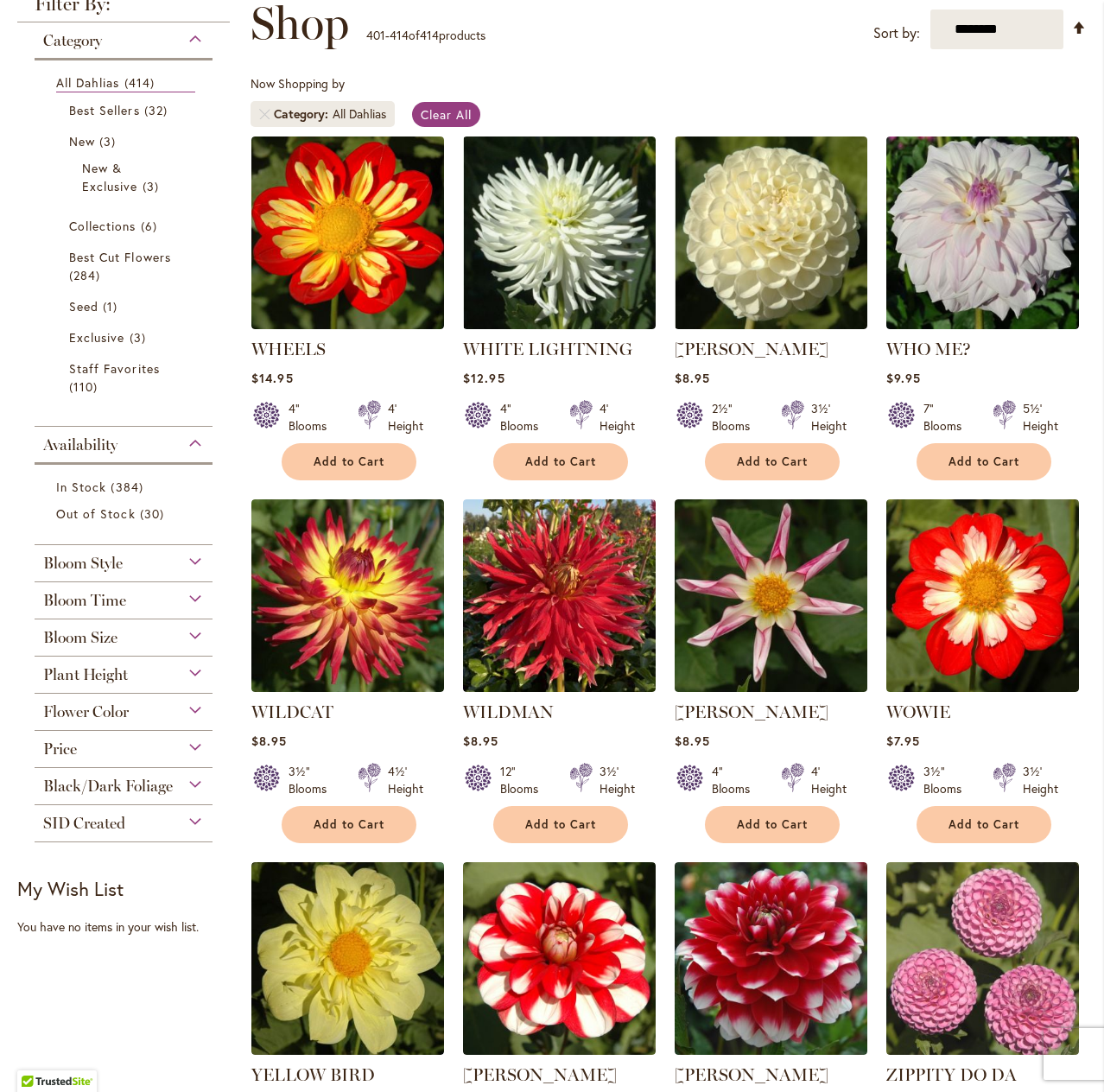
scroll to position [260, 0]
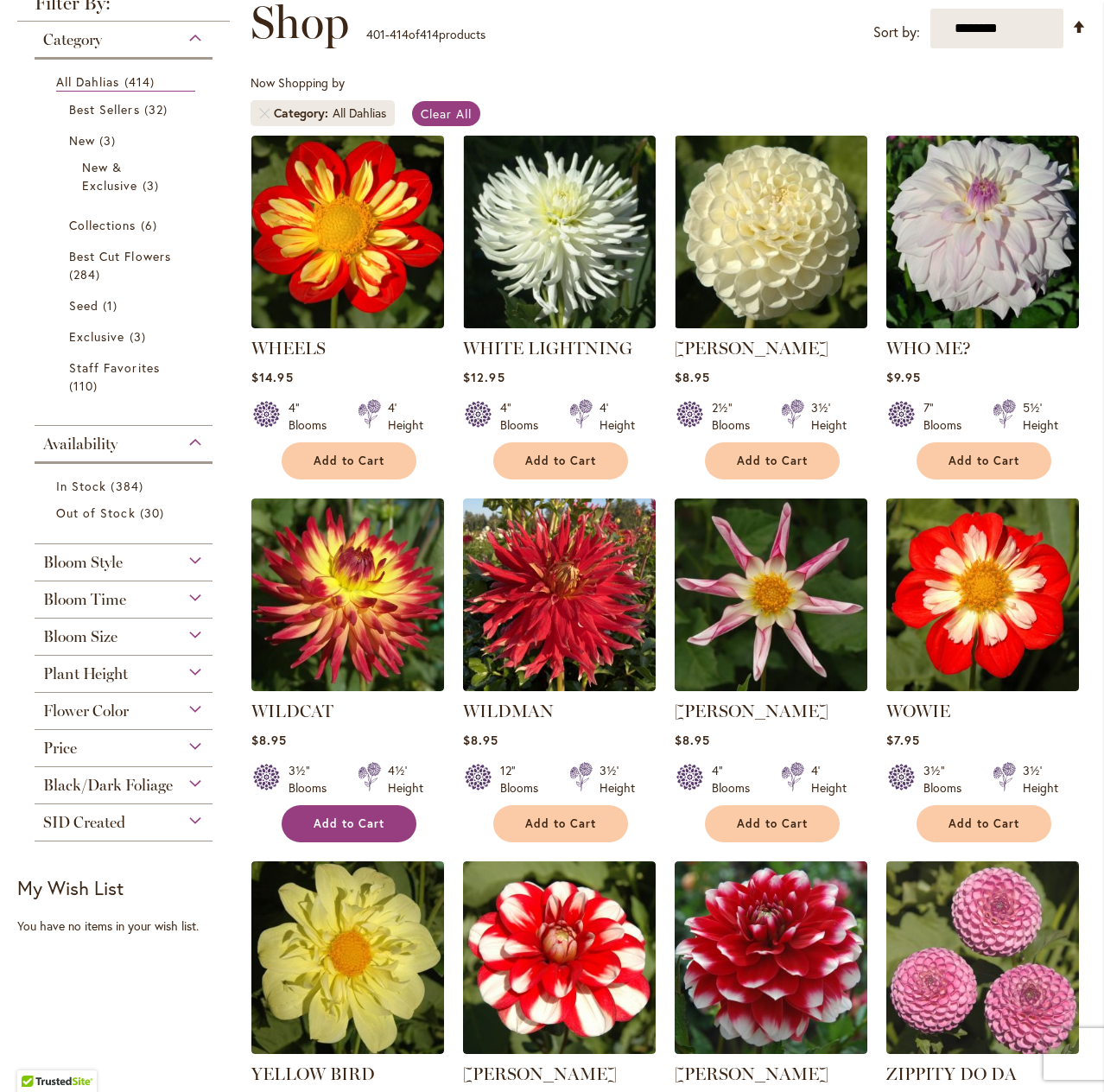
click at [352, 822] on span "Add to Cart" at bounding box center [349, 824] width 71 height 15
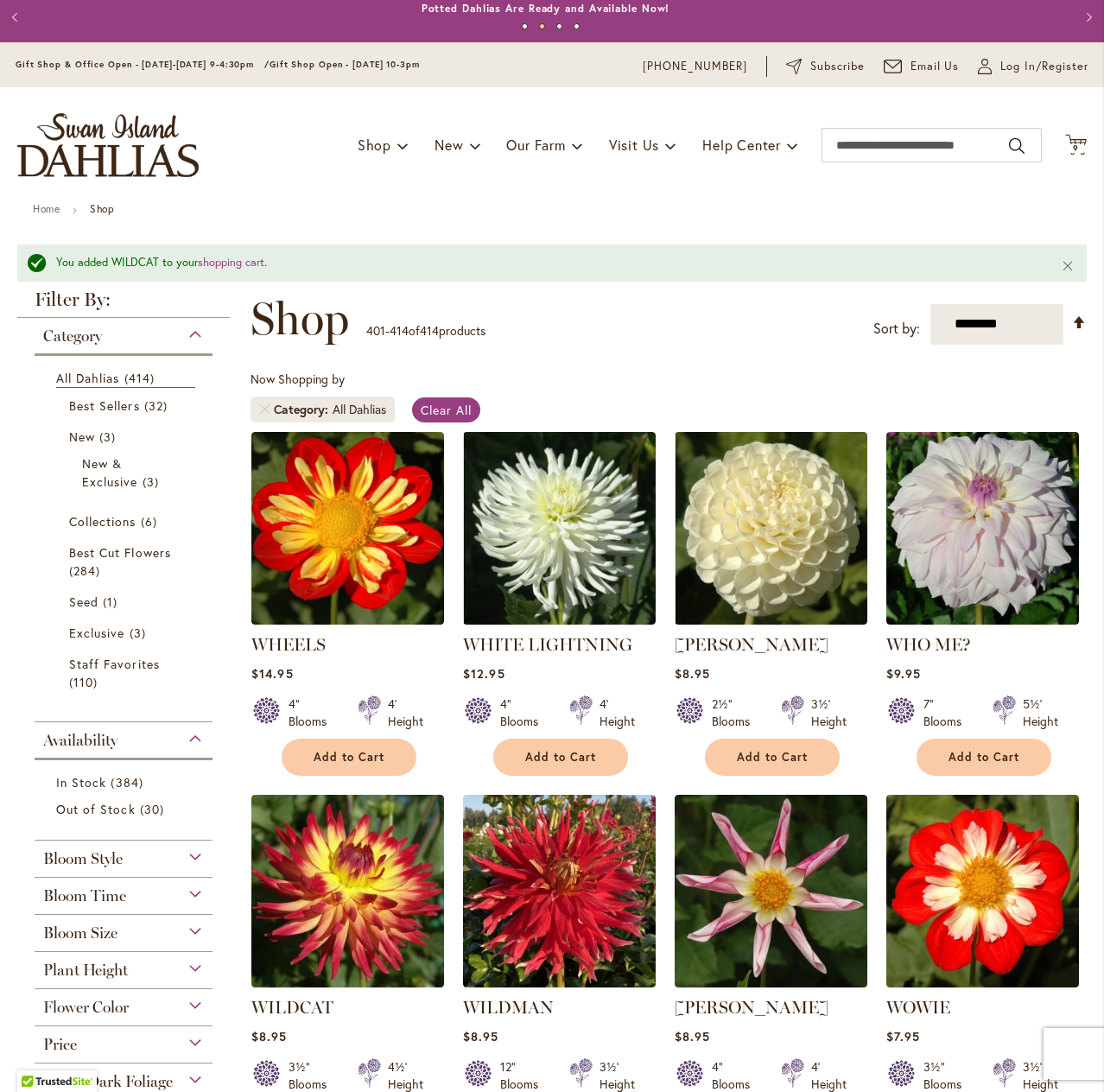
scroll to position [0, 0]
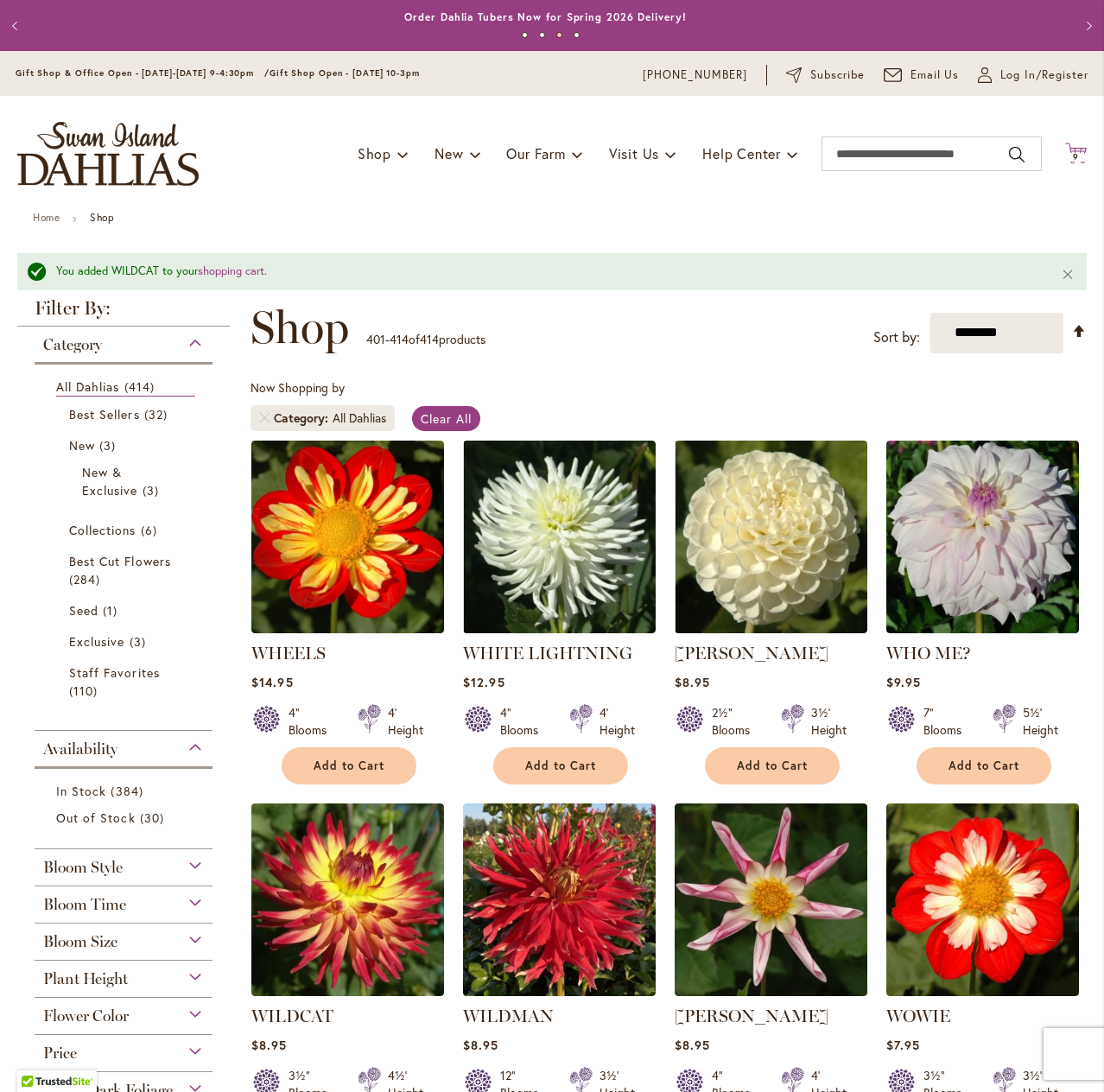
click at [1073, 153] on span "9" at bounding box center [1076, 157] width 7 height 11
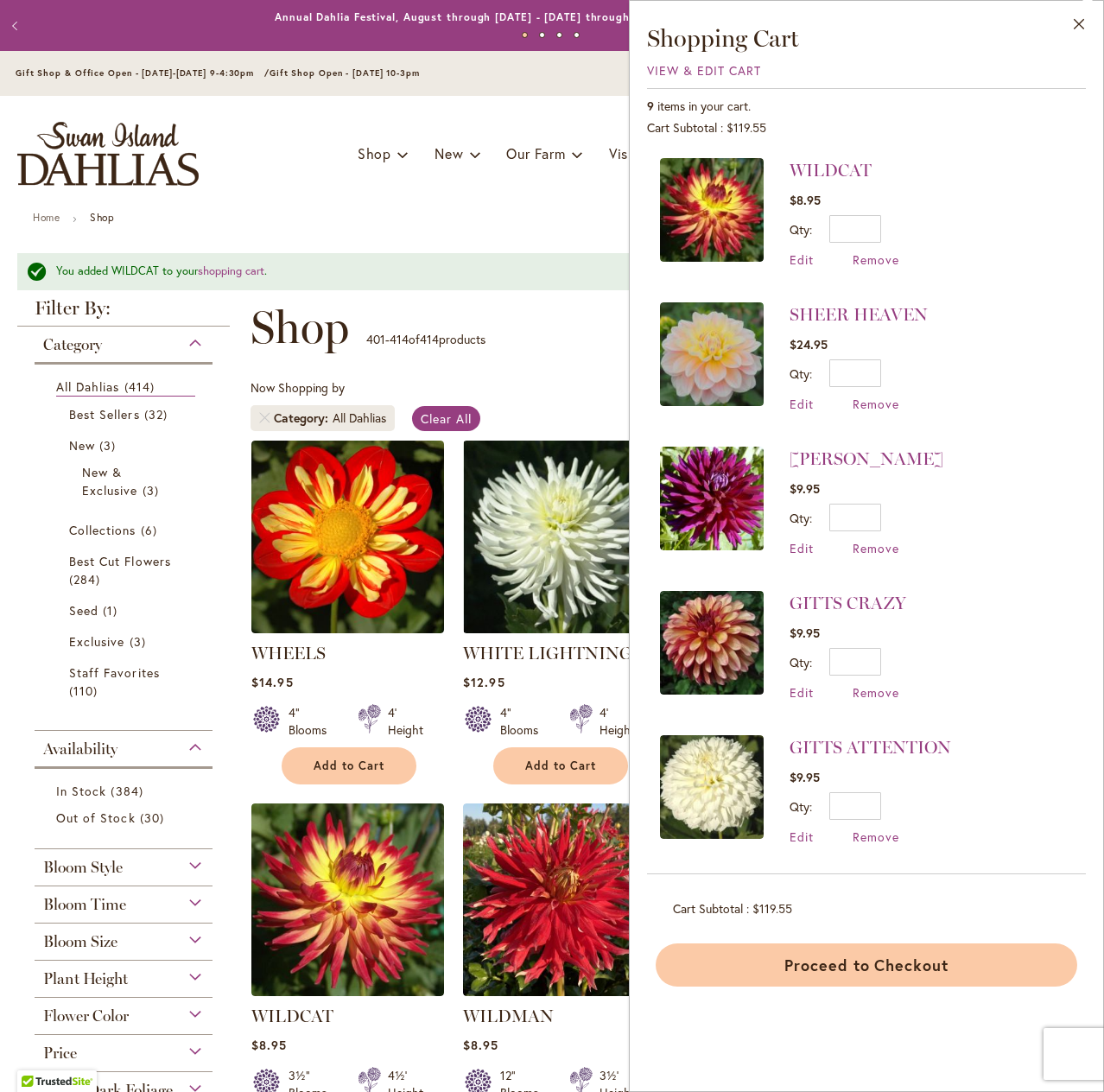
click at [870, 974] on button "Proceed to Checkout" at bounding box center [866, 965] width 421 height 43
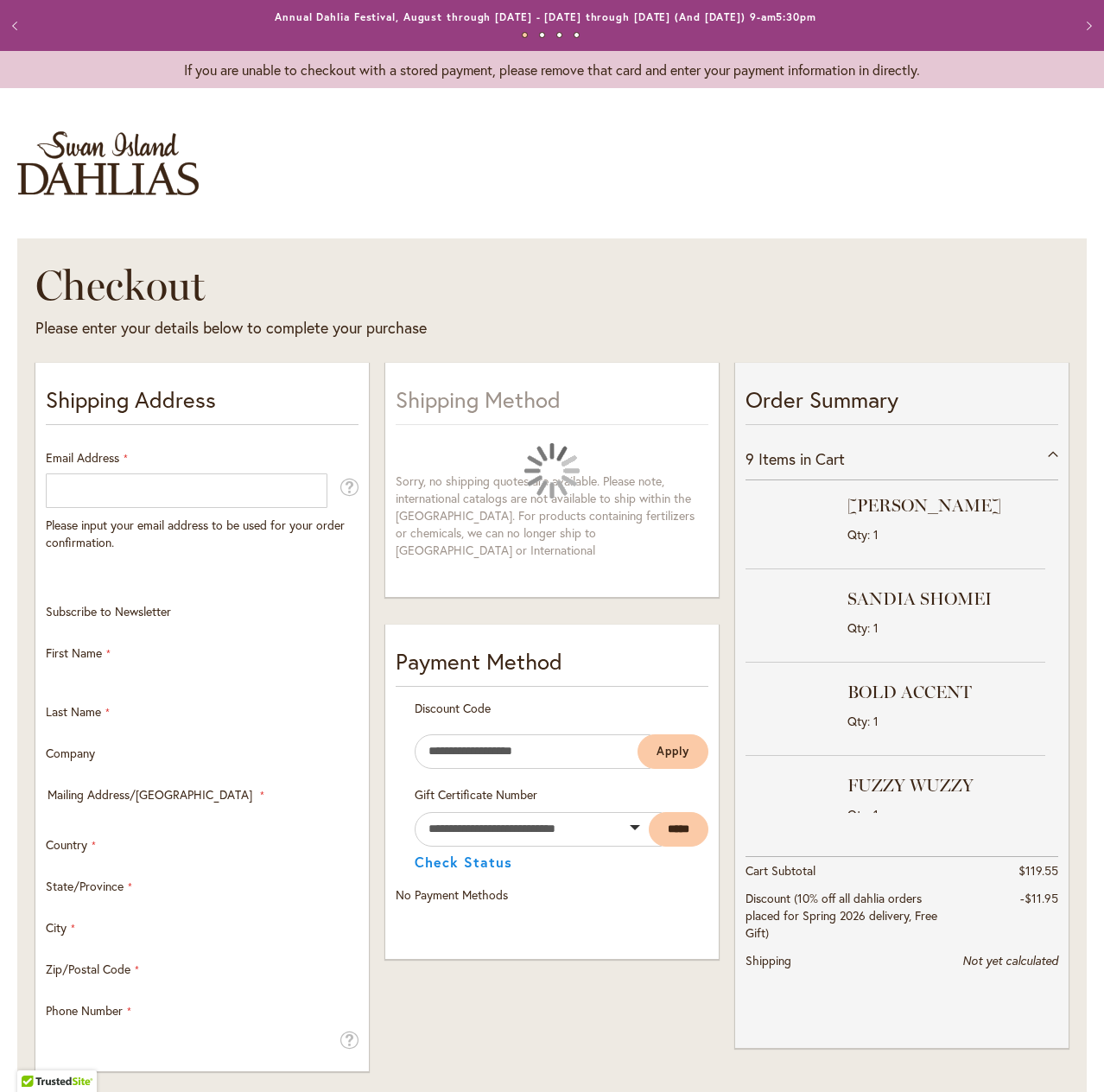
select select "**"
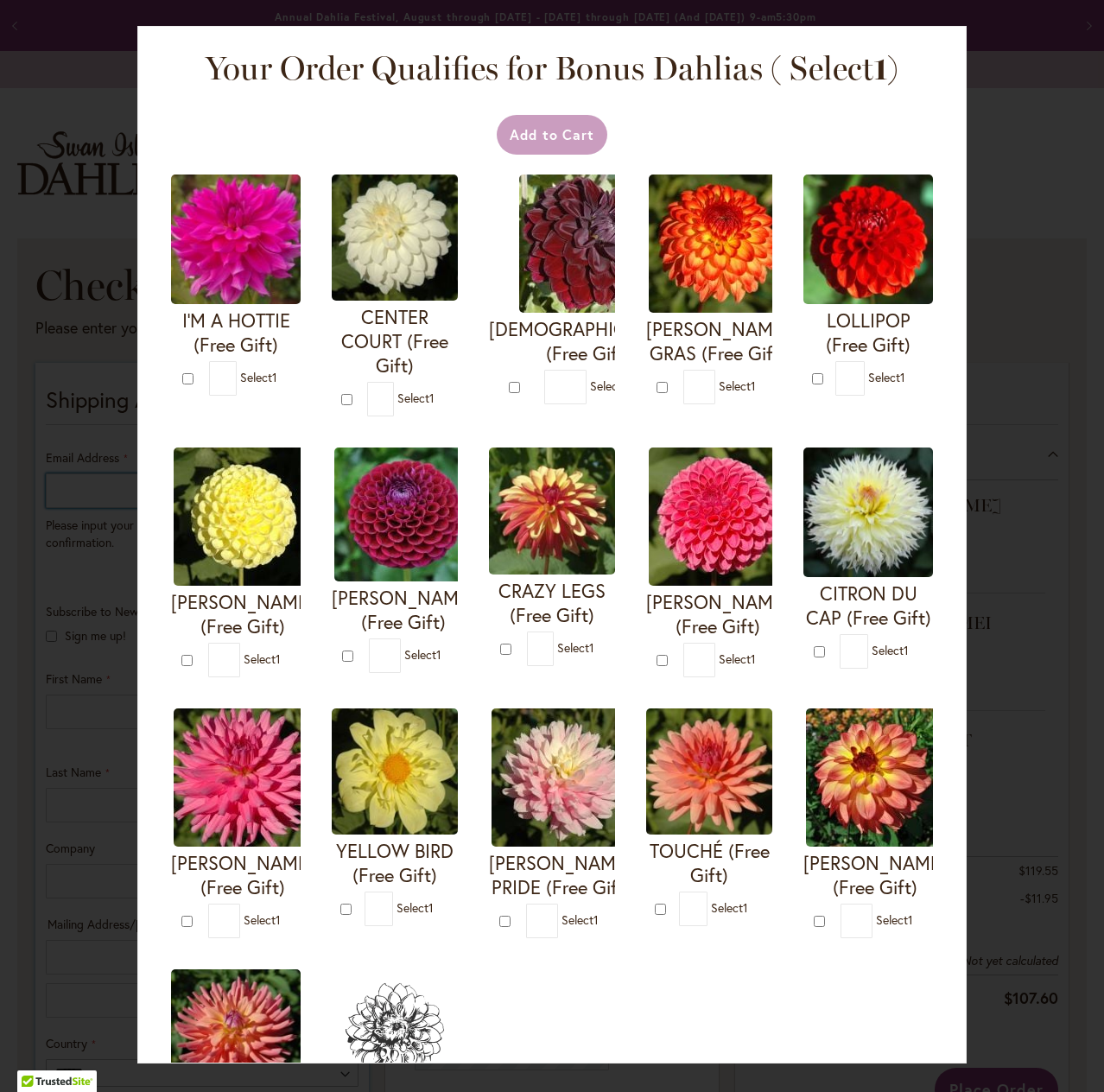
click at [57, 488] on div "Toggle Nav Checkout Please enter your details below to complete your purchase S…" at bounding box center [552, 930] width 1104 height 1651
type input "**********"
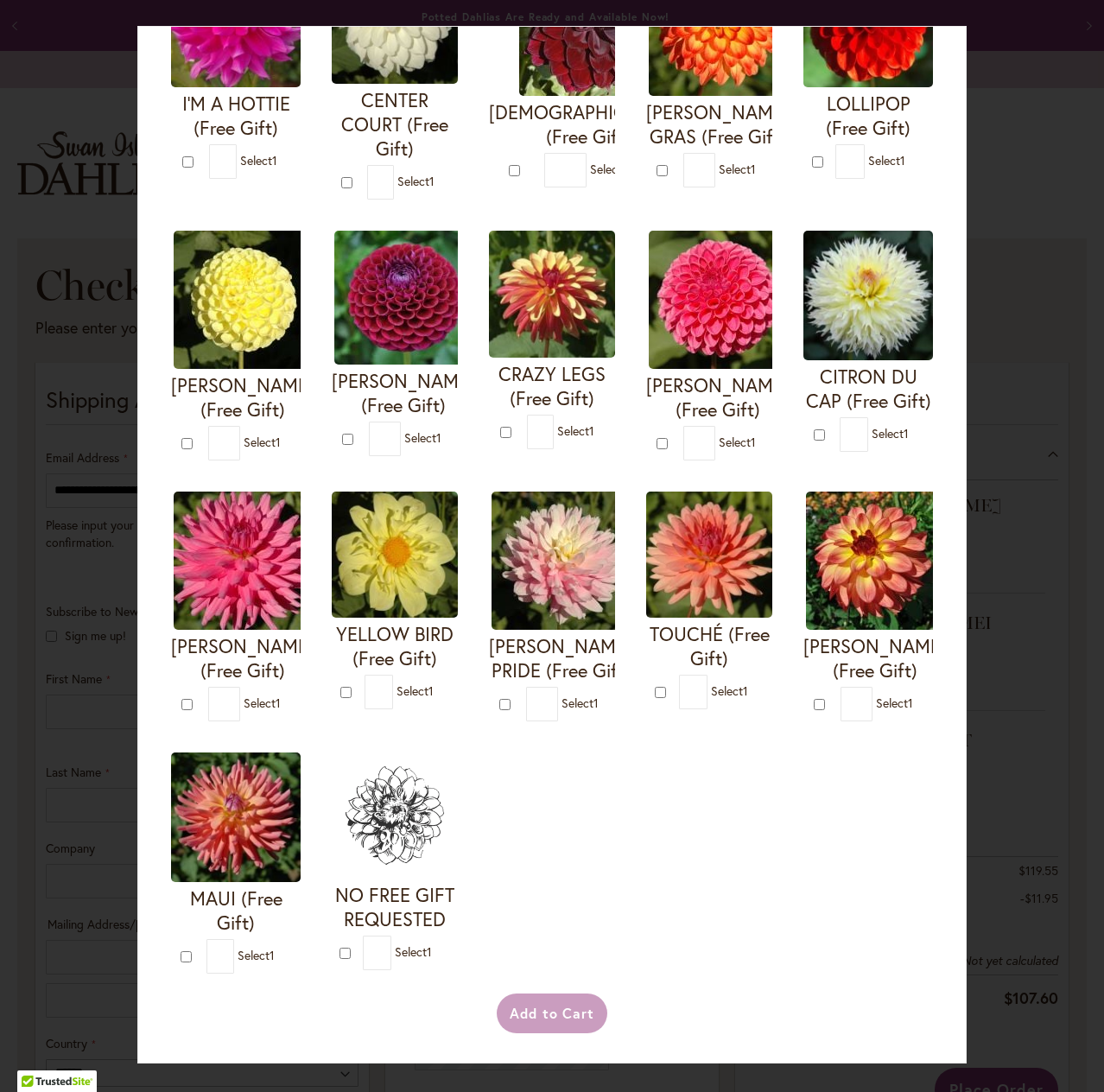
scroll to position [433, 0]
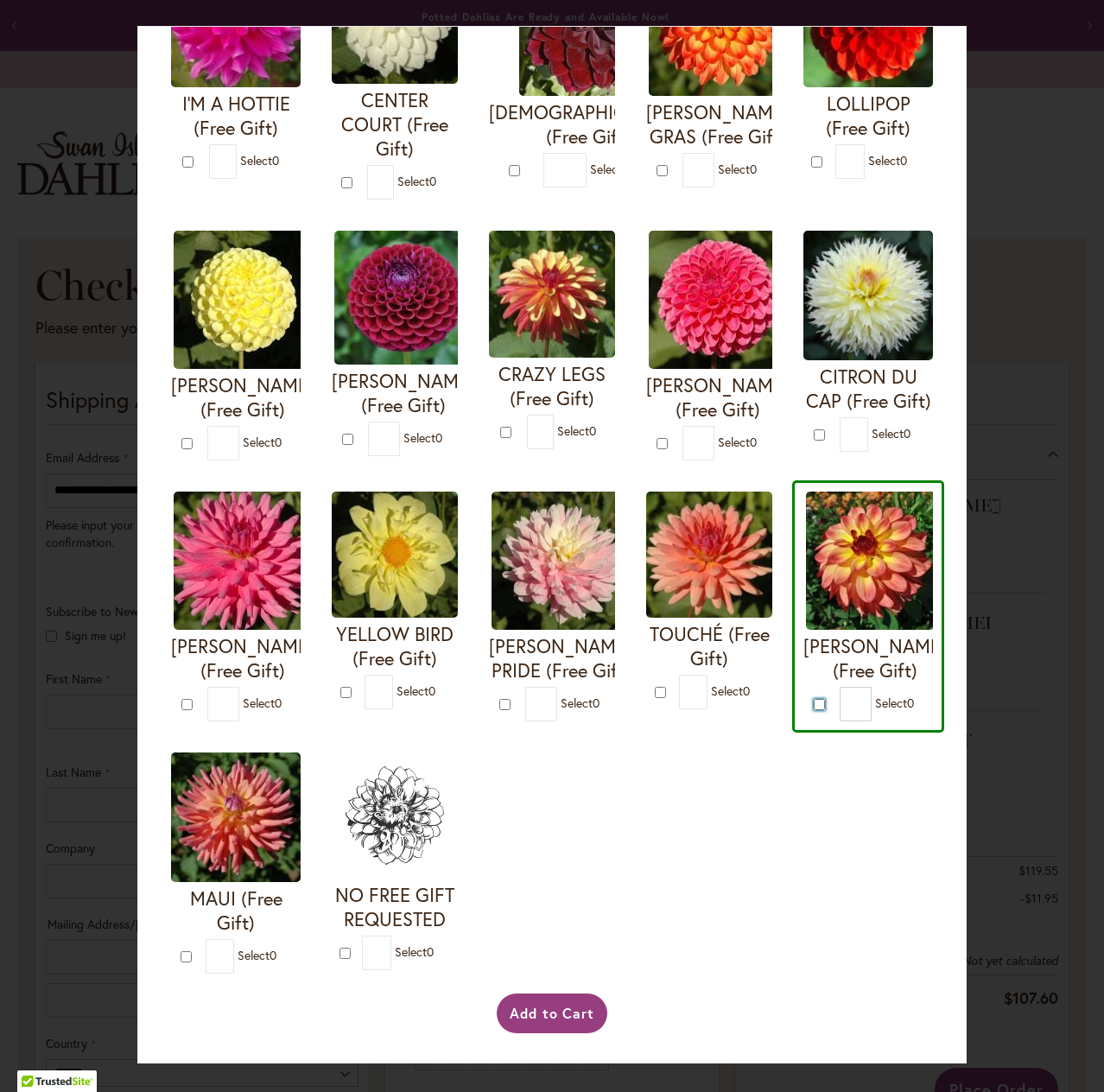
type input "*"
click at [546, 1013] on button "Add to Cart" at bounding box center [552, 1013] width 112 height 40
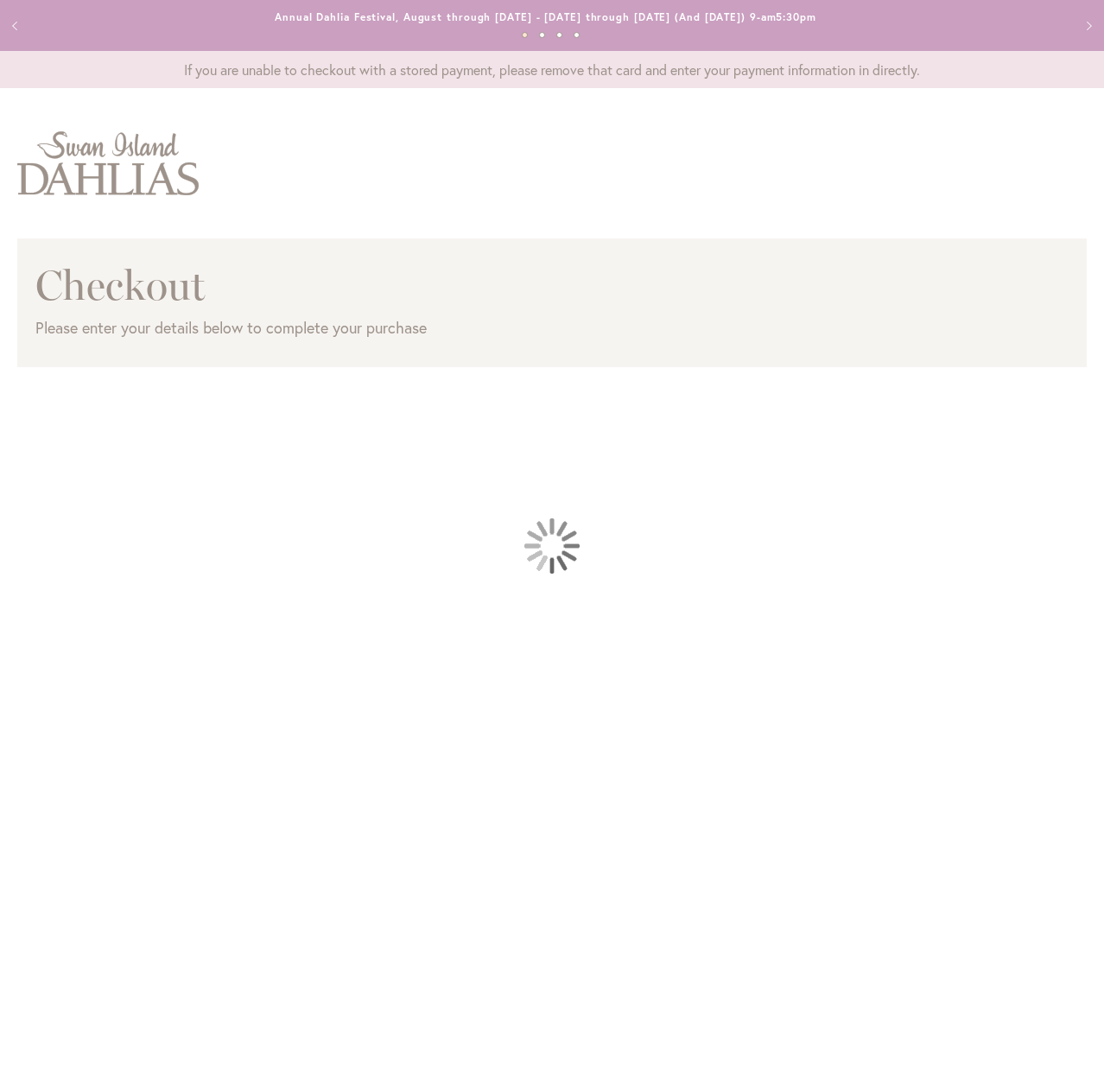
select select "**"
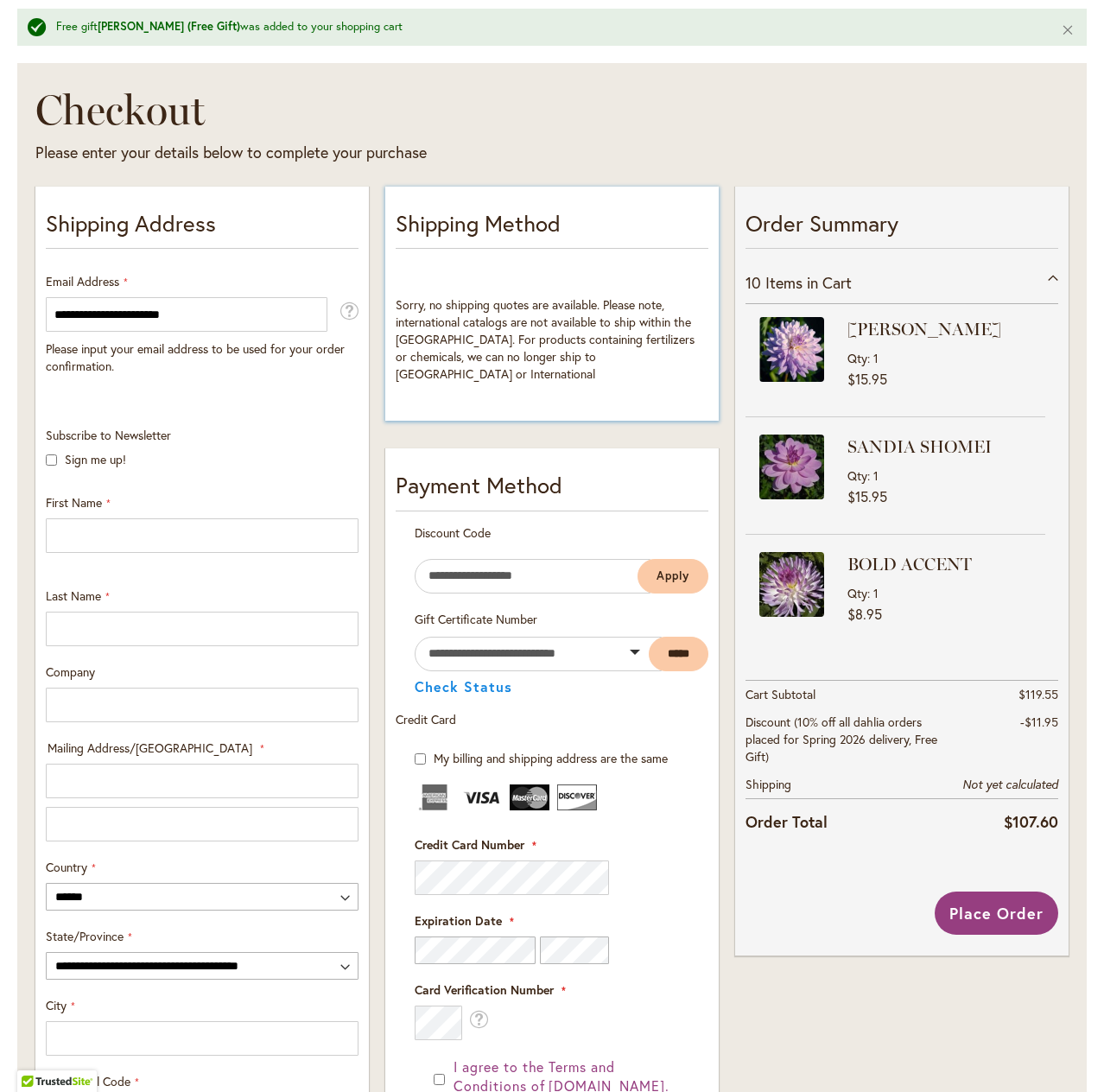
scroll to position [260, 0]
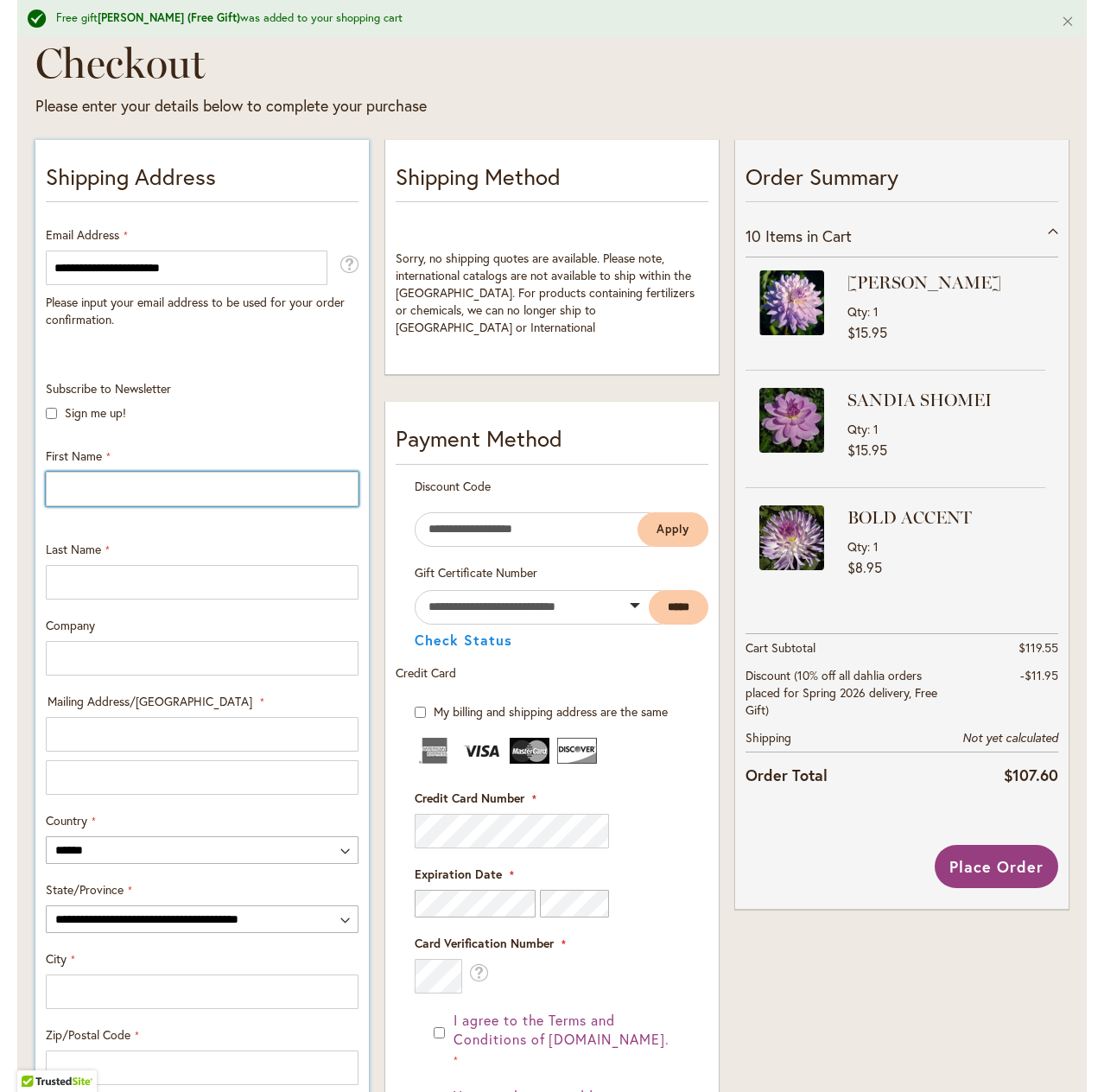
click at [60, 475] on input "First Name" at bounding box center [202, 488] width 313 height 34
type input "******"
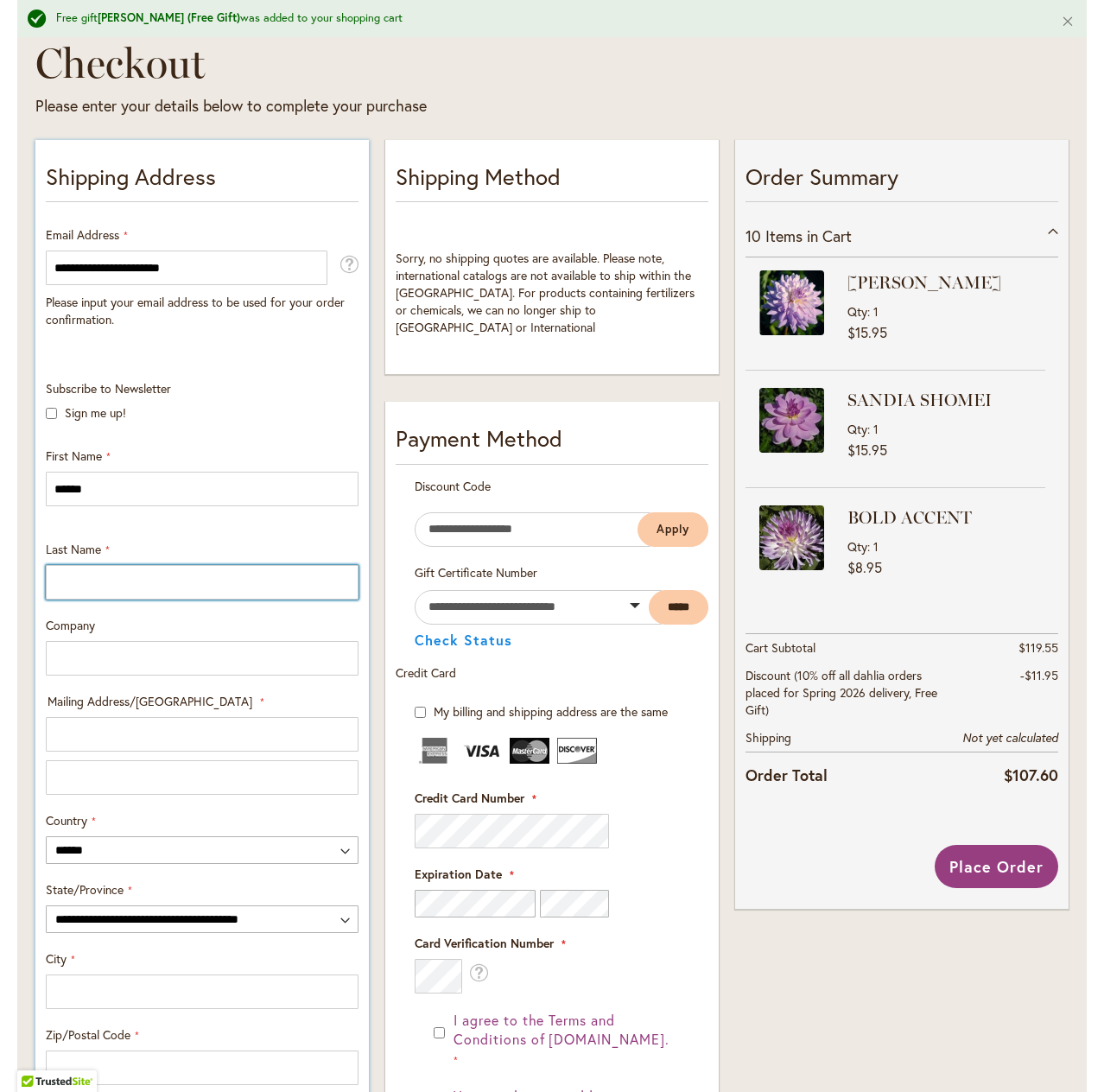
click at [60, 573] on input "Last Name" at bounding box center [202, 582] width 313 height 34
type input "******"
type input "**********"
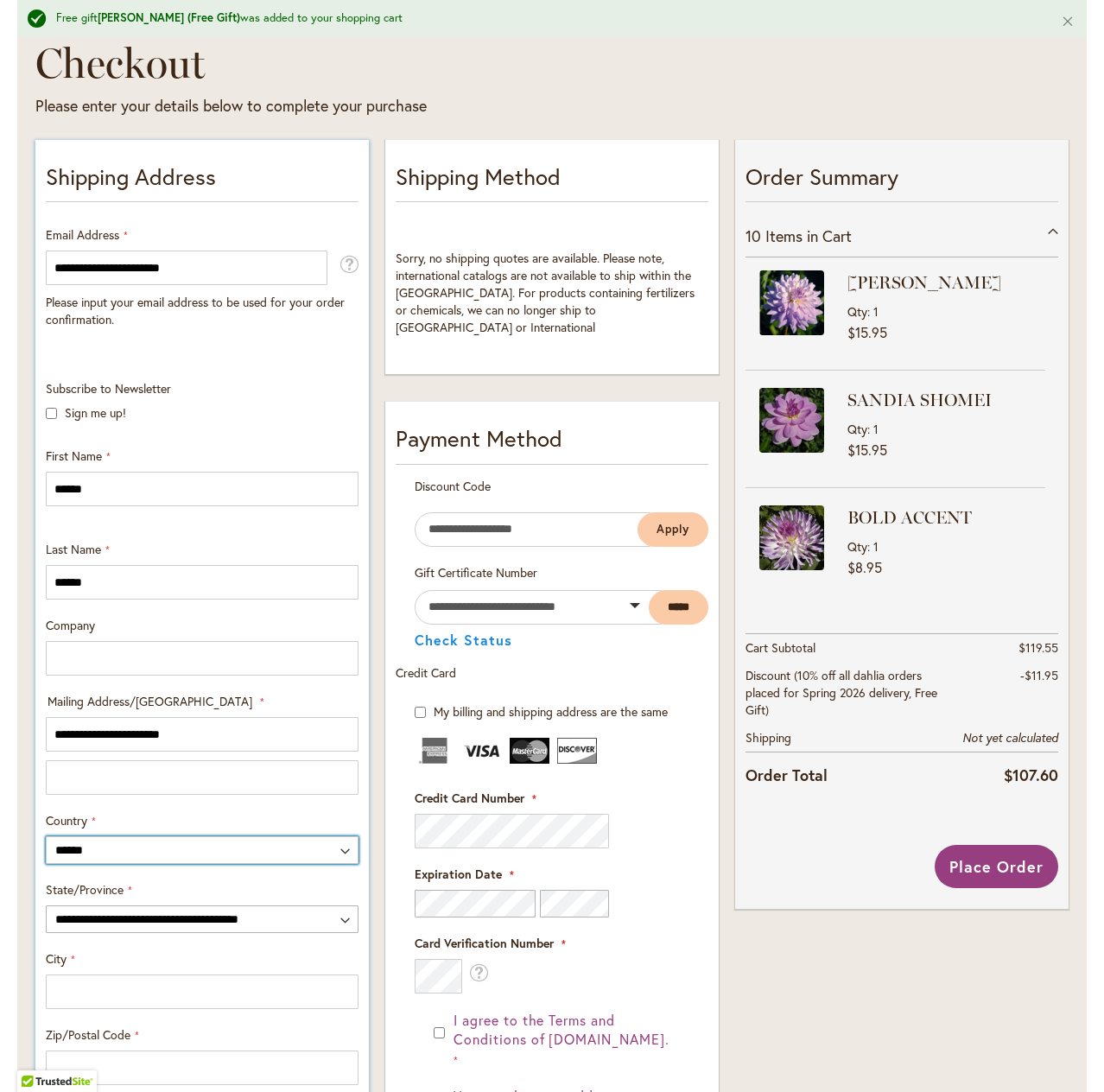
select select "**"
type input "*********"
type input "******"
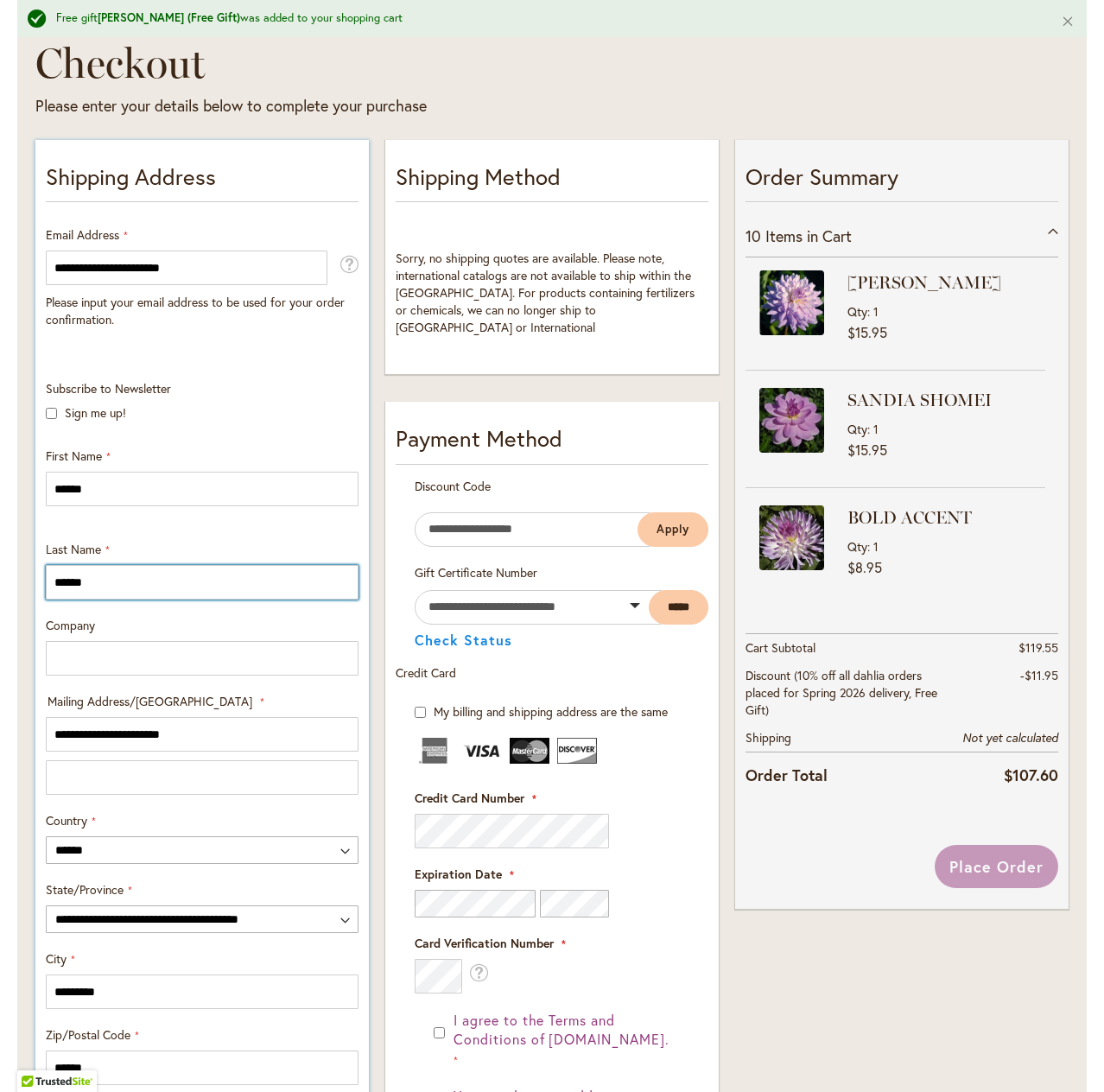
select select "**"
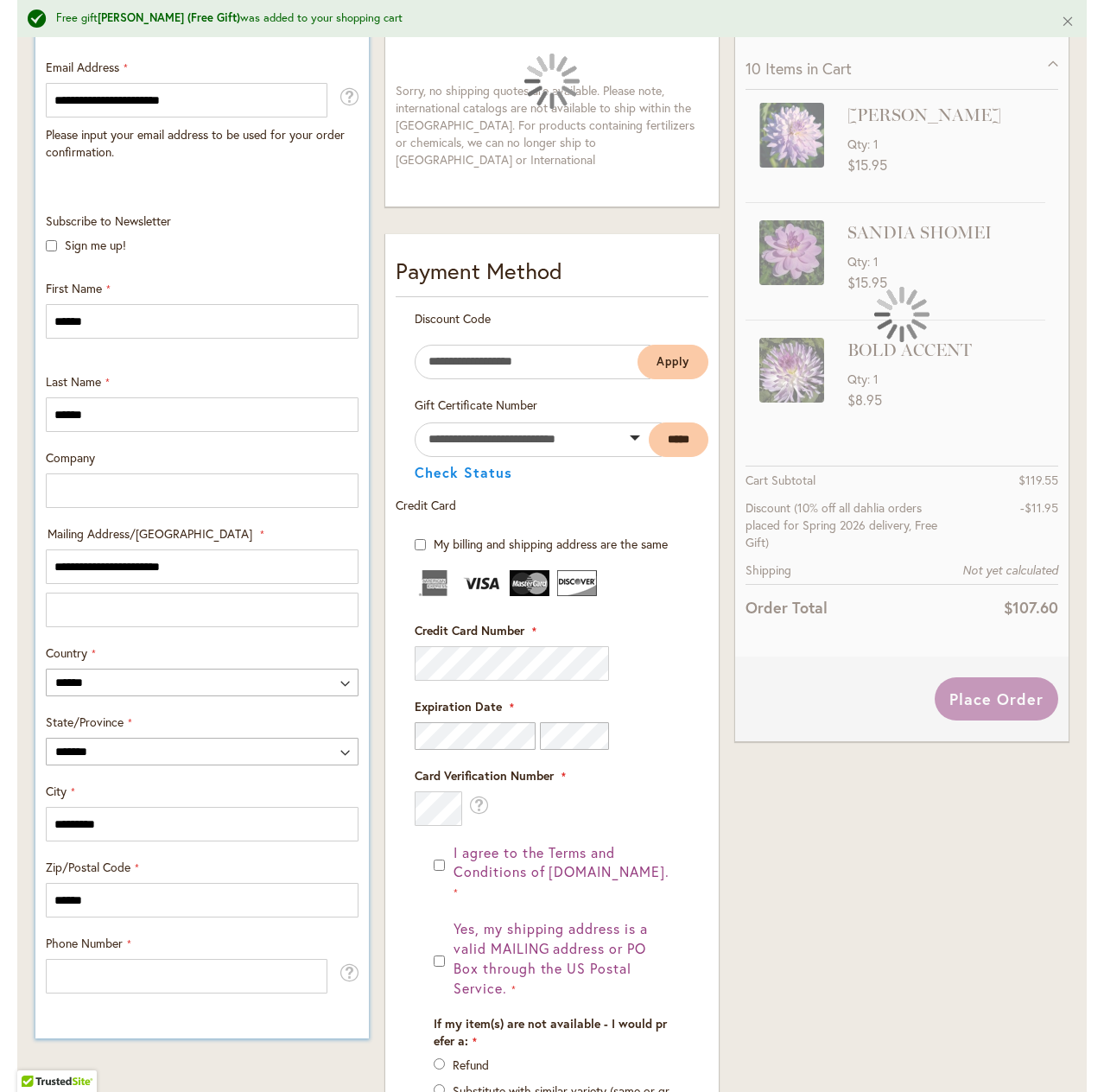
scroll to position [605, 0]
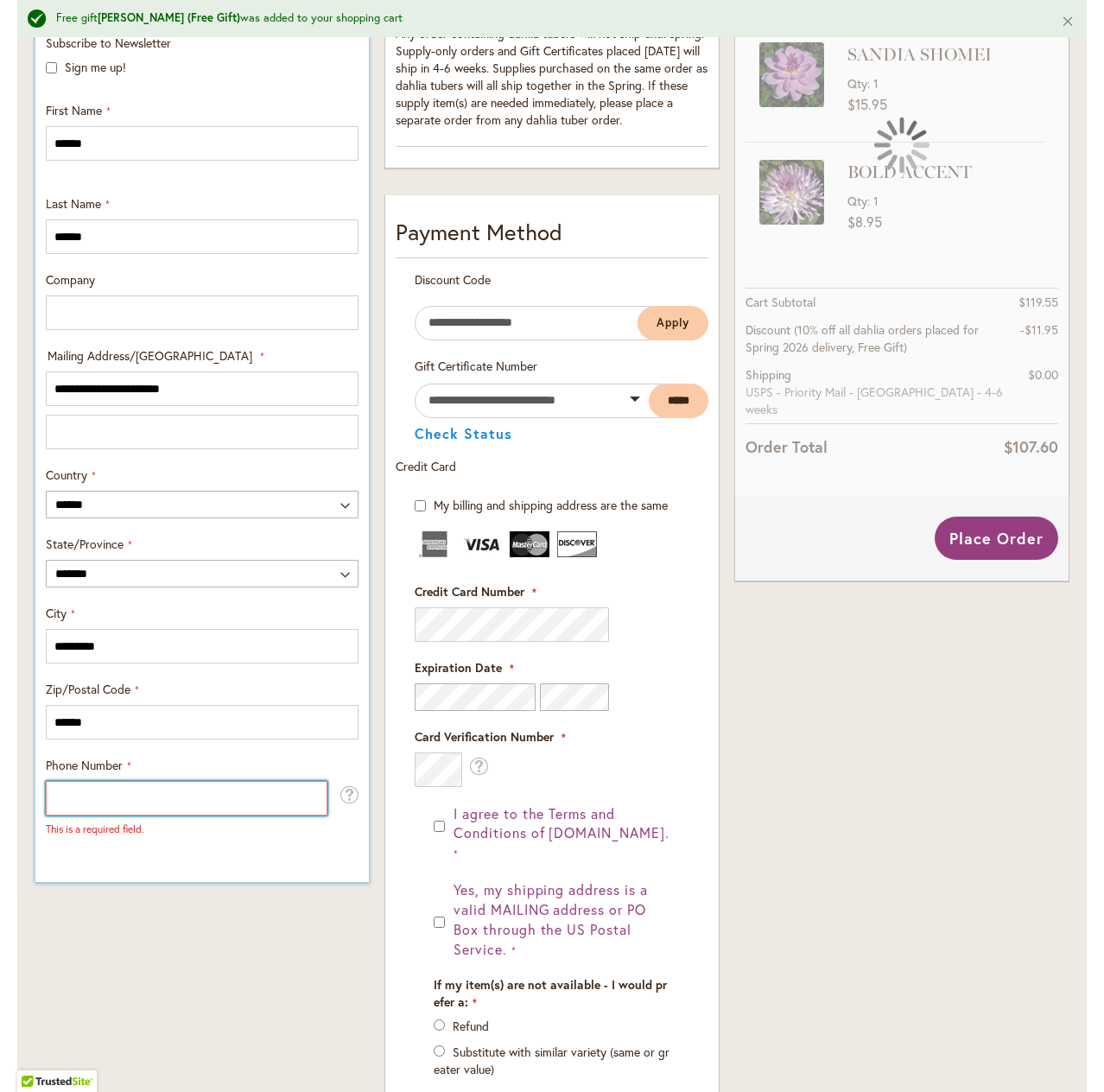
click at [86, 794] on input "Phone Number" at bounding box center [186, 798] width 282 height 34
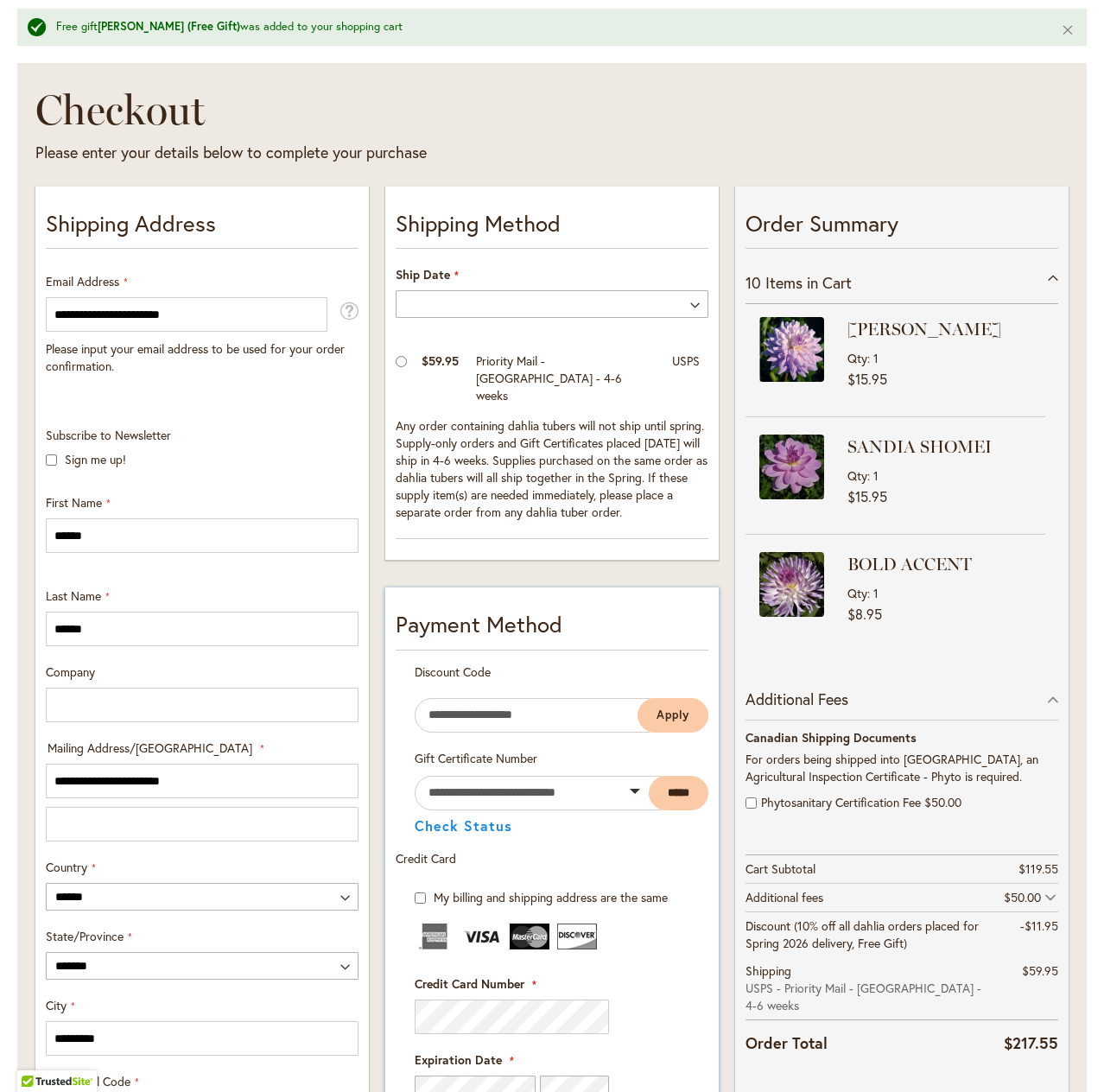
scroll to position [87, 0]
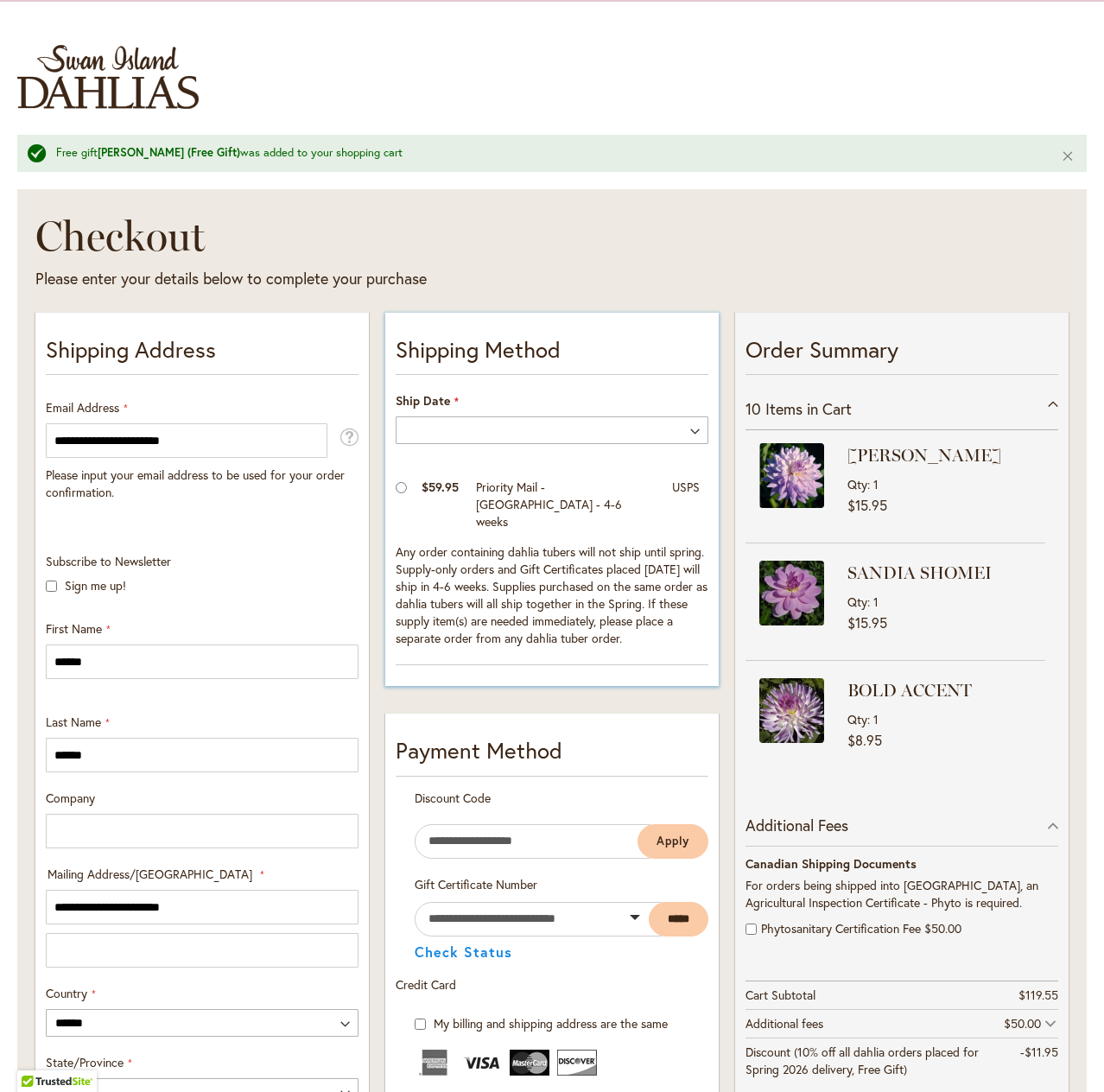
type input "**********"
click at [697, 436] on select "**********" at bounding box center [552, 431] width 313 height 28
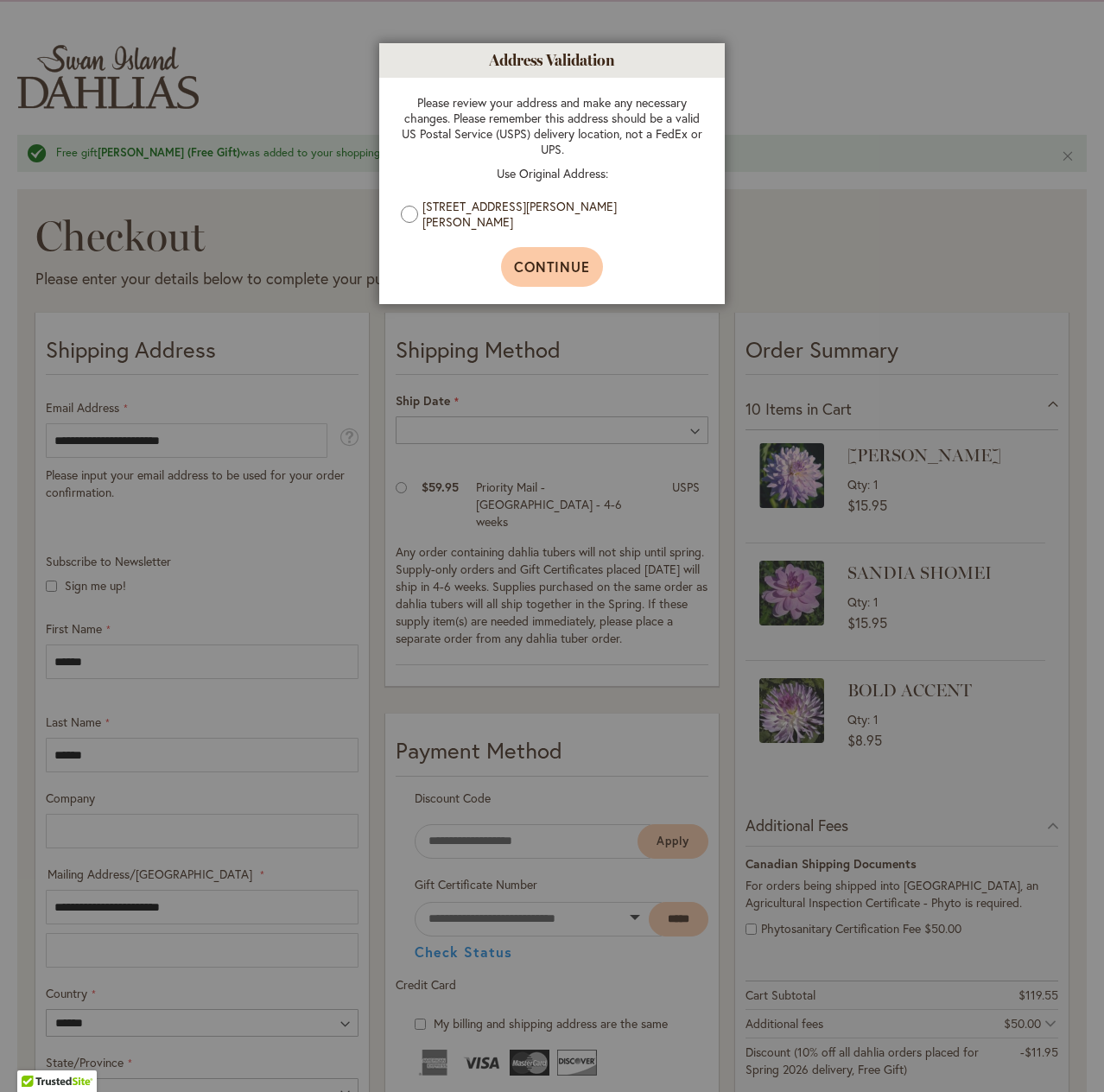
click at [530, 263] on span "Continue" at bounding box center [552, 267] width 77 height 19
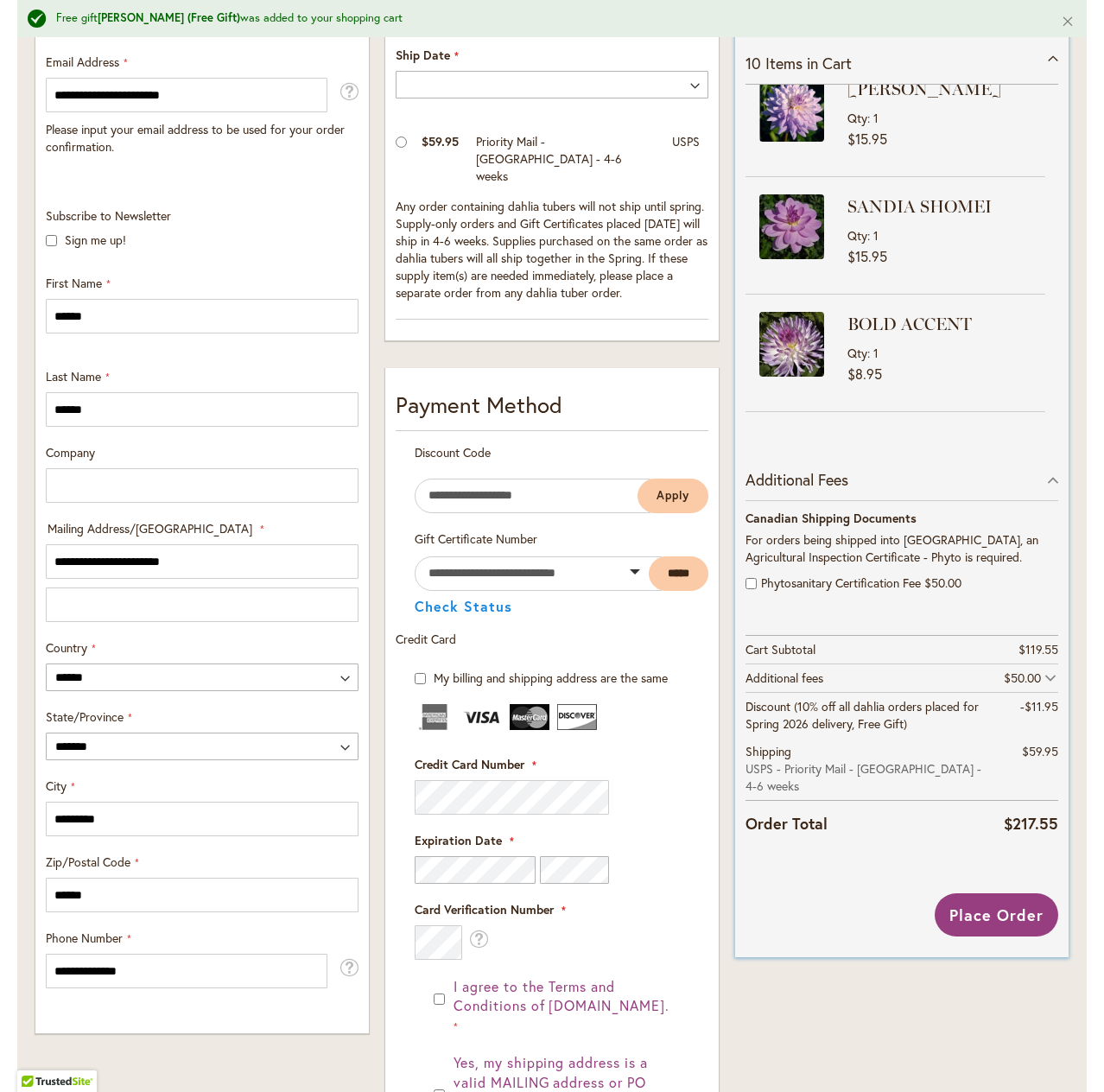
scroll to position [0, 0]
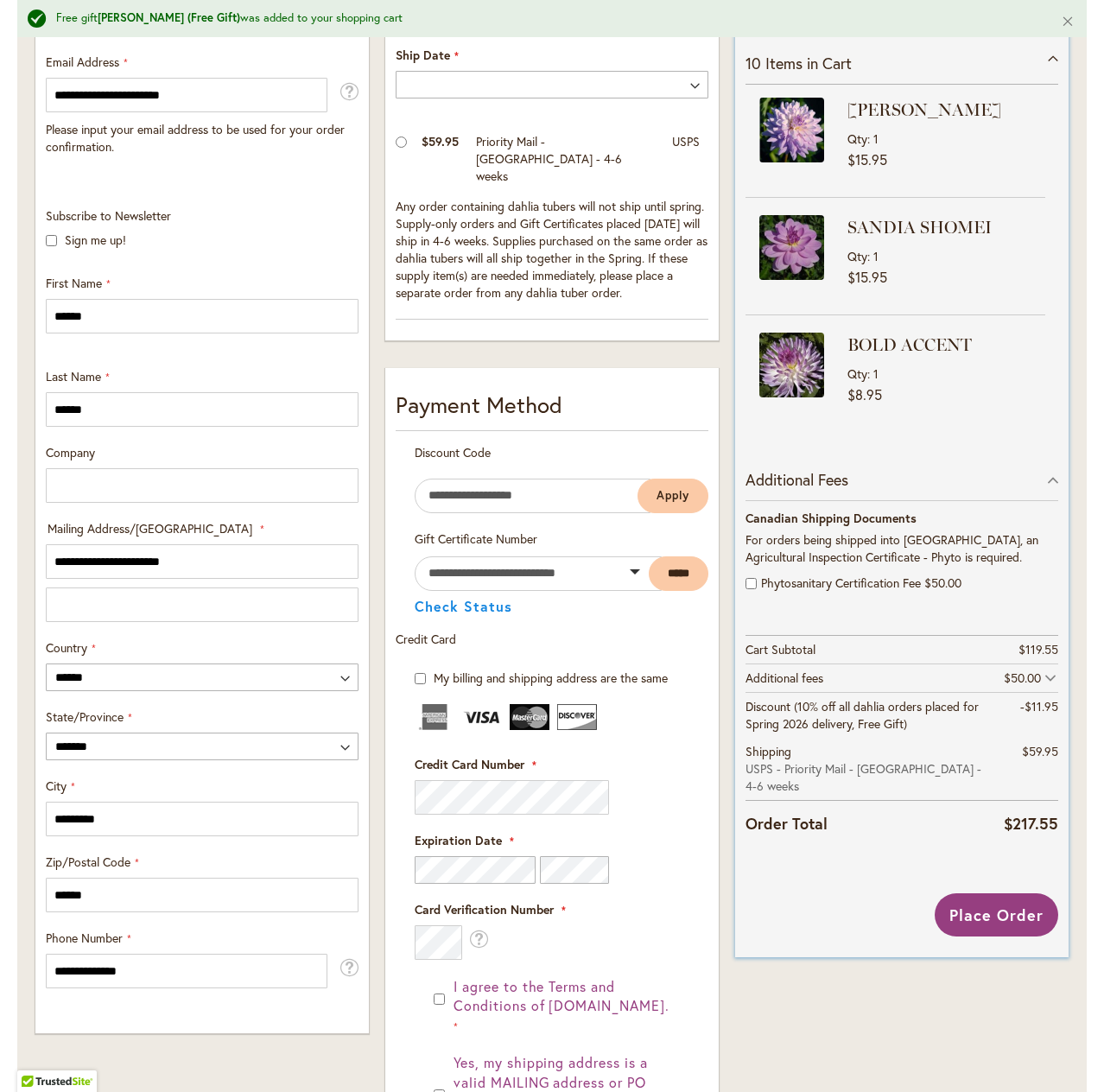
click at [866, 131] on span "Qty" at bounding box center [860, 139] width 26 height 17
click at [862, 162] on span "$15.95" at bounding box center [867, 160] width 40 height 19
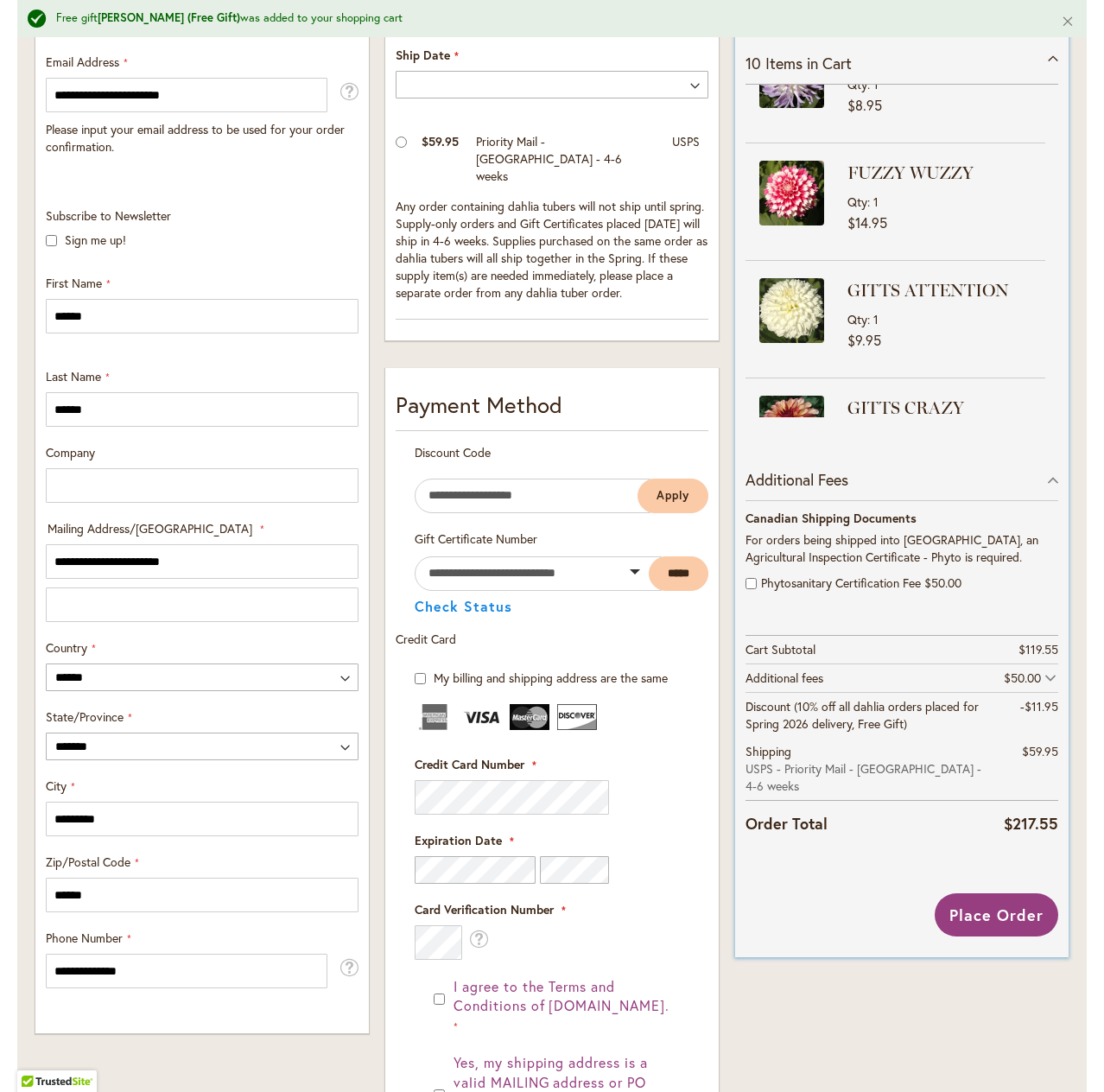
scroll to position [282, 0]
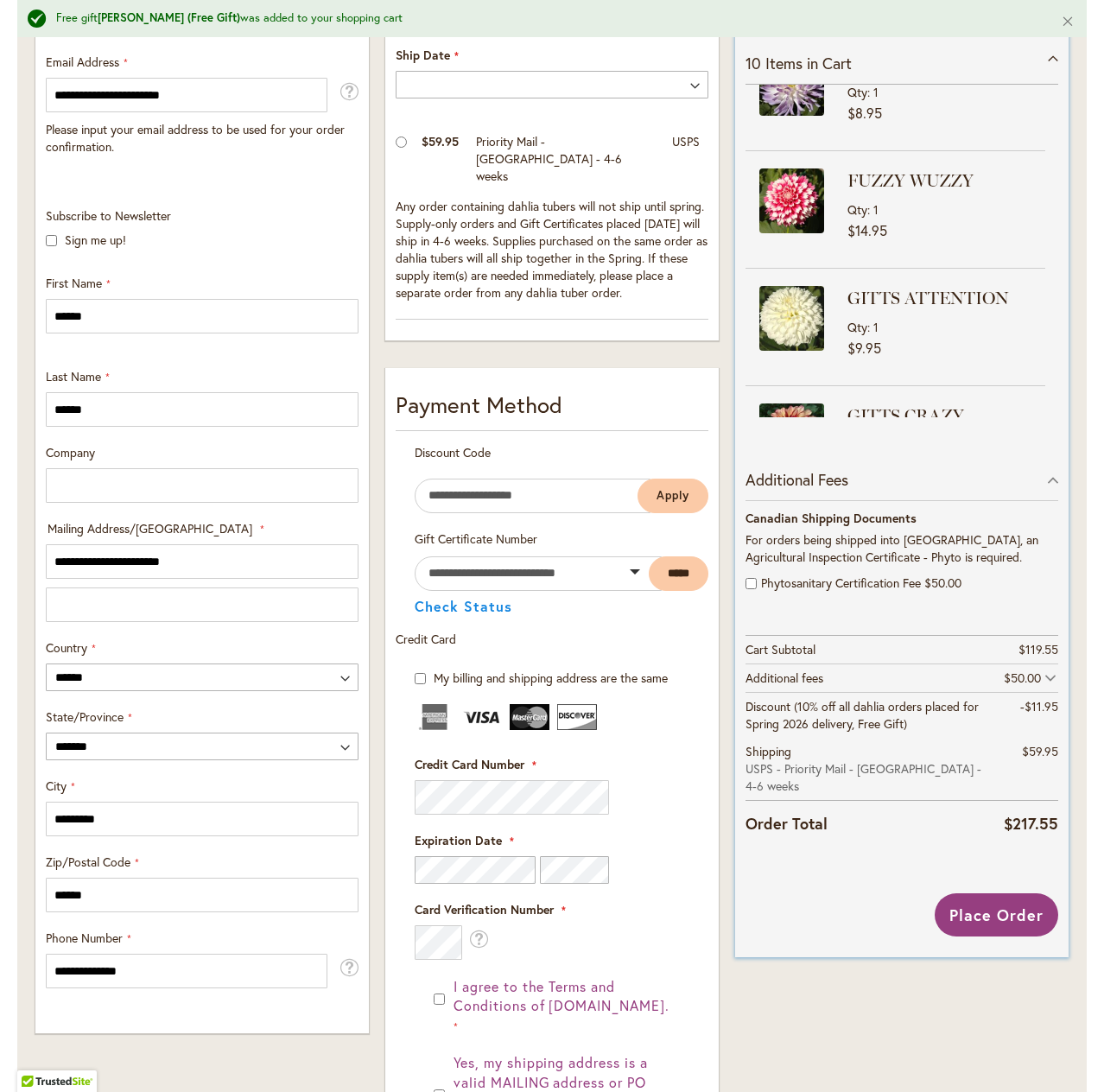
drag, startPoint x: 1035, startPoint y: 192, endPoint x: 1037, endPoint y: 152, distance: 40.0
click at [1037, 152] on div "JORDAN NICOLE Qty 1 $15.95 SANDIA SHOMEI Qty 1 $15.95" at bounding box center [902, 251] width 313 height 333
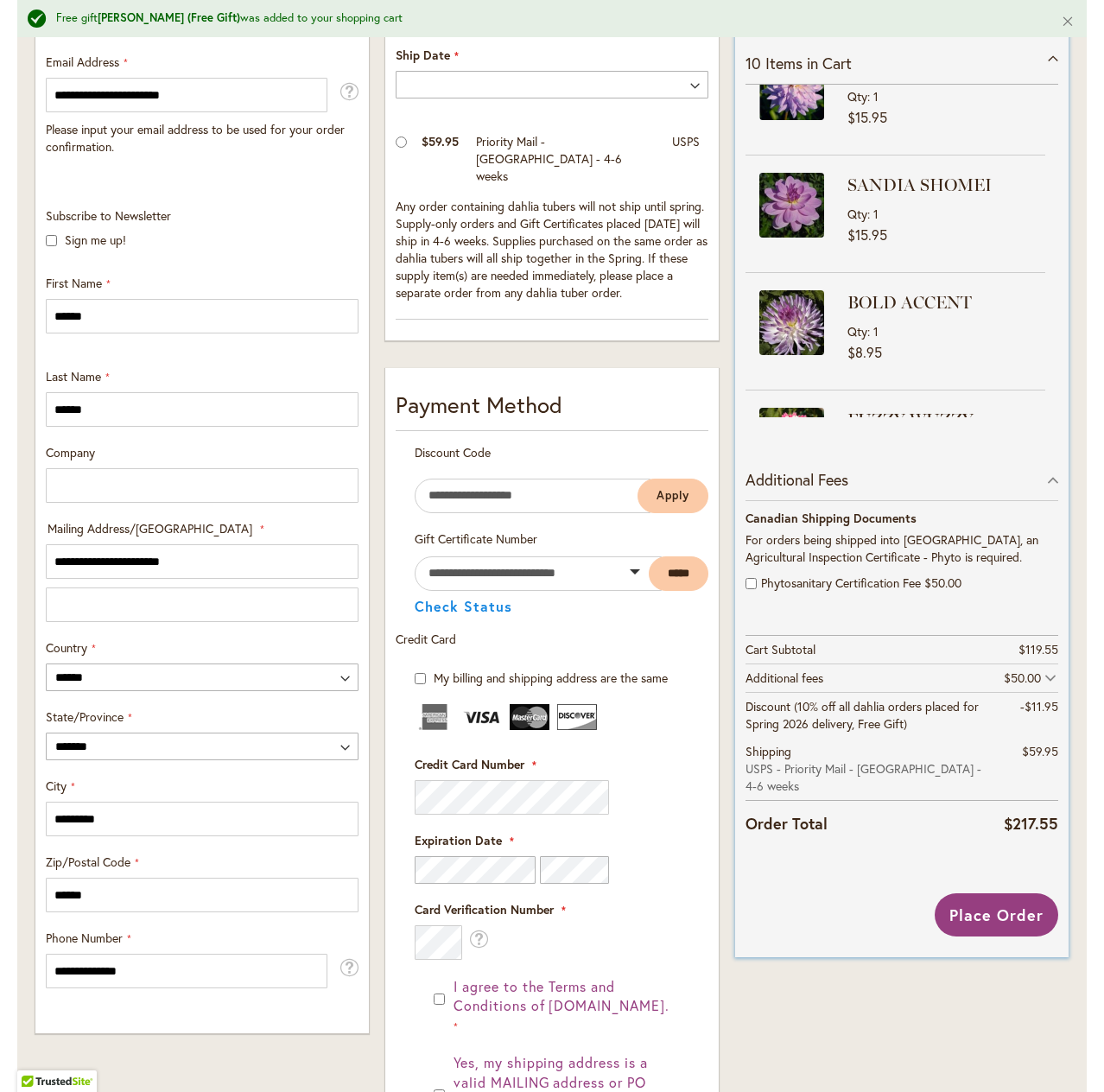
scroll to position [0, 0]
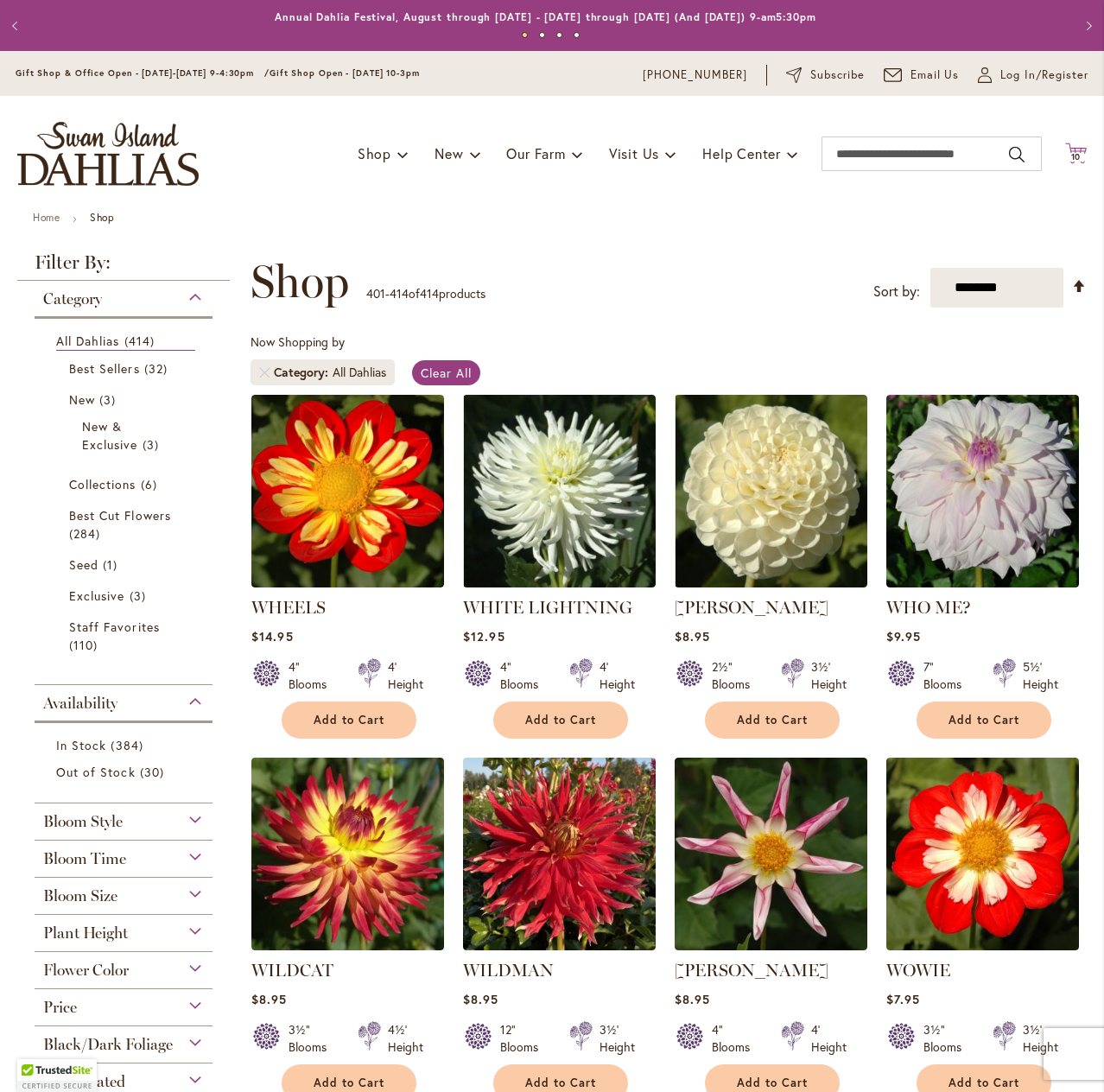
click at [1066, 151] on icon at bounding box center [1076, 153] width 21 height 20
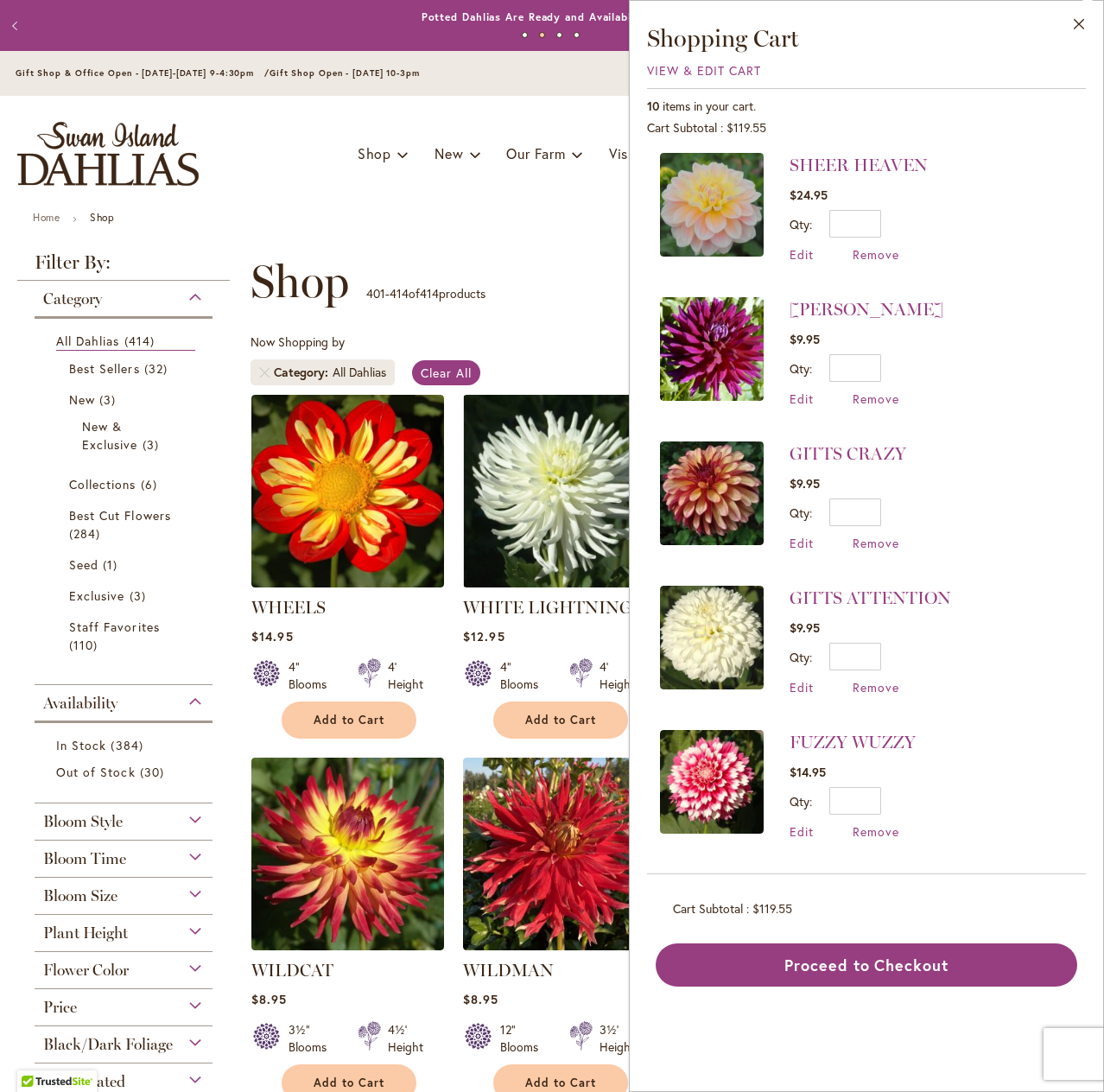
scroll to position [346, 0]
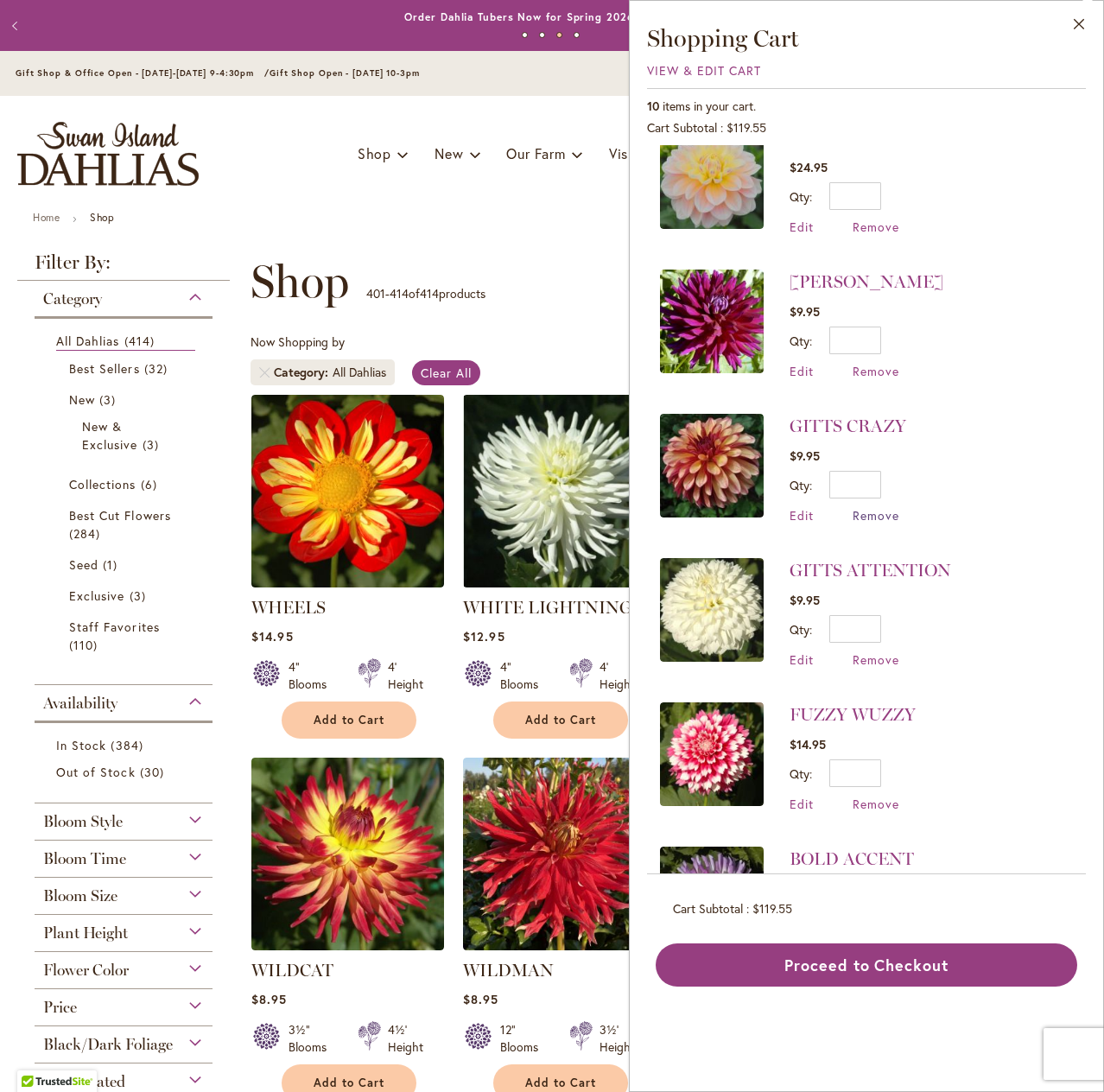
click at [875, 507] on span "Remove" at bounding box center [876, 515] width 47 height 17
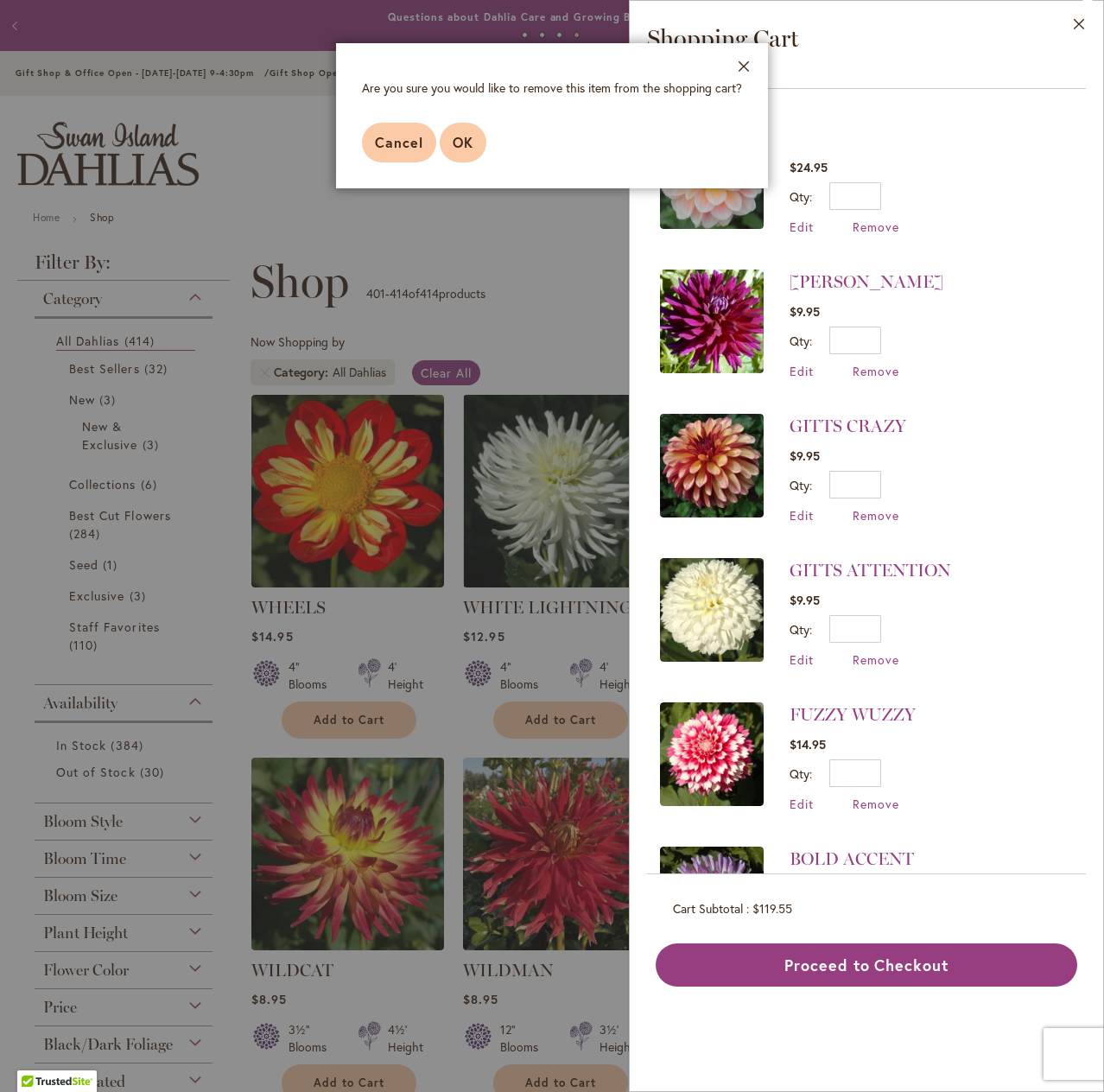
click at [469, 138] on span "OK" at bounding box center [463, 142] width 20 height 19
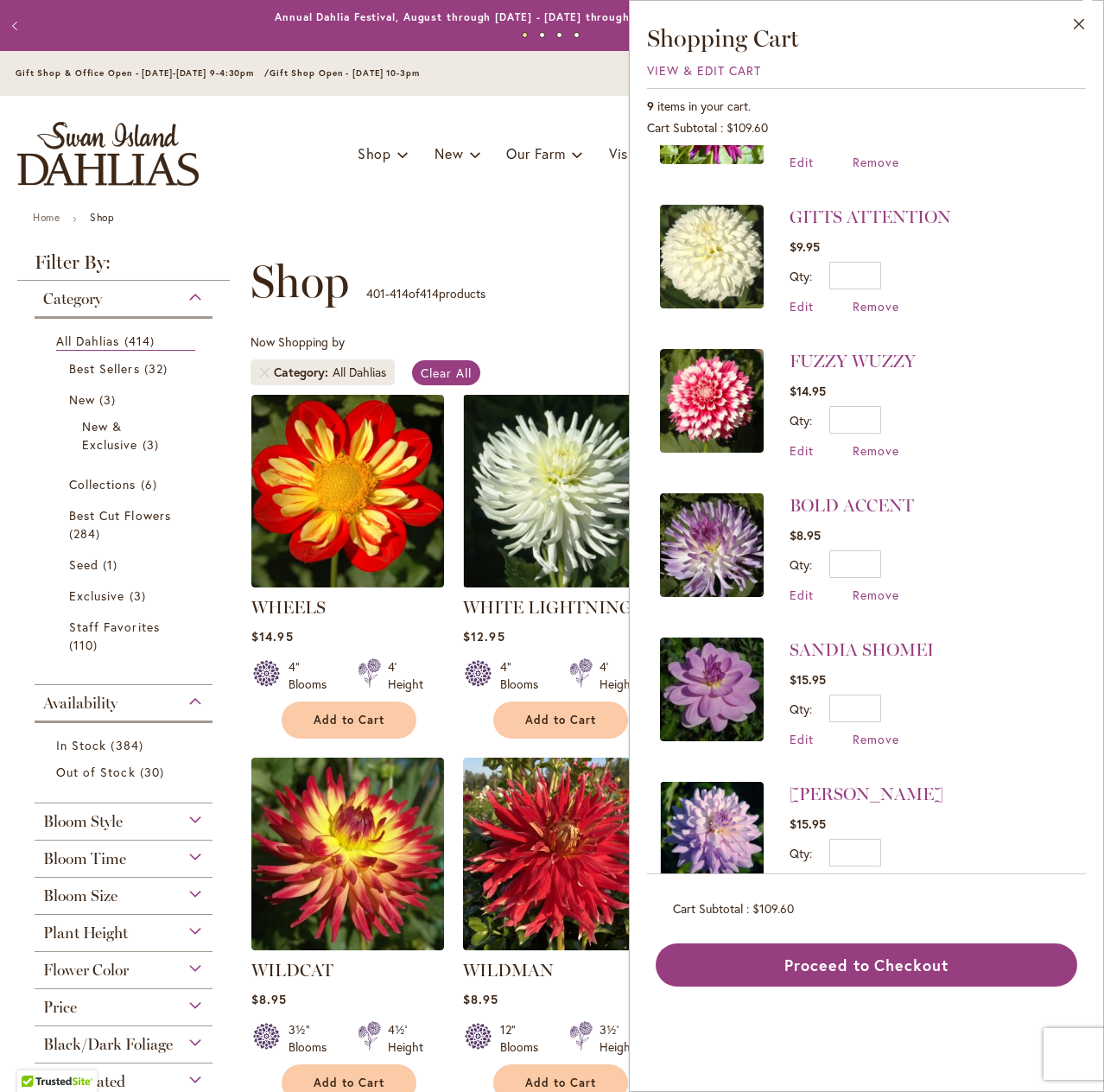
scroll to position [576, 0]
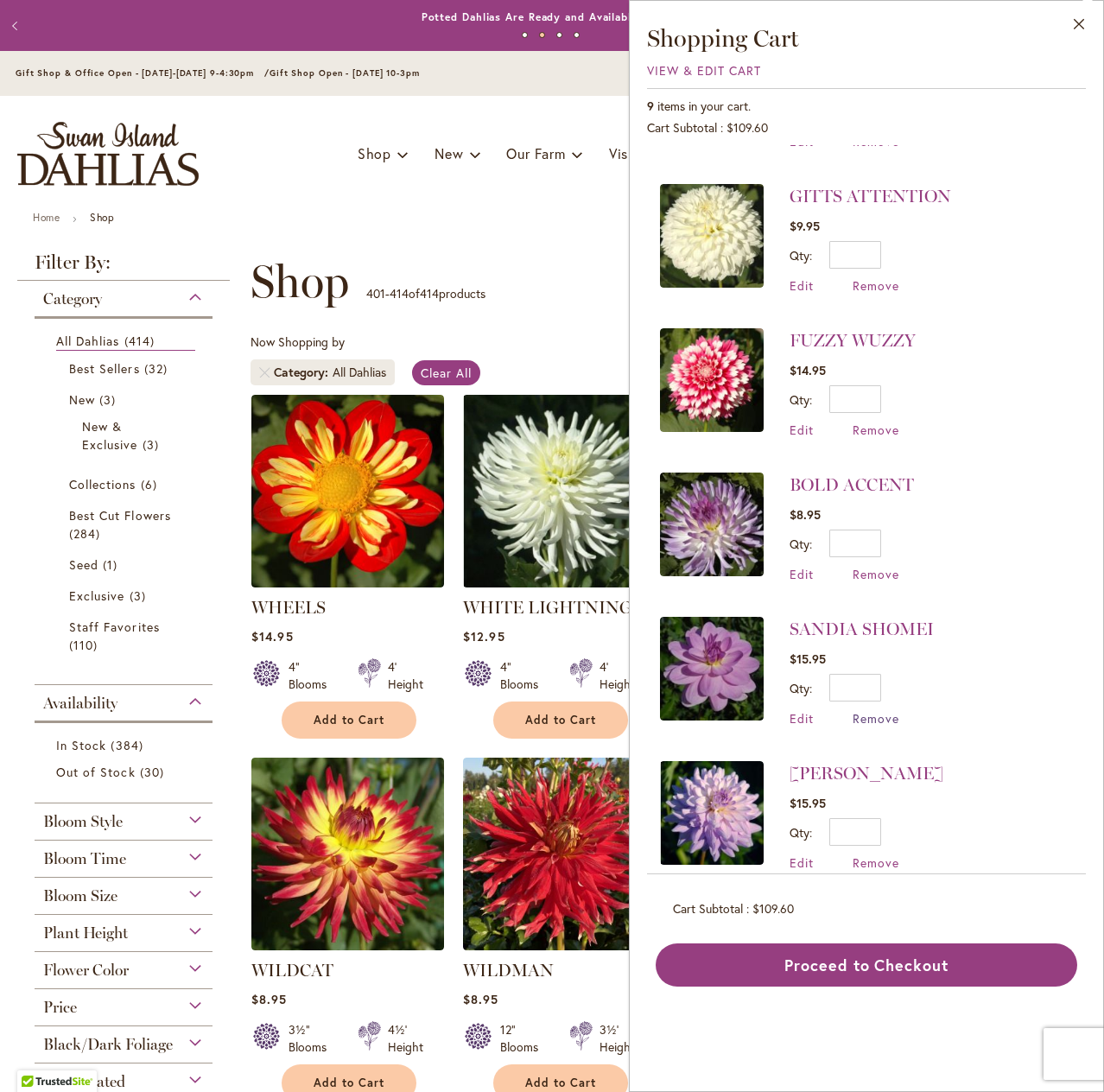
click at [875, 711] on span "Remove" at bounding box center [876, 719] width 47 height 17
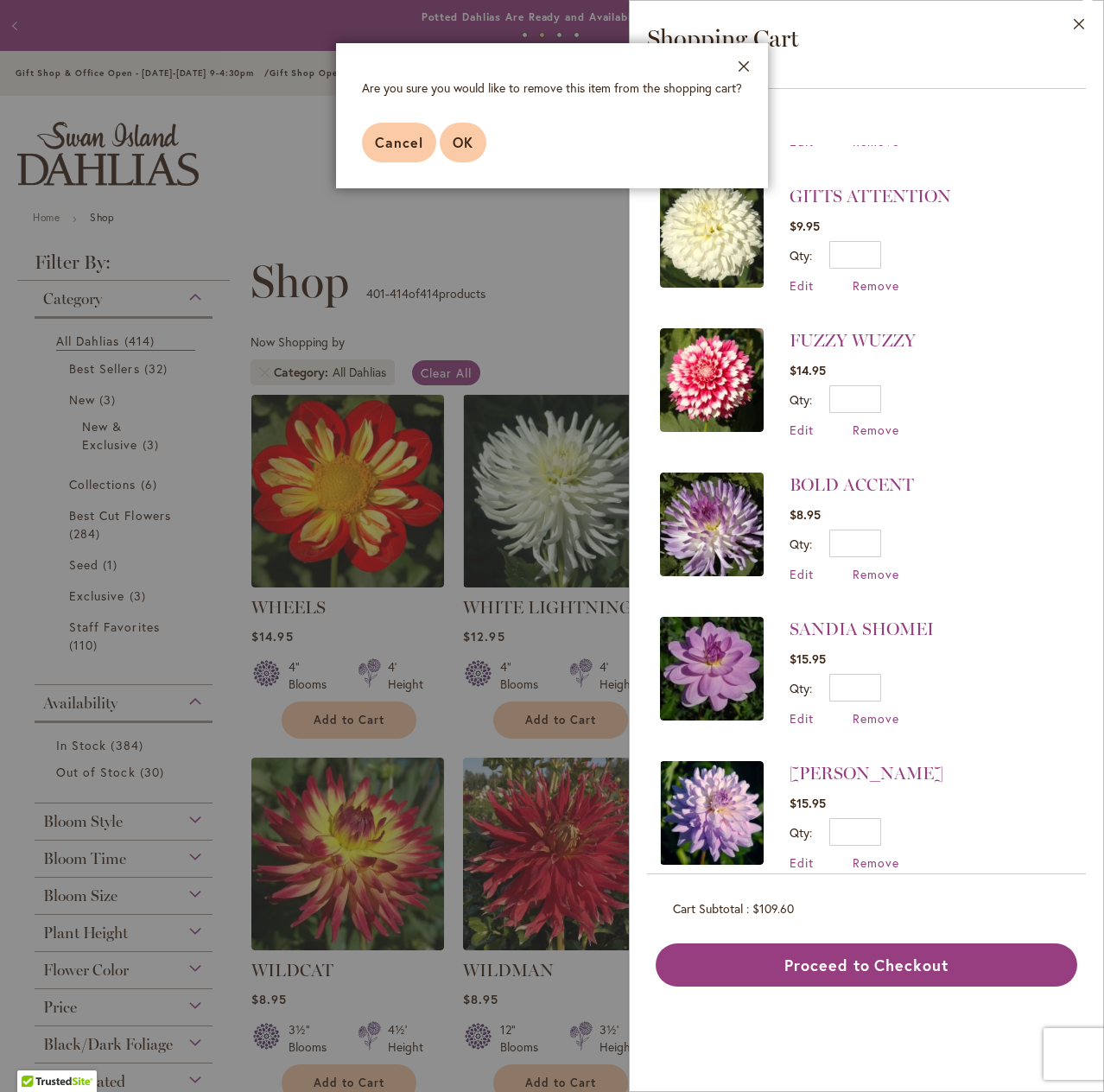
click at [460, 144] on span "OK" at bounding box center [463, 142] width 20 height 19
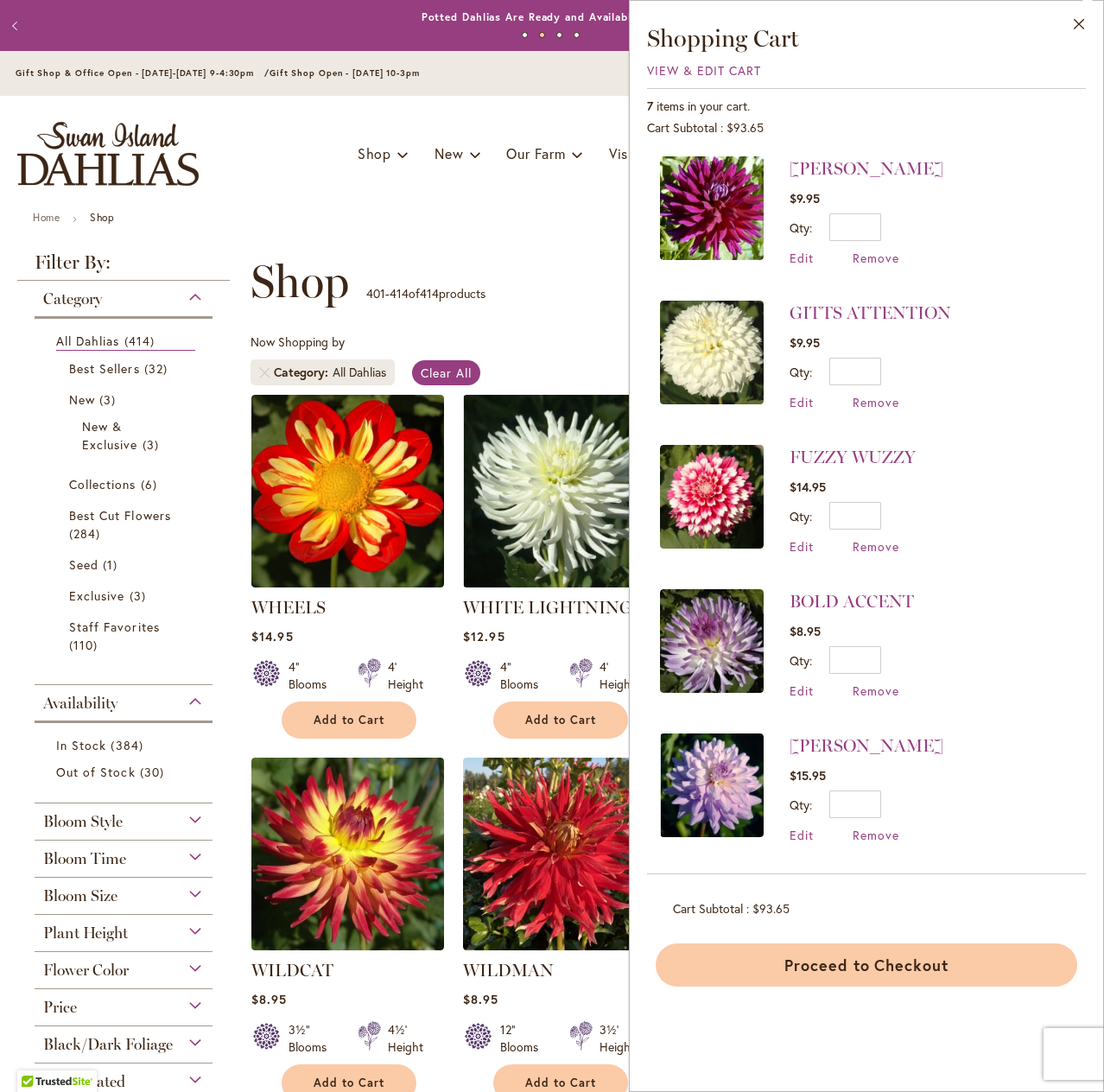
scroll to position [0, 0]
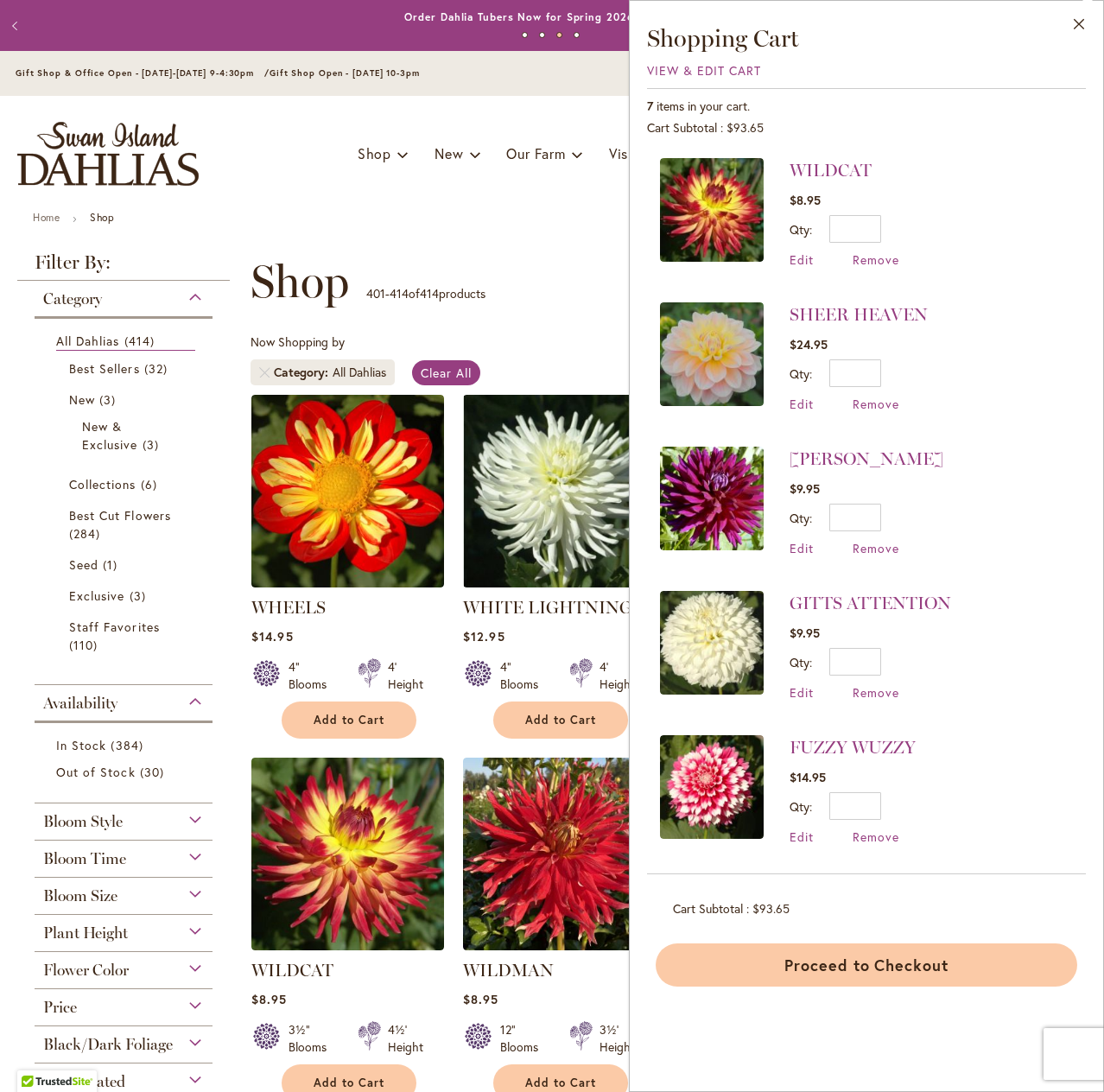
click at [888, 965] on button "Proceed to Checkout" at bounding box center [866, 965] width 421 height 43
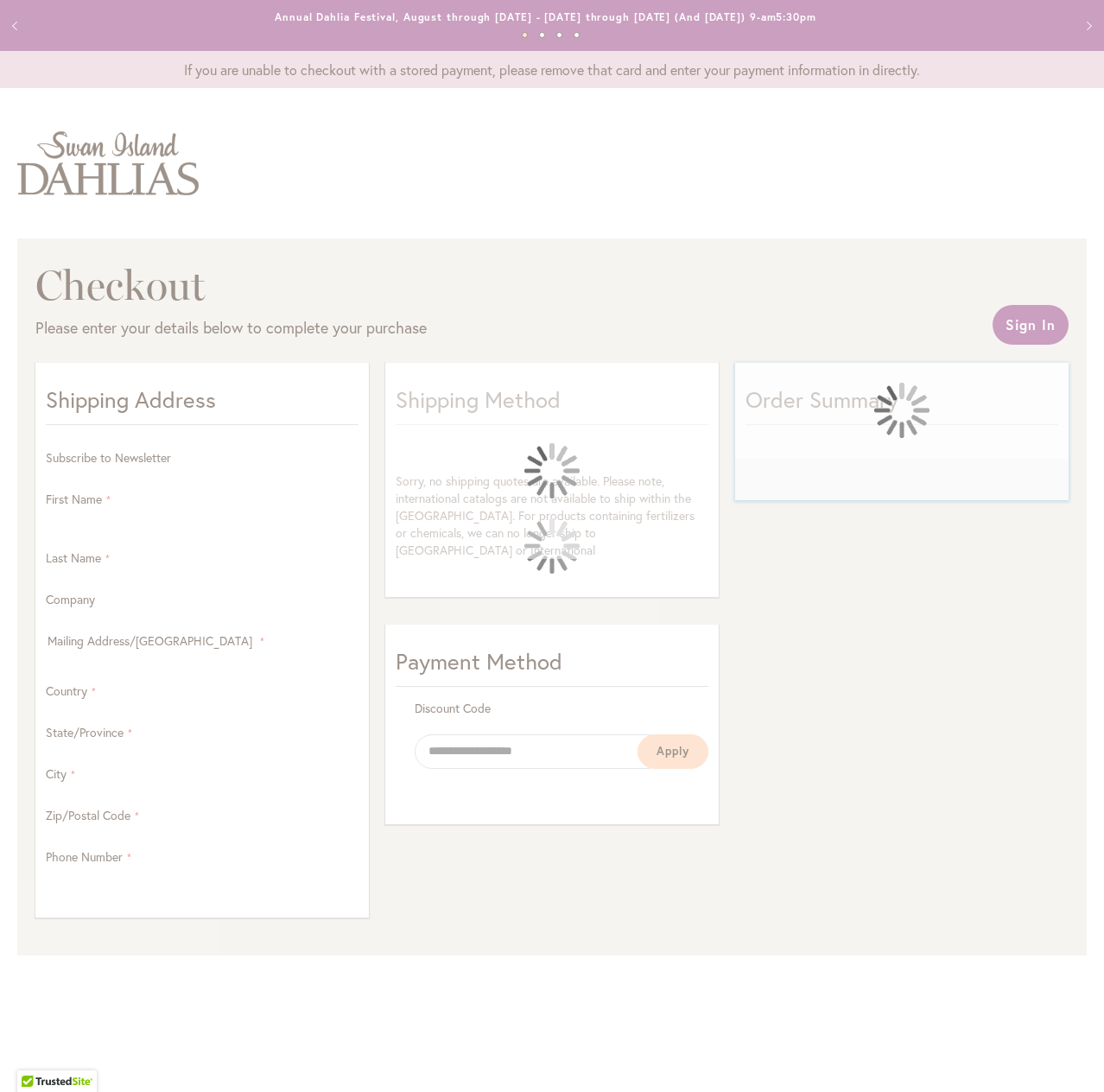
select select "**"
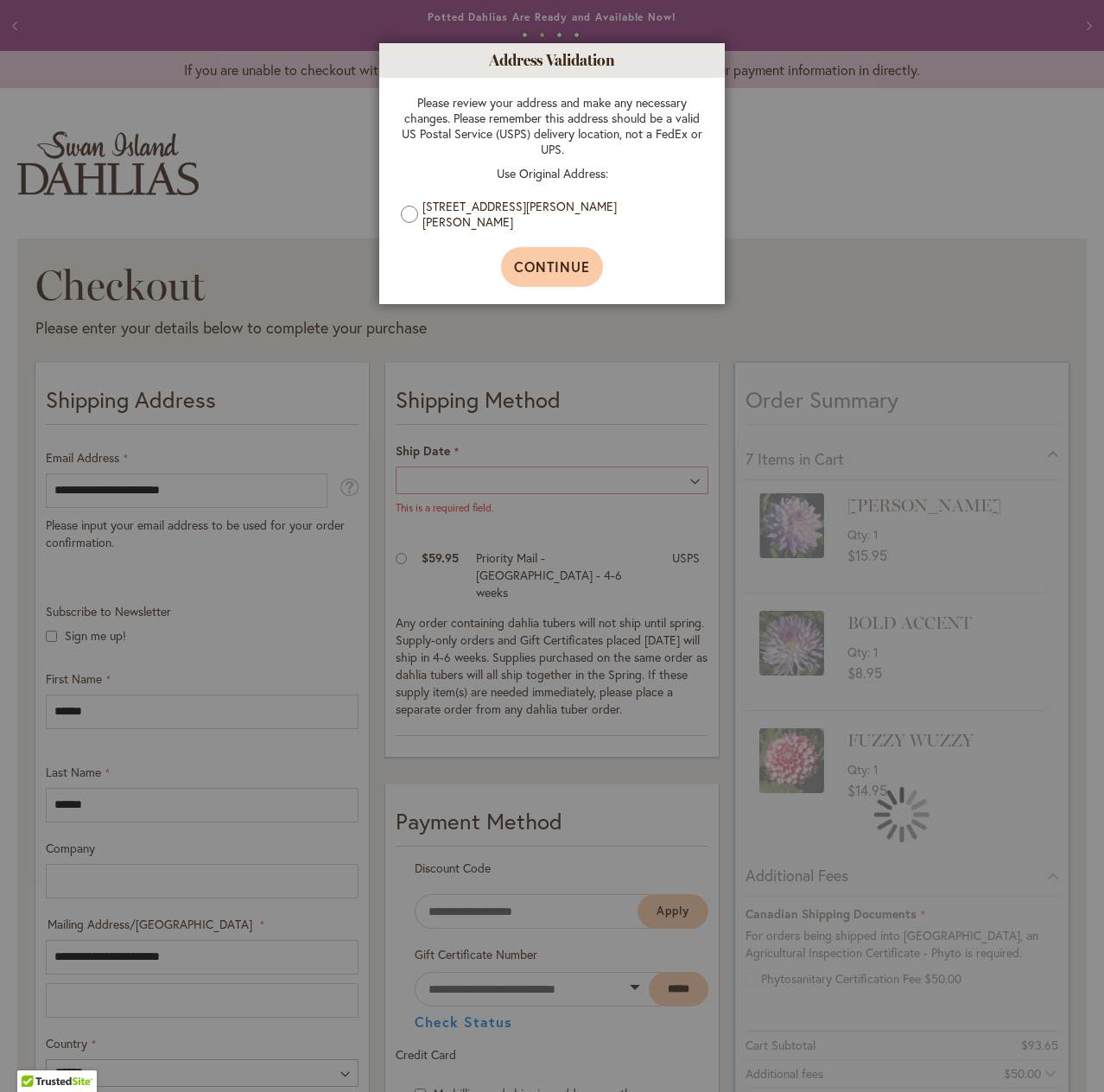
click at [546, 270] on span "Continue" at bounding box center [552, 267] width 77 height 19
